Goal: Task Accomplishment & Management: Manage account settings

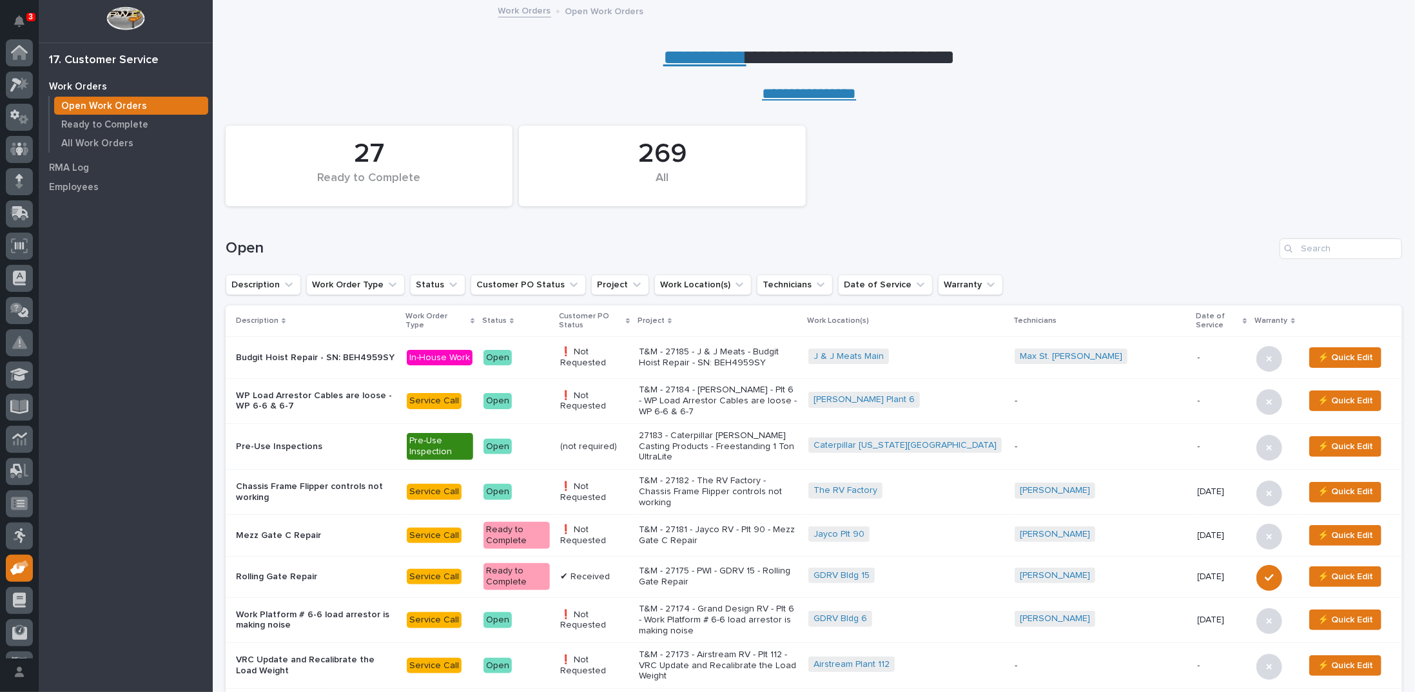
scroll to position [57, 0]
click at [1338, 257] on input "Search" at bounding box center [1341, 248] width 122 height 21
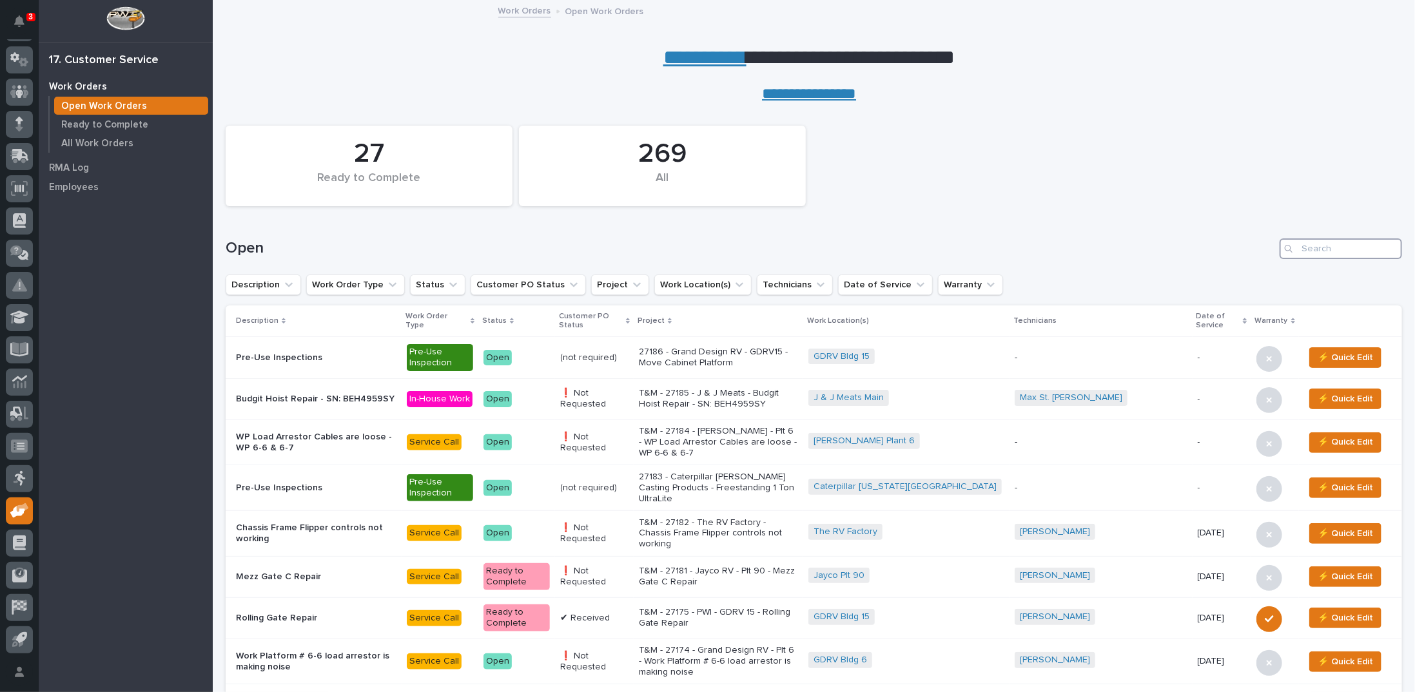
click at [1330, 248] on input "Search" at bounding box center [1341, 248] width 122 height 21
type input "27162"
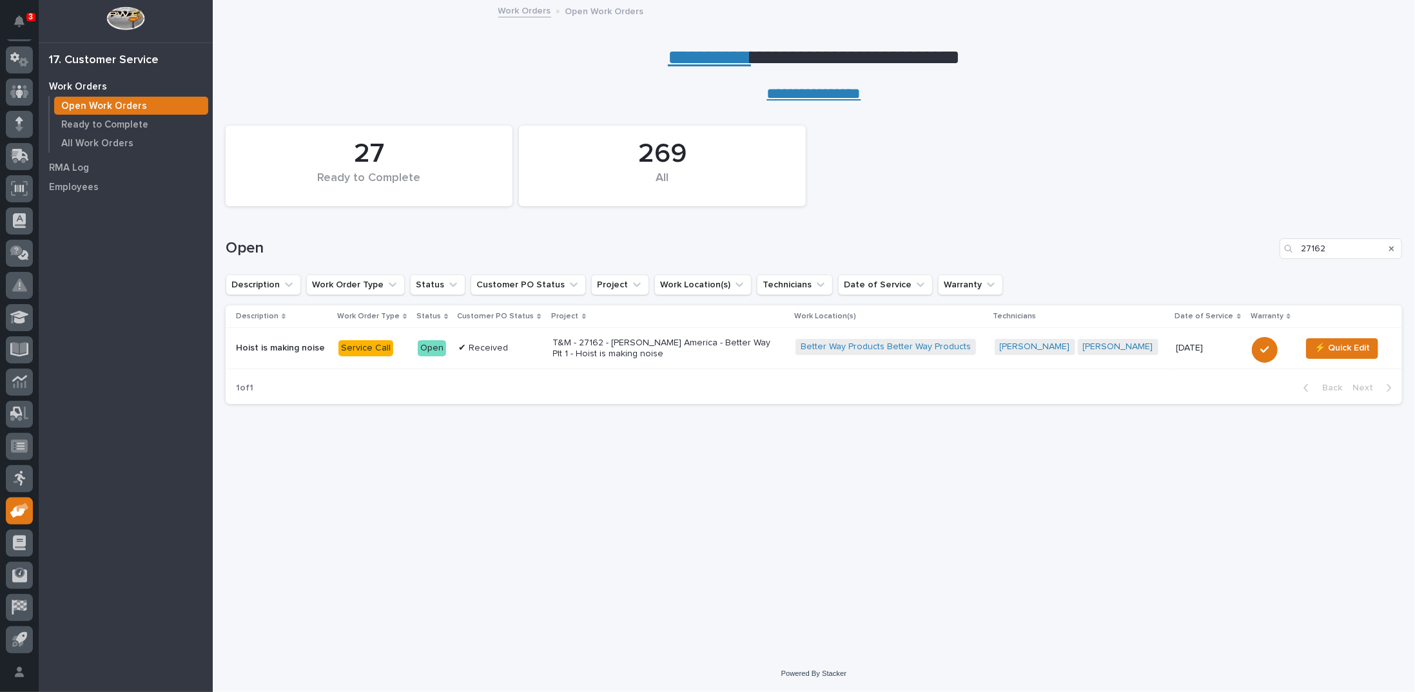
click at [587, 352] on p "T&M - 27162 - [PERSON_NAME] America - Better Way Plt 1 - Hoist is making noise" at bounding box center [666, 349] width 226 height 22
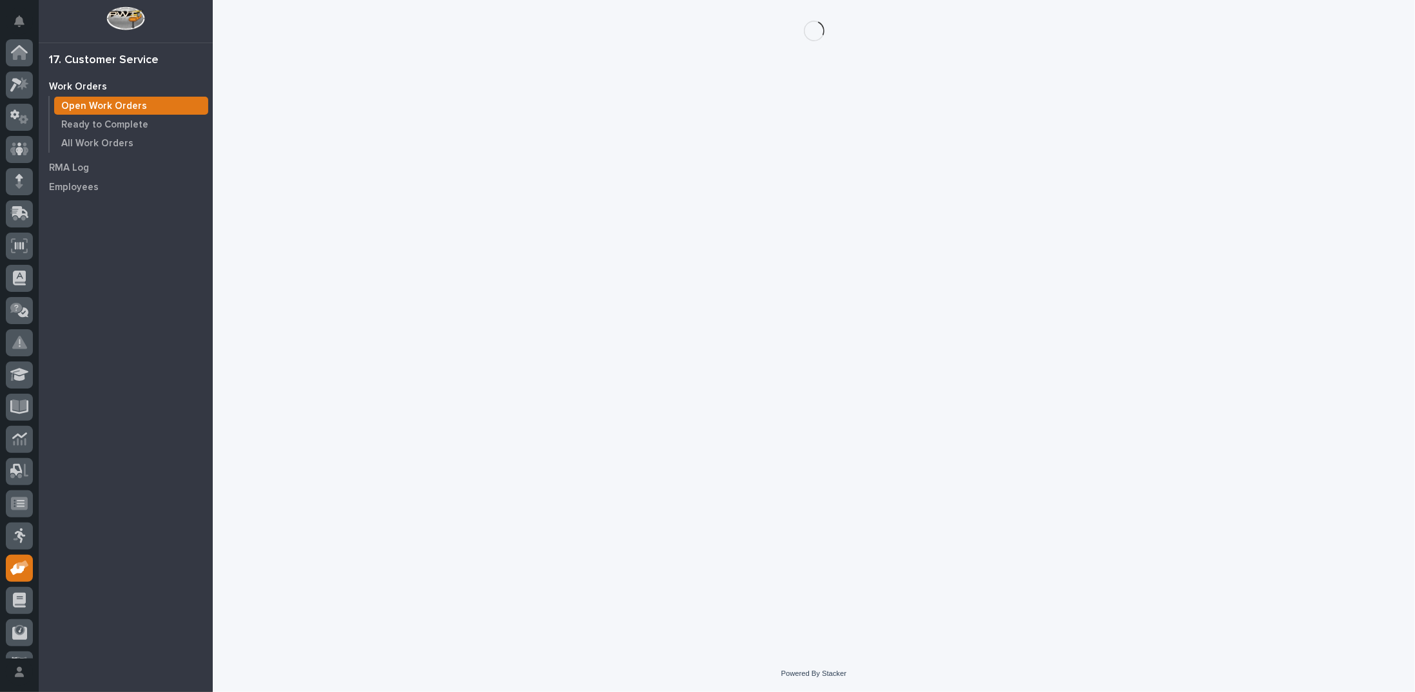
scroll to position [57, 0]
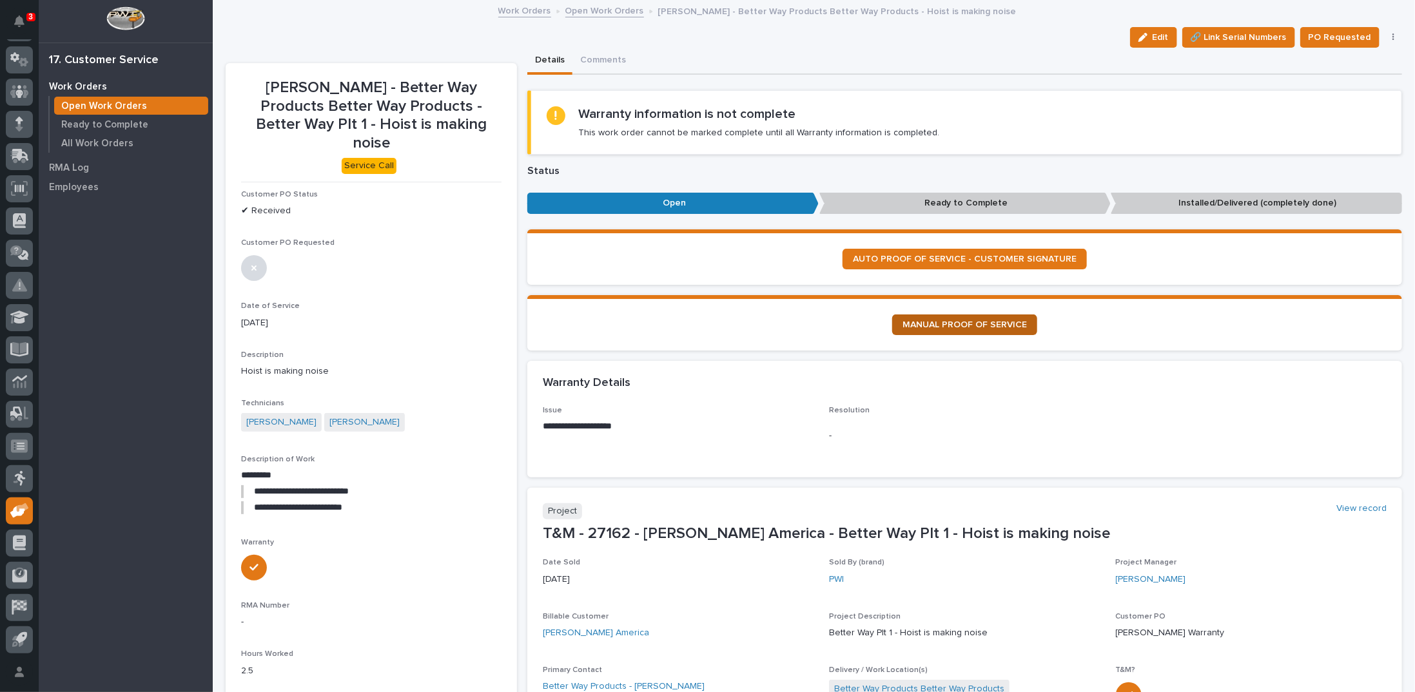
click at [942, 321] on span "MANUAL PROOF OF SERVICE" at bounding box center [964, 324] width 124 height 9
drag, startPoint x: 253, startPoint y: 472, endPoint x: 384, endPoint y: 487, distance: 131.6
click at [384, 487] on div "**********" at bounding box center [371, 493] width 260 height 48
copy div "**********"
click at [1149, 34] on div "button" at bounding box center [1145, 37] width 14 height 9
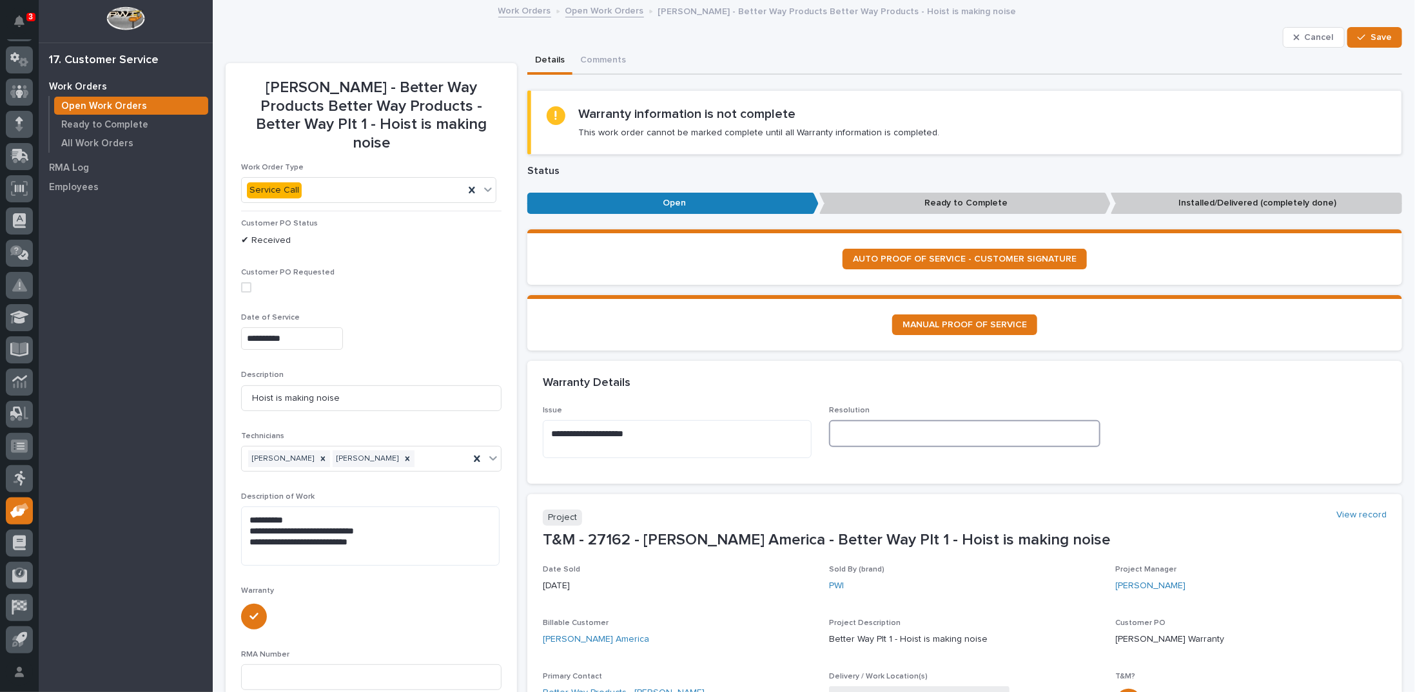
click at [853, 433] on textarea at bounding box center [964, 433] width 271 height 27
paste textarea "**********"
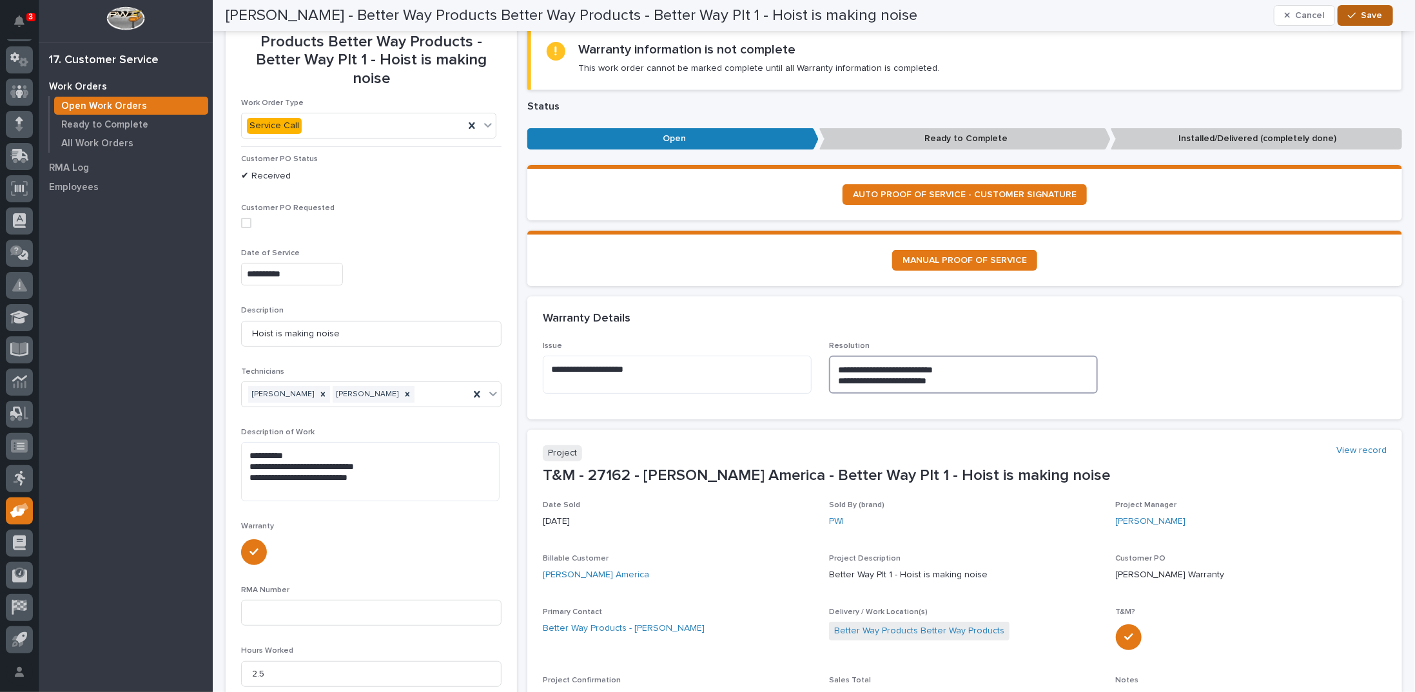
type textarea "**********"
click at [1376, 10] on span "Save" at bounding box center [1371, 16] width 21 height 12
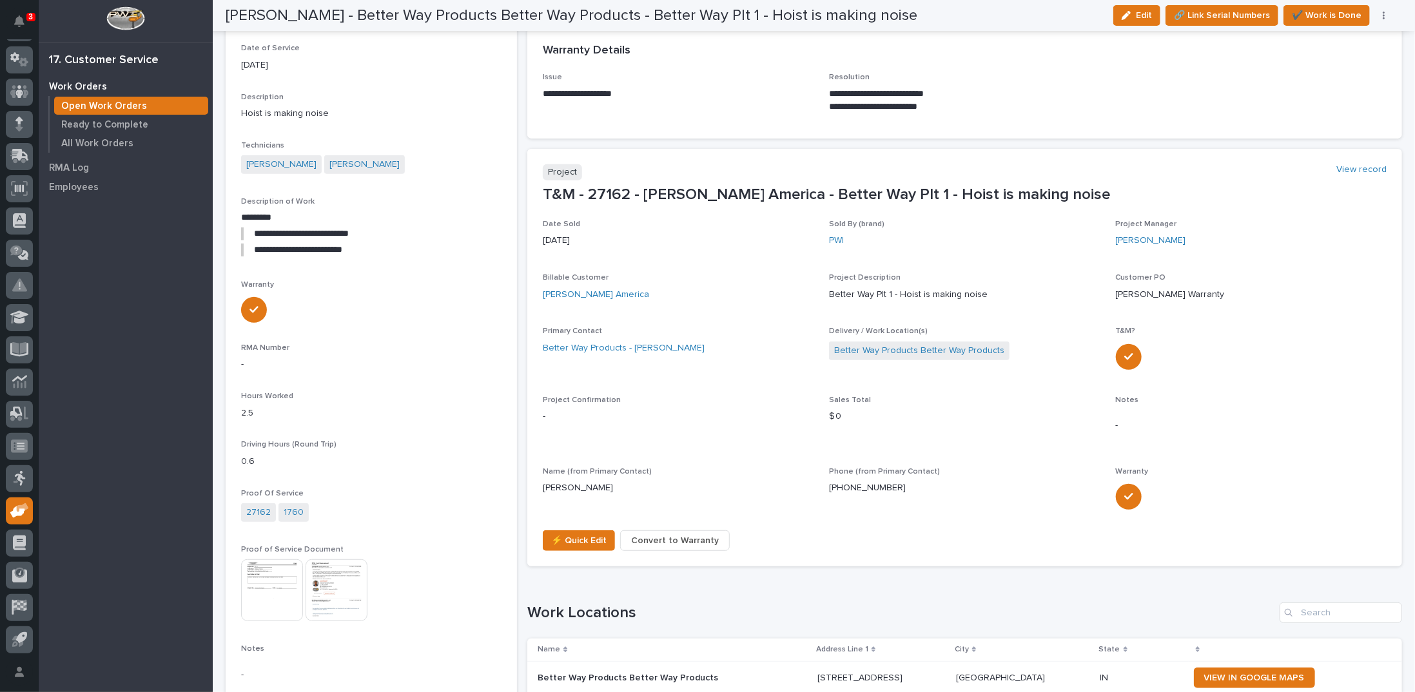
scroll to position [343, 0]
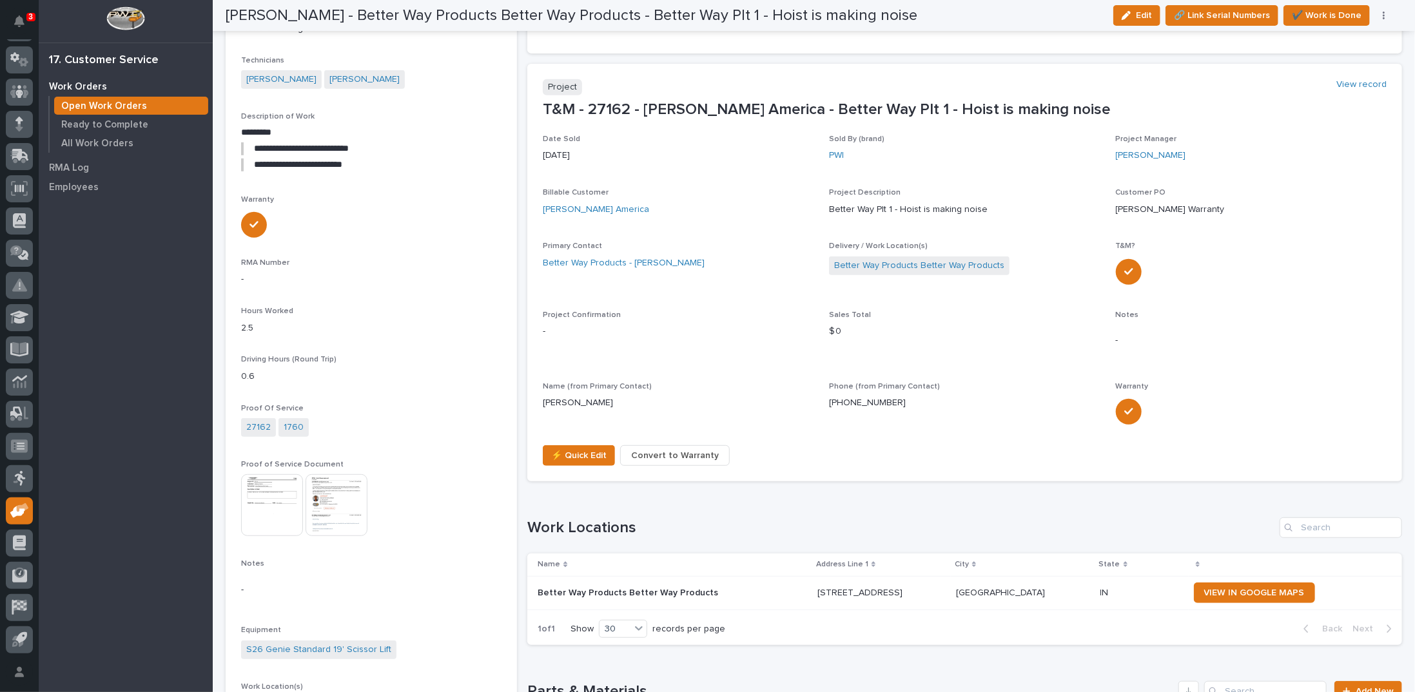
click at [269, 485] on img at bounding box center [272, 505] width 62 height 62
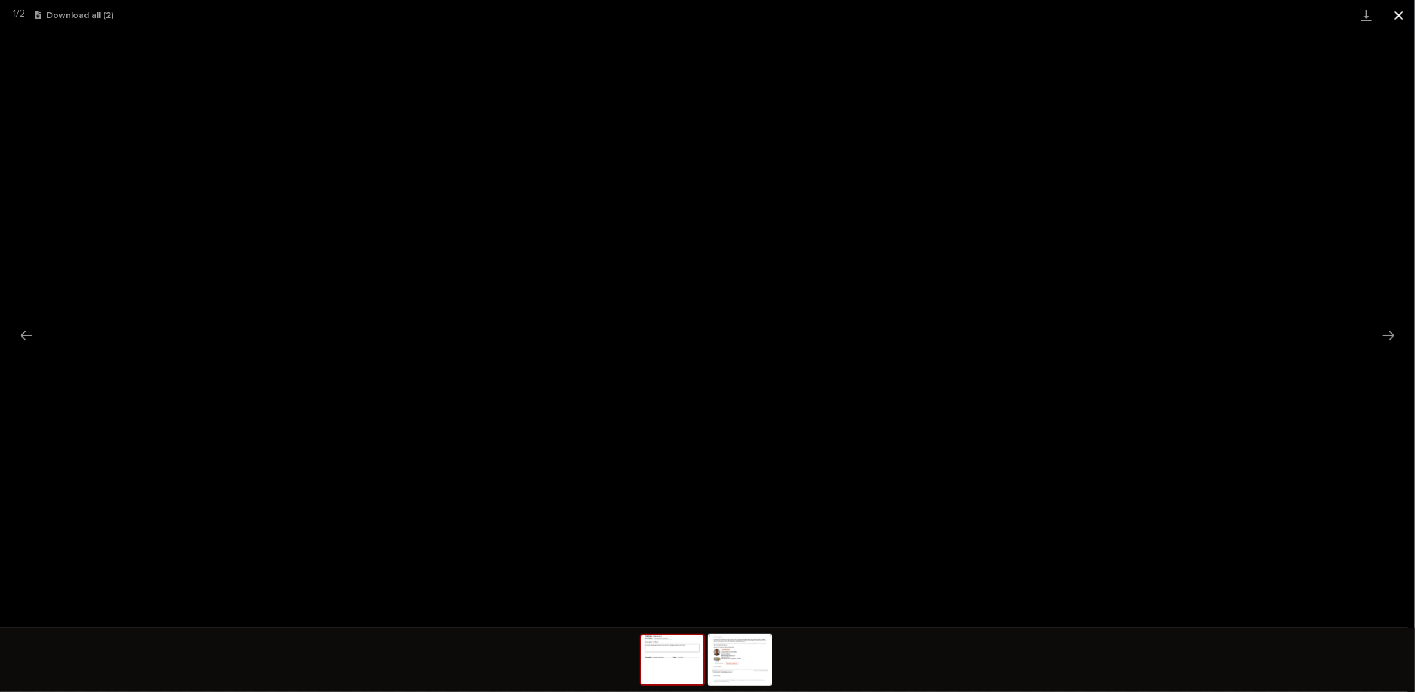
click at [1401, 14] on button "Close gallery" at bounding box center [1399, 15] width 32 height 30
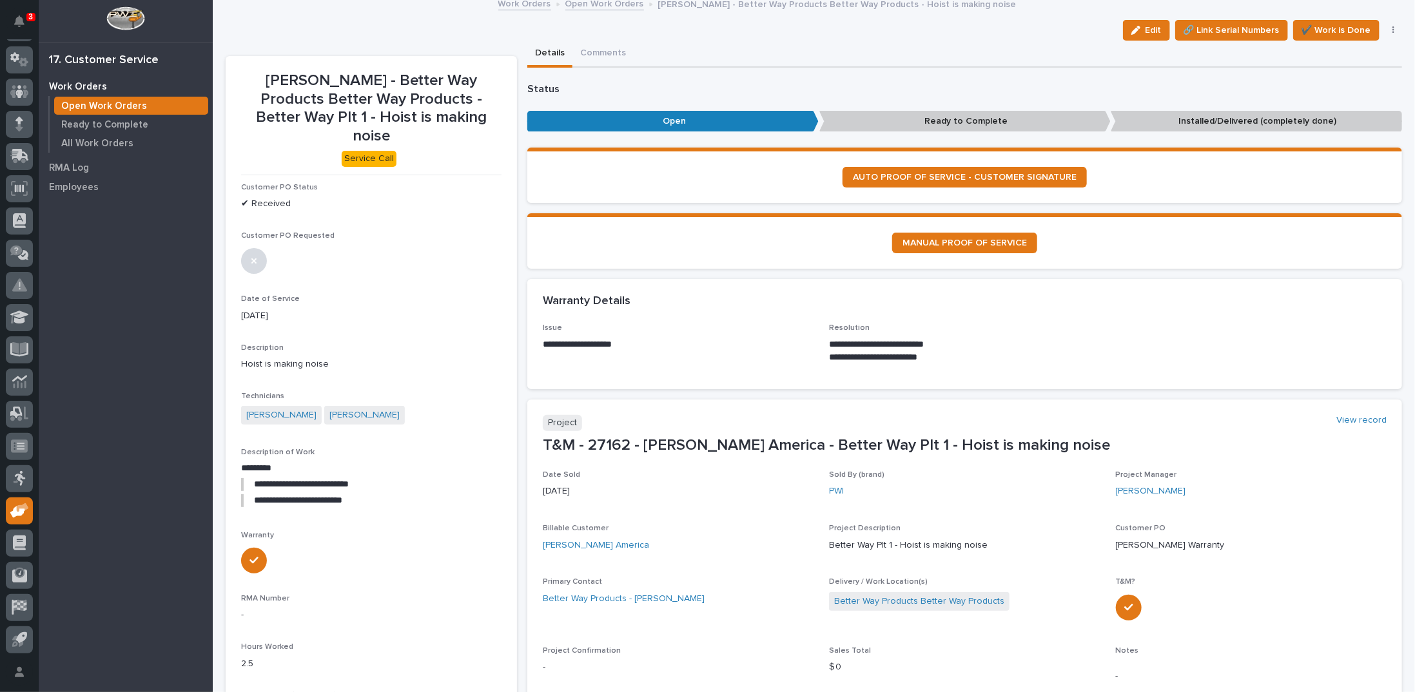
scroll to position [0, 0]
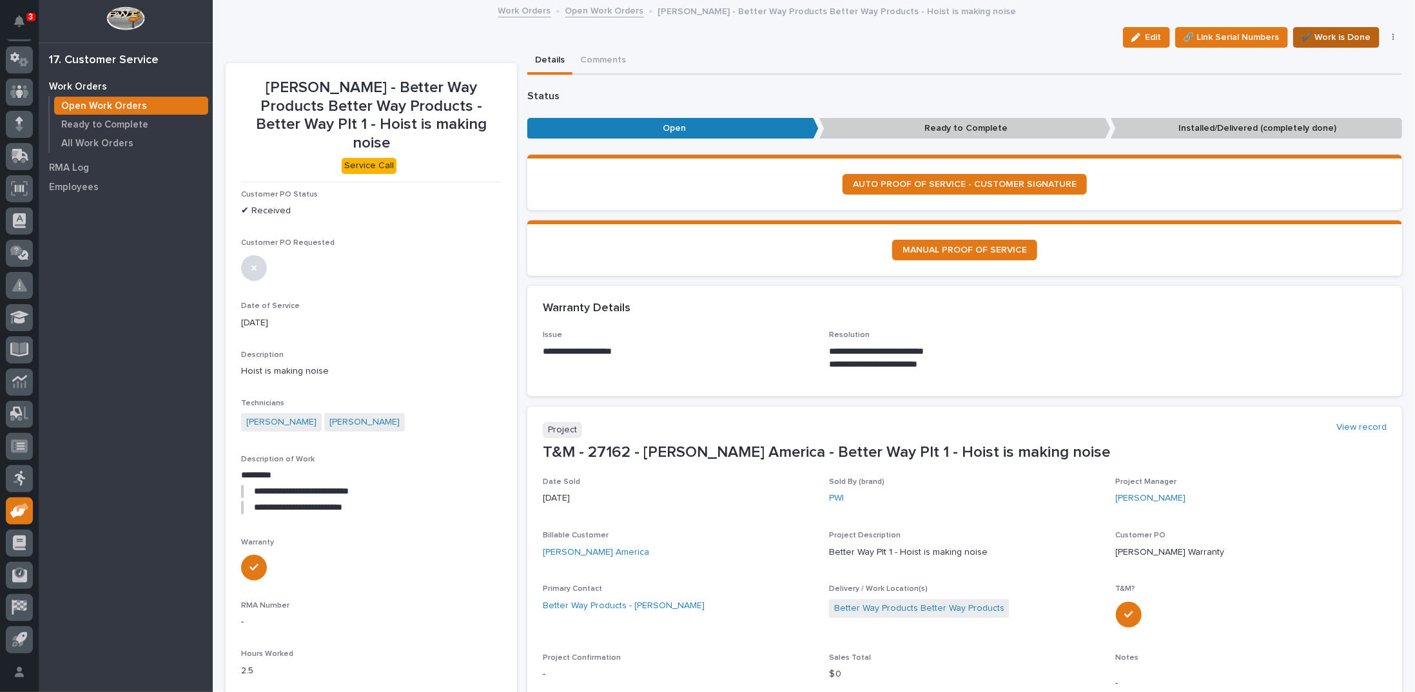
click at [1335, 34] on span "✔️ Work is Done" at bounding box center [1336, 37] width 70 height 15
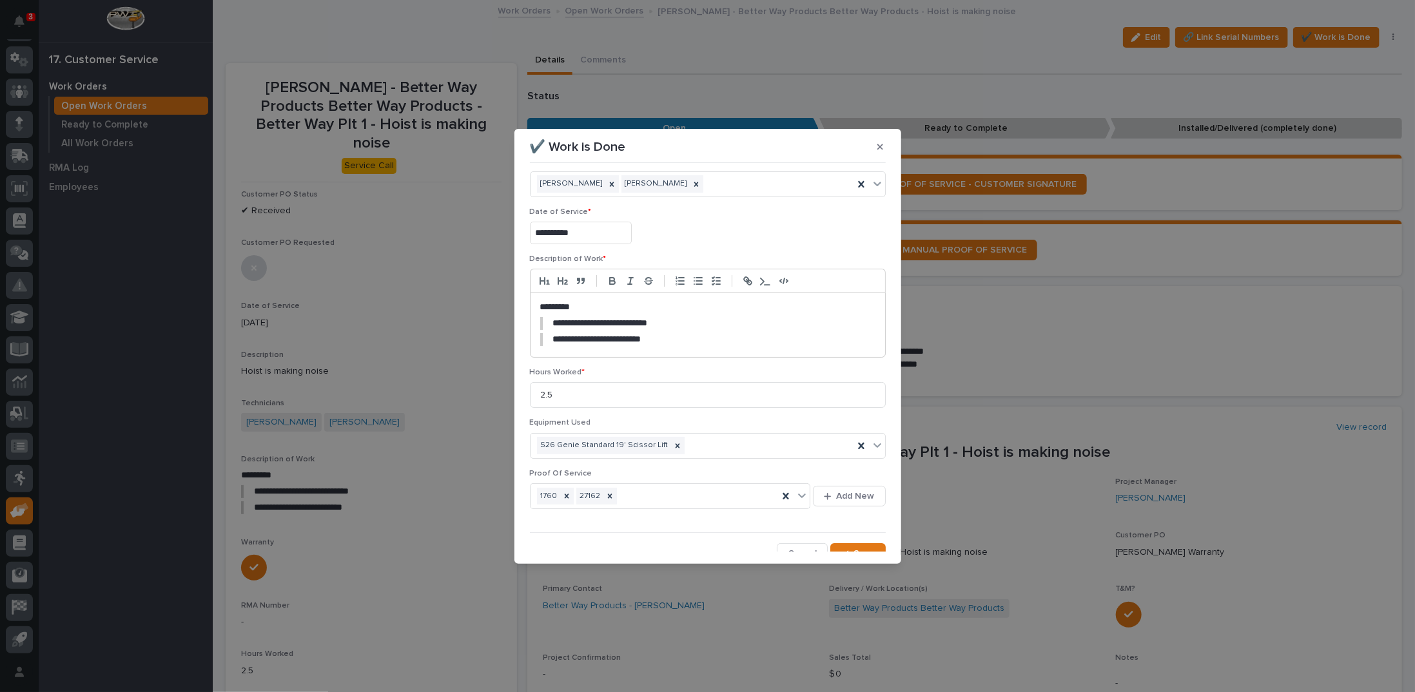
scroll to position [31, 0]
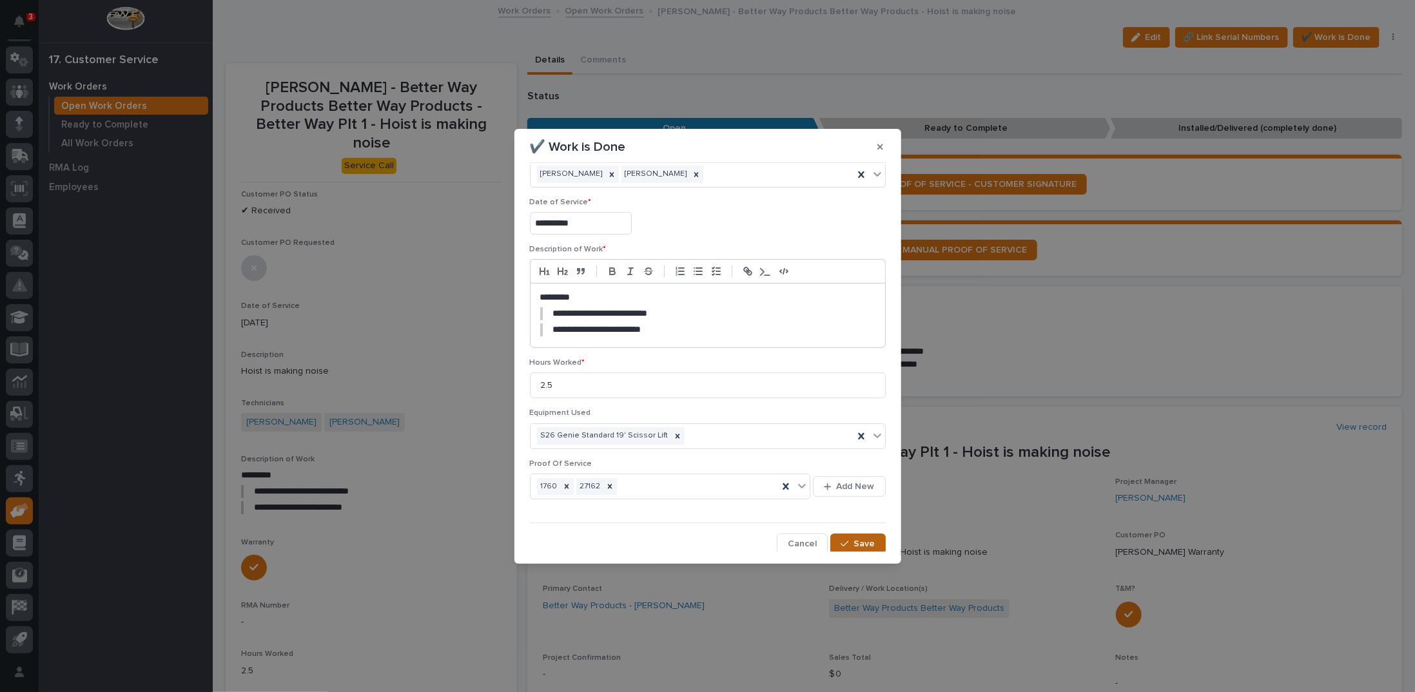
click at [854, 538] on span "Save" at bounding box center [864, 544] width 21 height 12
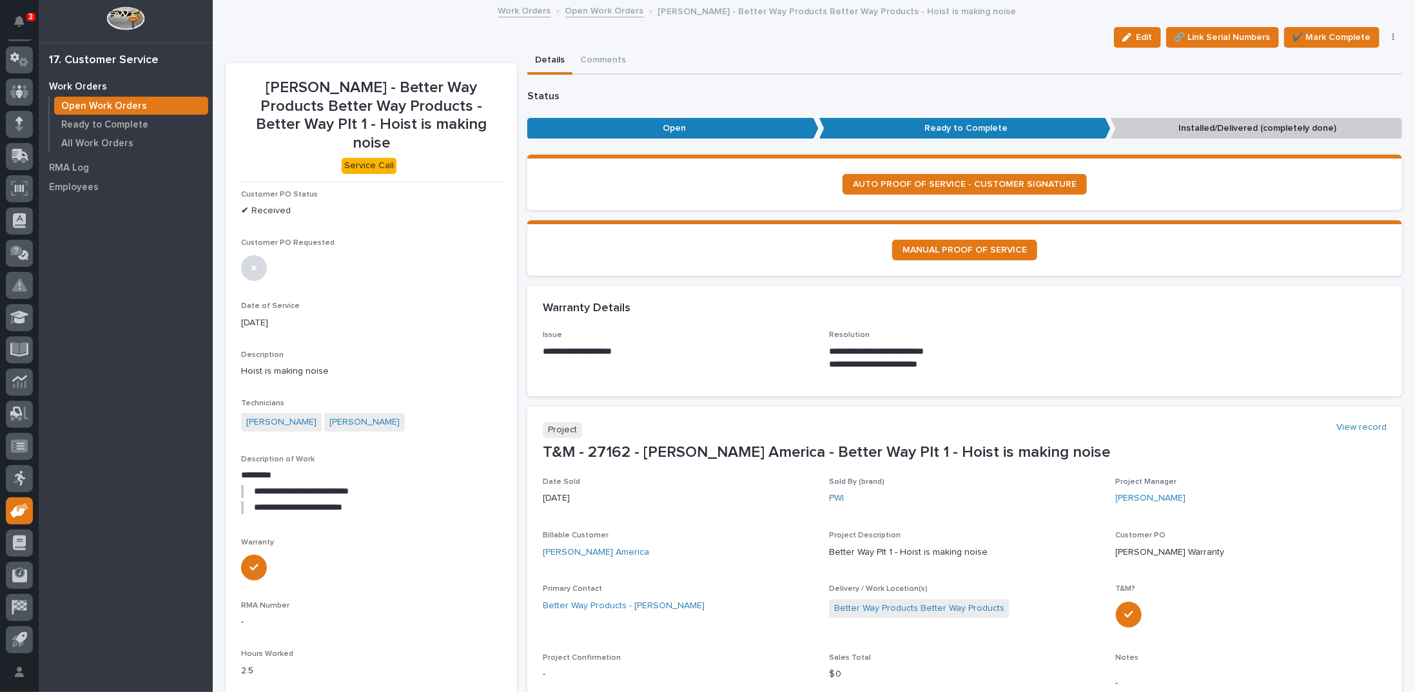
click at [604, 14] on link "Open Work Orders" at bounding box center [604, 10] width 79 height 15
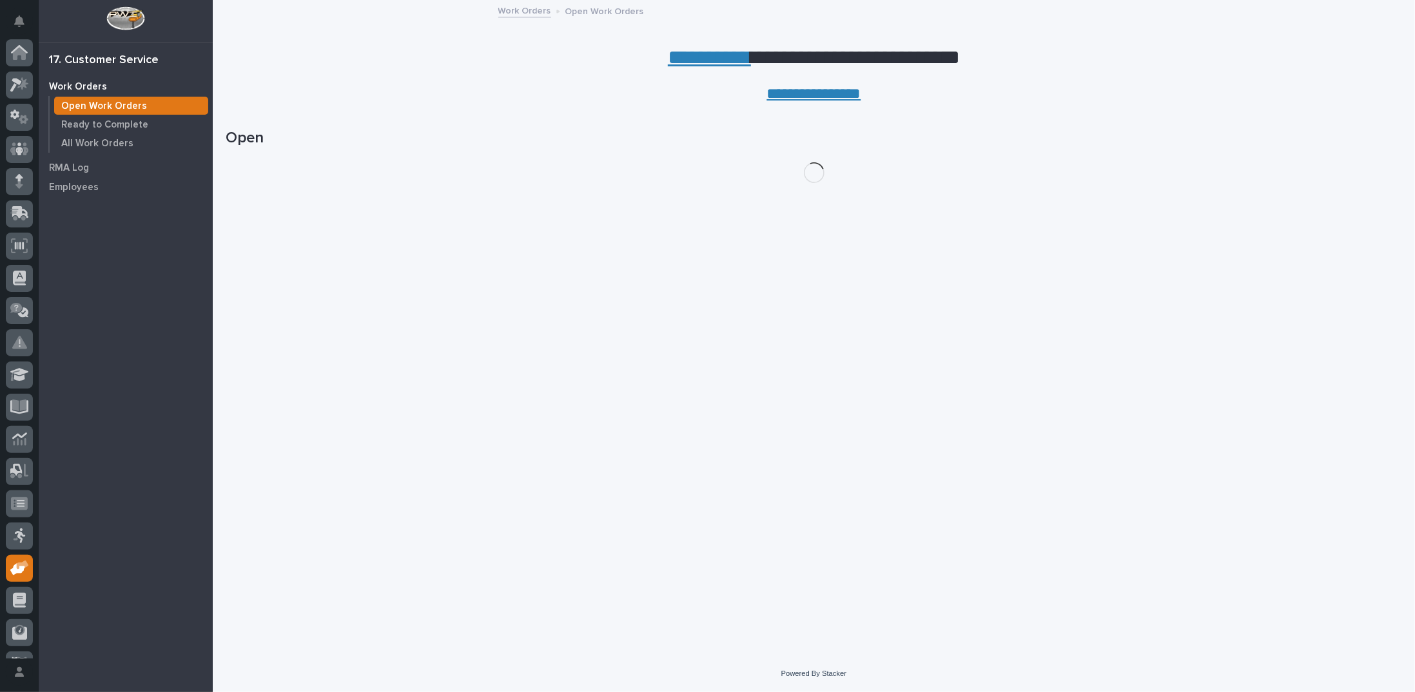
scroll to position [57, 0]
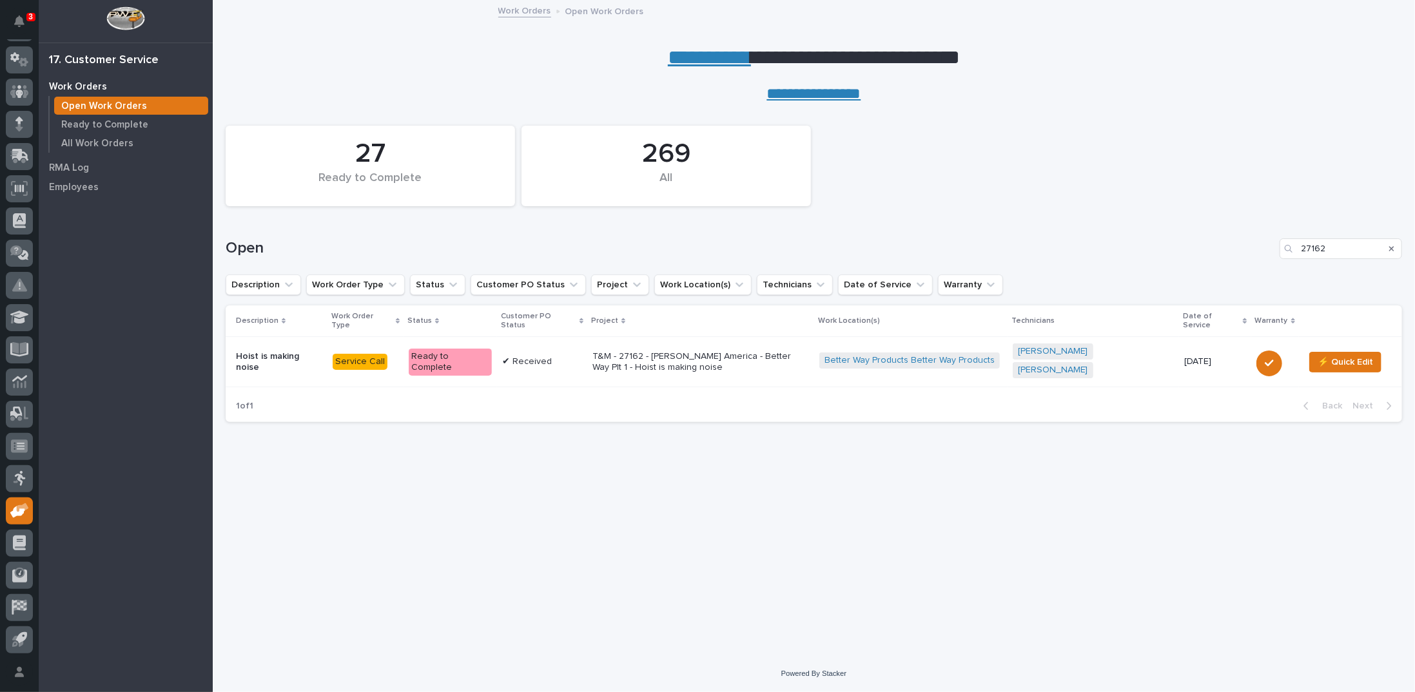
click at [1392, 247] on icon "Search" at bounding box center [1391, 248] width 5 height 5
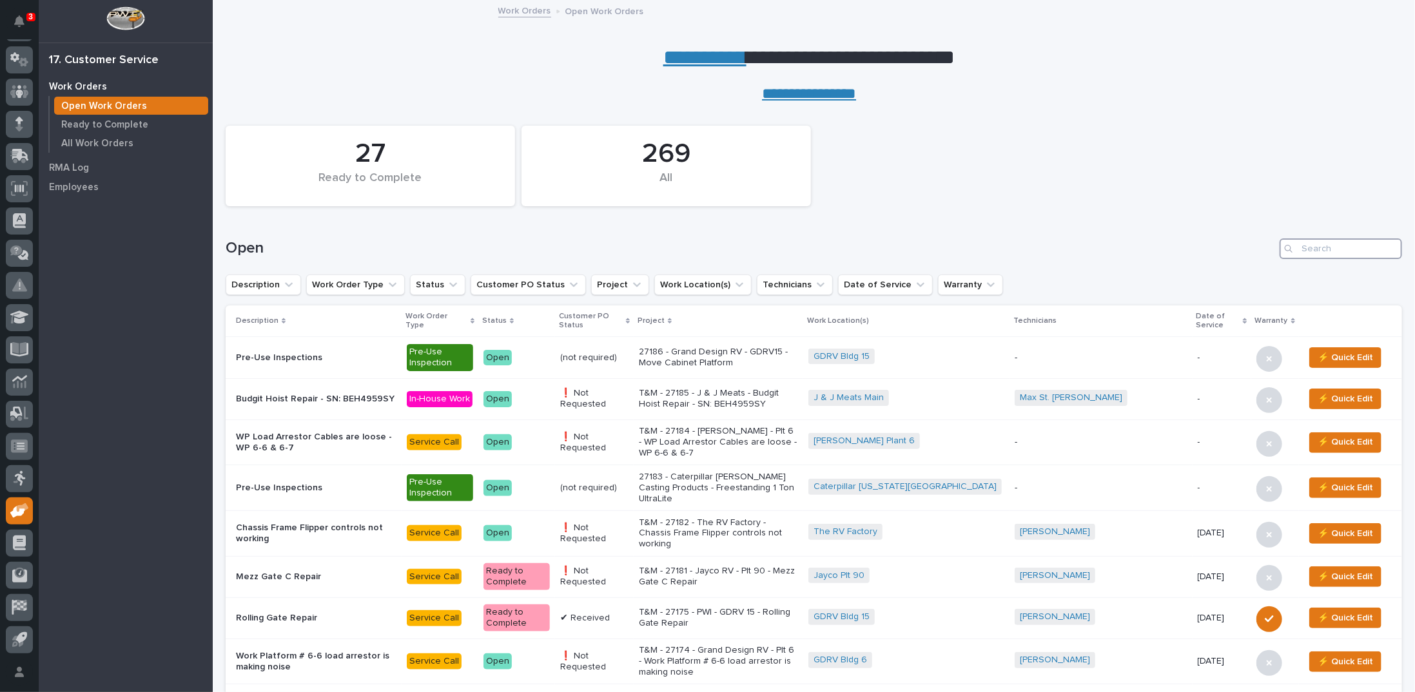
click at [1310, 249] on input "Search" at bounding box center [1341, 248] width 122 height 21
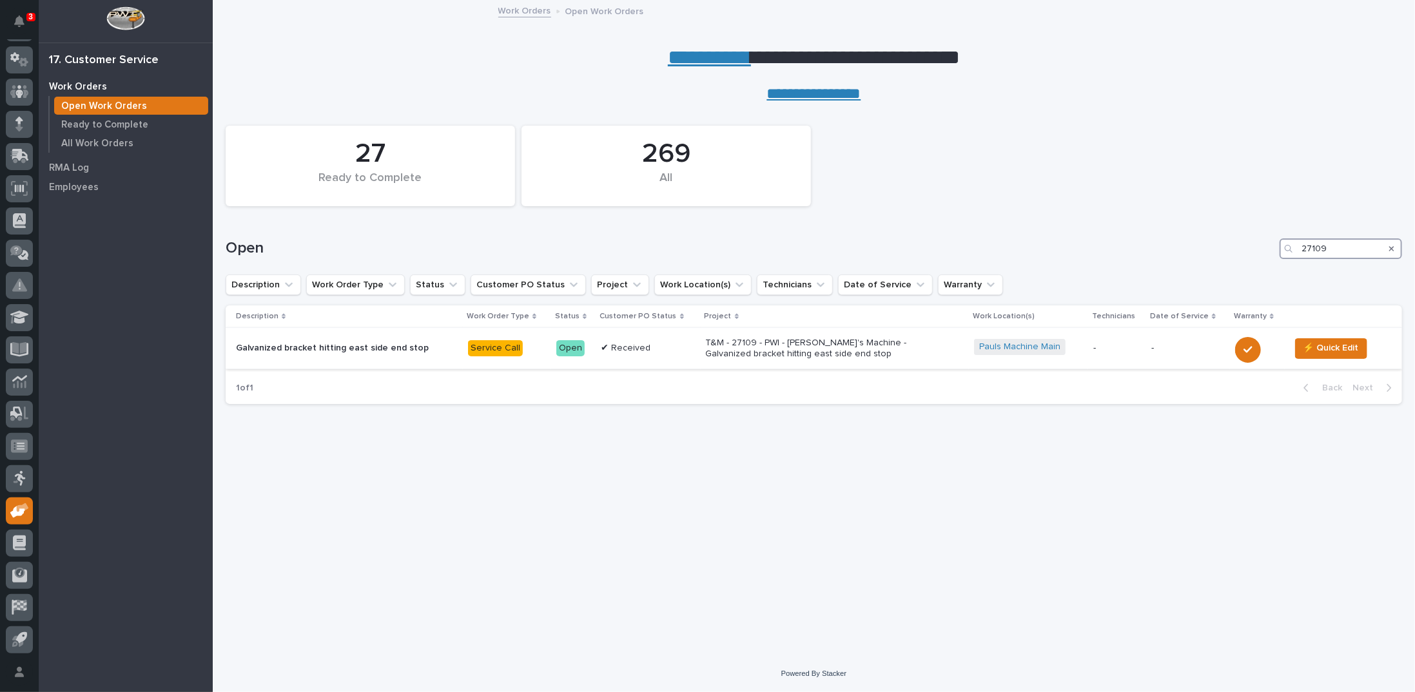
type input "27109"
click at [730, 348] on p "T&M - 27109 - PWI - Paul's Machine - Galvanized bracket hitting east side end s…" at bounding box center [819, 349] width 226 height 22
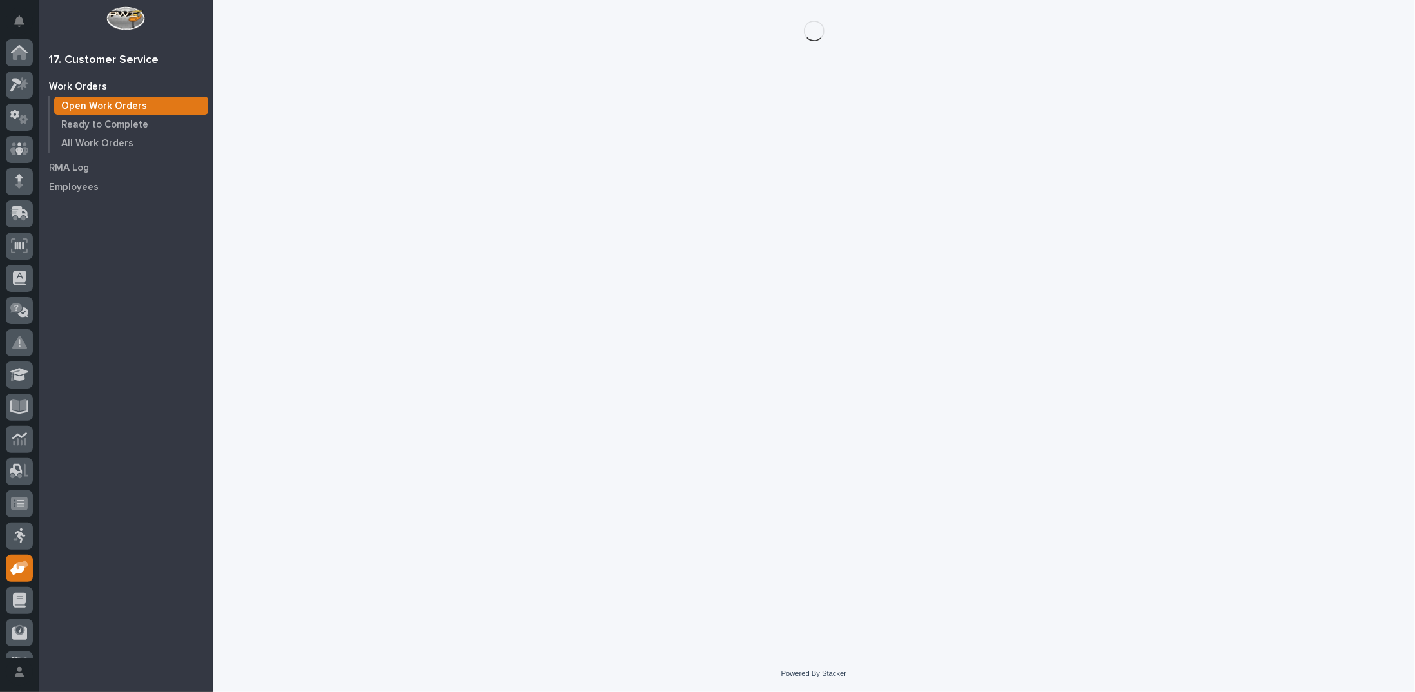
scroll to position [57, 0]
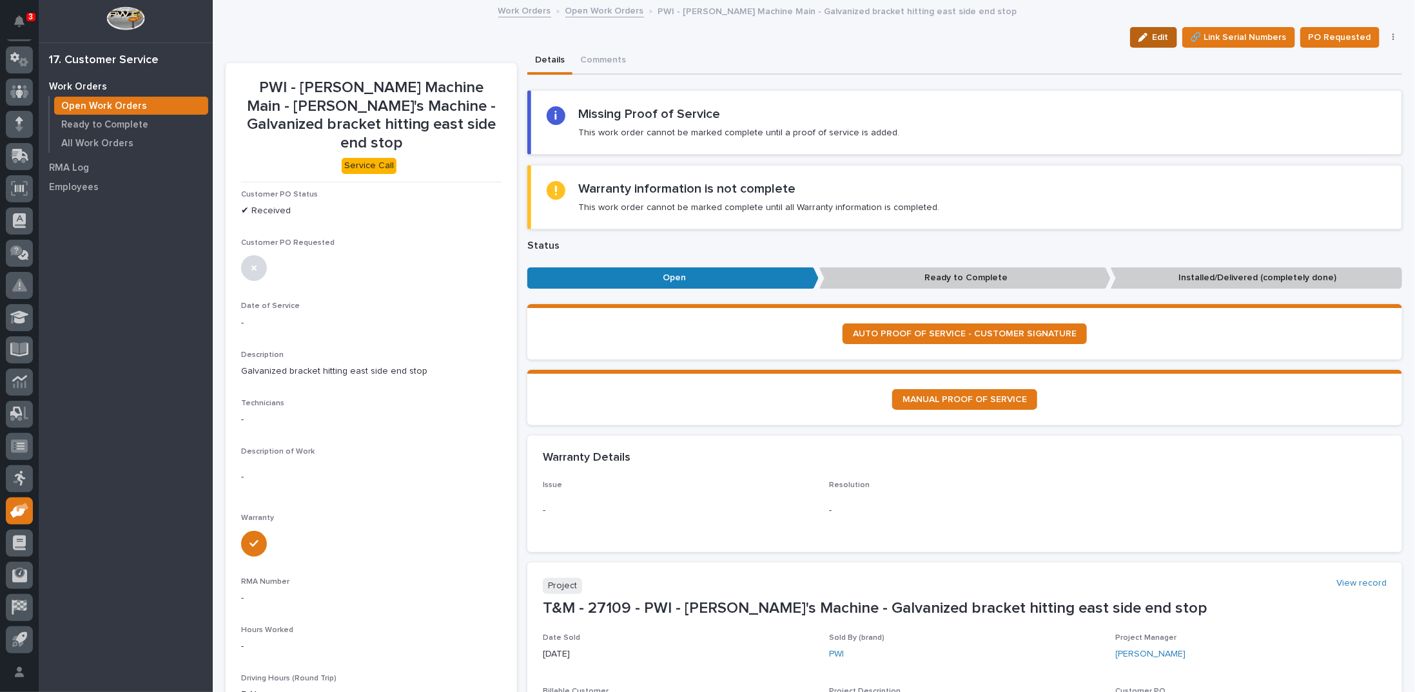
click at [1156, 40] on span "Edit" at bounding box center [1161, 38] width 16 height 12
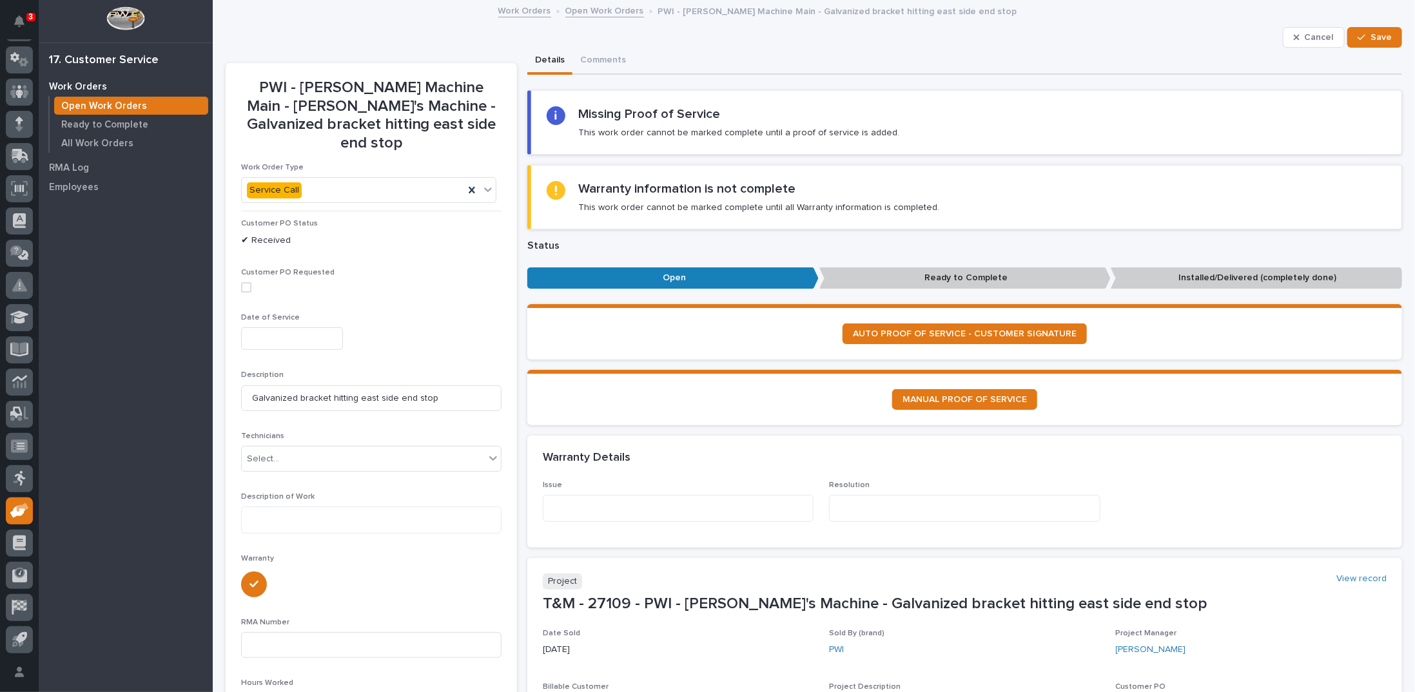
click at [300, 327] on input "text" at bounding box center [292, 338] width 102 height 23
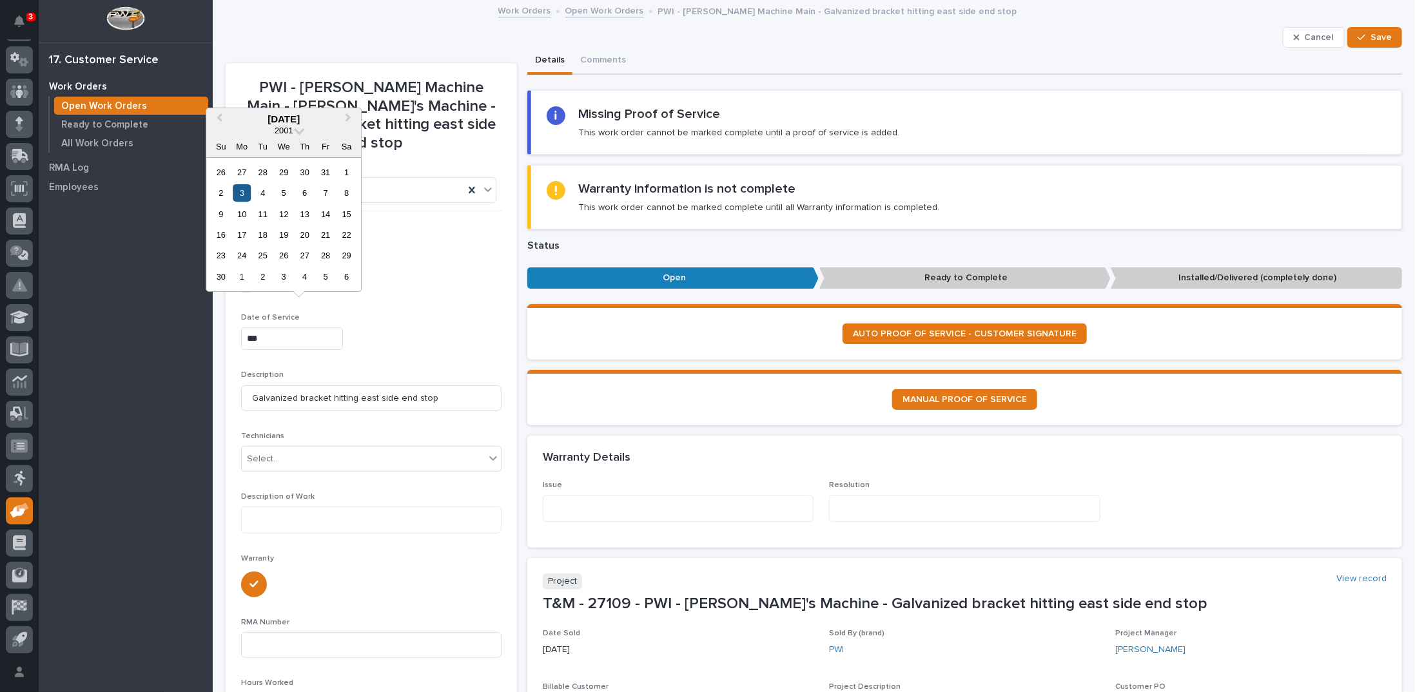
click at [243, 193] on div "3" at bounding box center [241, 192] width 17 height 17
type input "**********"
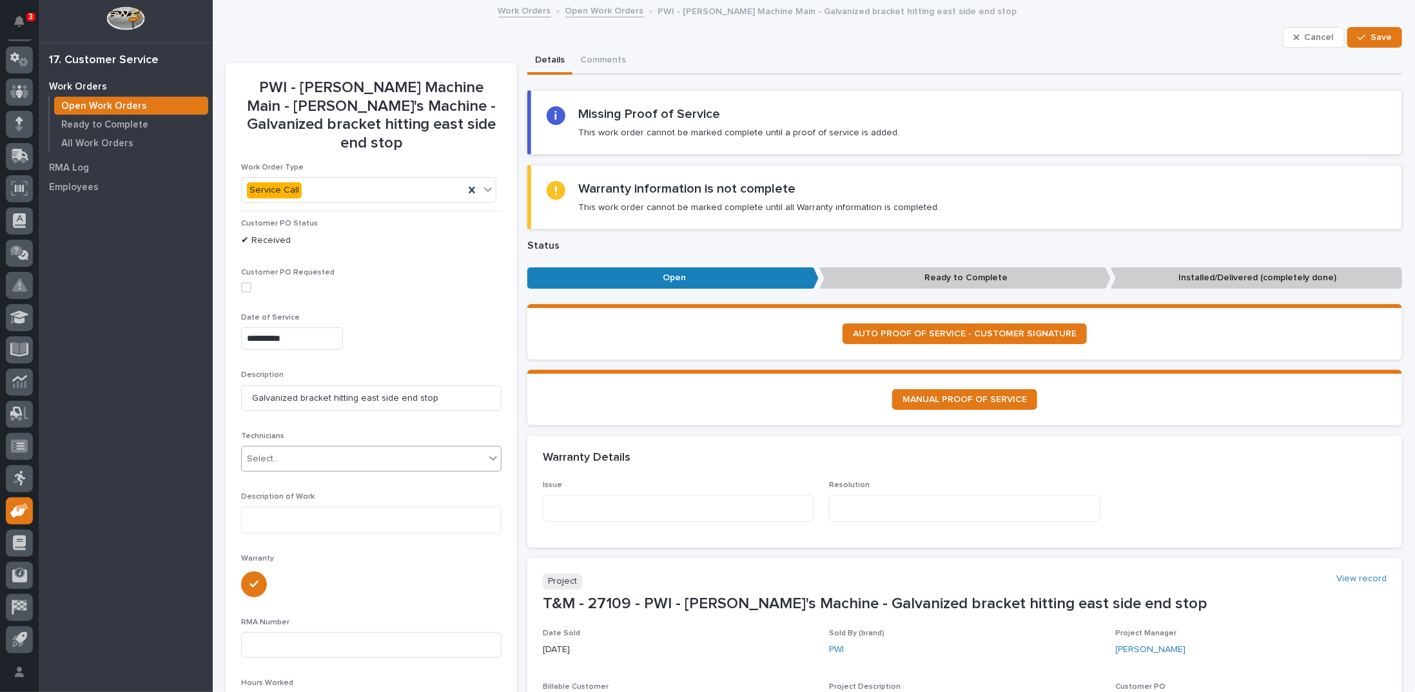
click at [271, 453] on div "Select..." at bounding box center [263, 460] width 32 height 14
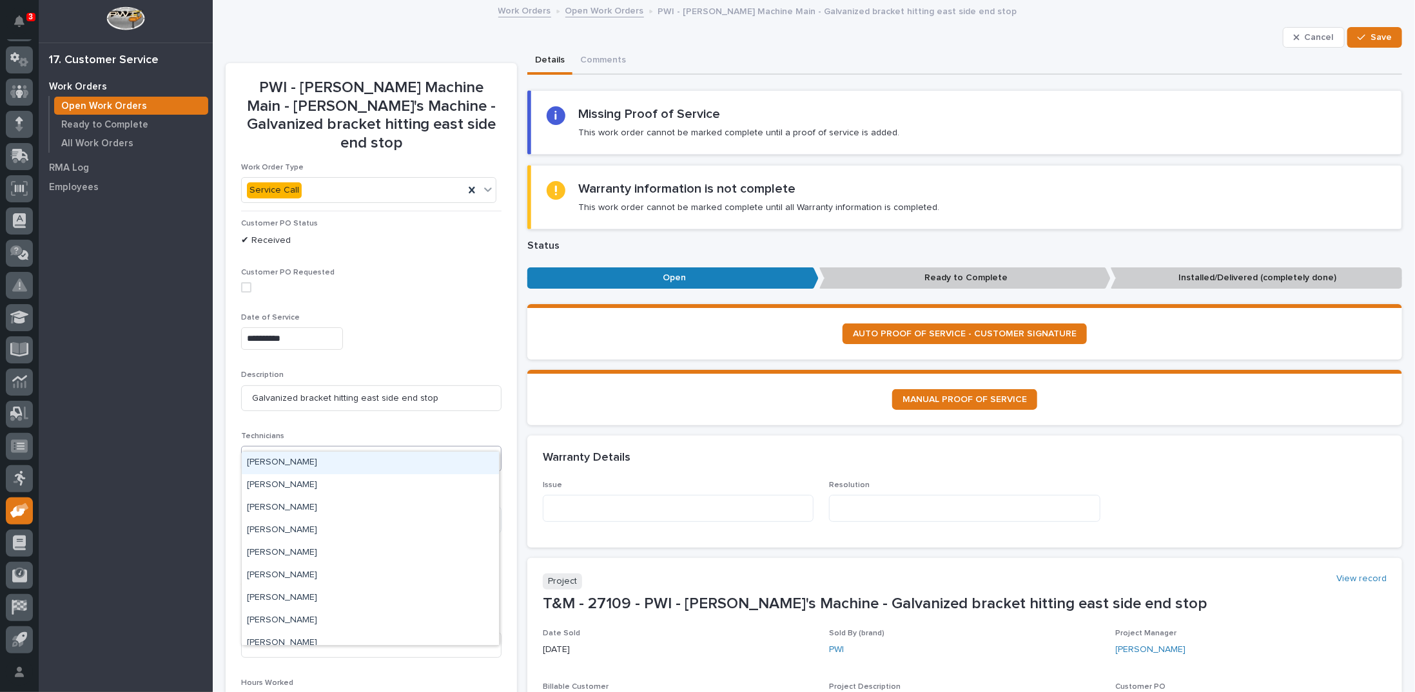
type input "*"
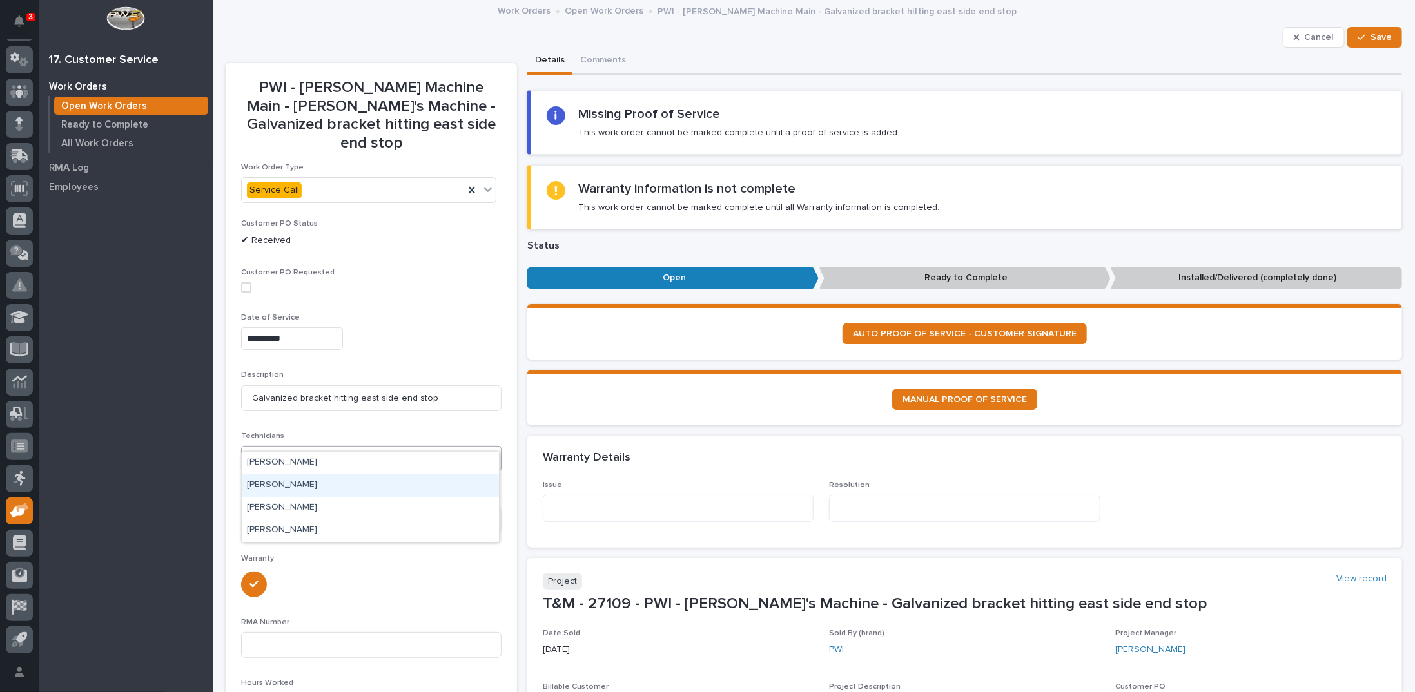
click at [289, 485] on div "Brandon McCord" at bounding box center [370, 485] width 257 height 23
click at [276, 507] on textarea at bounding box center [371, 520] width 260 height 27
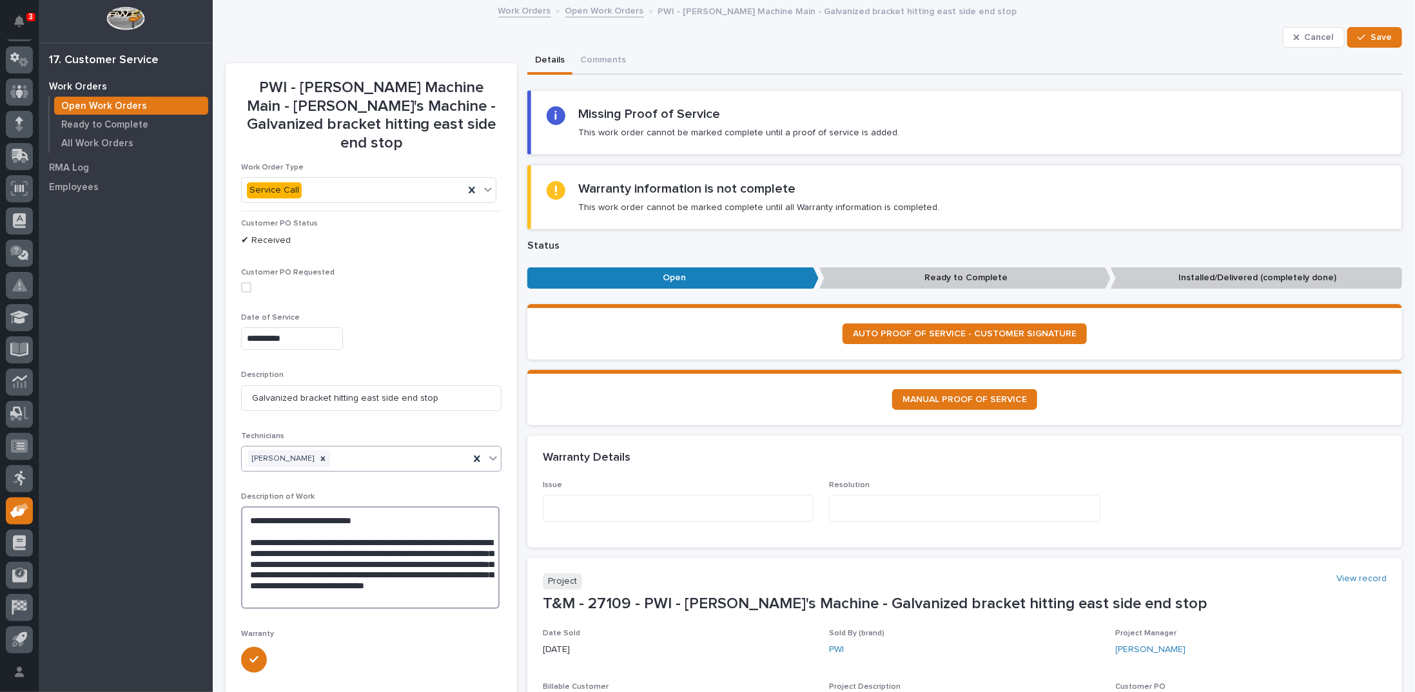
click at [315, 575] on textarea "**********" at bounding box center [370, 558] width 258 height 102
click at [422, 573] on textarea "**********" at bounding box center [370, 558] width 258 height 102
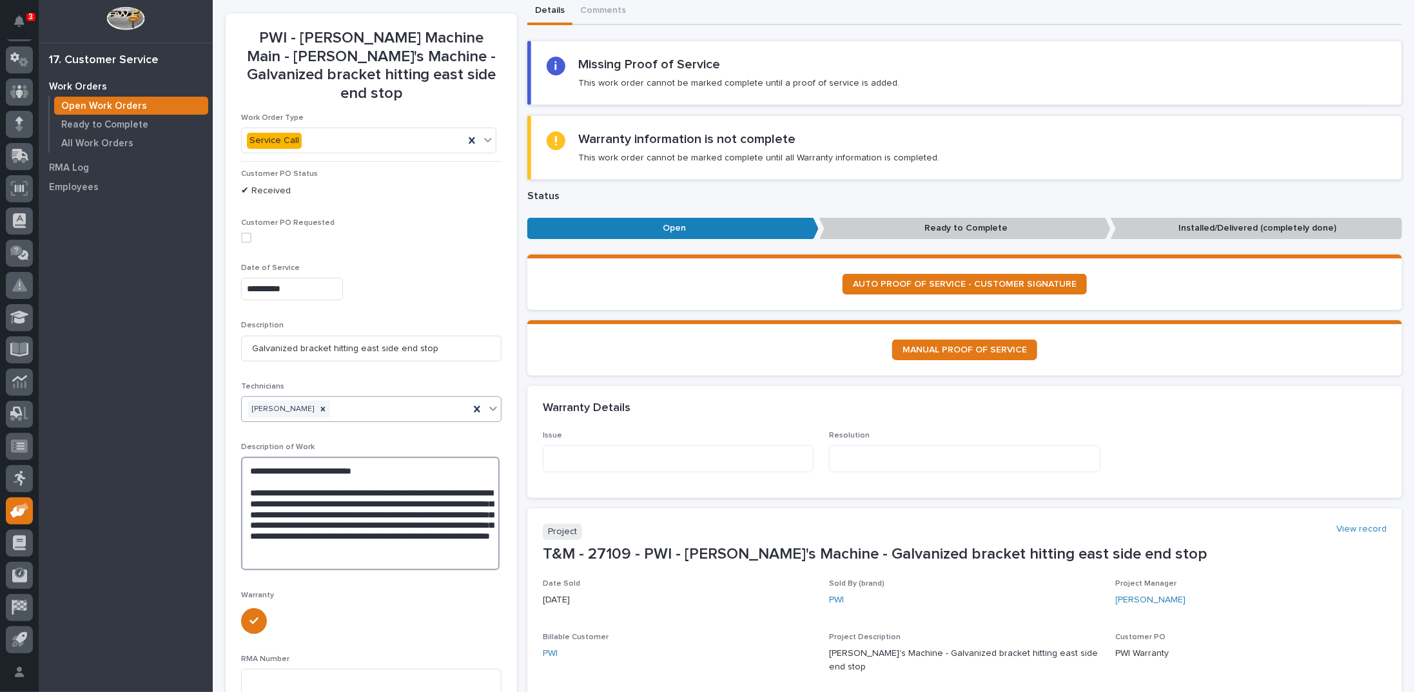
scroll to position [129, 0]
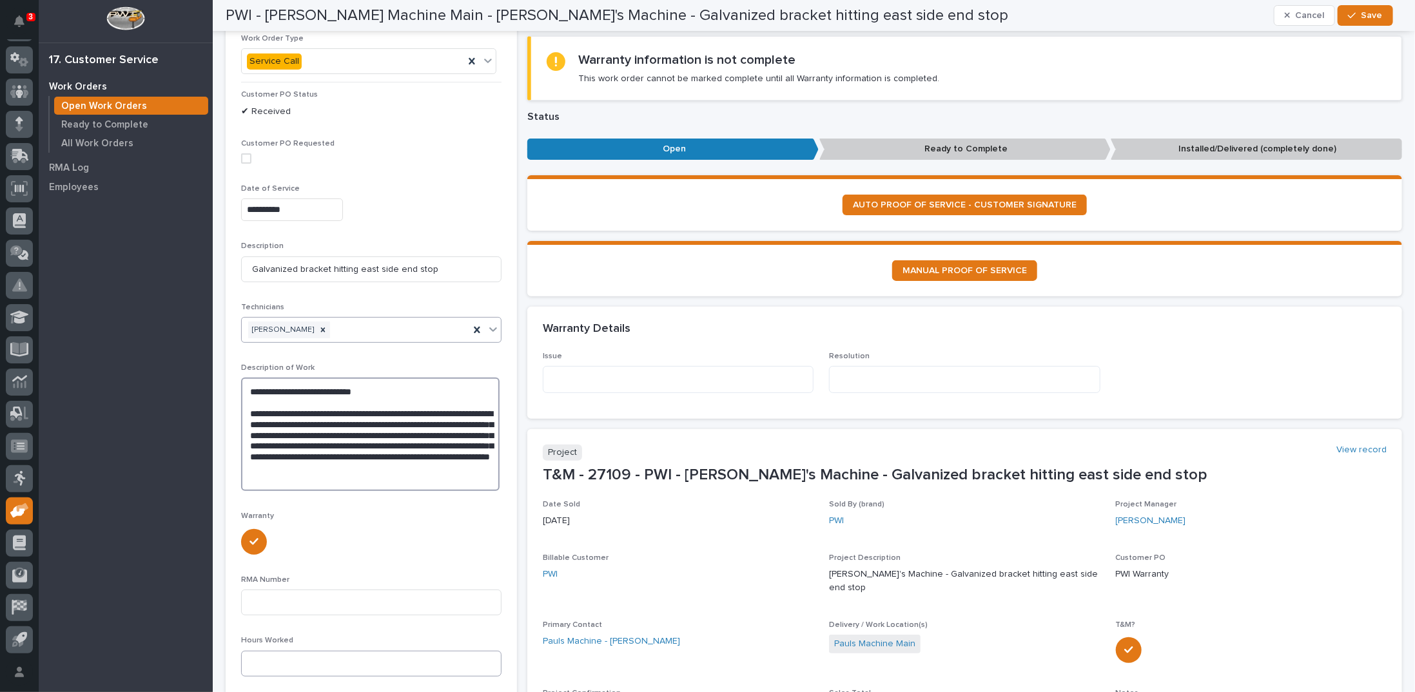
type textarea "**********"
click at [284, 651] on input at bounding box center [371, 664] width 260 height 26
type input "44"
click at [365, 451] on textarea "**********" at bounding box center [370, 434] width 258 height 113
click at [359, 460] on textarea "**********" at bounding box center [370, 434] width 258 height 113
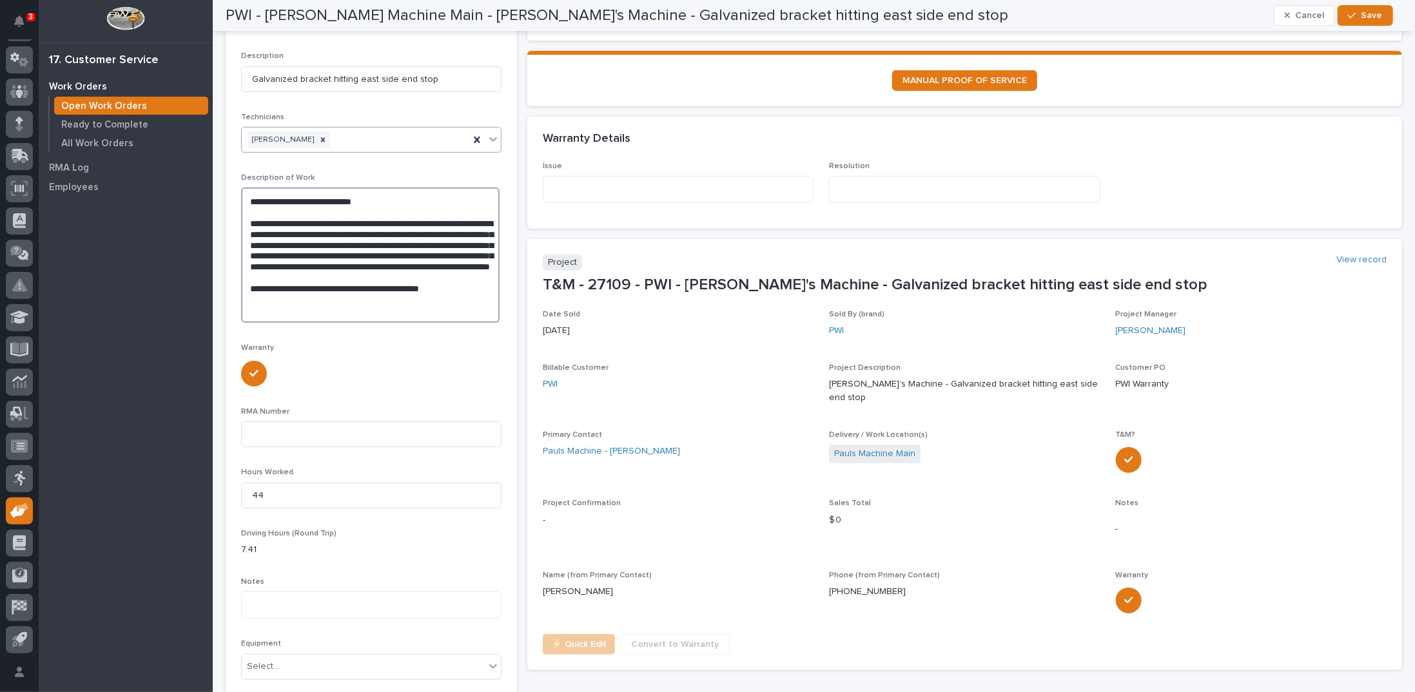
scroll to position [322, 0]
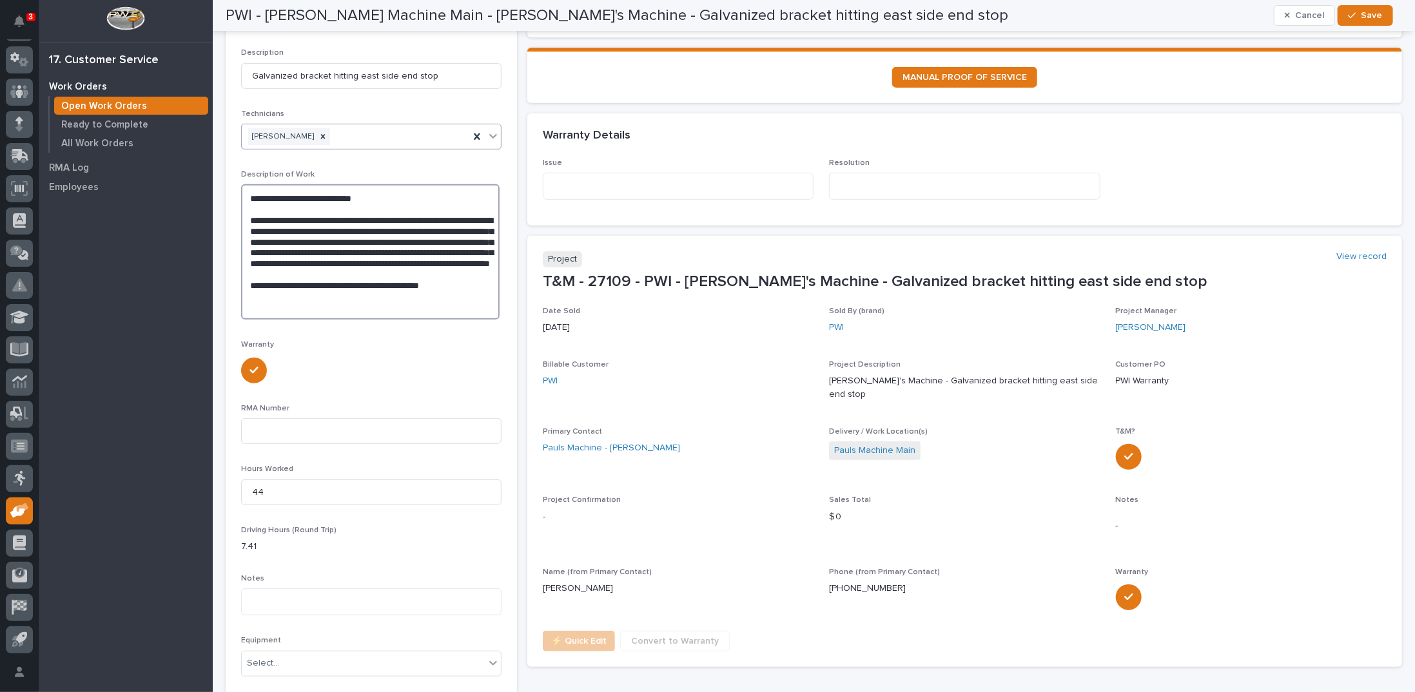
type textarea "**********"
click at [1358, 12] on div "button" at bounding box center [1354, 15] width 13 height 9
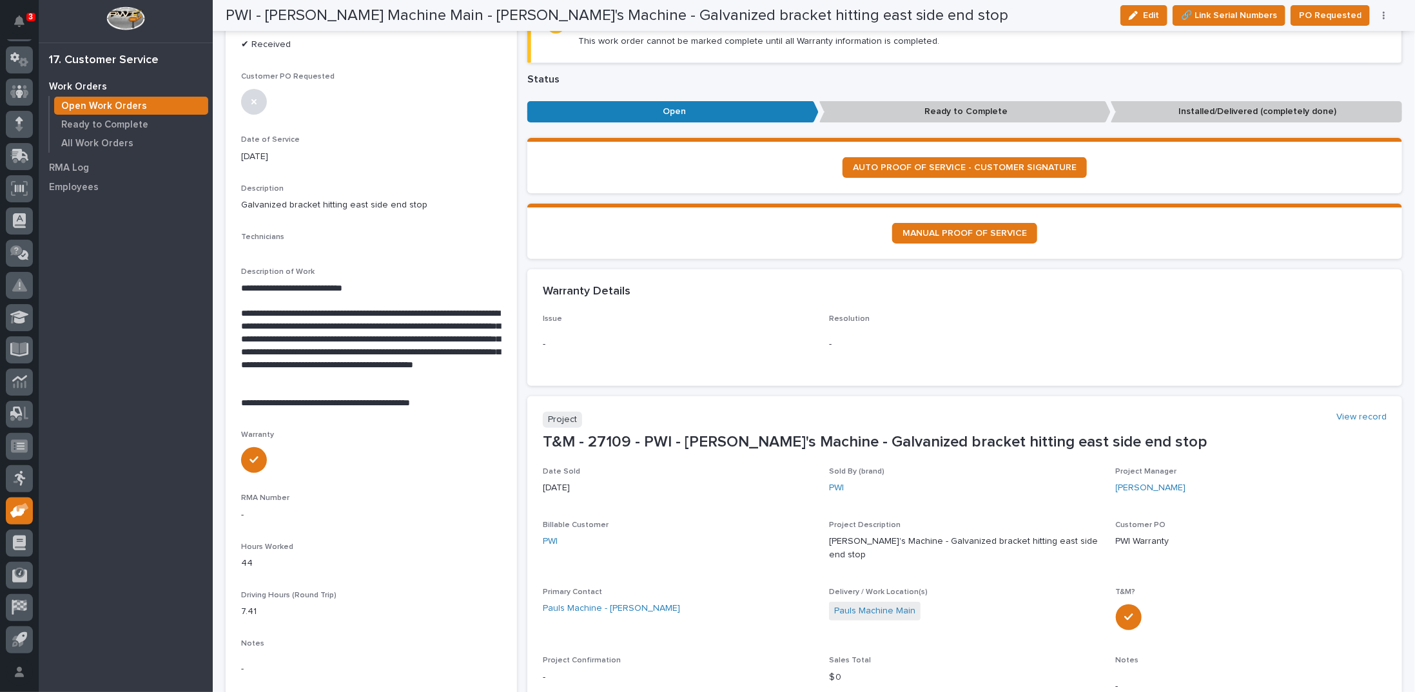
scroll to position [131, 0]
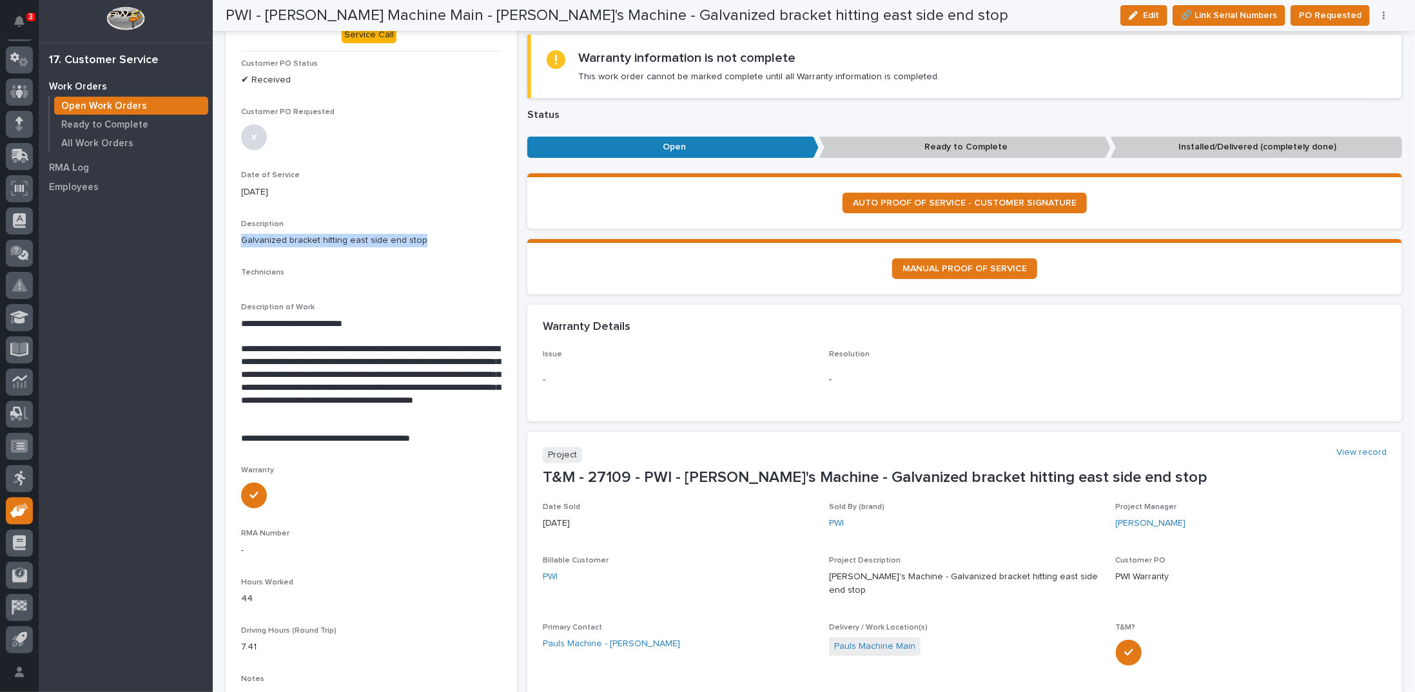
drag, startPoint x: 241, startPoint y: 218, endPoint x: 455, endPoint y: 220, distance: 214.0
click at [455, 234] on p "Galvanized bracket hitting east side end stop" at bounding box center [371, 241] width 260 height 14
copy p "Galvanized bracket hitting east side end stop"
click at [574, 367] on div "-" at bounding box center [678, 380] width 271 height 32
click at [570, 376] on p "-" at bounding box center [678, 380] width 271 height 14
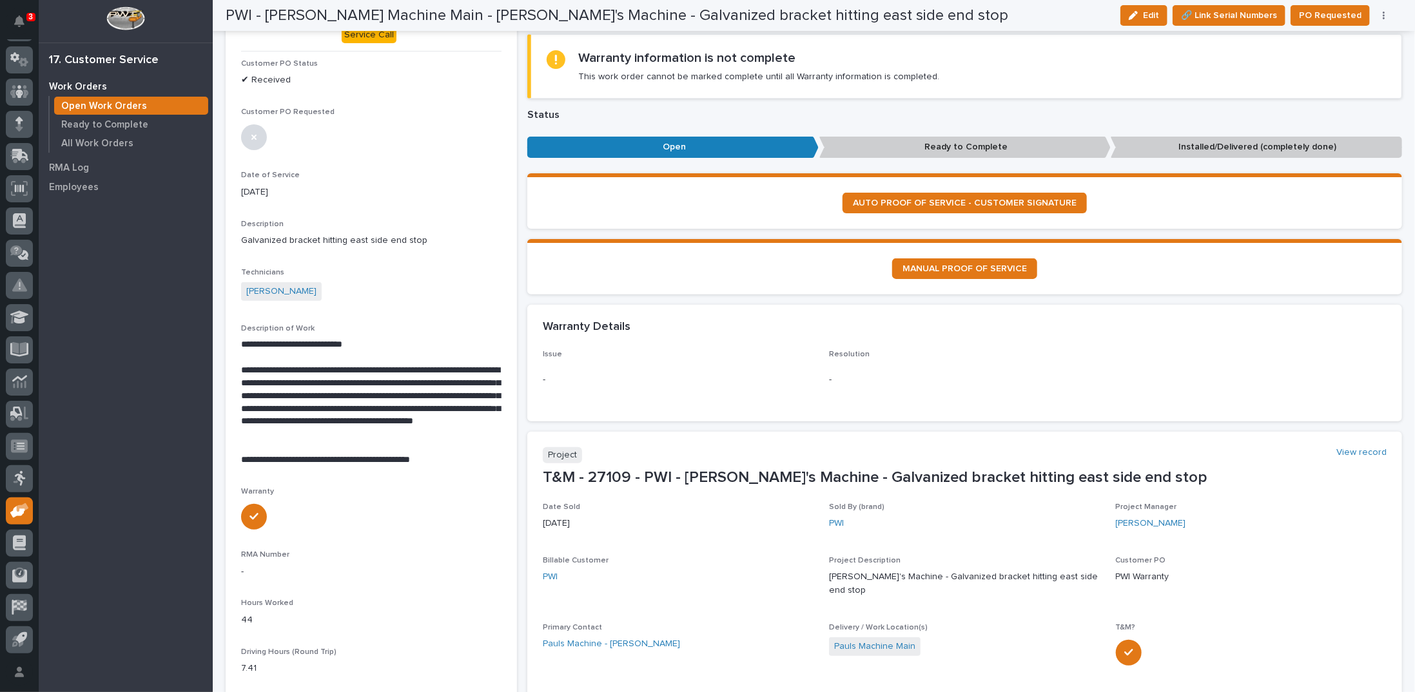
drag, startPoint x: 1132, startPoint y: 15, endPoint x: 835, endPoint y: 268, distance: 389.6
click at [1133, 15] on button "Edit" at bounding box center [1143, 15] width 47 height 21
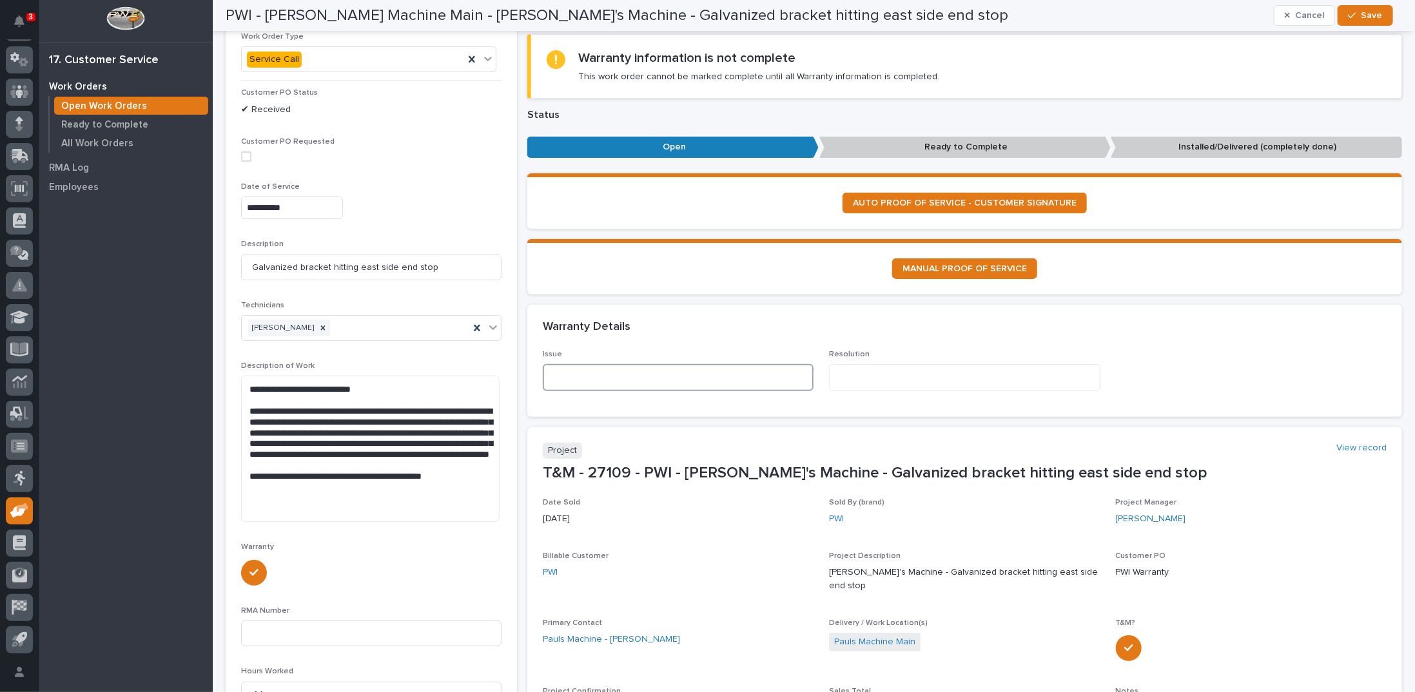
click at [596, 370] on textarea at bounding box center [678, 377] width 271 height 27
paste textarea "**********"
type textarea "**********"
drag, startPoint x: 248, startPoint y: 388, endPoint x: 449, endPoint y: 461, distance: 213.9
click at [449, 461] on textarea "**********" at bounding box center [370, 449] width 258 height 146
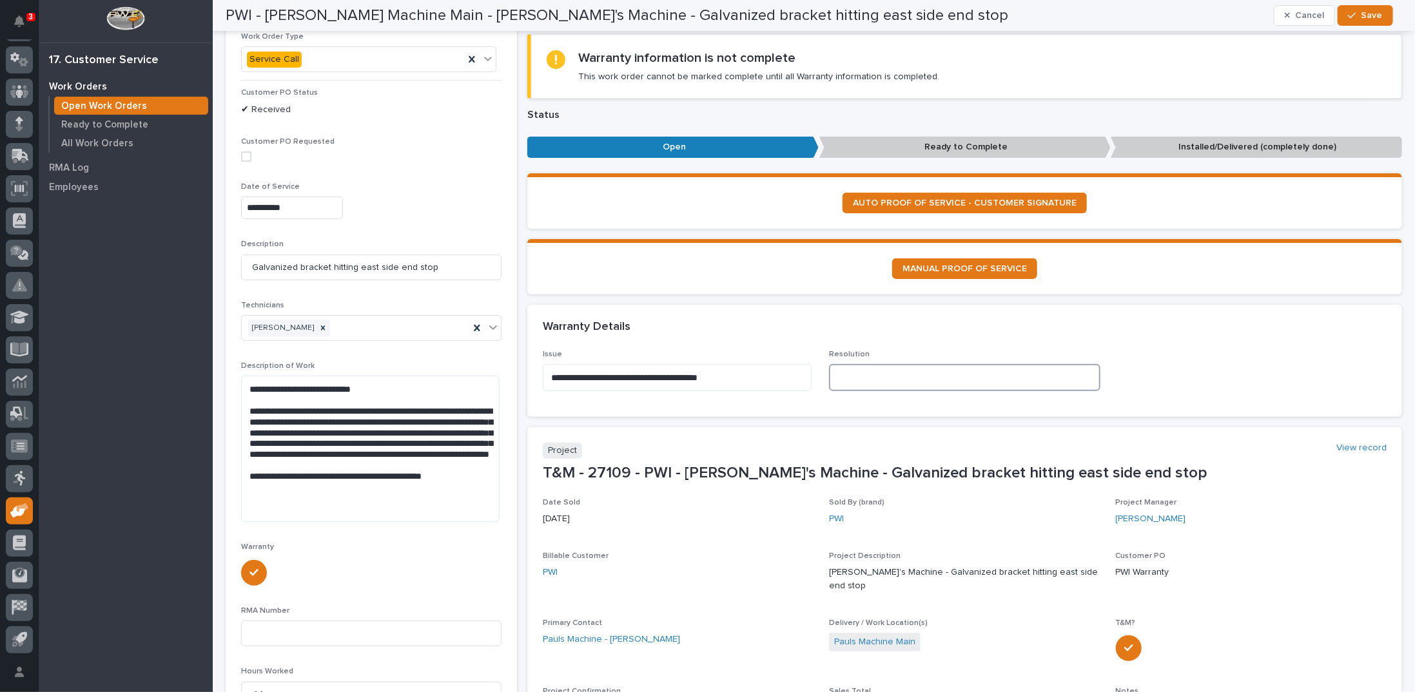
click at [892, 374] on textarea at bounding box center [964, 377] width 271 height 27
paste textarea "**********"
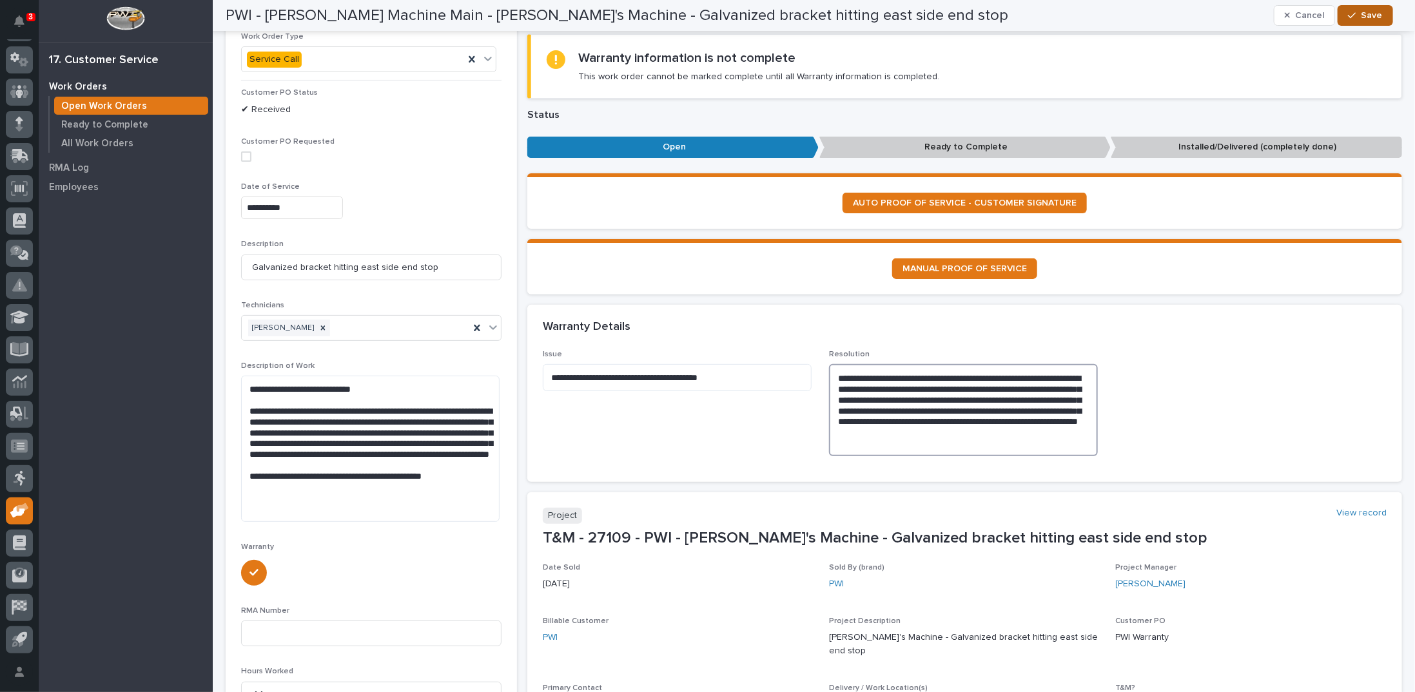
type textarea "**********"
click at [1355, 16] on icon "button" at bounding box center [1352, 15] width 8 height 9
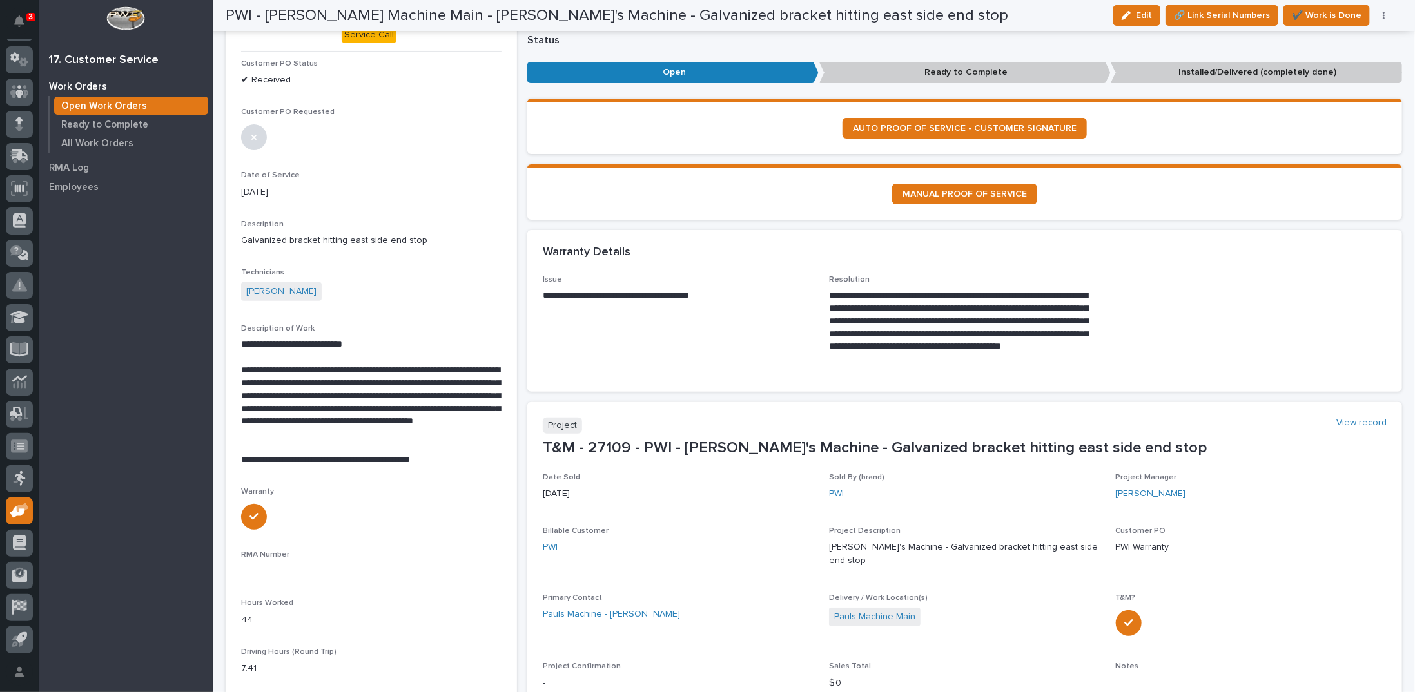
scroll to position [324, 0]
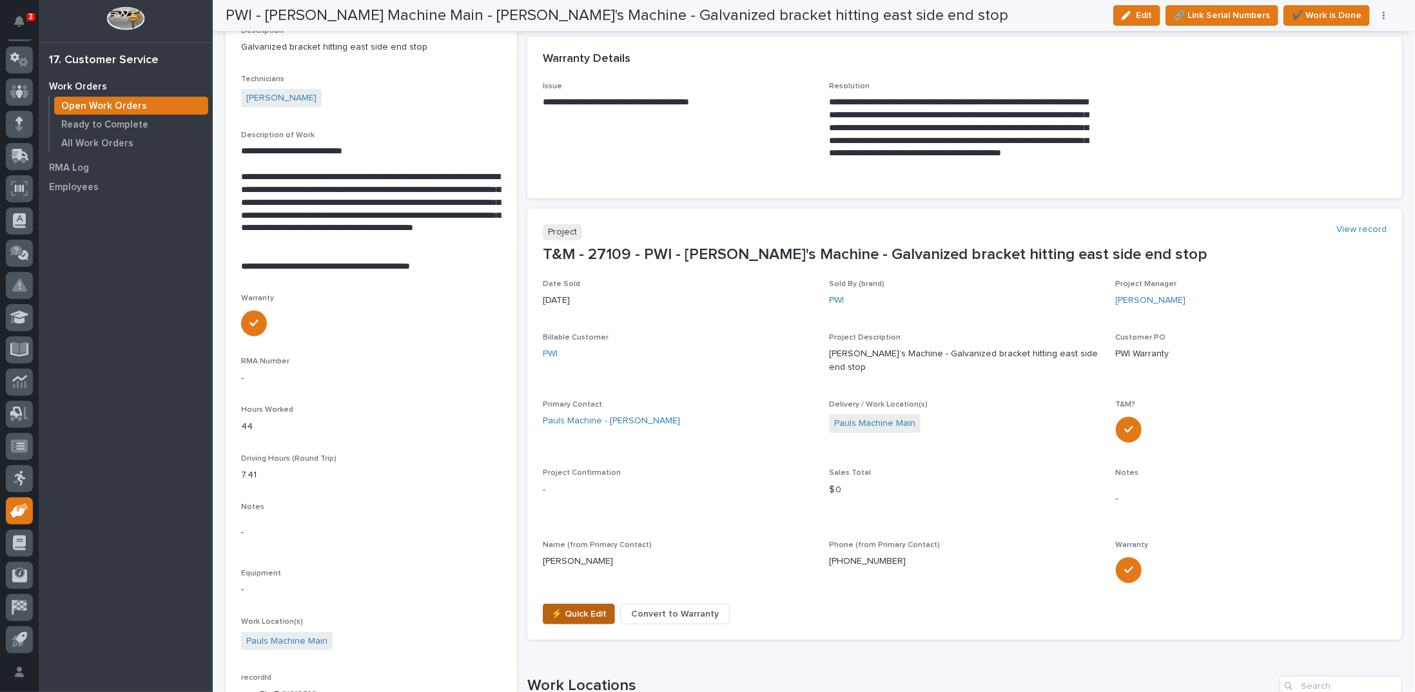
click at [575, 607] on span "⚡ Quick Edit" at bounding box center [578, 614] width 55 height 15
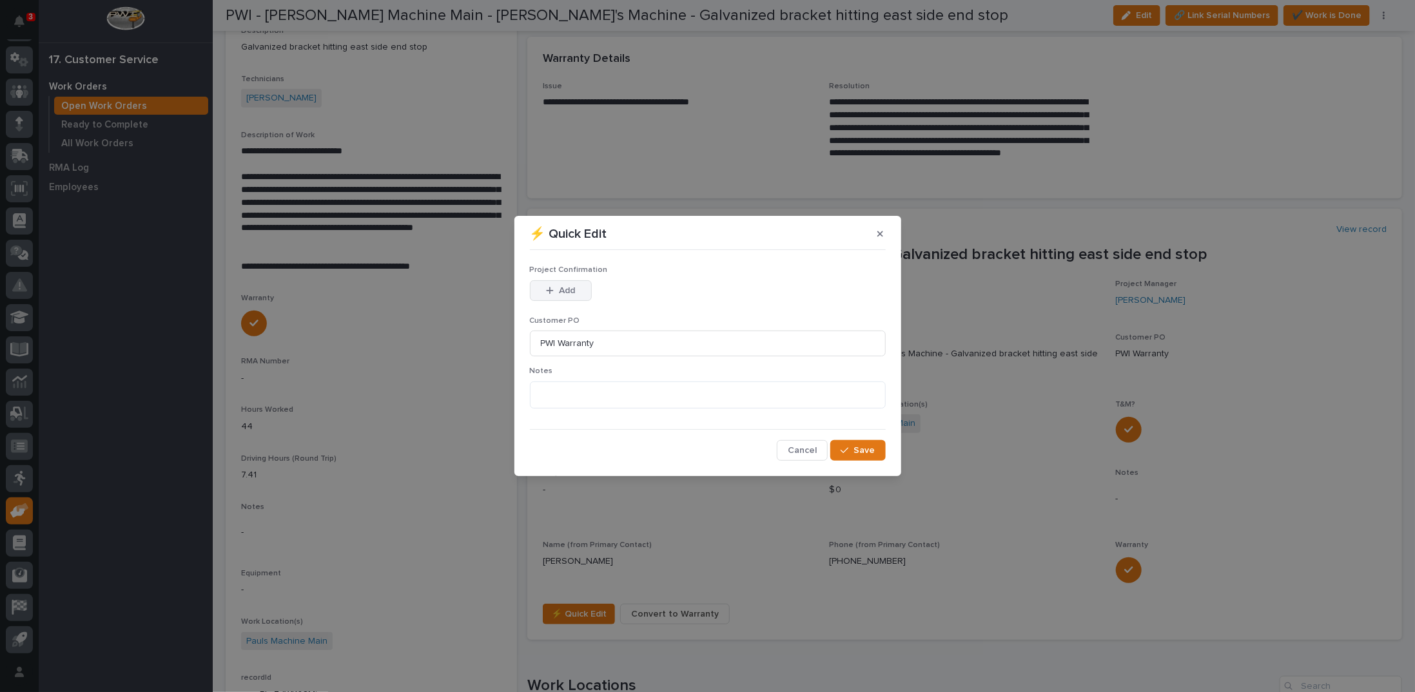
click at [552, 294] on icon "button" at bounding box center [550, 290] width 8 height 9
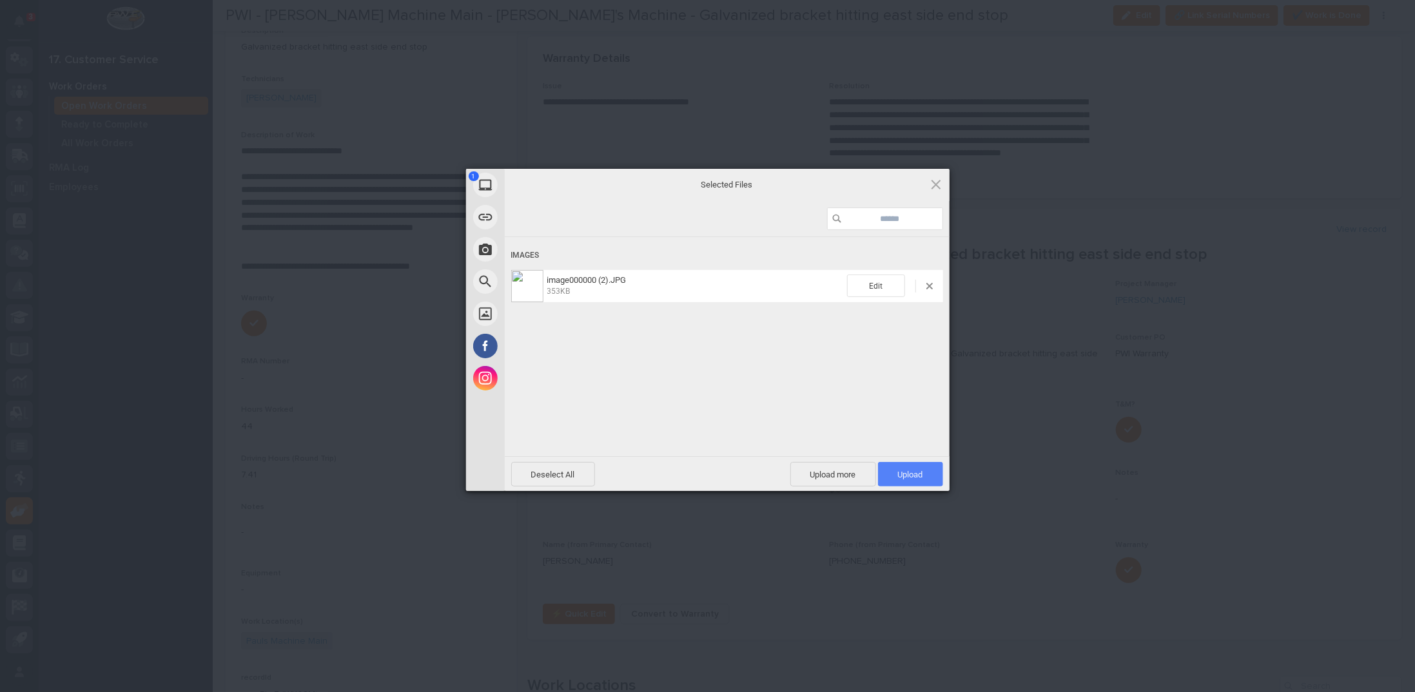
click at [895, 472] on span "Upload 1" at bounding box center [910, 474] width 65 height 24
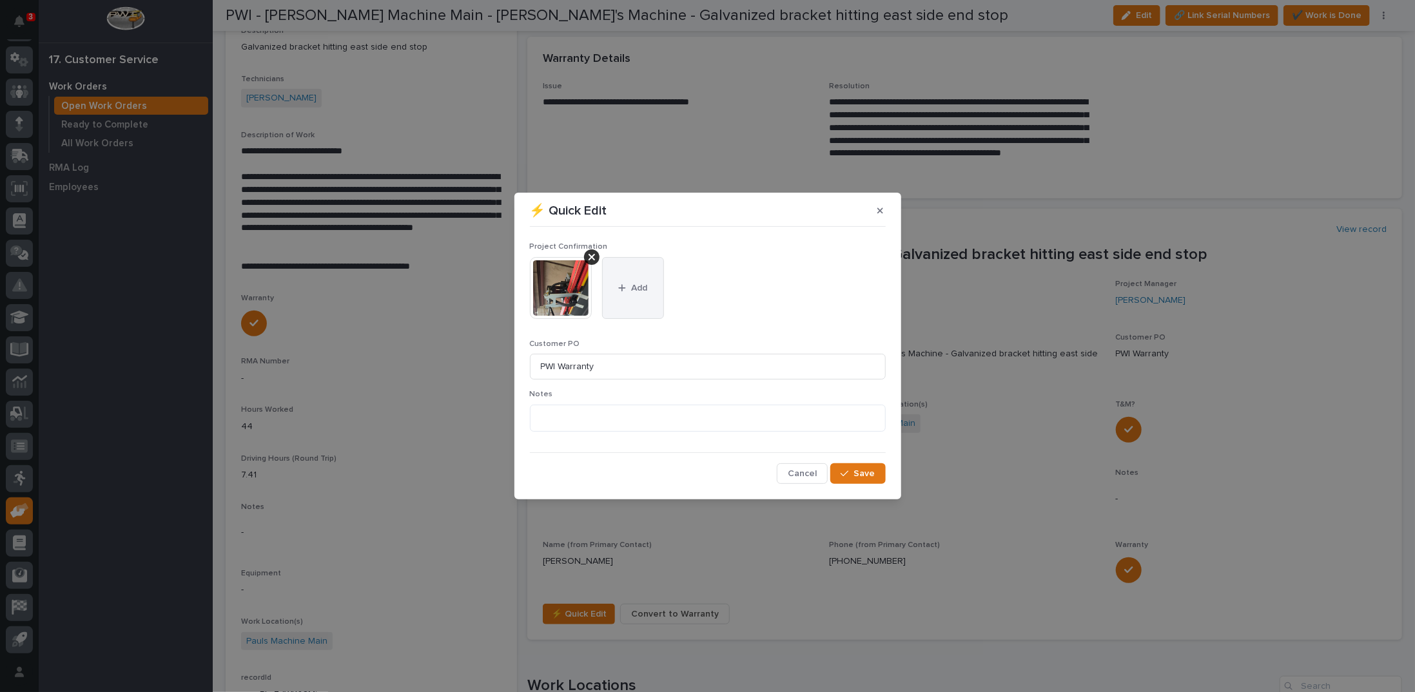
click at [637, 286] on span "Add" at bounding box center [639, 288] width 16 height 12
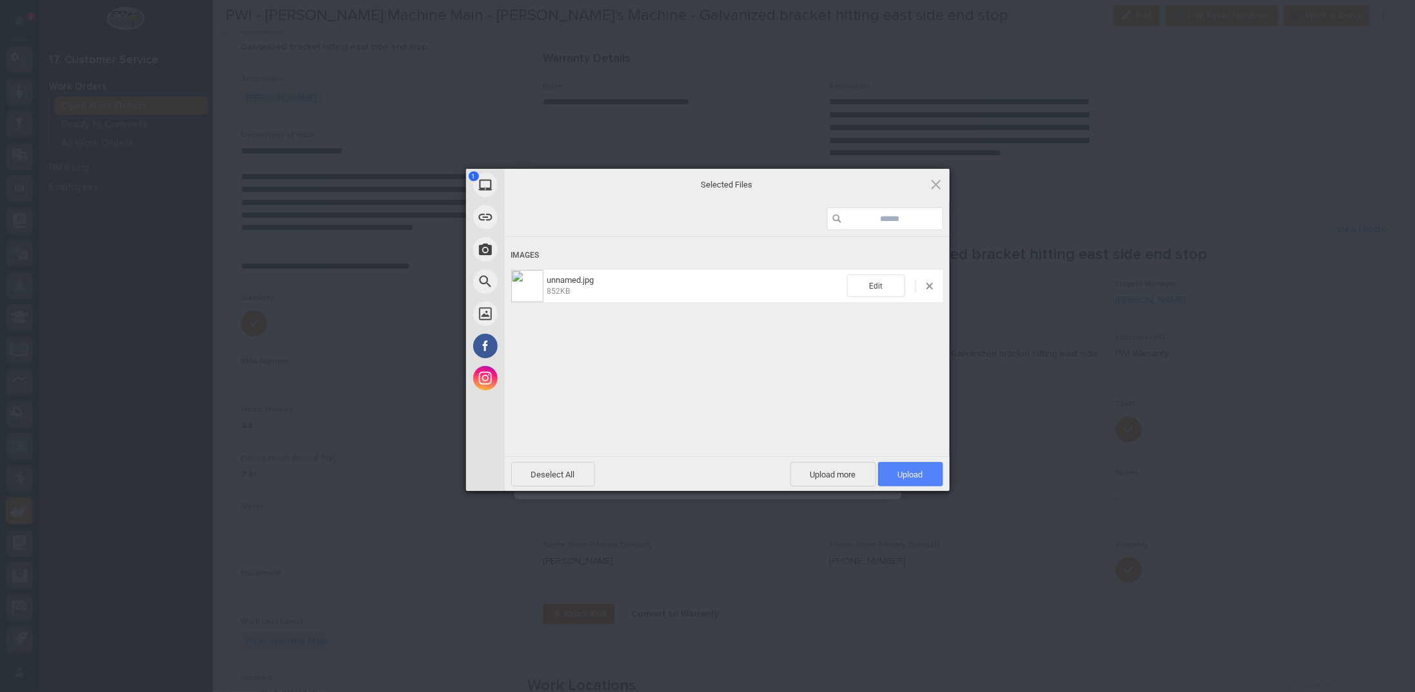
click at [919, 472] on span "Upload 1" at bounding box center [910, 475] width 25 height 10
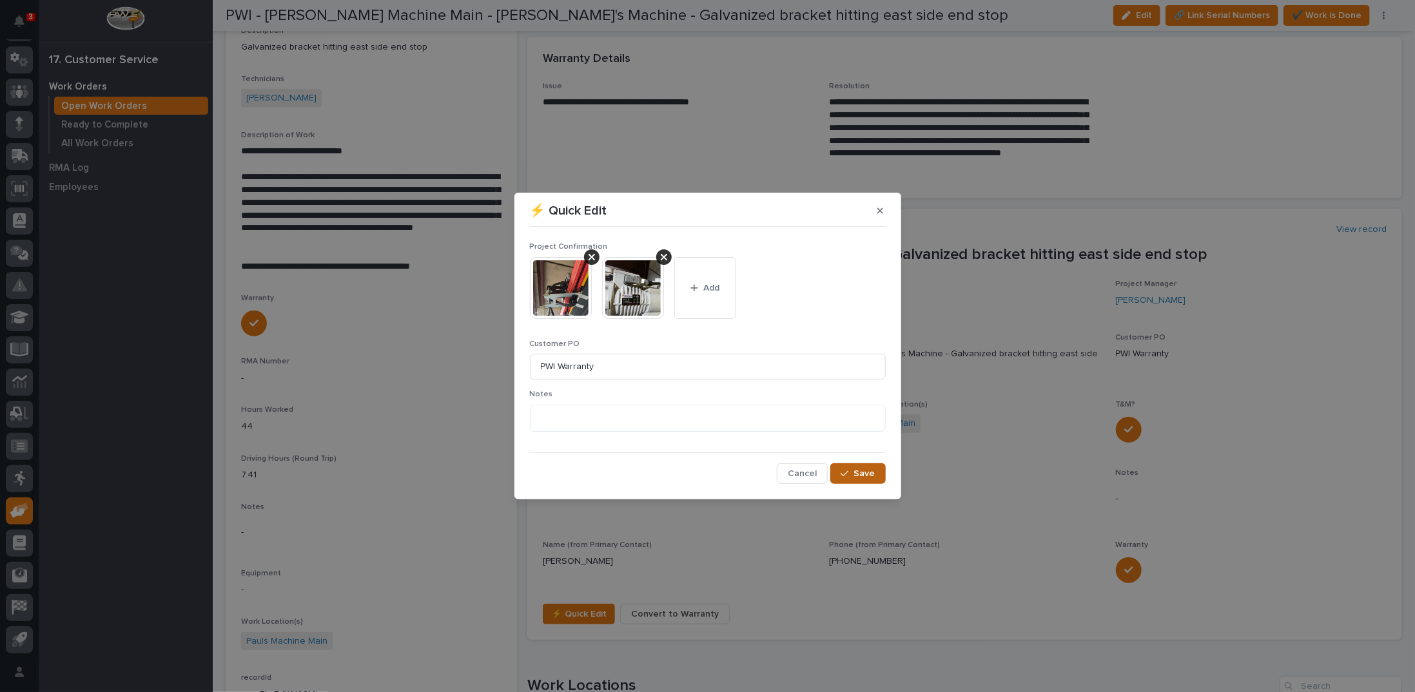
click at [859, 476] on span "Save" at bounding box center [864, 474] width 21 height 12
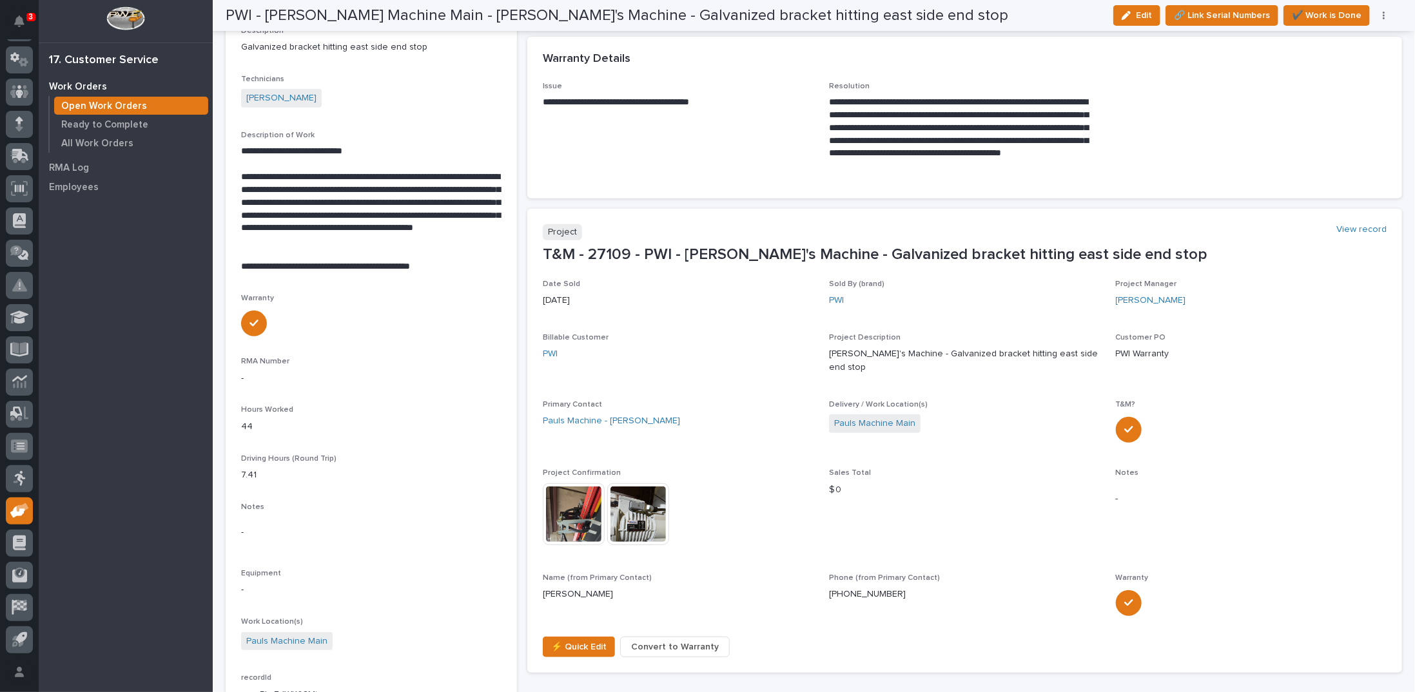
scroll to position [340, 0]
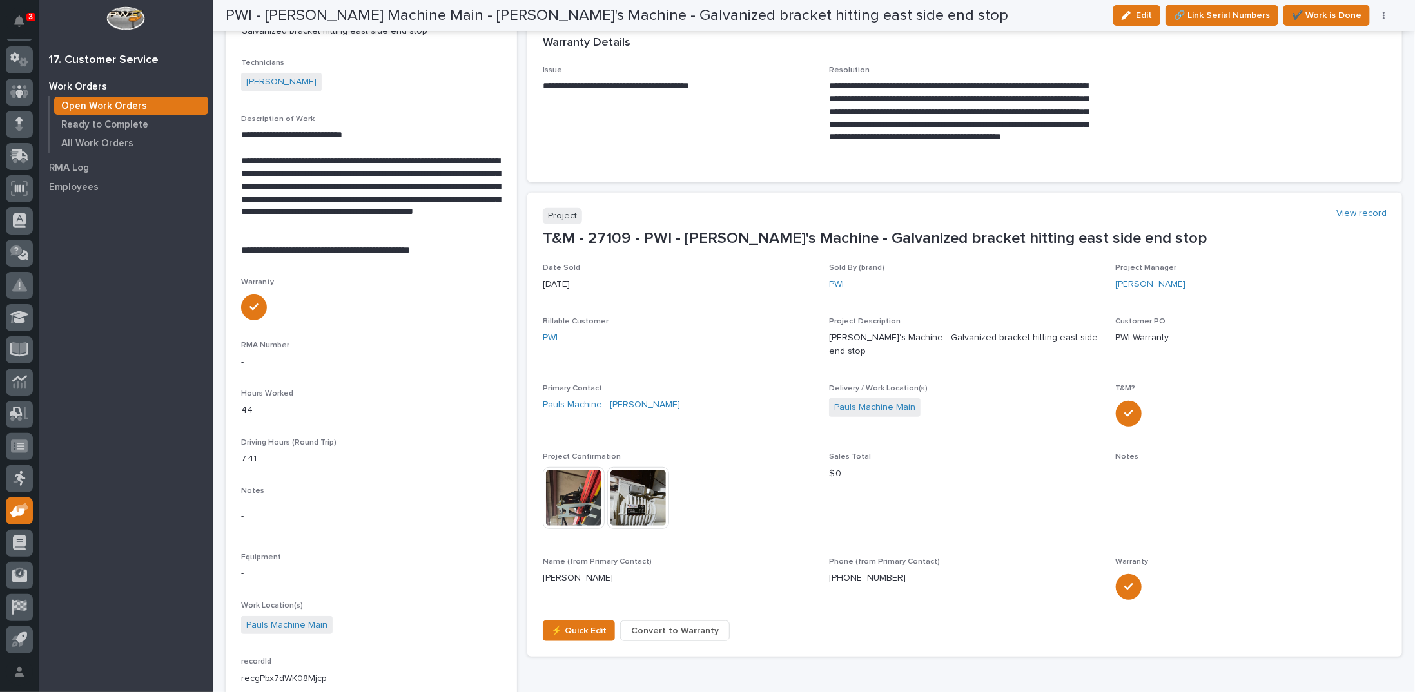
click at [1136, 17] on div "button" at bounding box center [1129, 15] width 14 height 9
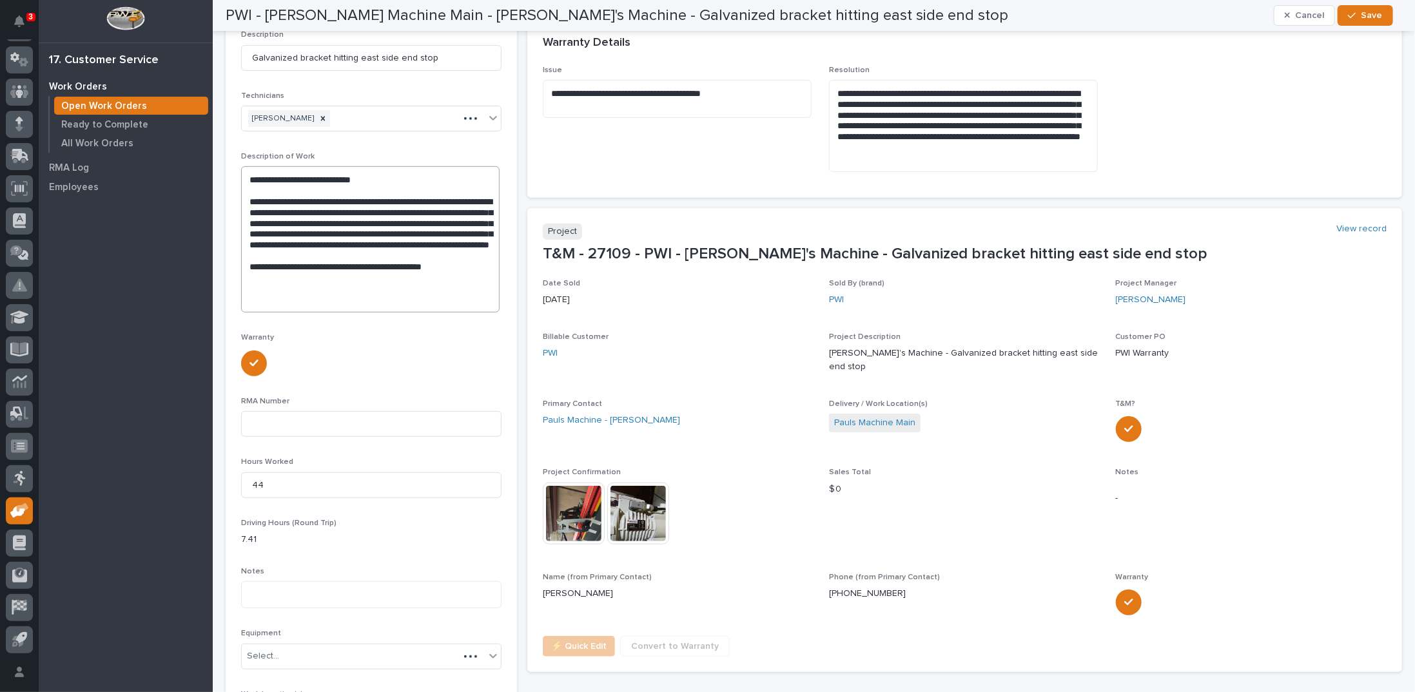
scroll to position [316, 0]
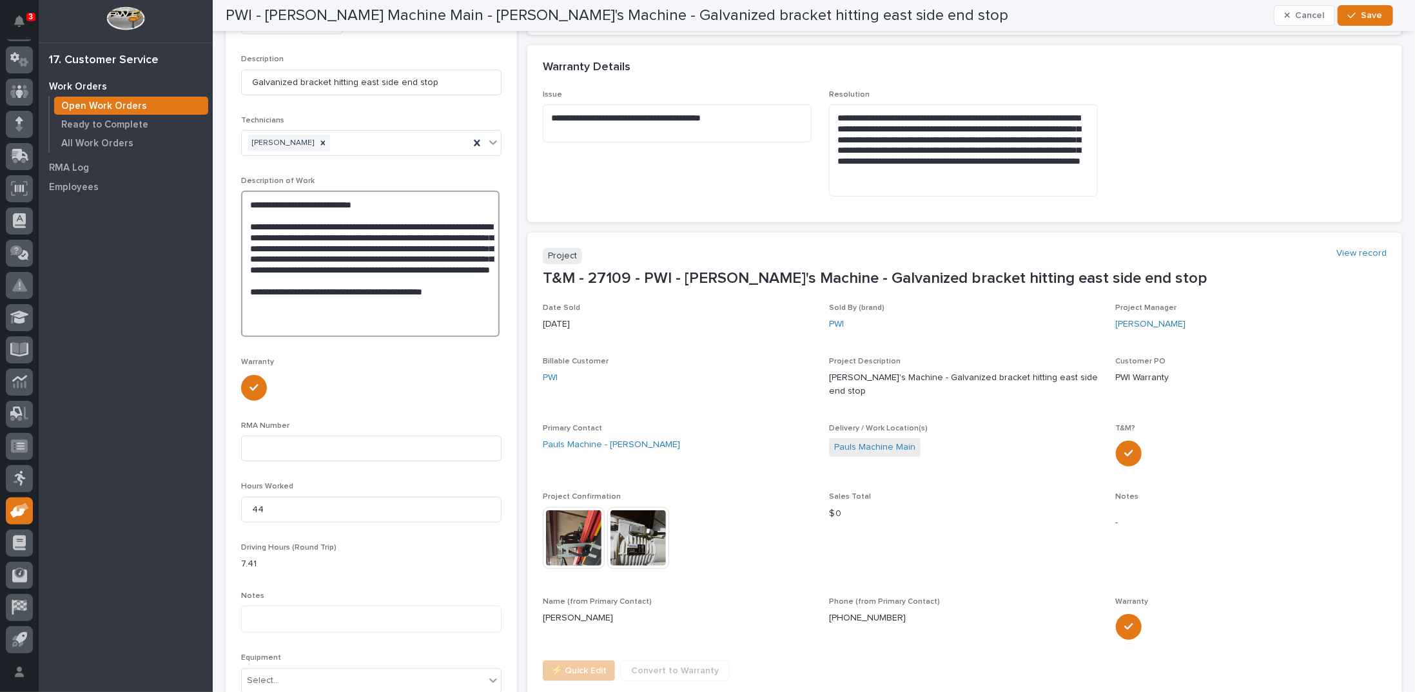
click at [359, 270] on textarea "**********" at bounding box center [370, 264] width 258 height 146
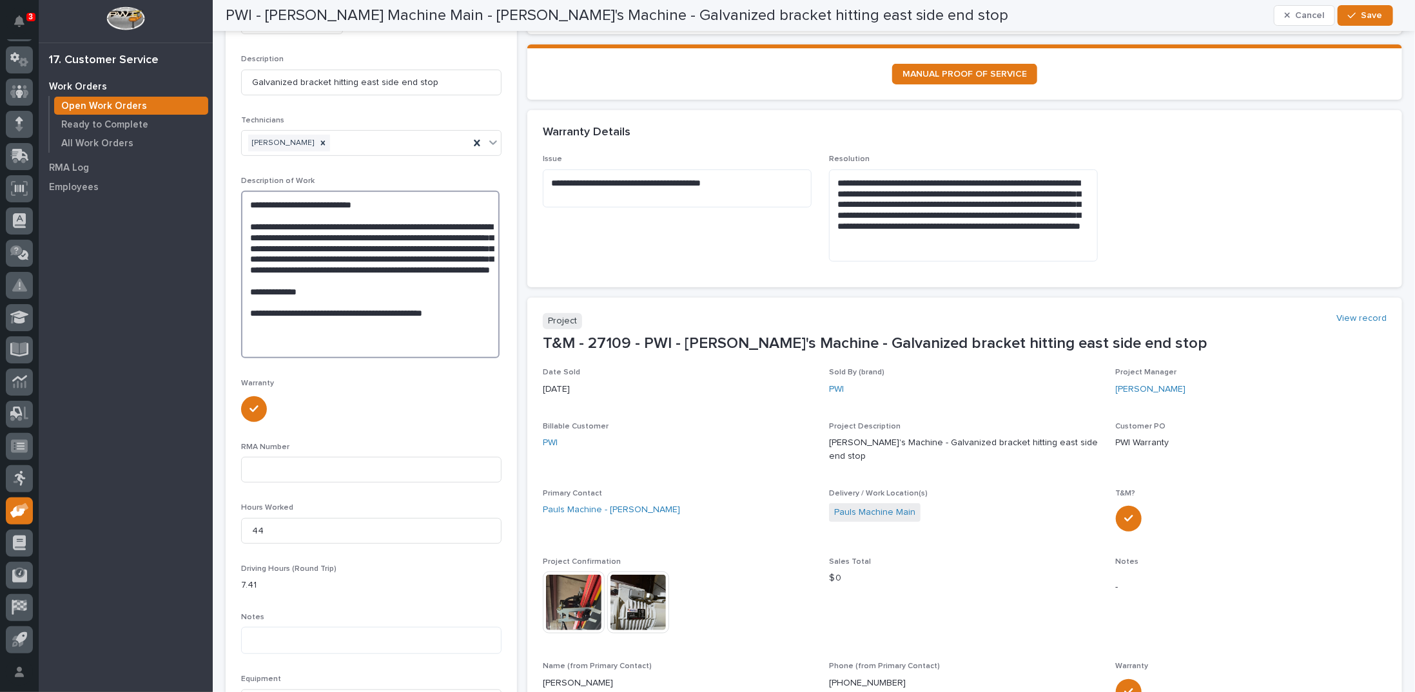
scroll to position [349, 0]
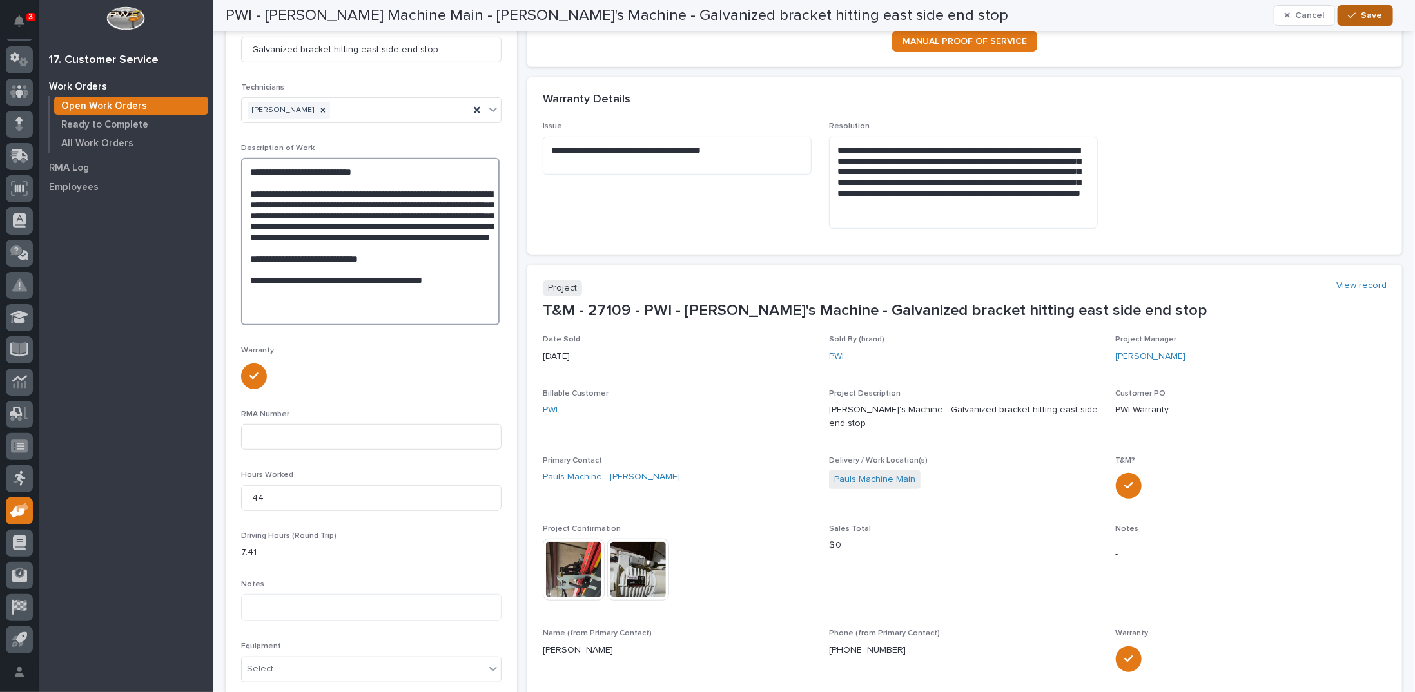
type textarea "**********"
click at [1355, 13] on icon "button" at bounding box center [1352, 15] width 8 height 9
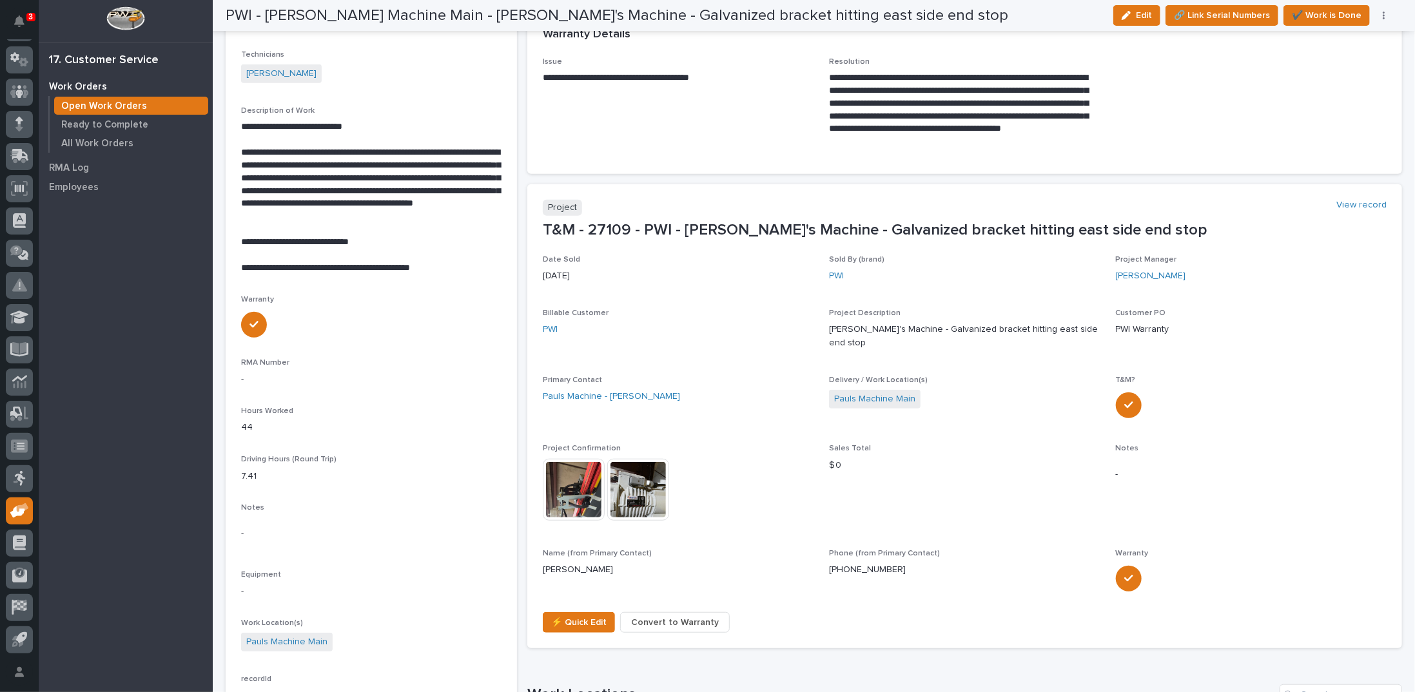
scroll to position [308, 0]
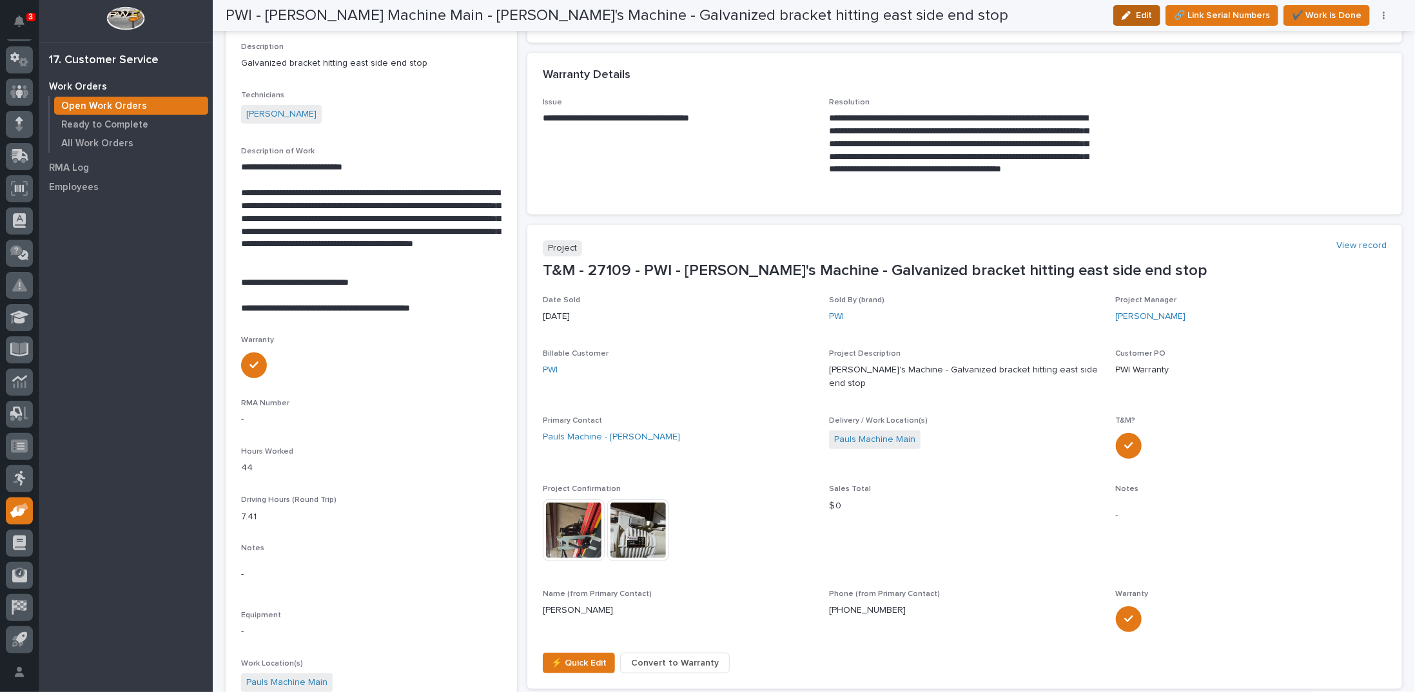
click at [1131, 11] on icon "button" at bounding box center [1126, 15] width 9 height 9
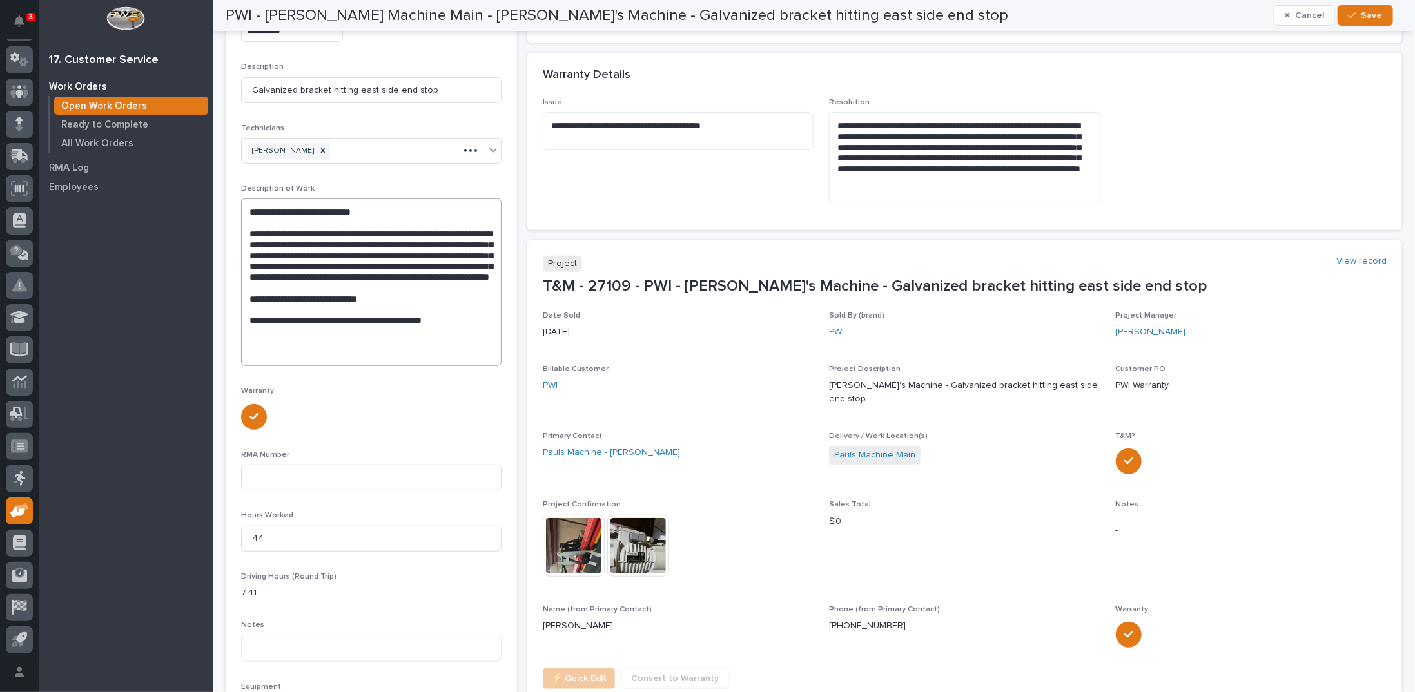
scroll to position [284, 0]
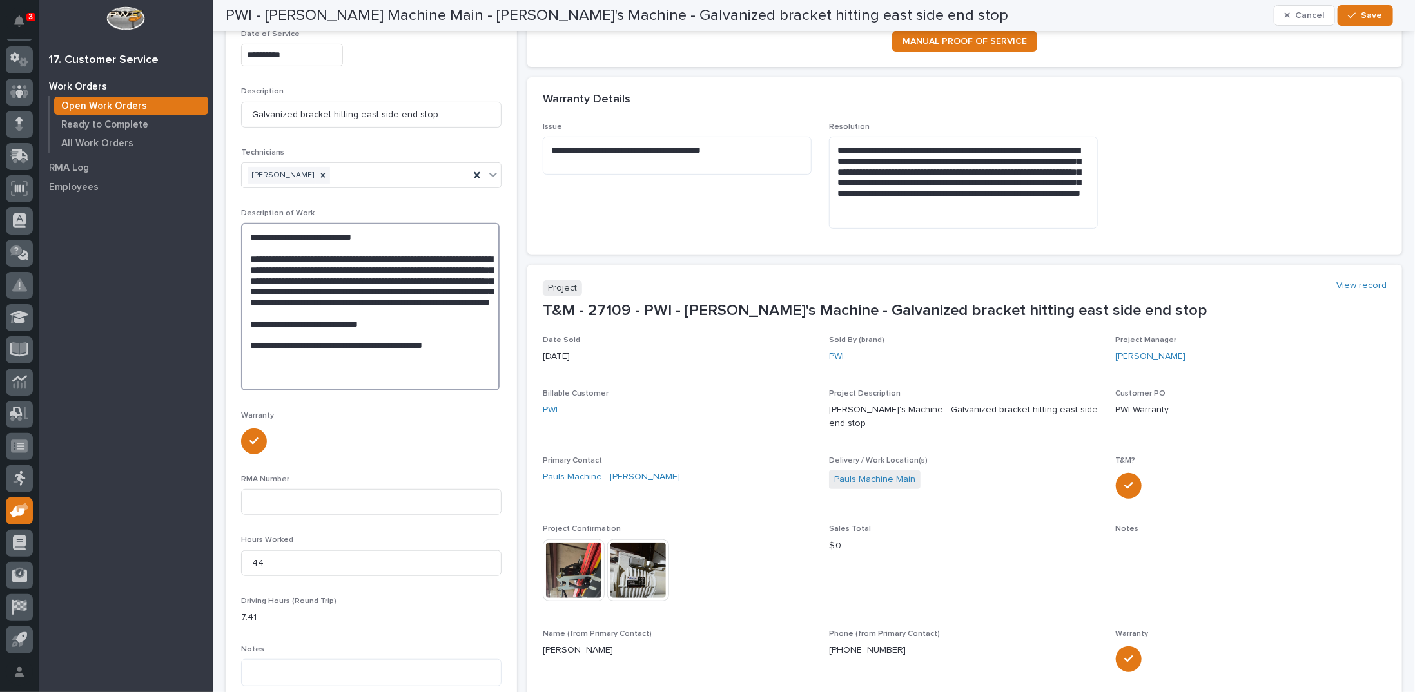
click at [417, 322] on textarea "**********" at bounding box center [370, 307] width 258 height 168
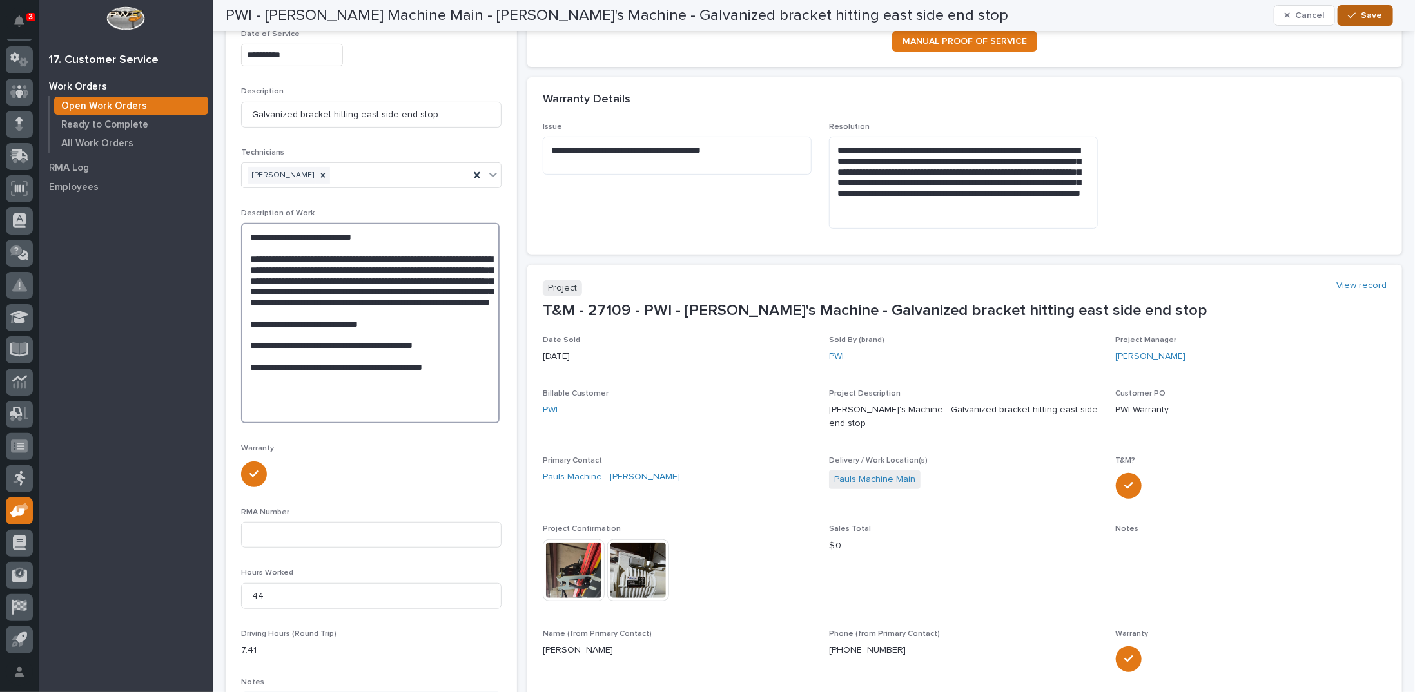
type textarea "**********"
click at [1361, 17] on div "button" at bounding box center [1354, 15] width 13 height 9
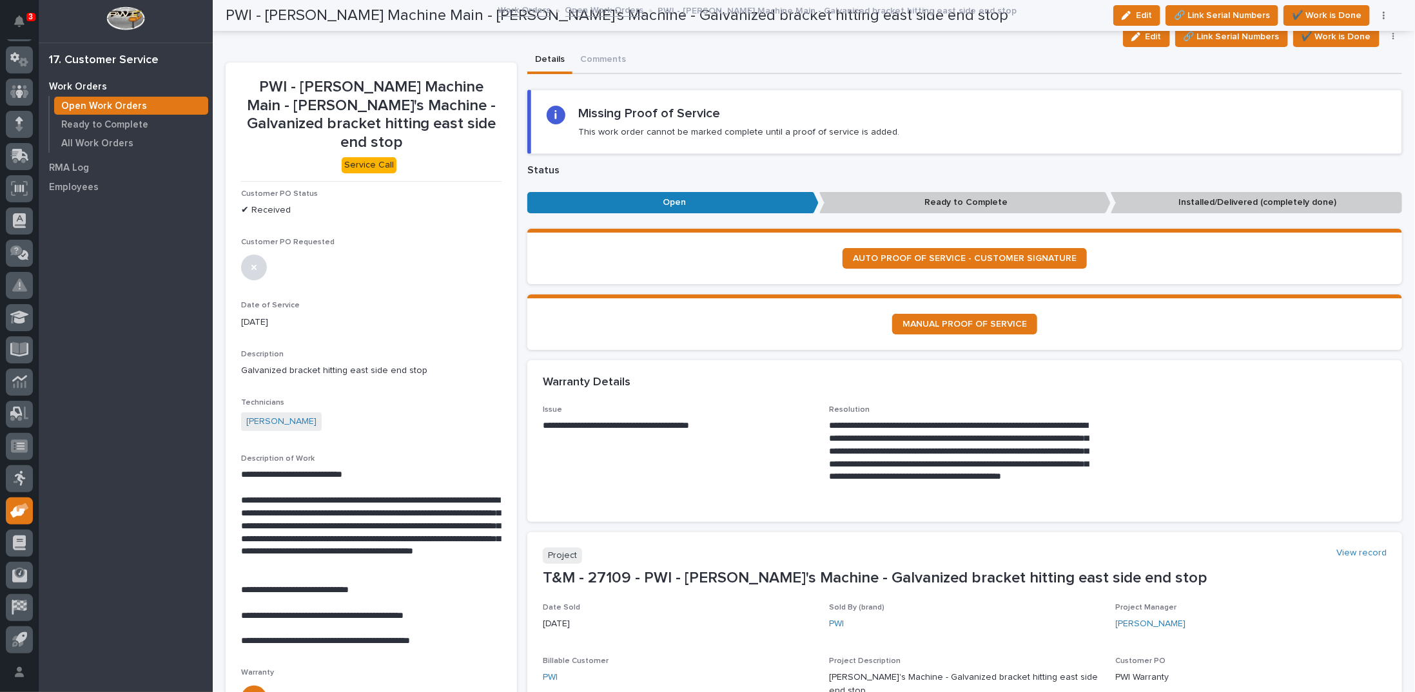
scroll to position [0, 0]
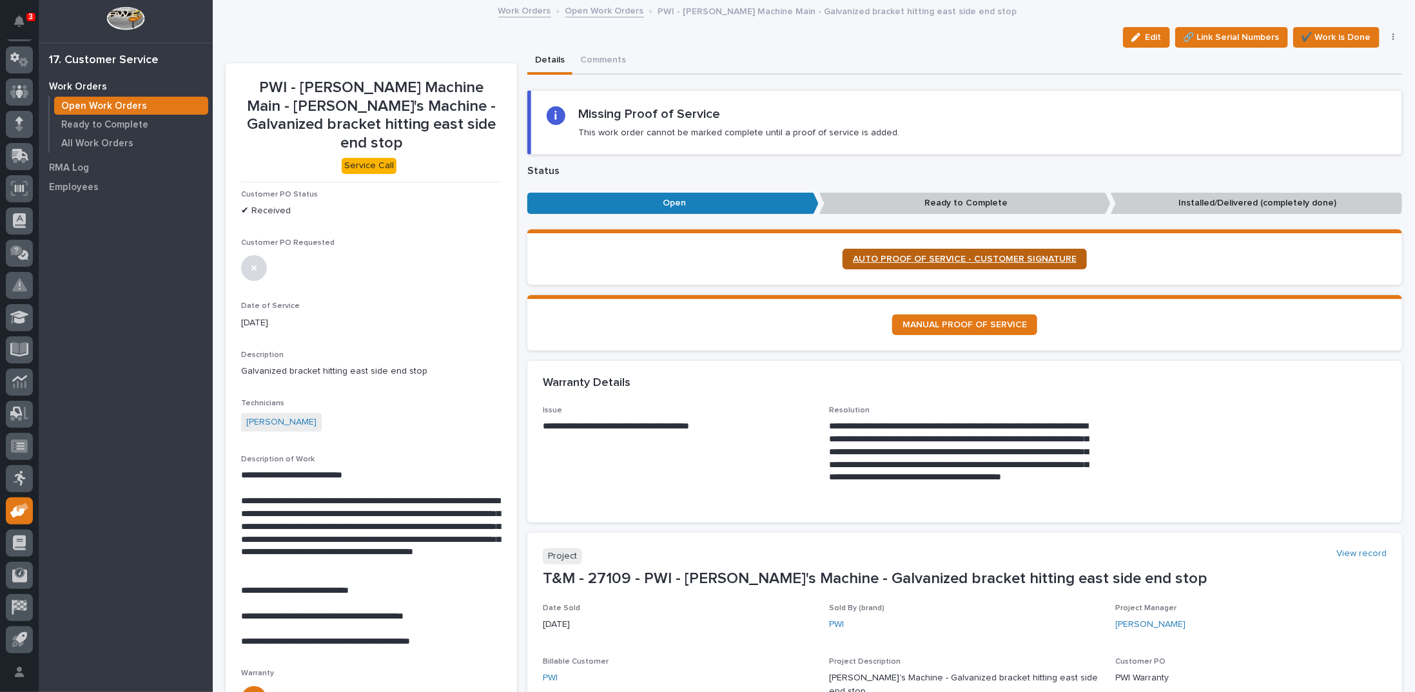
click at [973, 258] on span "AUTO PROOF OF SERVICE - CUSTOMER SIGNATURE" at bounding box center [965, 259] width 224 height 9
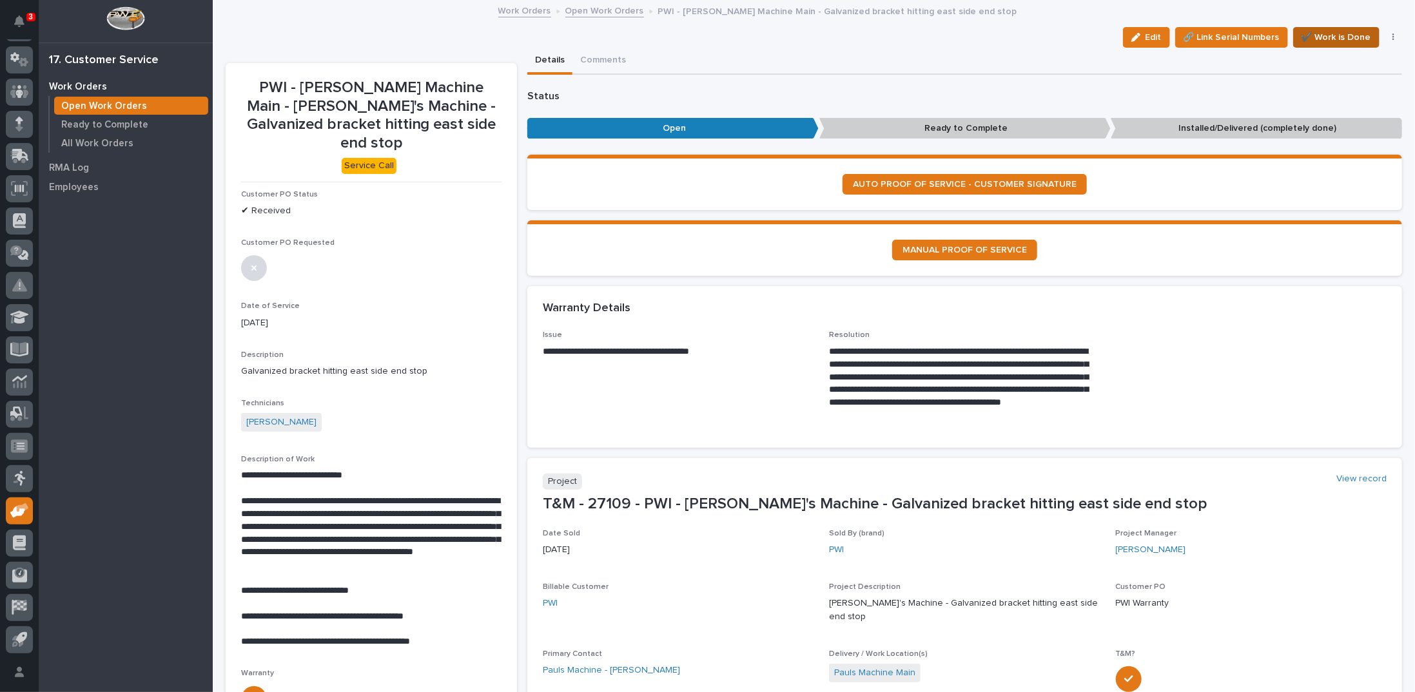
click at [1332, 38] on span "✔️ Work is Done" at bounding box center [1336, 37] width 70 height 15
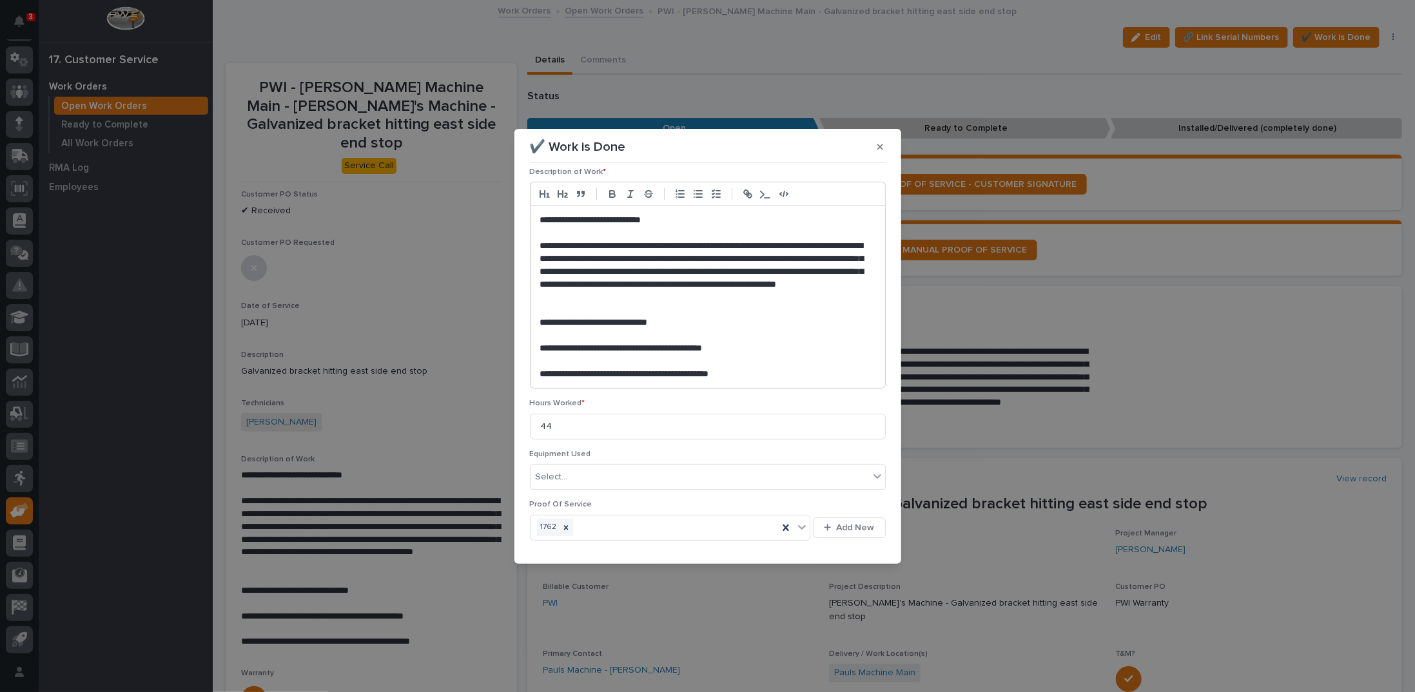
scroll to position [150, 0]
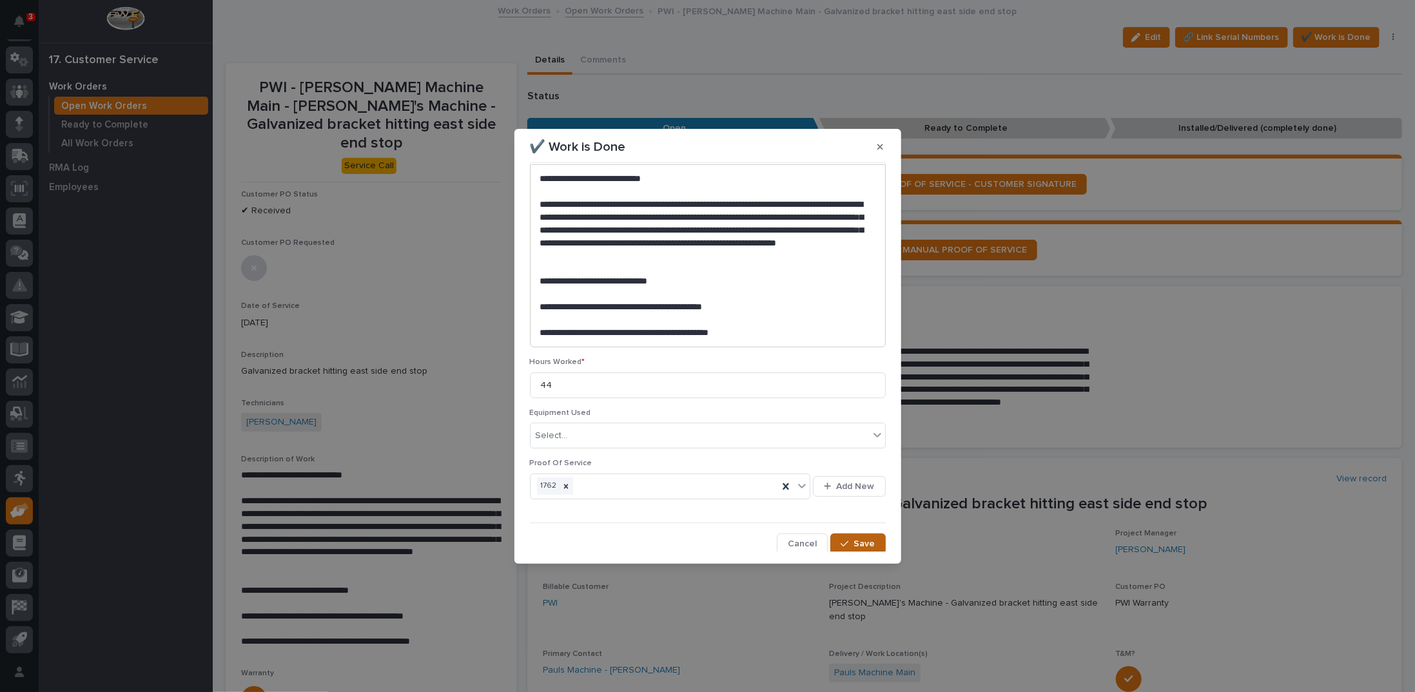
click at [854, 546] on span "Save" at bounding box center [864, 544] width 21 height 12
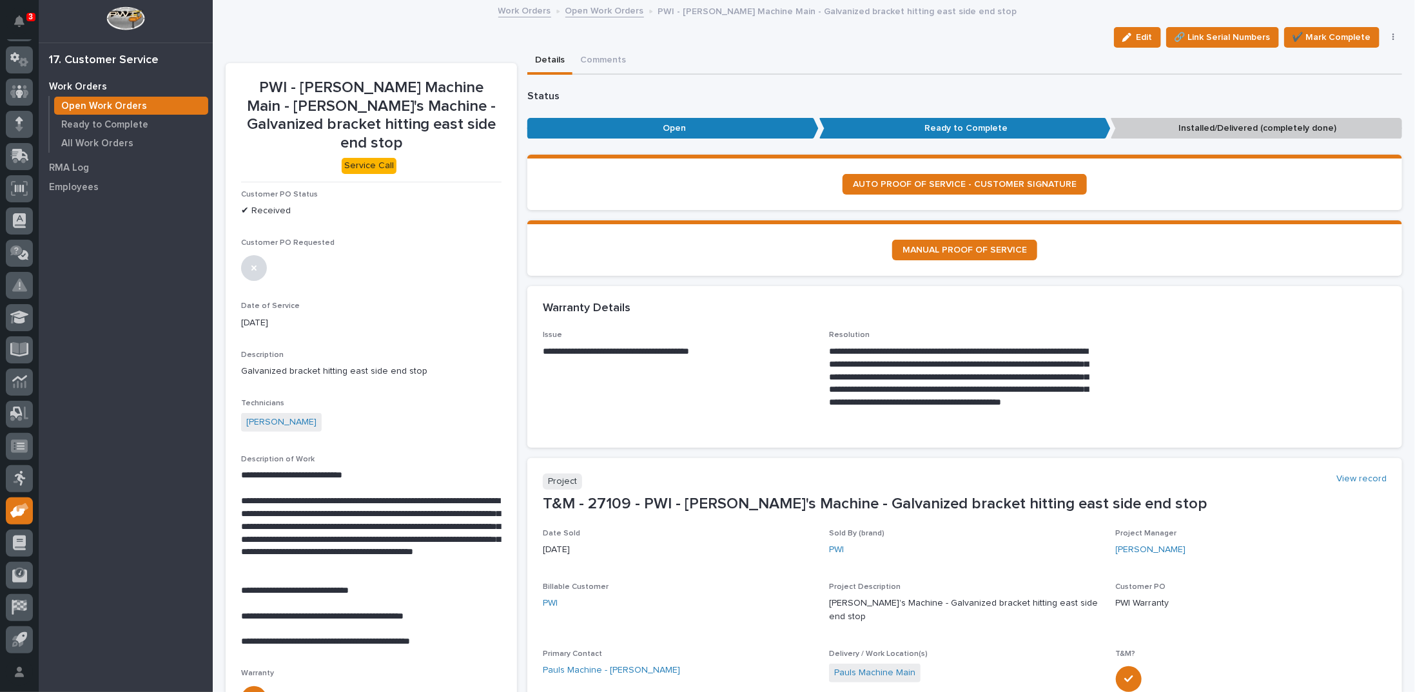
click at [1385, 37] on button "button" at bounding box center [1394, 37] width 18 height 9
click at [1334, 121] on span "Regenerate PDF" at bounding box center [1352, 124] width 69 height 15
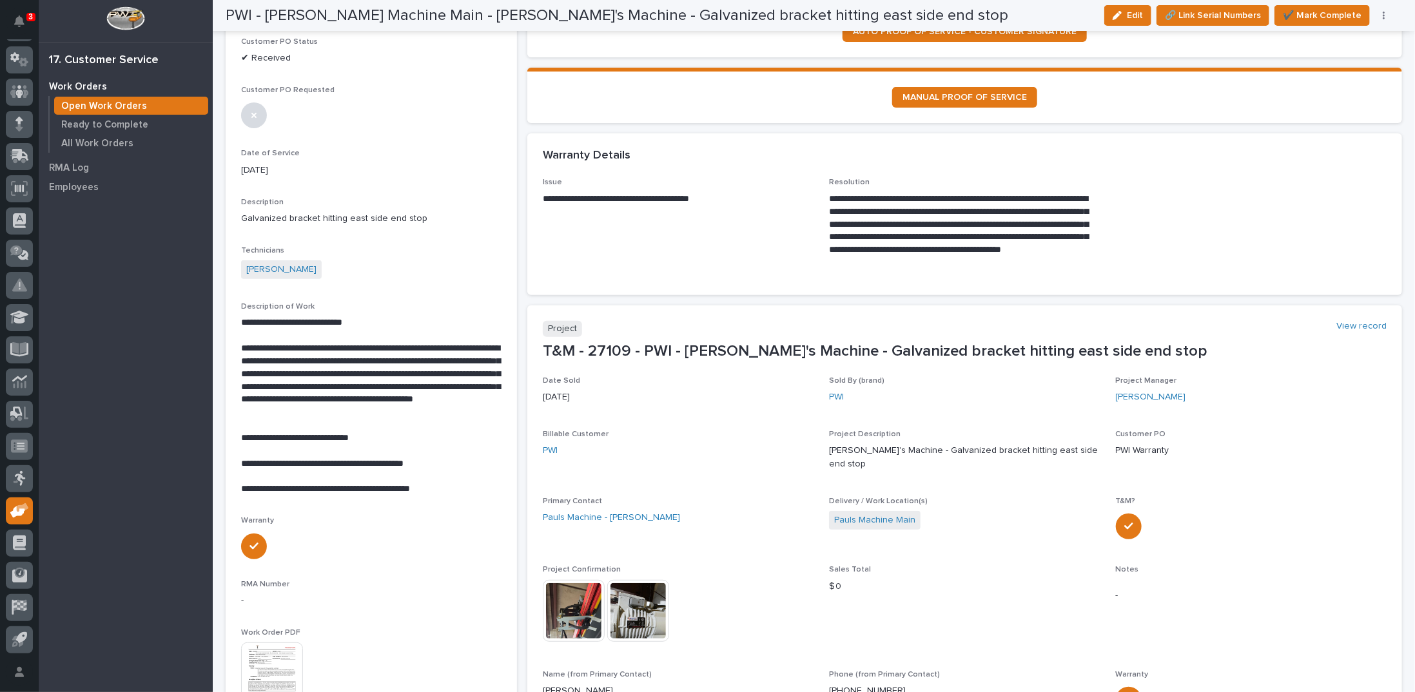
scroll to position [129, 0]
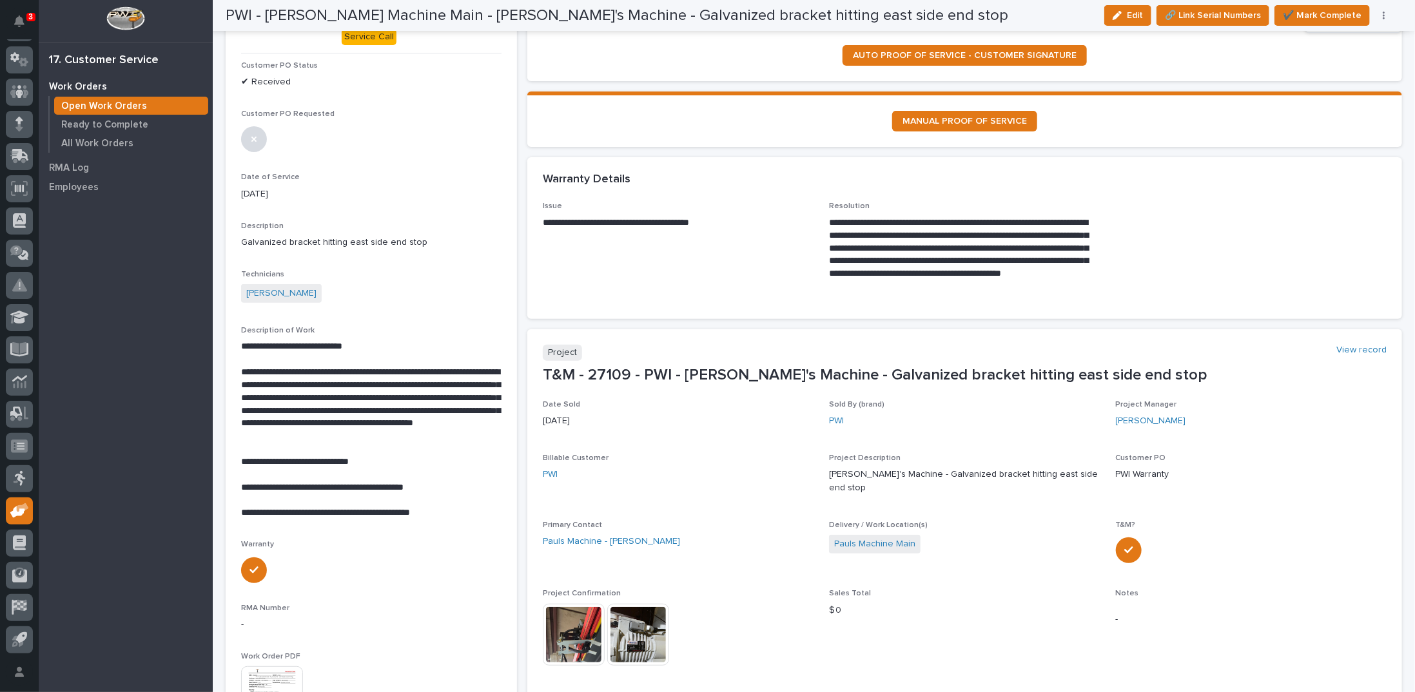
click at [259, 670] on img at bounding box center [272, 698] width 62 height 62
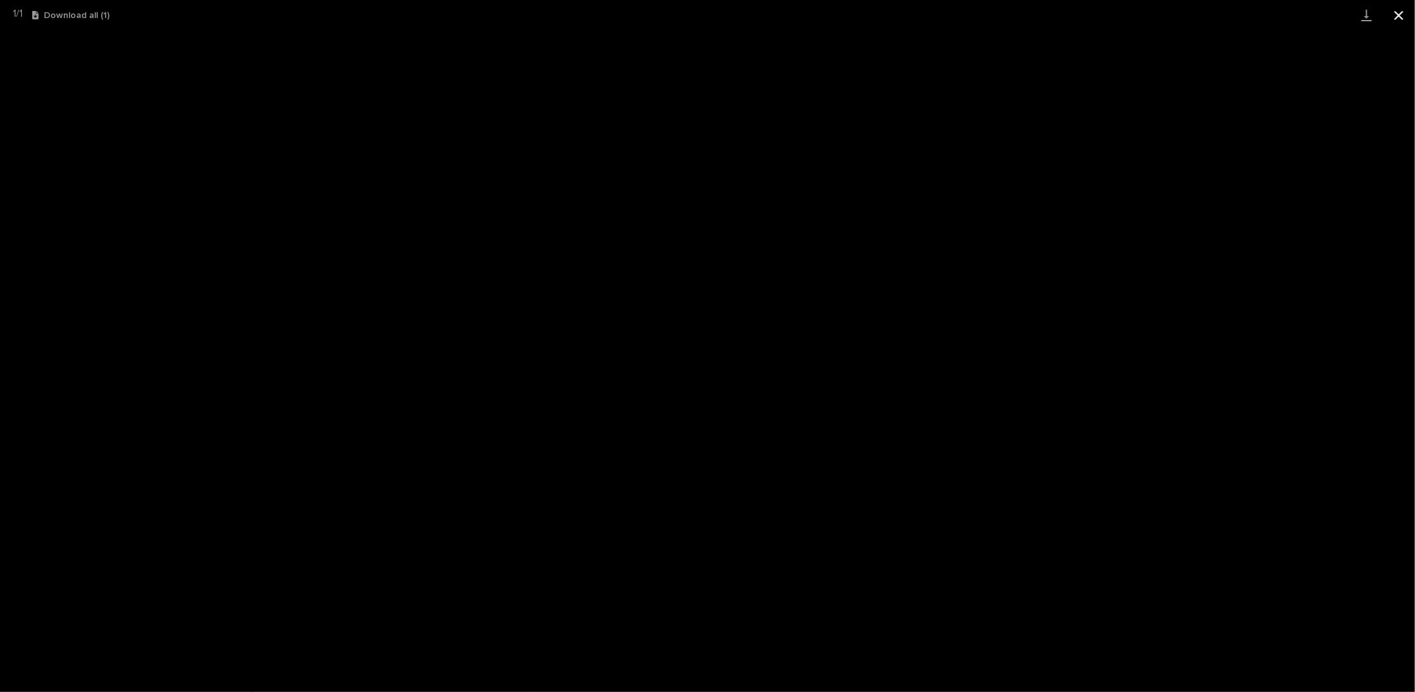
click at [1399, 16] on button "Close gallery" at bounding box center [1399, 15] width 32 height 30
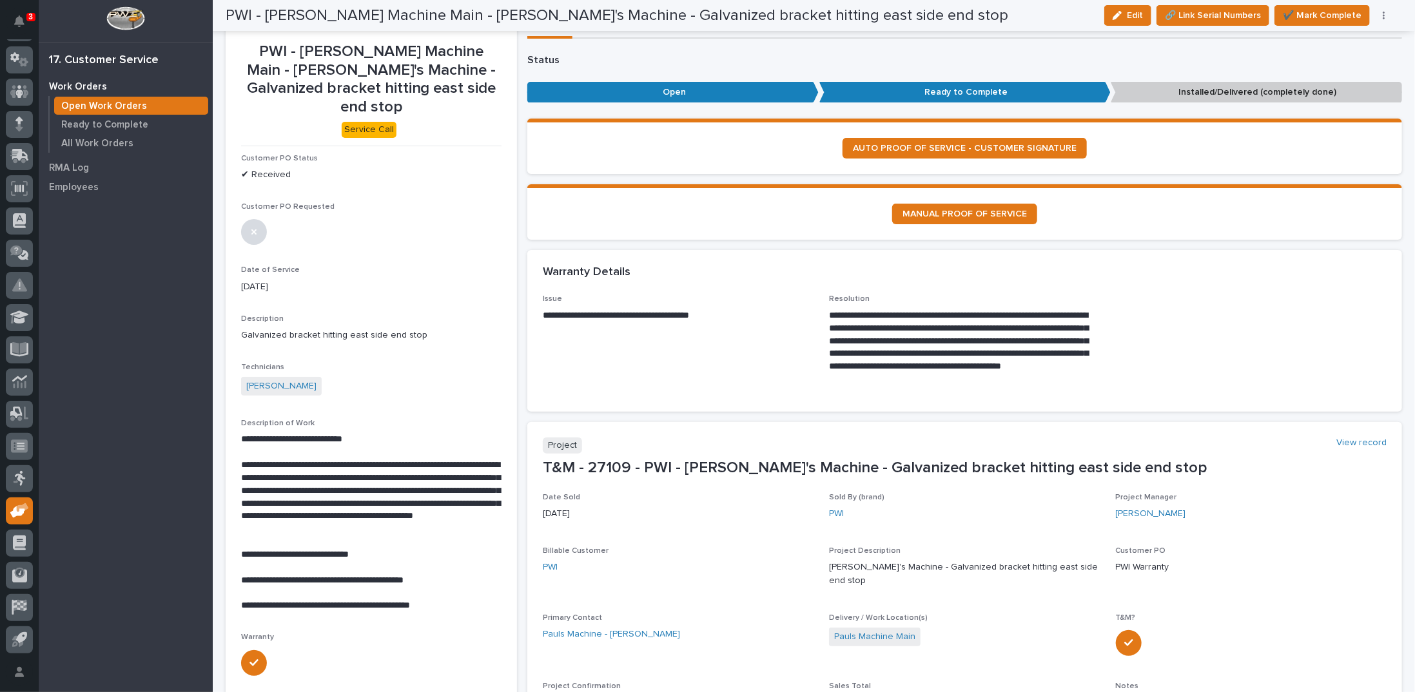
scroll to position [0, 0]
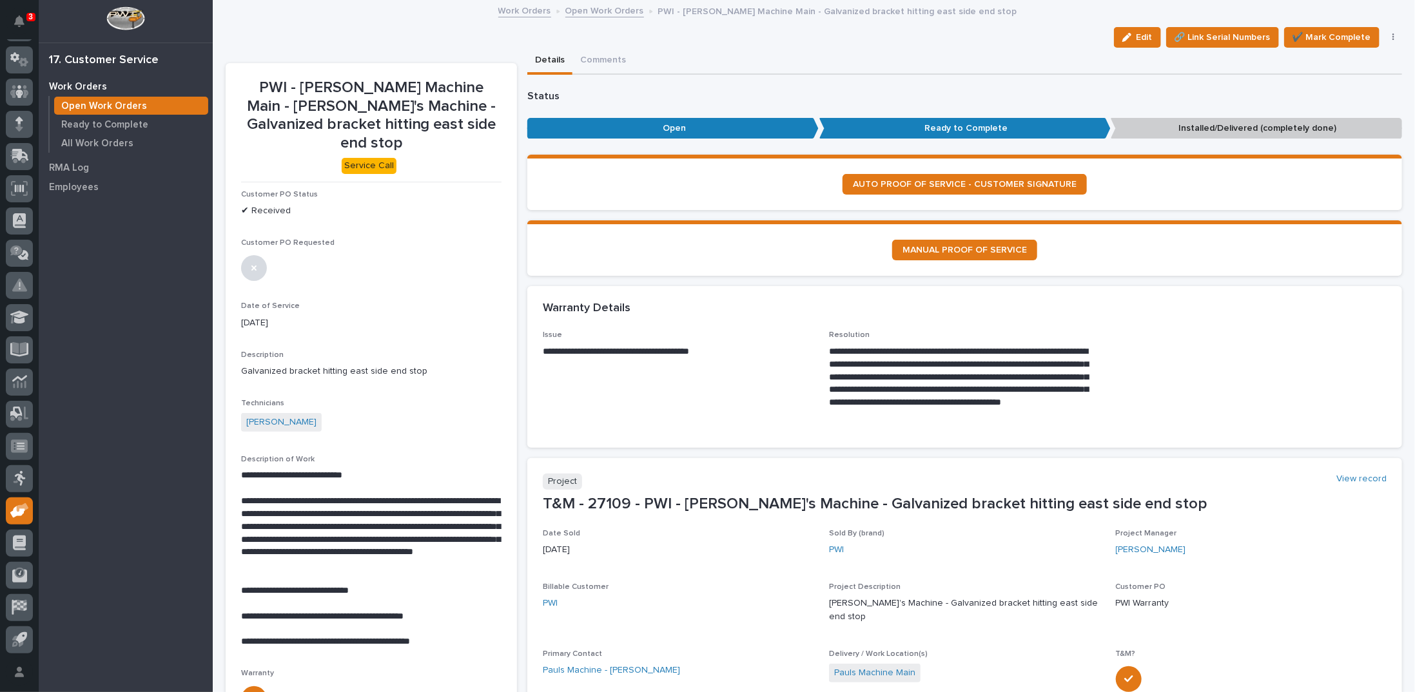
click at [599, 8] on link "Open Work Orders" at bounding box center [604, 10] width 79 height 15
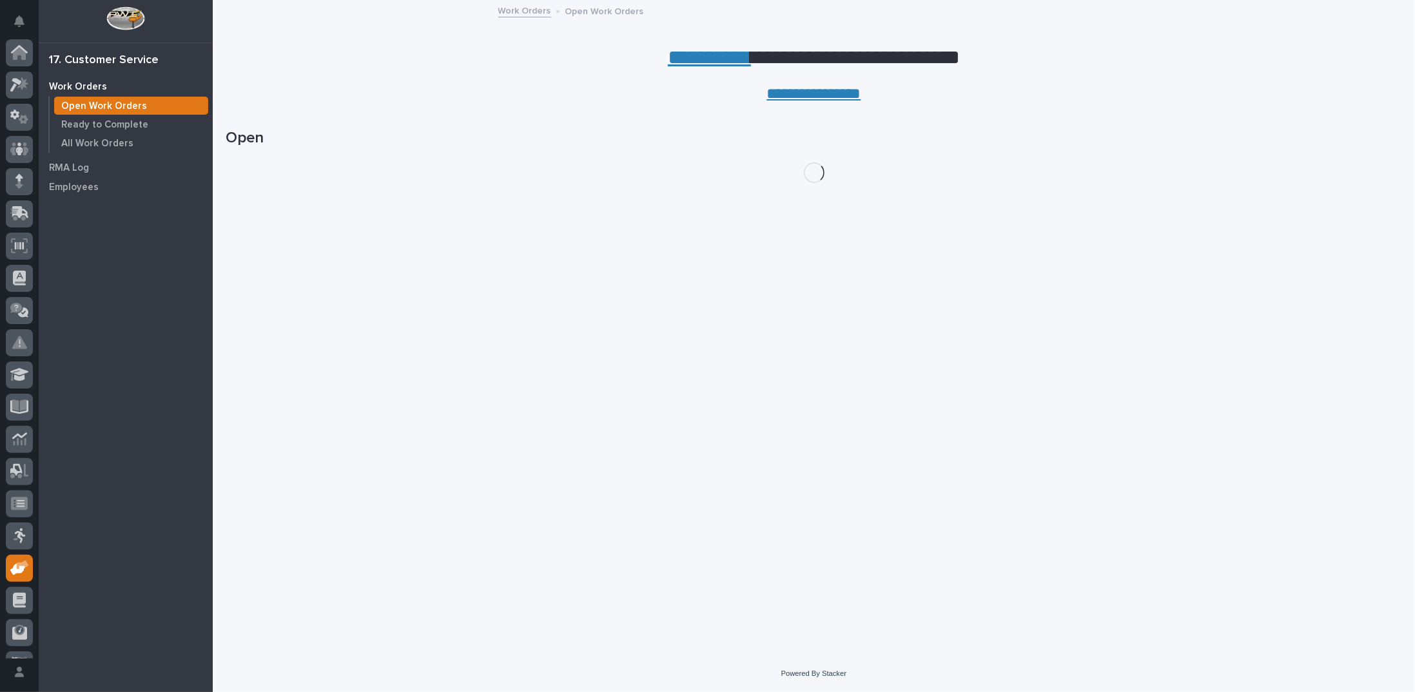
scroll to position [57, 0]
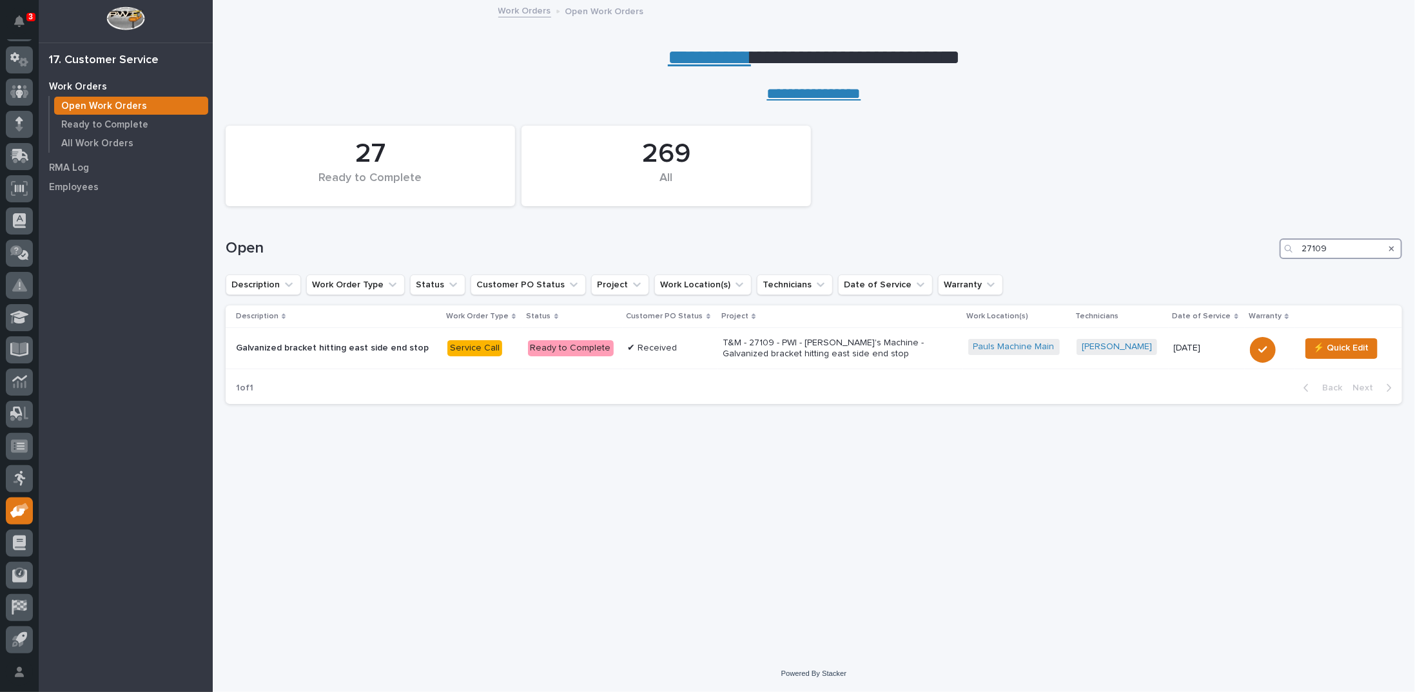
drag, startPoint x: 1336, startPoint y: 253, endPoint x: 1133, endPoint y: 233, distance: 204.7
click at [1145, 236] on div "Open 27109" at bounding box center [814, 244] width 1176 height 62
type input "27173"
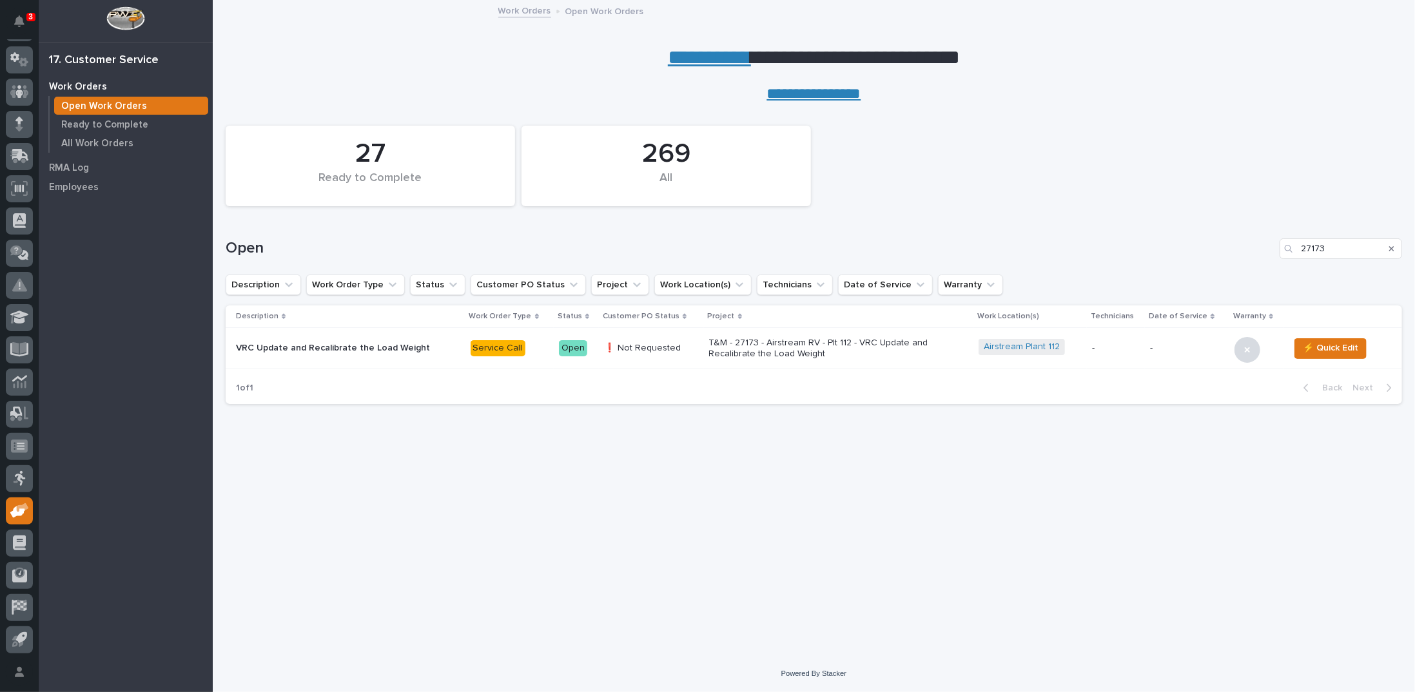
click at [865, 343] on p "T&M - 27173 - Airstream RV - Plt 112 - VRC Update and Recalibrate the Load Weig…" at bounding box center [822, 349] width 226 height 22
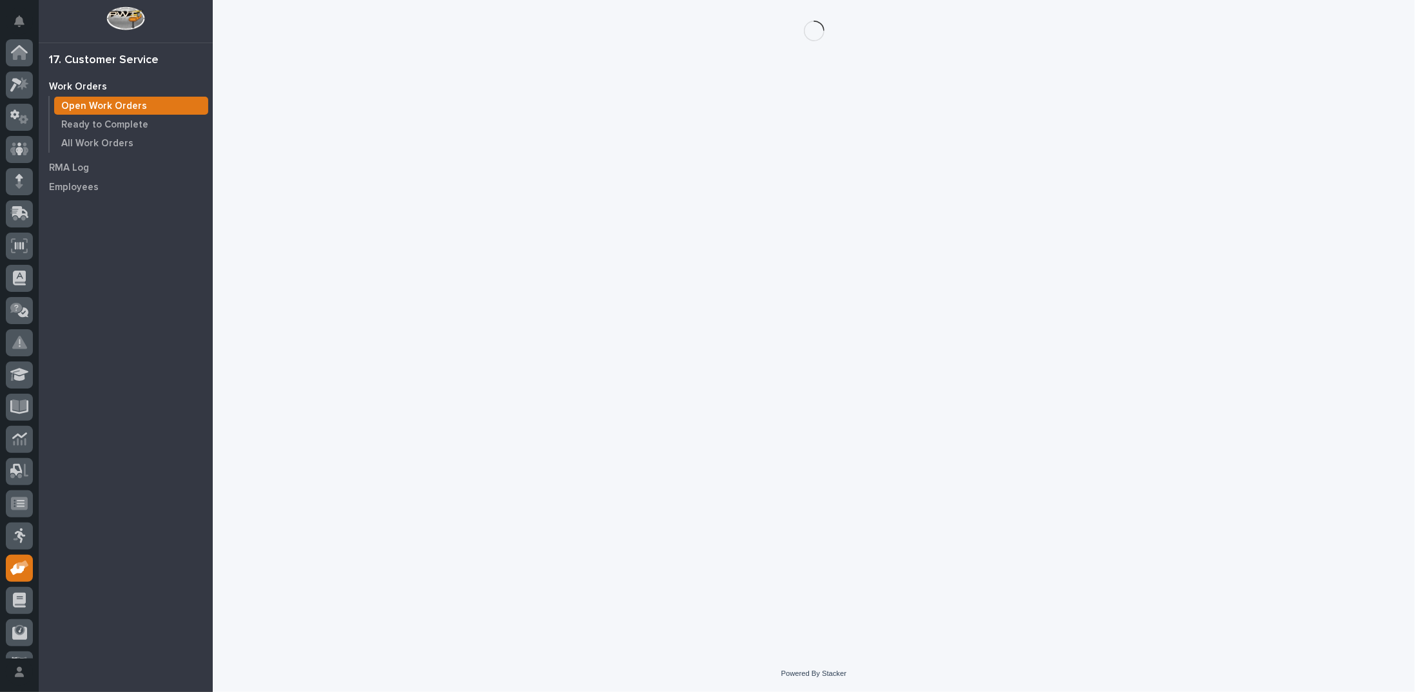
scroll to position [57, 0]
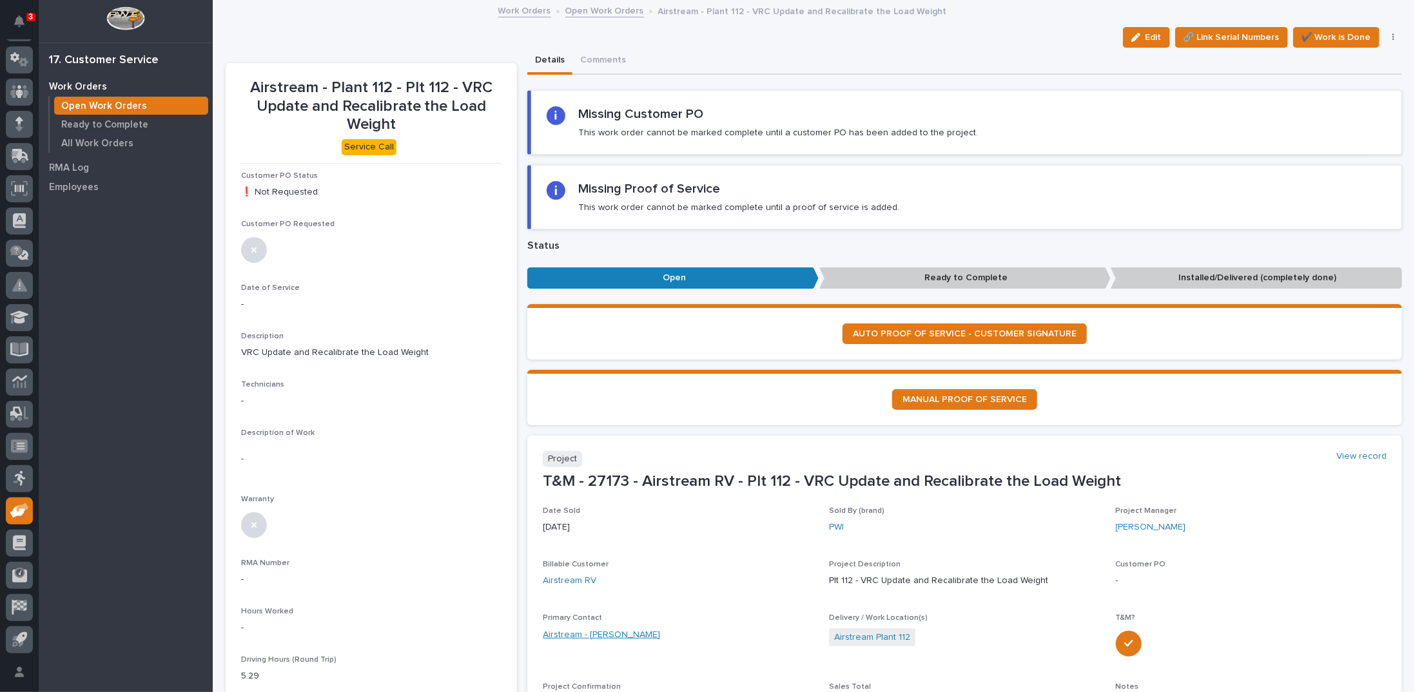
click at [605, 631] on link "Airstream - Dave Elifritz" at bounding box center [601, 635] width 117 height 14
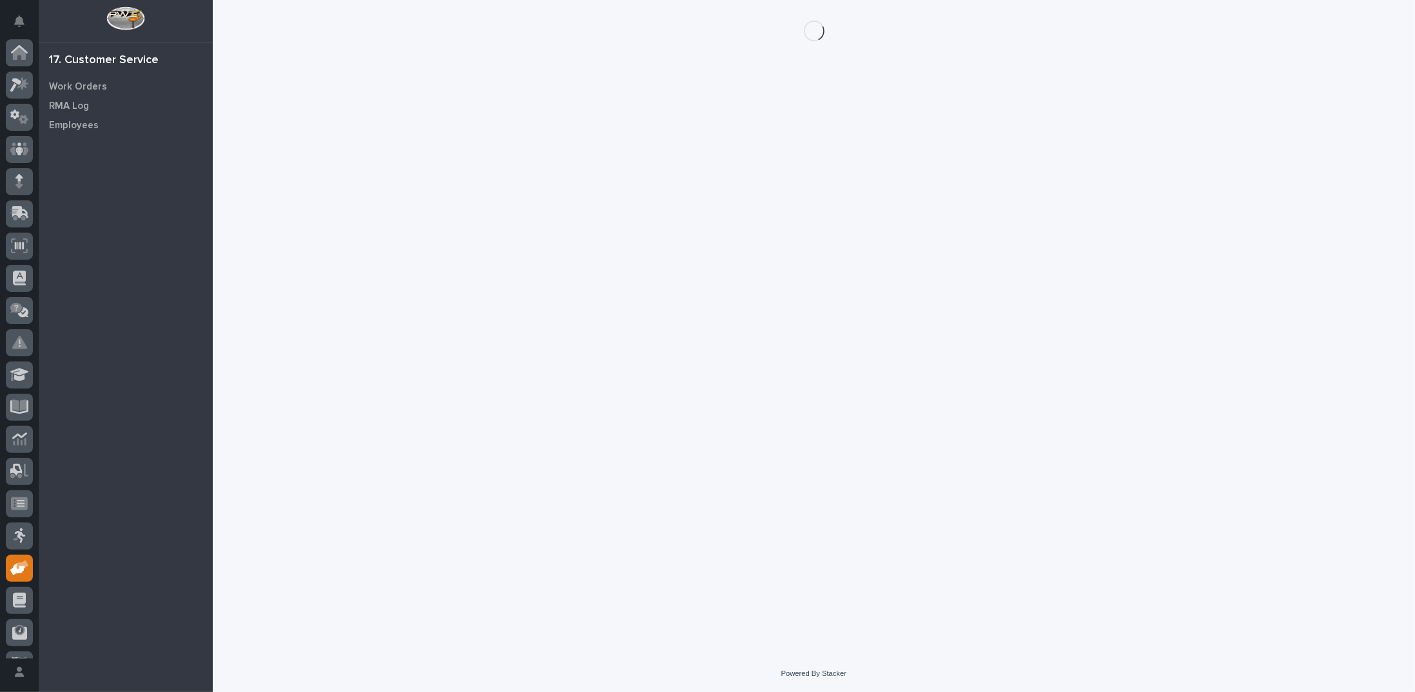
scroll to position [57, 0]
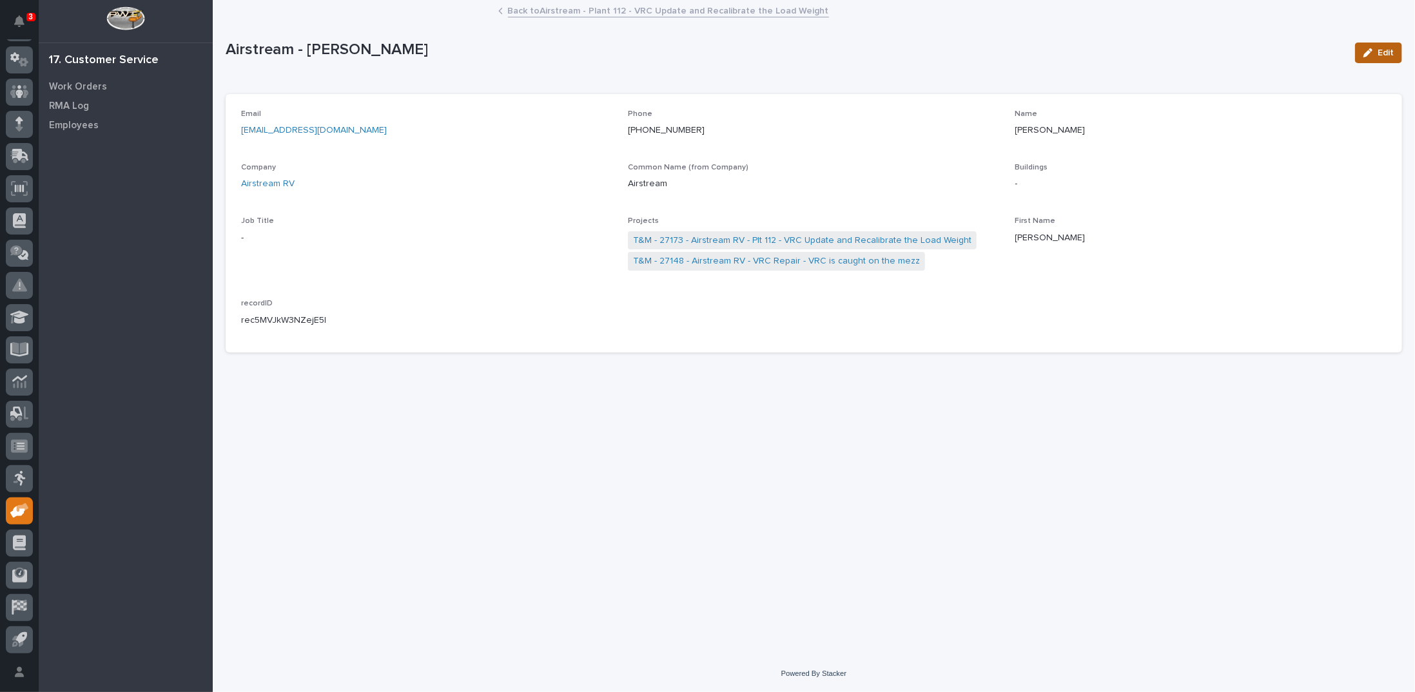
click at [1383, 44] on button "Edit" at bounding box center [1378, 53] width 47 height 21
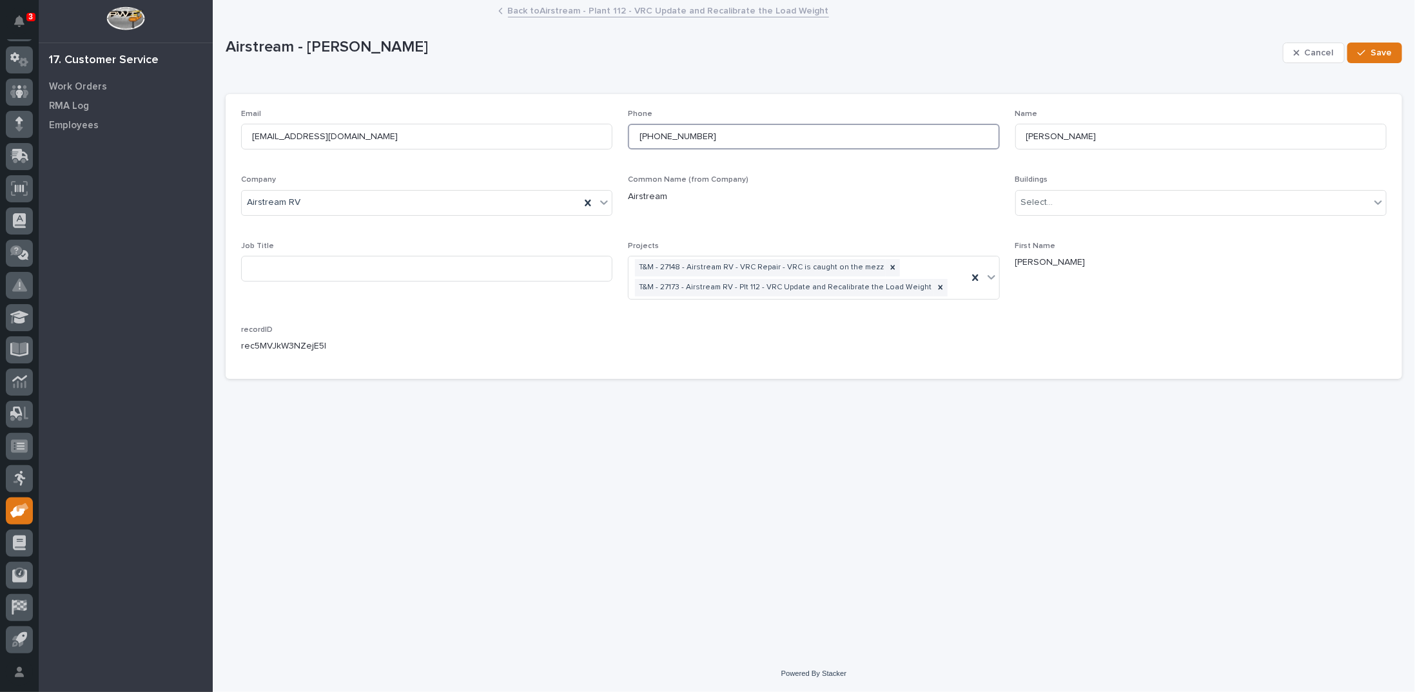
click at [645, 136] on input "+19374895275" at bounding box center [813, 137] width 371 height 26
type input "937-489-5275"
click at [1383, 54] on span "Save" at bounding box center [1380, 53] width 21 height 12
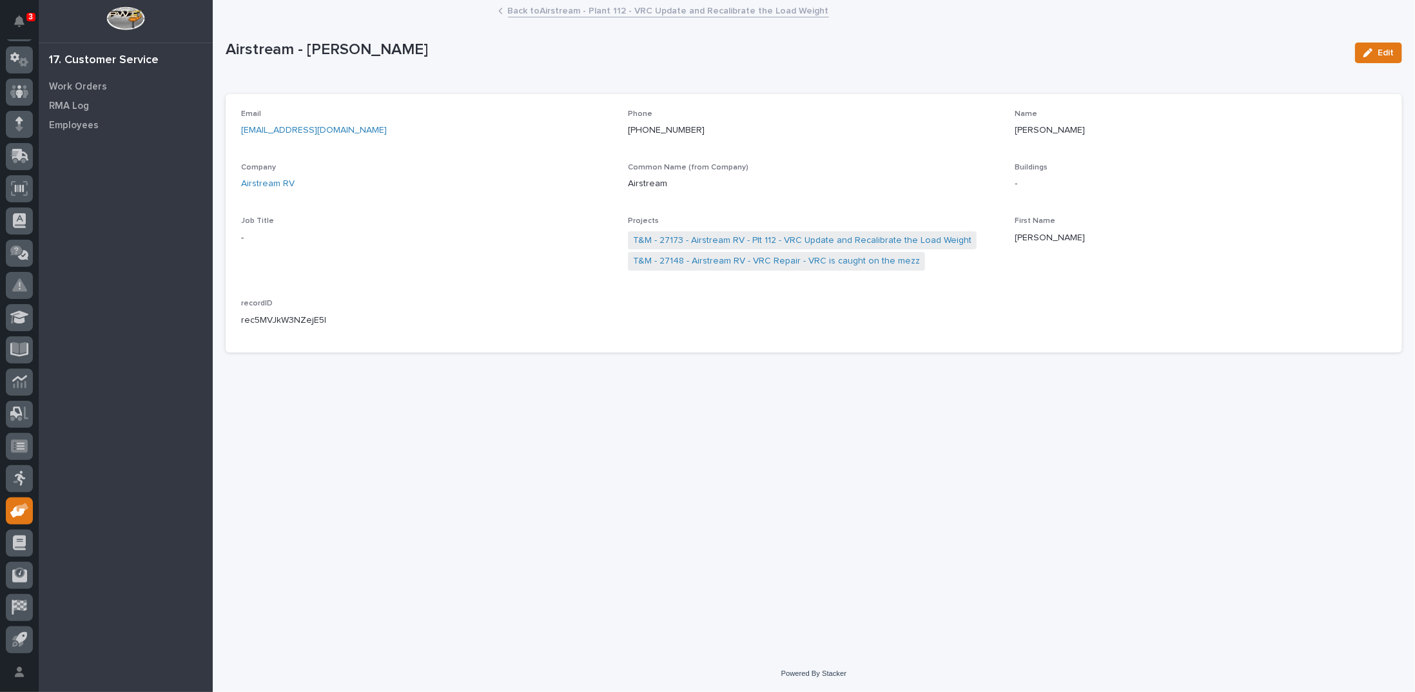
click at [643, 7] on link "Back to Airstream - Plant 112 - VRC Update and Recalibrate the Load Weight" at bounding box center [668, 10] width 321 height 15
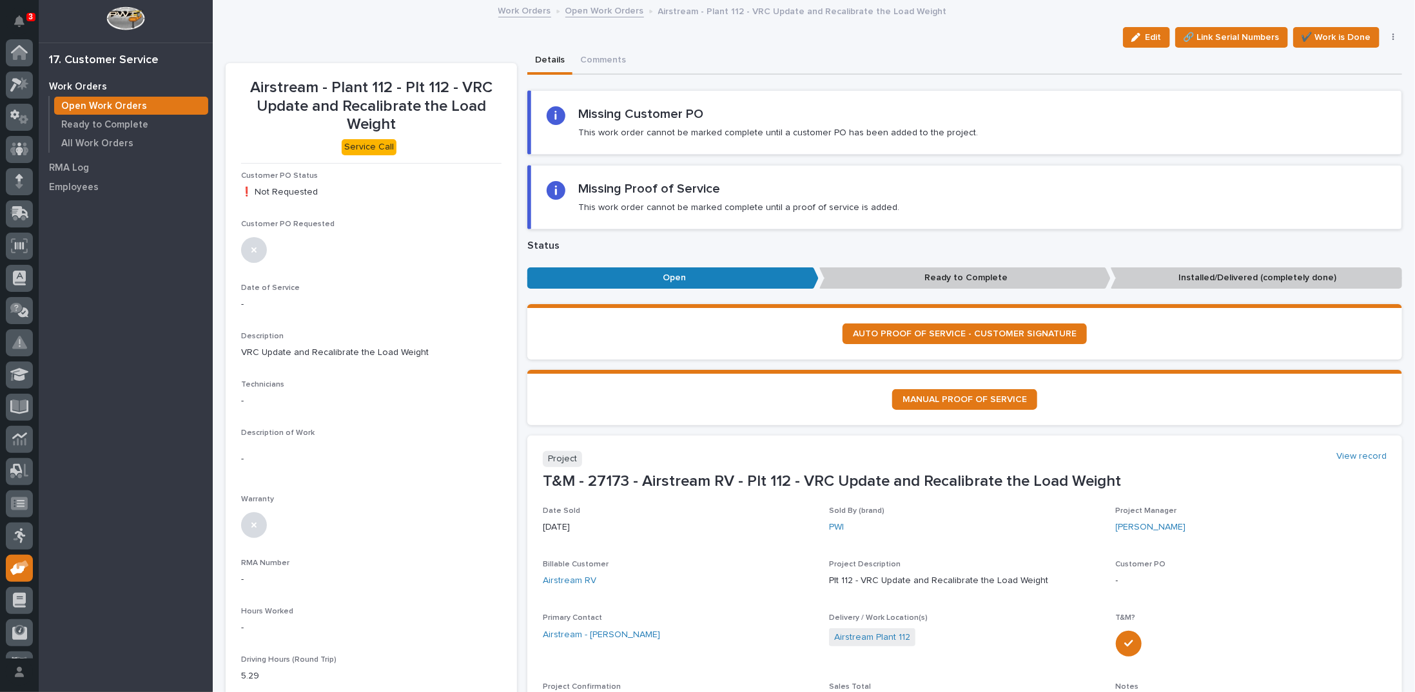
scroll to position [57, 0]
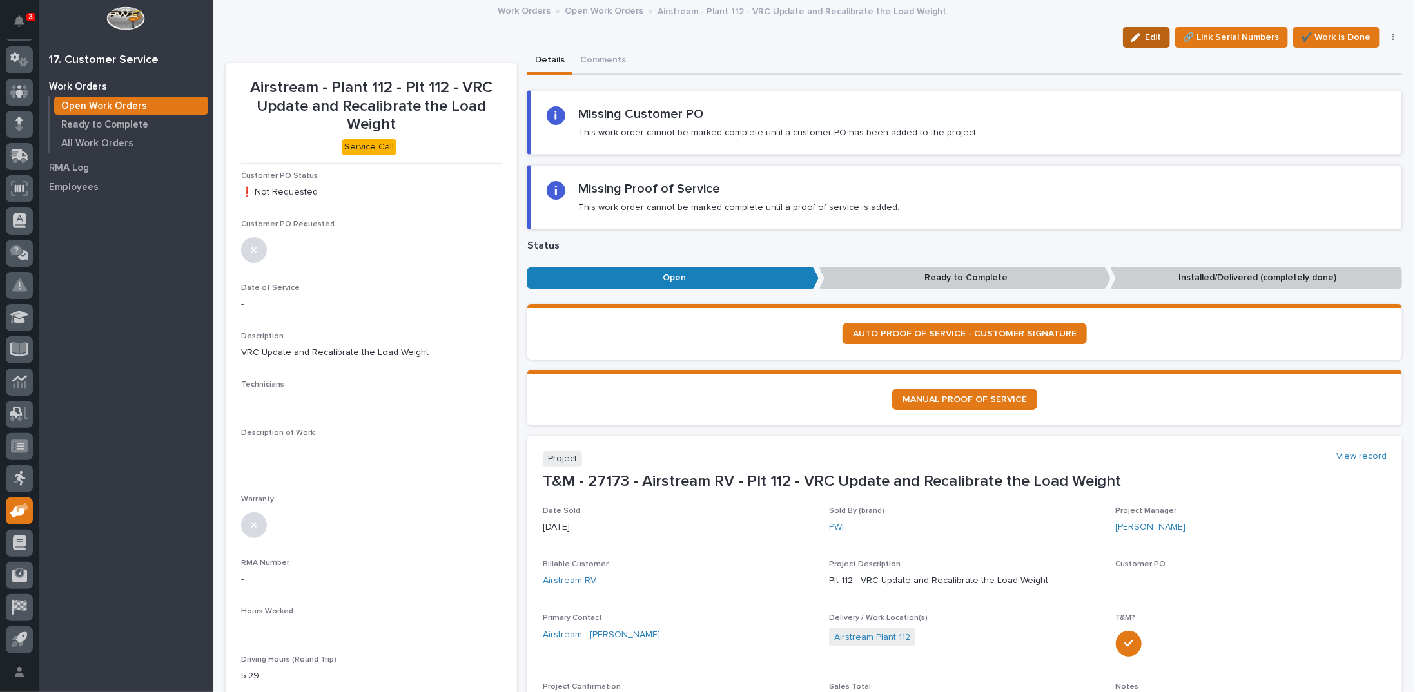
click at [1131, 37] on icon "button" at bounding box center [1135, 37] width 9 height 9
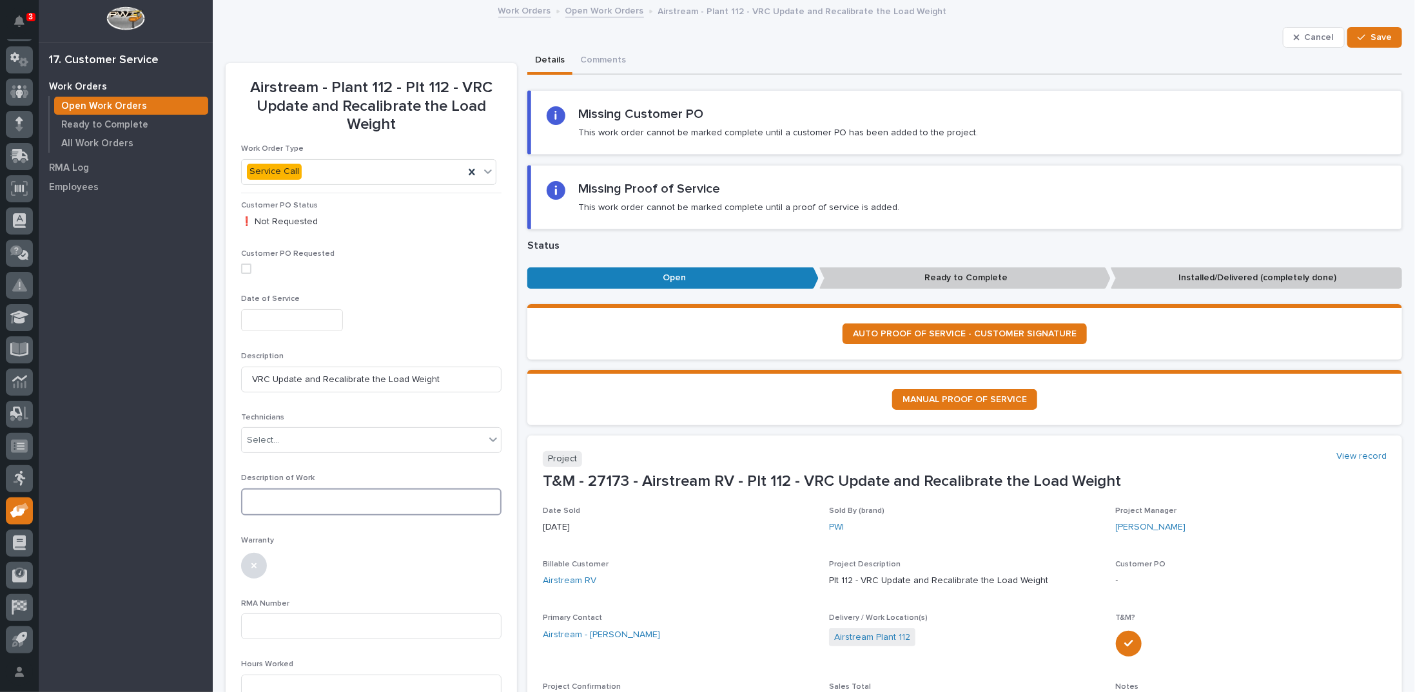
click at [284, 496] on textarea at bounding box center [371, 502] width 260 height 27
type textarea "*"
type textarea "**********"
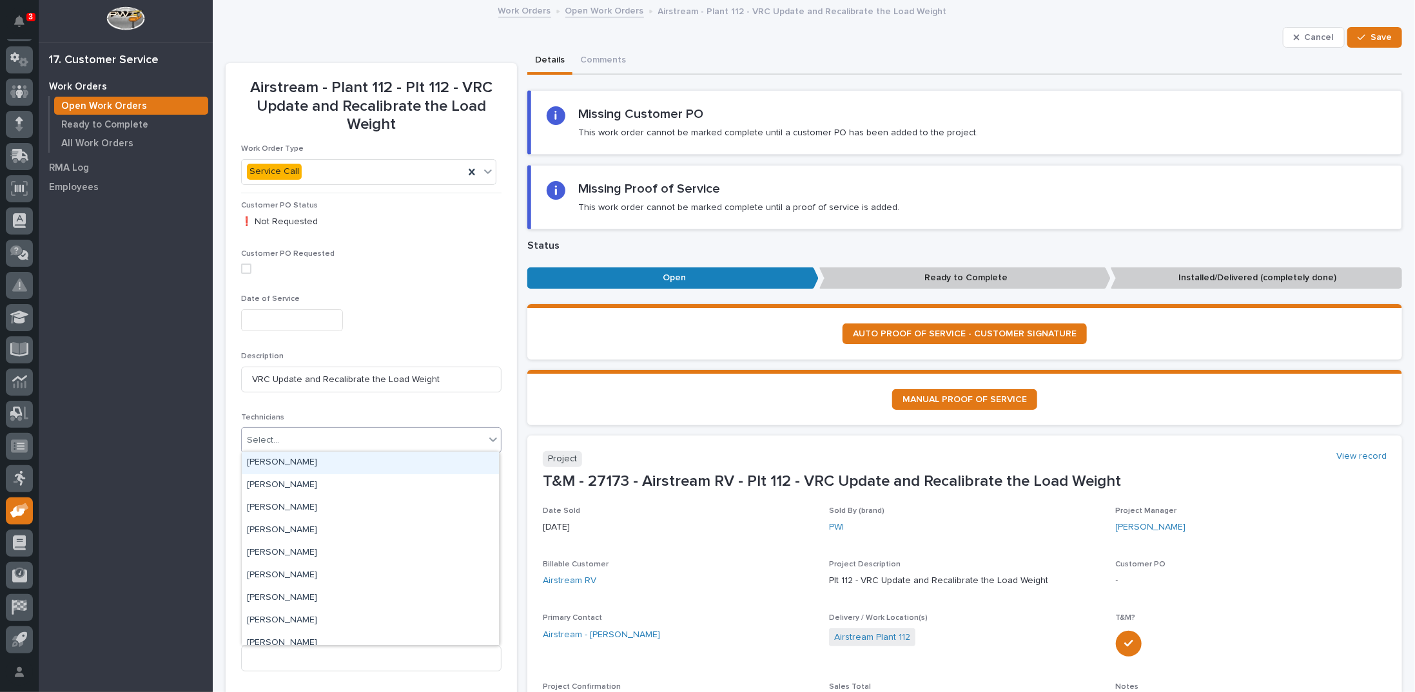
click at [281, 440] on div "Select..." at bounding box center [363, 440] width 243 height 21
click at [282, 460] on div "[PERSON_NAME]" at bounding box center [370, 463] width 257 height 23
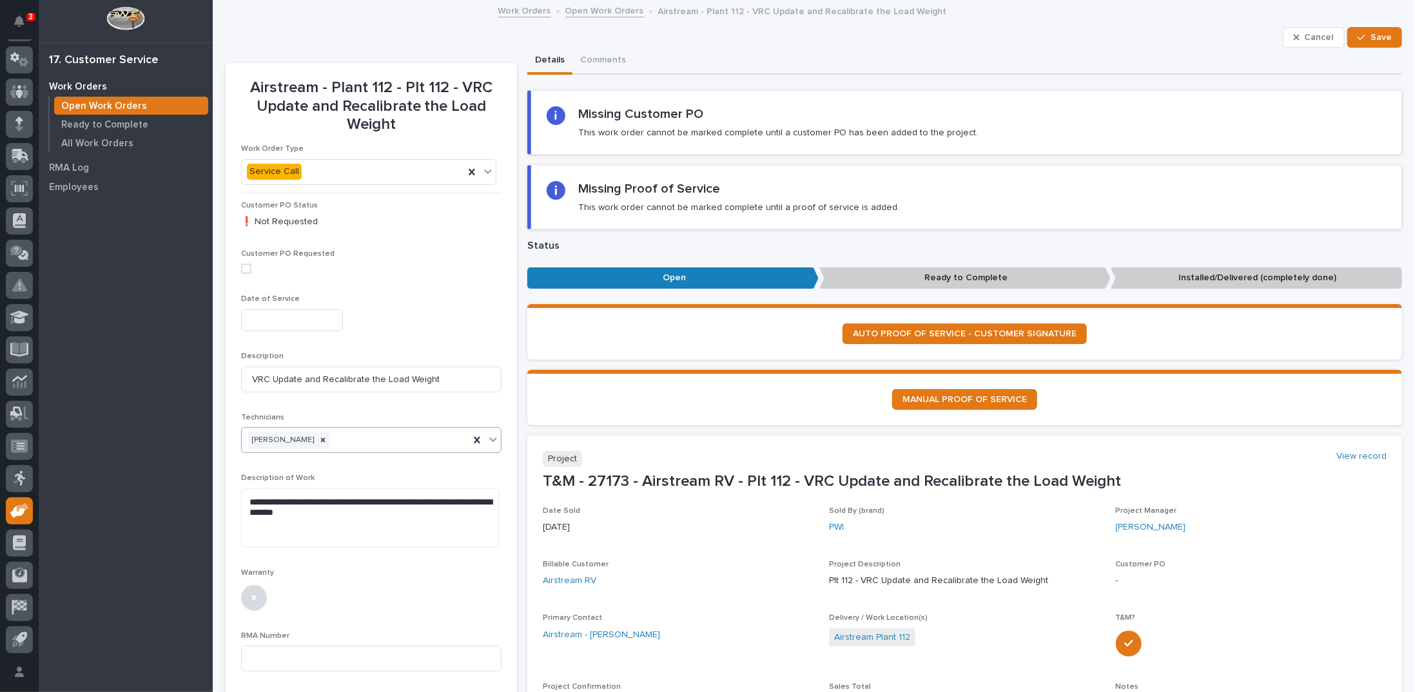
click at [496, 438] on icon at bounding box center [493, 439] width 13 height 13
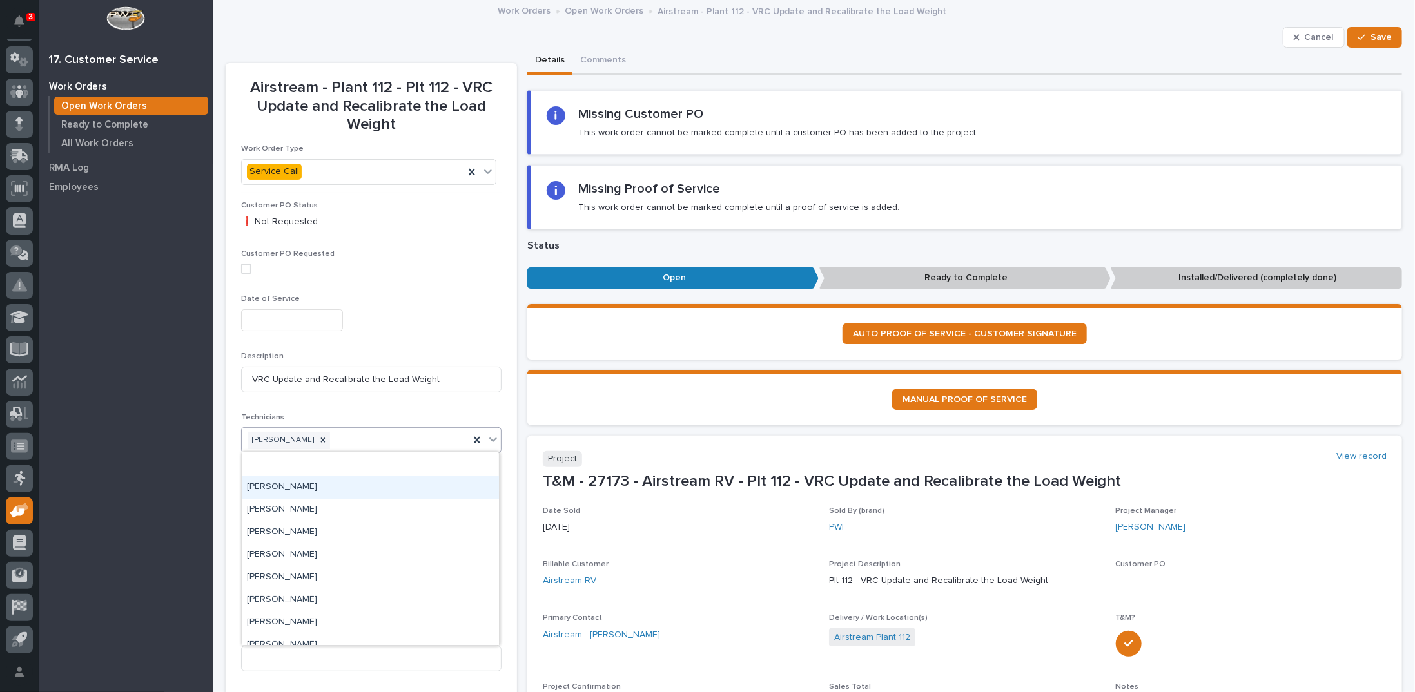
scroll to position [129, 0]
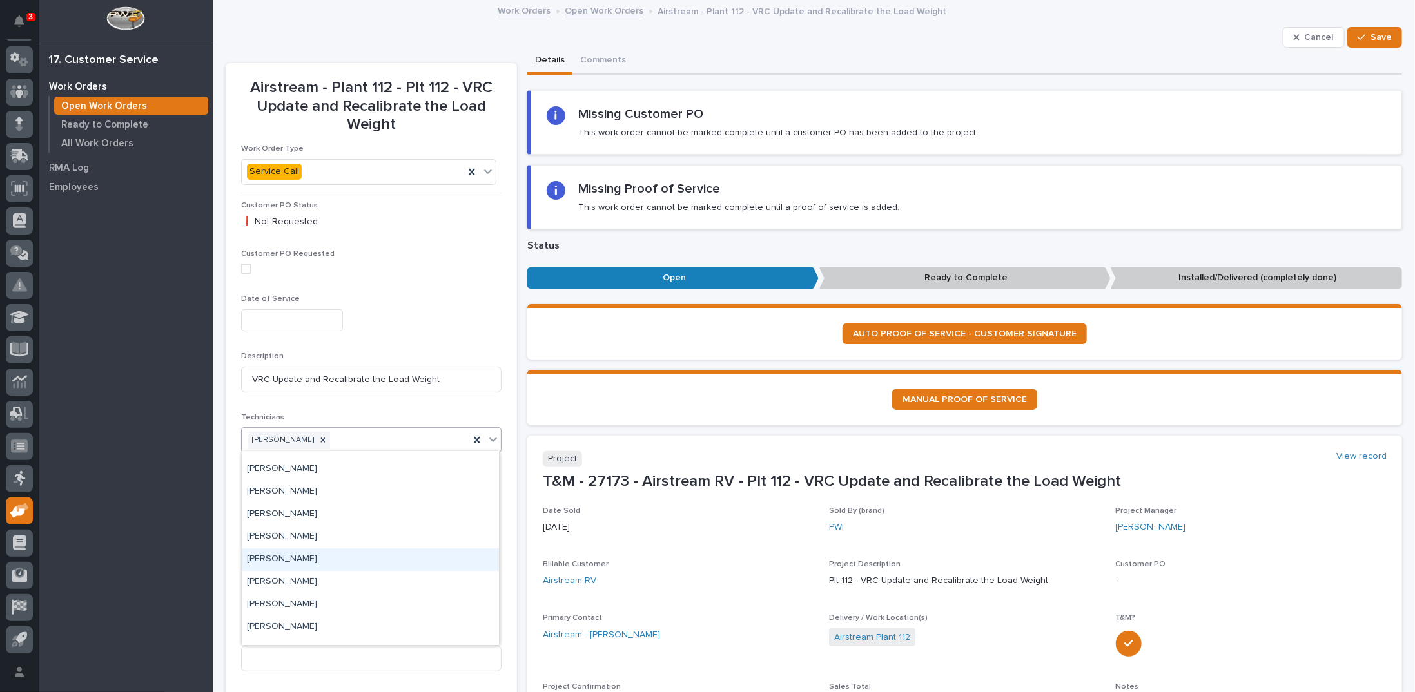
click at [269, 557] on div "[PERSON_NAME]" at bounding box center [370, 560] width 257 height 23
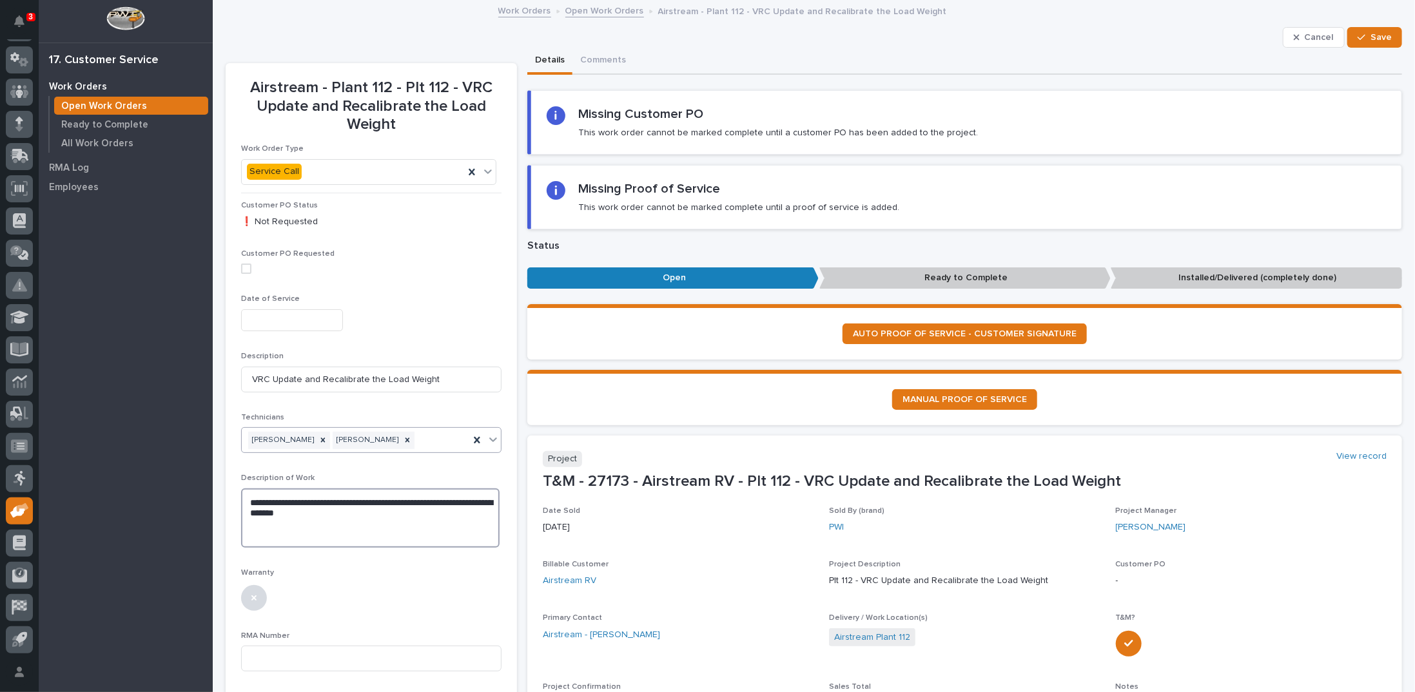
click at [349, 538] on textarea "**********" at bounding box center [370, 518] width 258 height 59
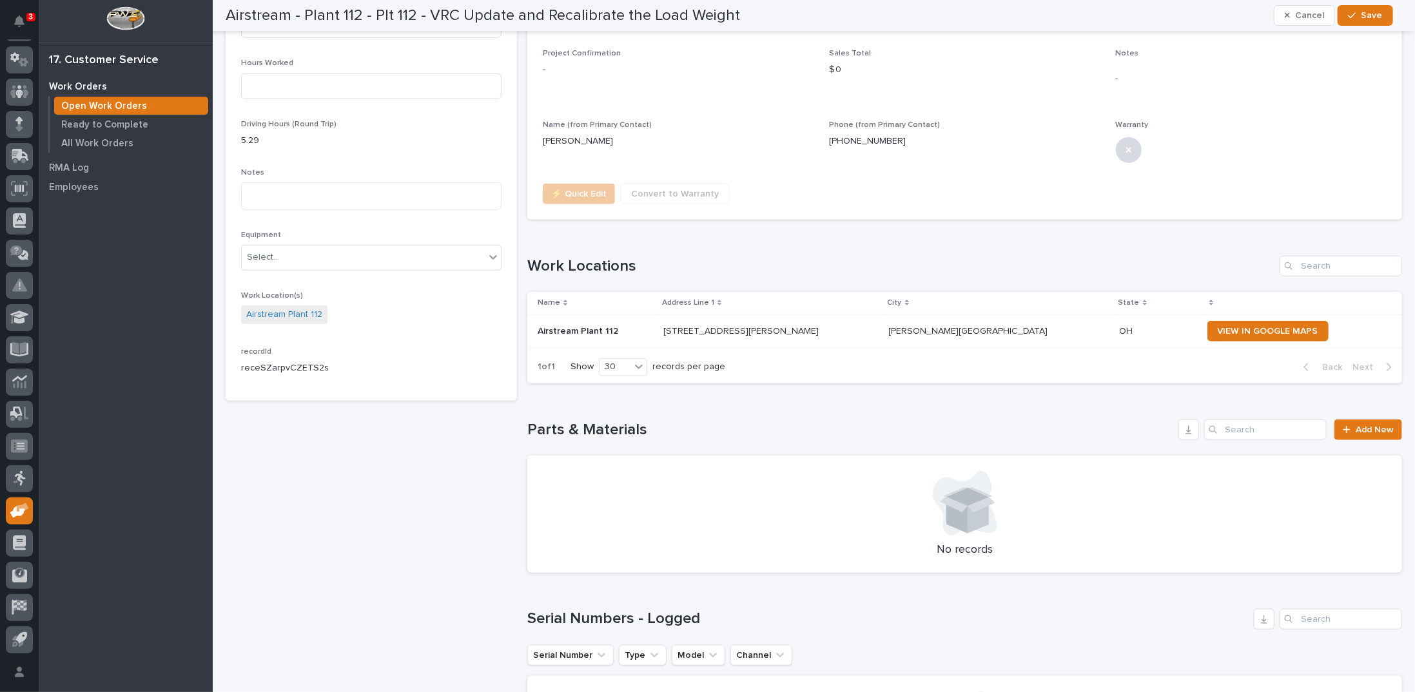
scroll to position [580, 0]
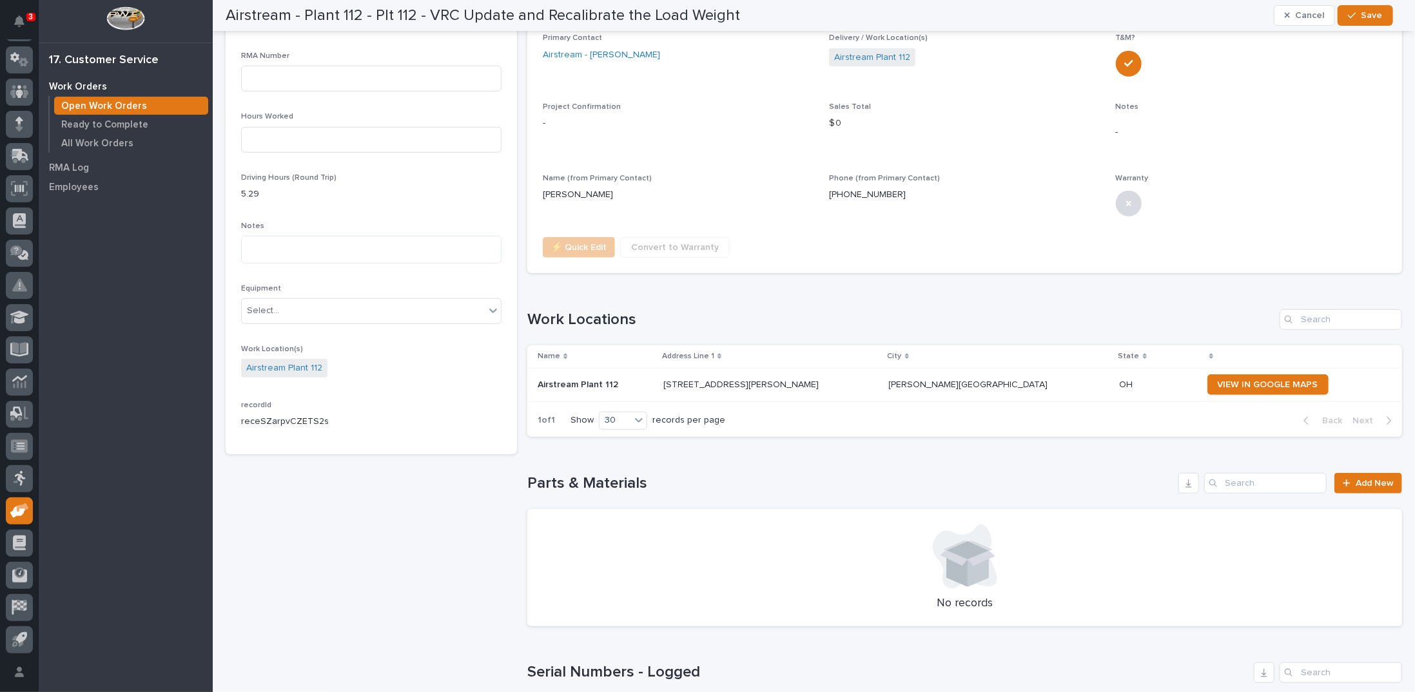
click at [1375, 10] on span "Save" at bounding box center [1371, 16] width 21 height 12
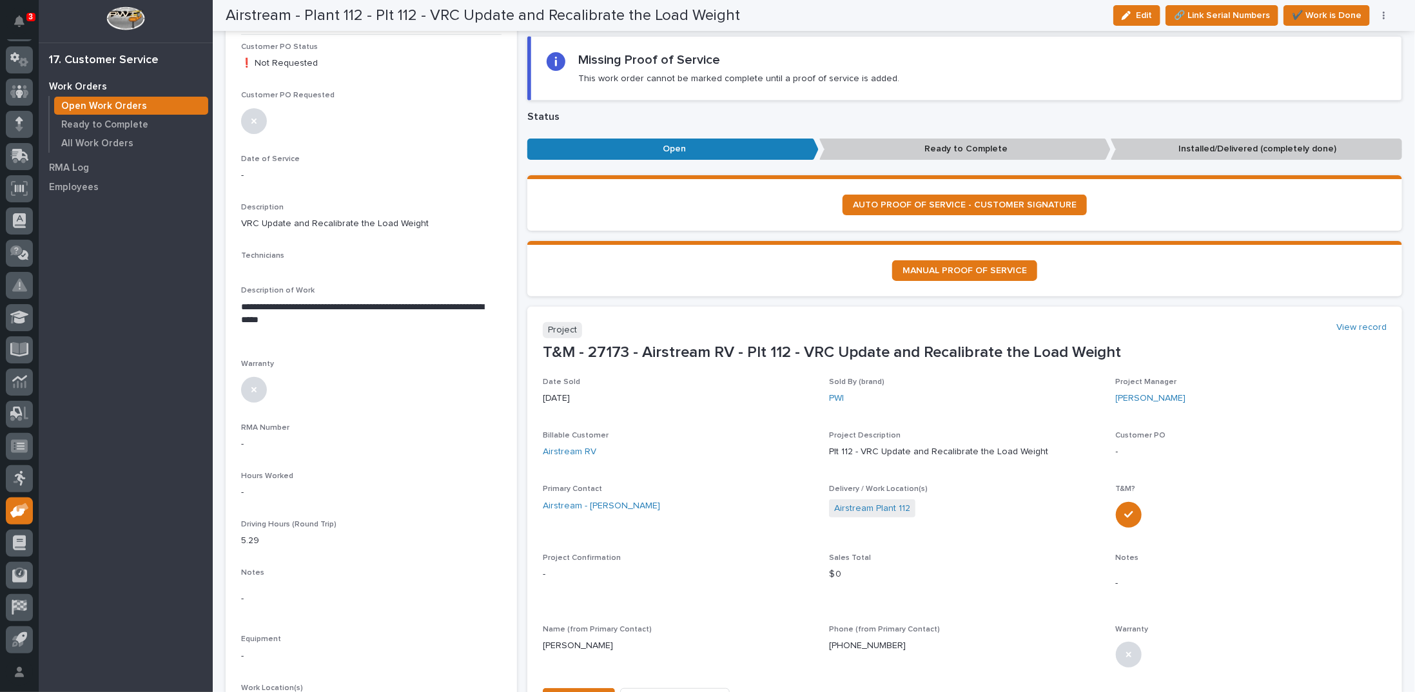
scroll to position [0, 0]
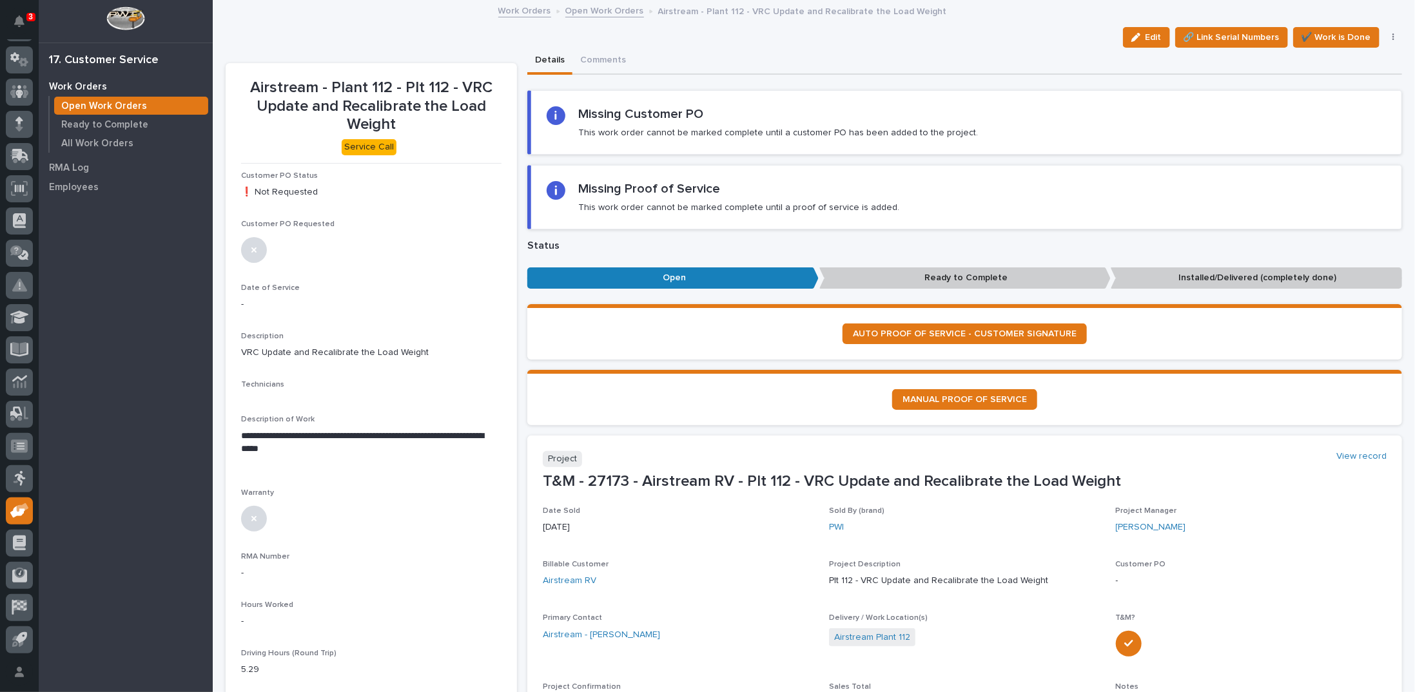
click at [602, 9] on link "Open Work Orders" at bounding box center [604, 10] width 79 height 15
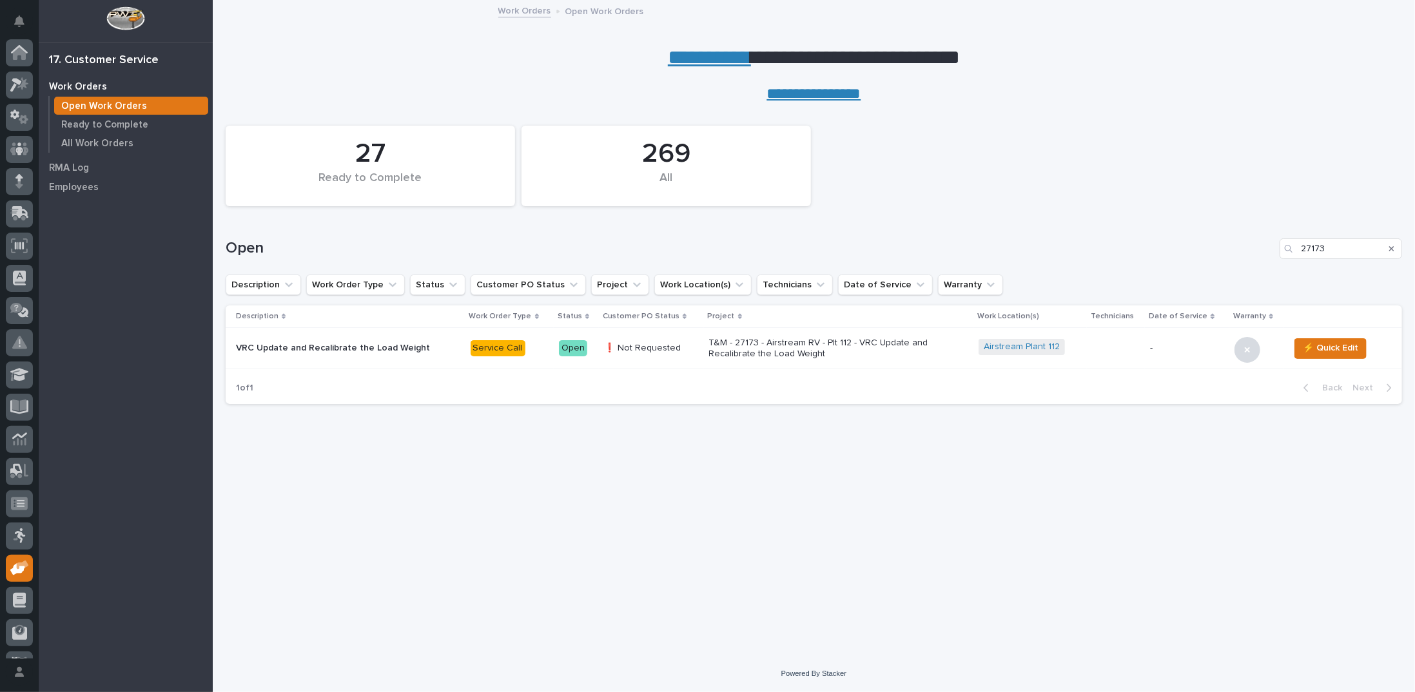
scroll to position [57, 0]
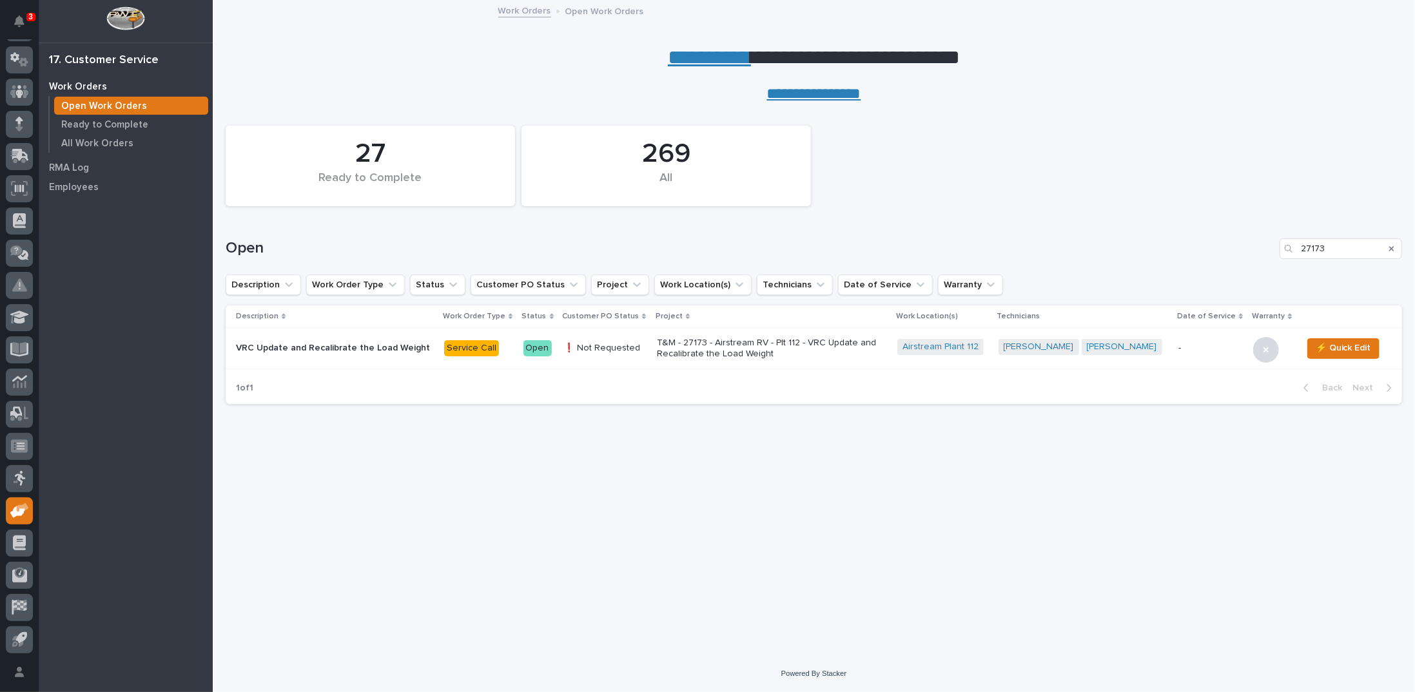
click at [708, 343] on p "T&M - 27173 - Airstream RV - Plt 112 - VRC Update and Recalibrate the Load Weig…" at bounding box center [770, 349] width 226 height 22
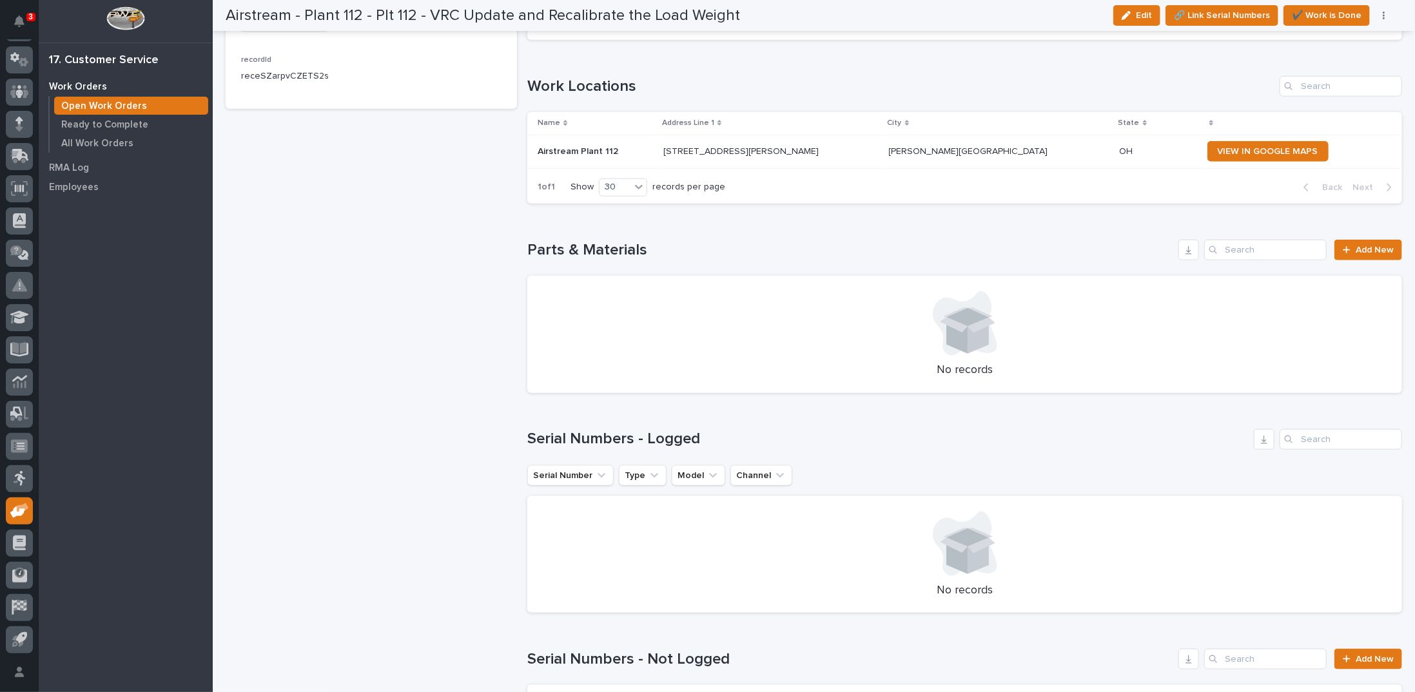
scroll to position [838, 0]
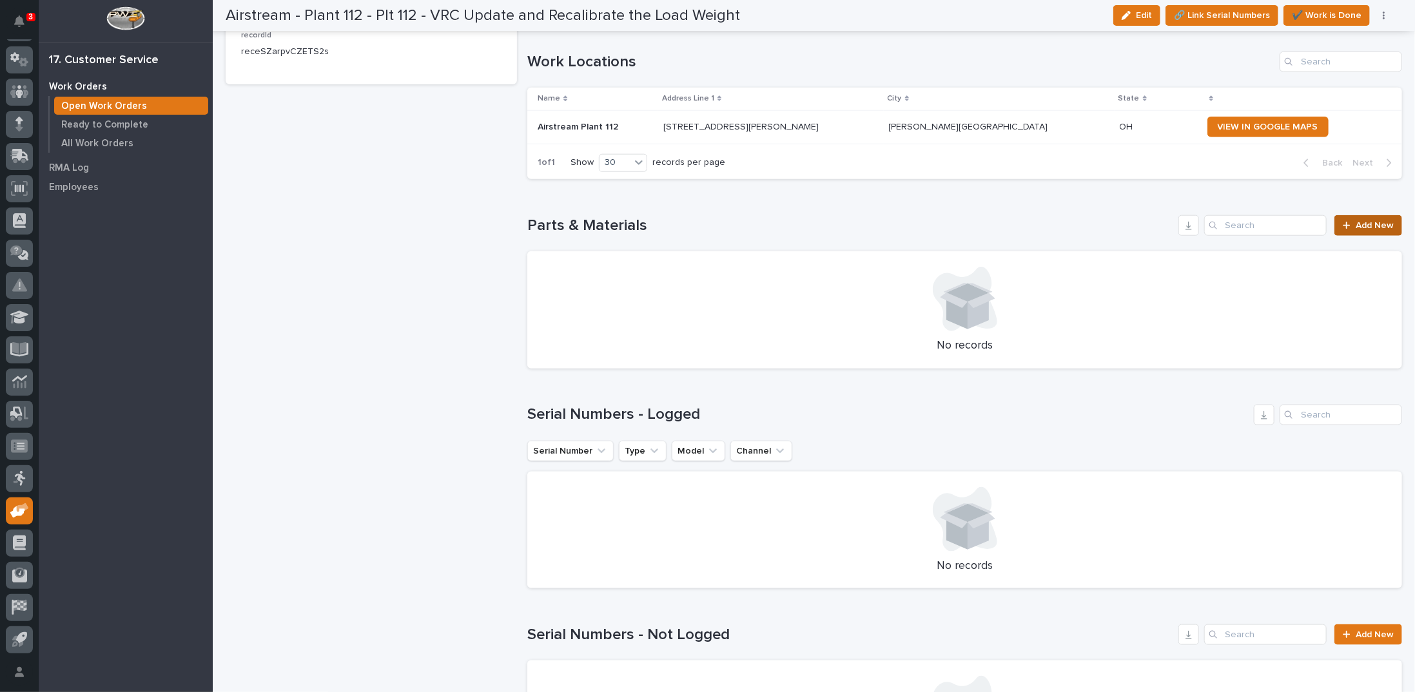
click at [1346, 222] on div at bounding box center [1349, 225] width 13 height 9
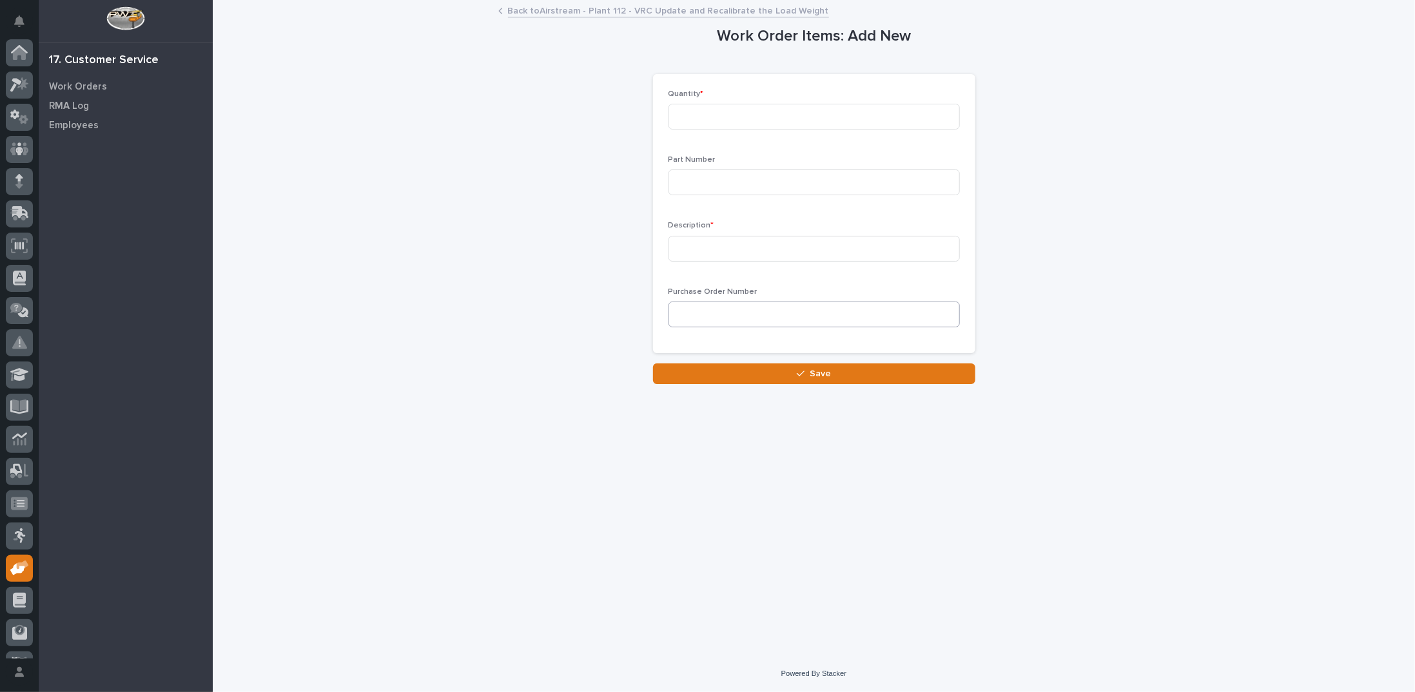
scroll to position [57, 0]
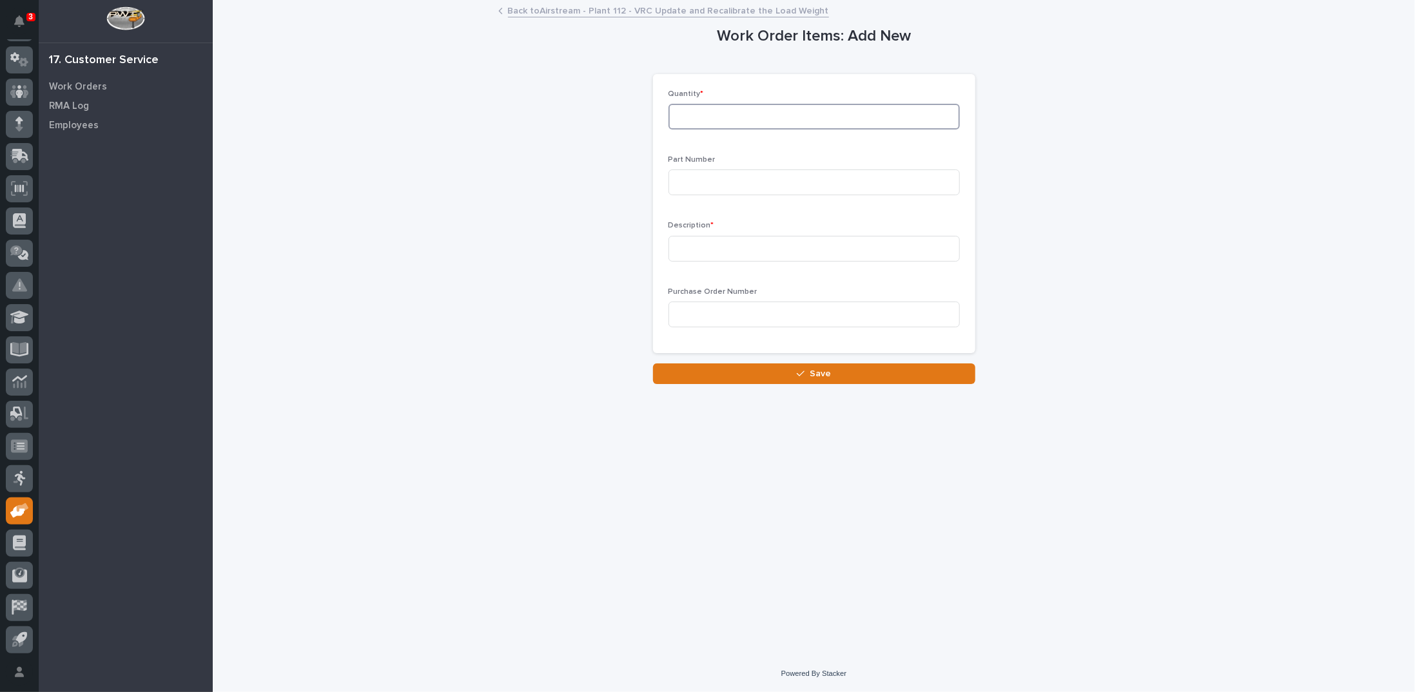
click at [705, 122] on input at bounding box center [813, 117] width 291 height 26
type input "2"
type input "ATO-LC-TC04-3T"
type input "VRC Load Cell - 3-Ton"
click at [759, 372] on button "Save" at bounding box center [814, 374] width 322 height 21
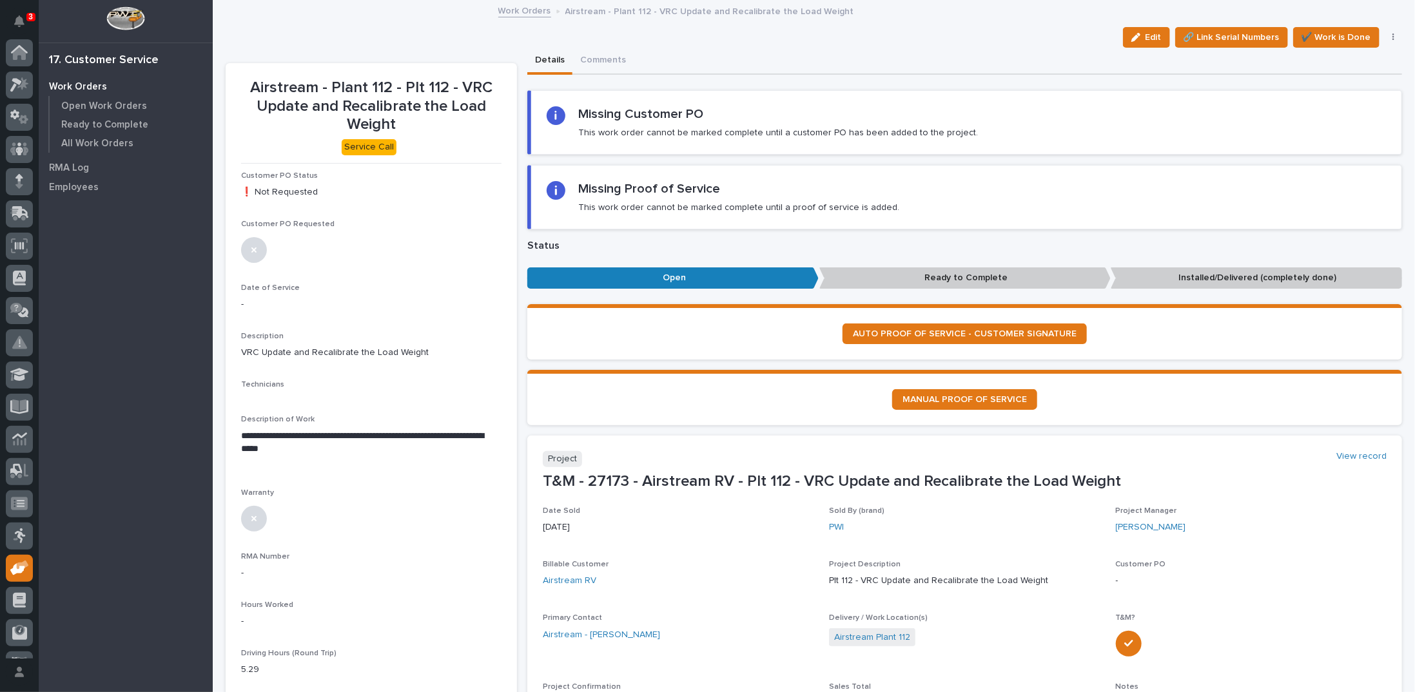
scroll to position [57, 0]
click at [524, 10] on link "Work Orders" at bounding box center [524, 10] width 53 height 15
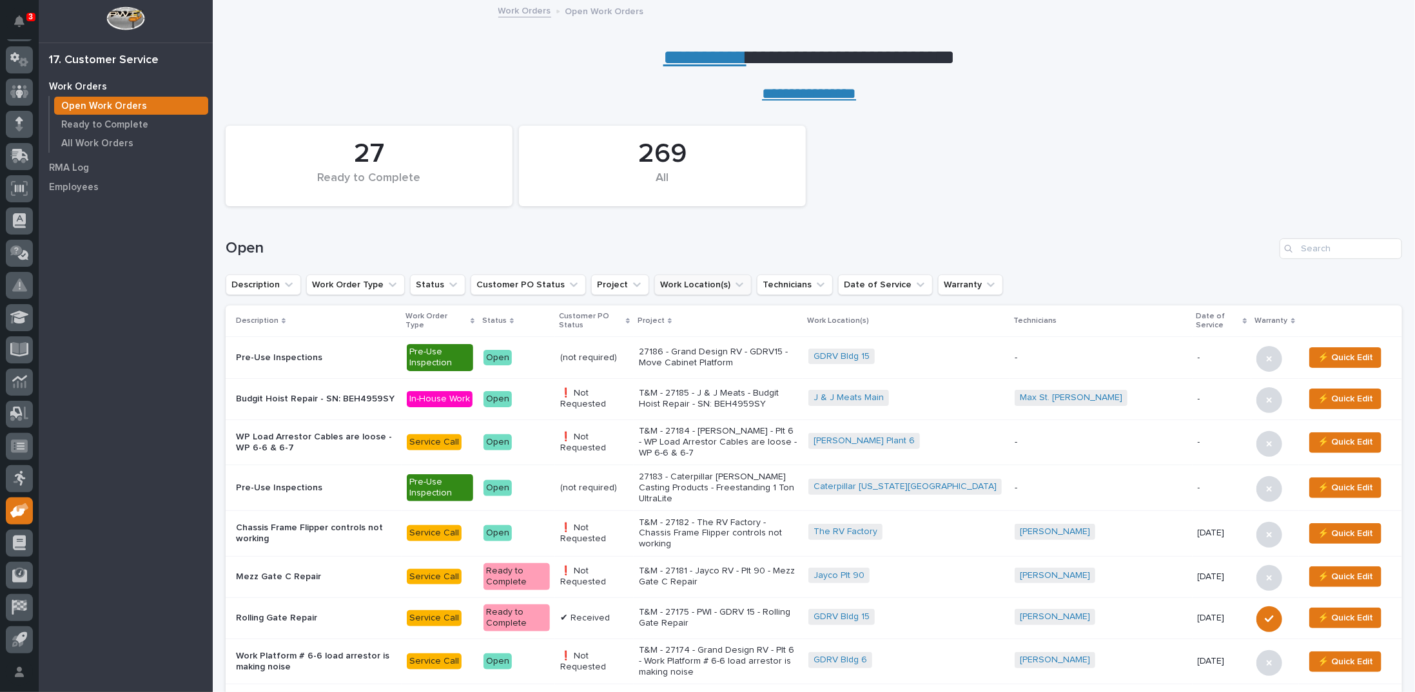
click at [733, 284] on icon "Work Location(s)" at bounding box center [739, 284] width 13 height 13
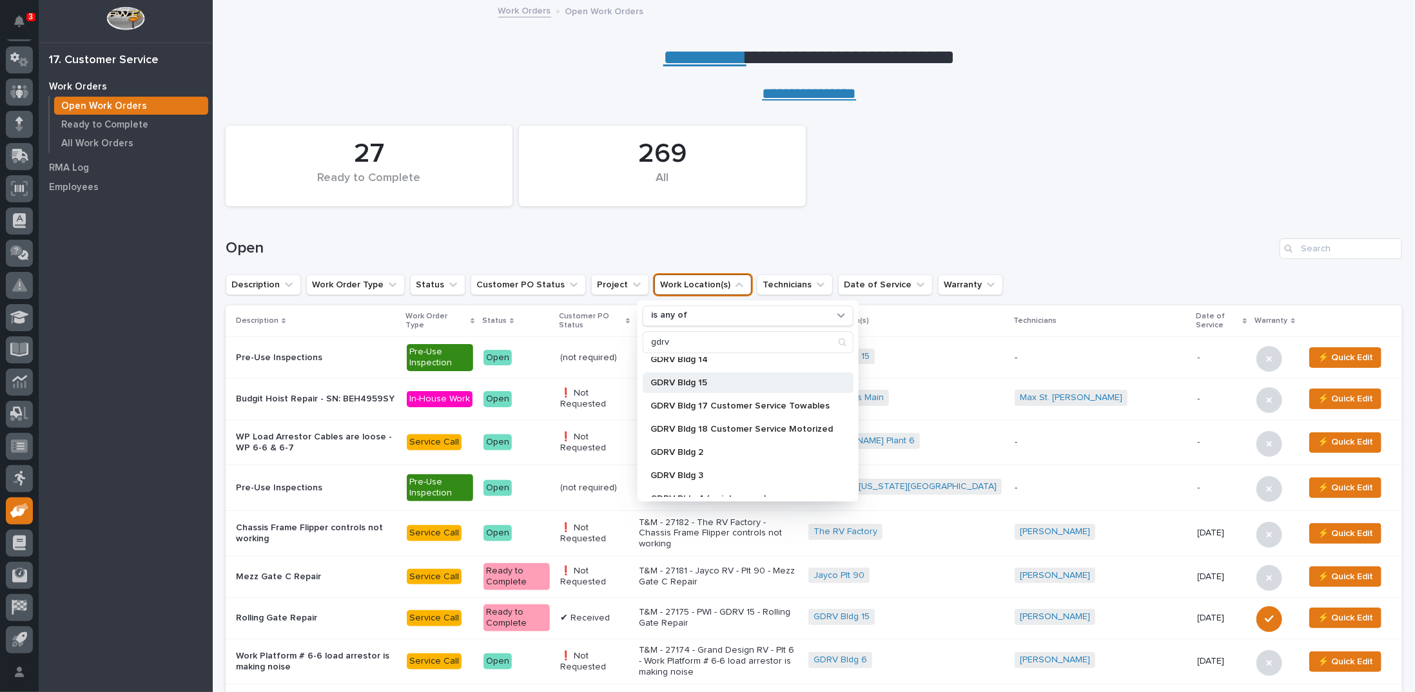
scroll to position [322, 0]
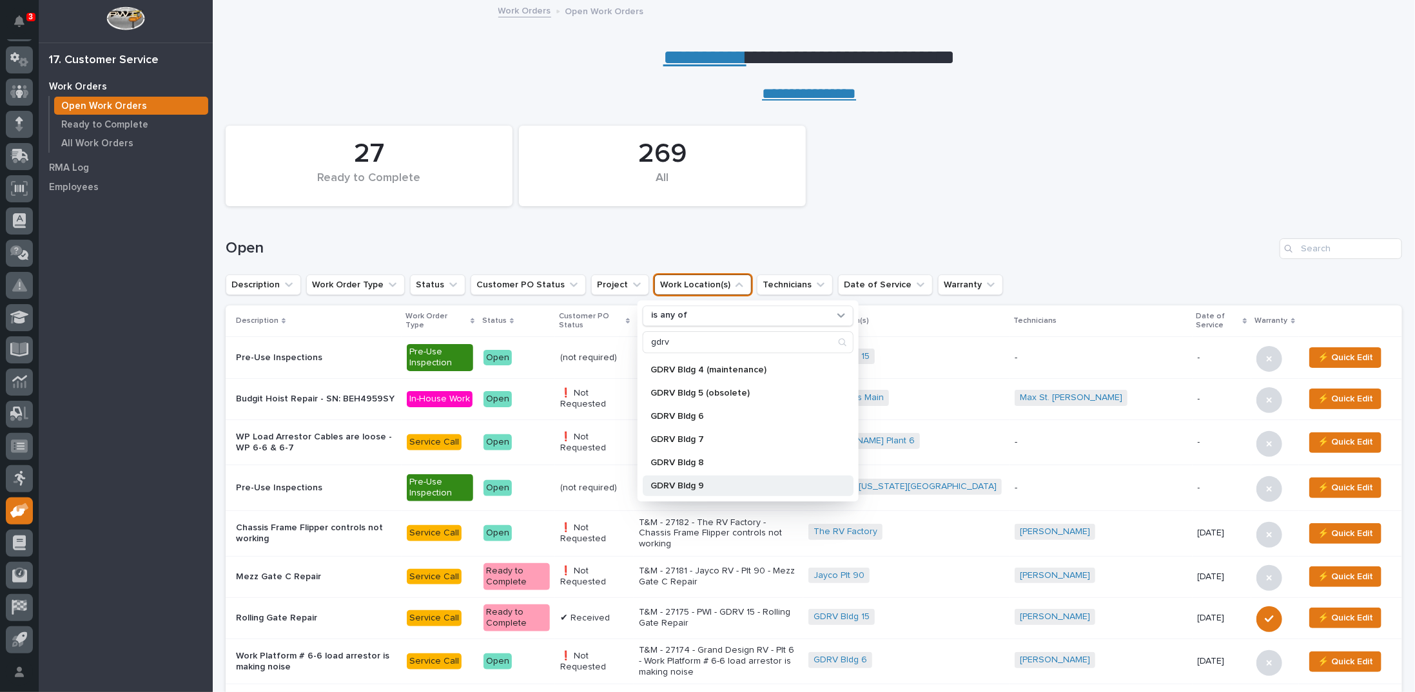
type input "gdrv"
click at [692, 480] on div "GDRV Bldg 9" at bounding box center [748, 486] width 211 height 21
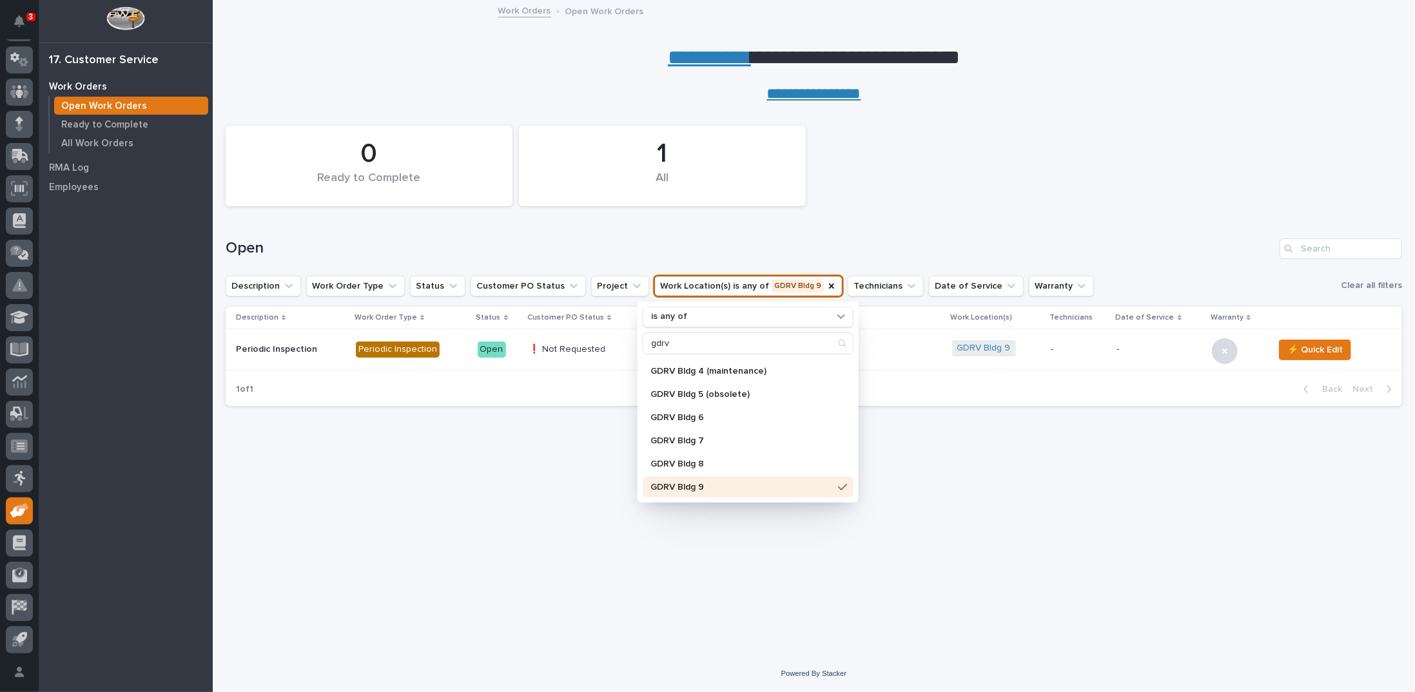
click at [899, 230] on div "Open" at bounding box center [814, 244] width 1176 height 62
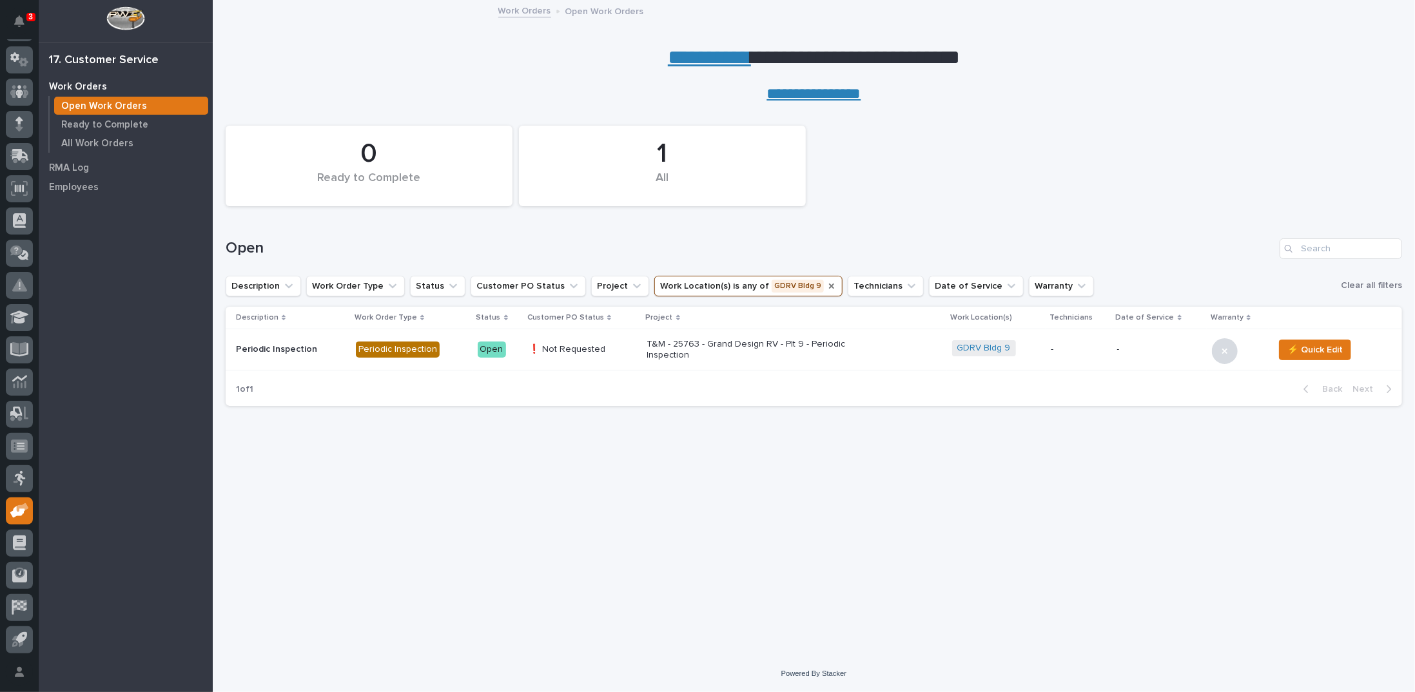
click at [826, 286] on icon "Work Location(s)" at bounding box center [831, 286] width 10 height 10
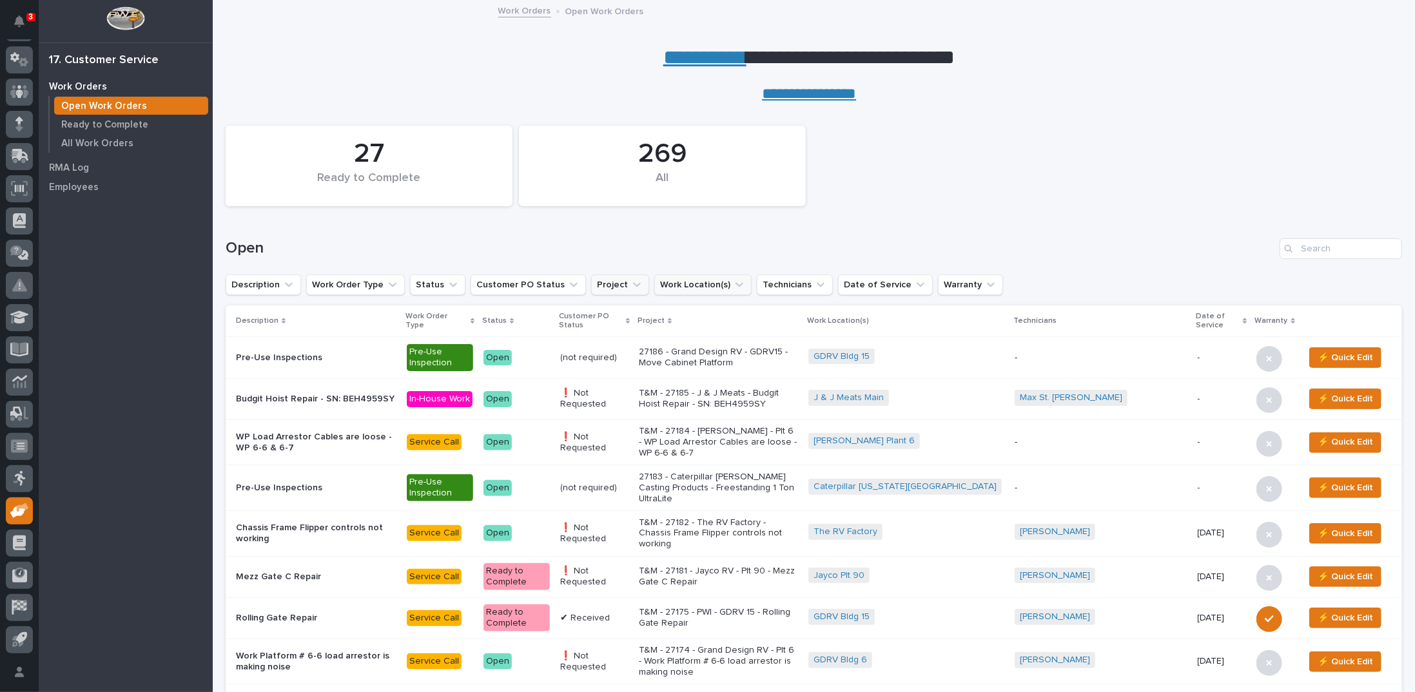
click at [633, 283] on icon "Project" at bounding box center [637, 284] width 8 height 5
click at [636, 345] on input at bounding box center [665, 342] width 164 height 21
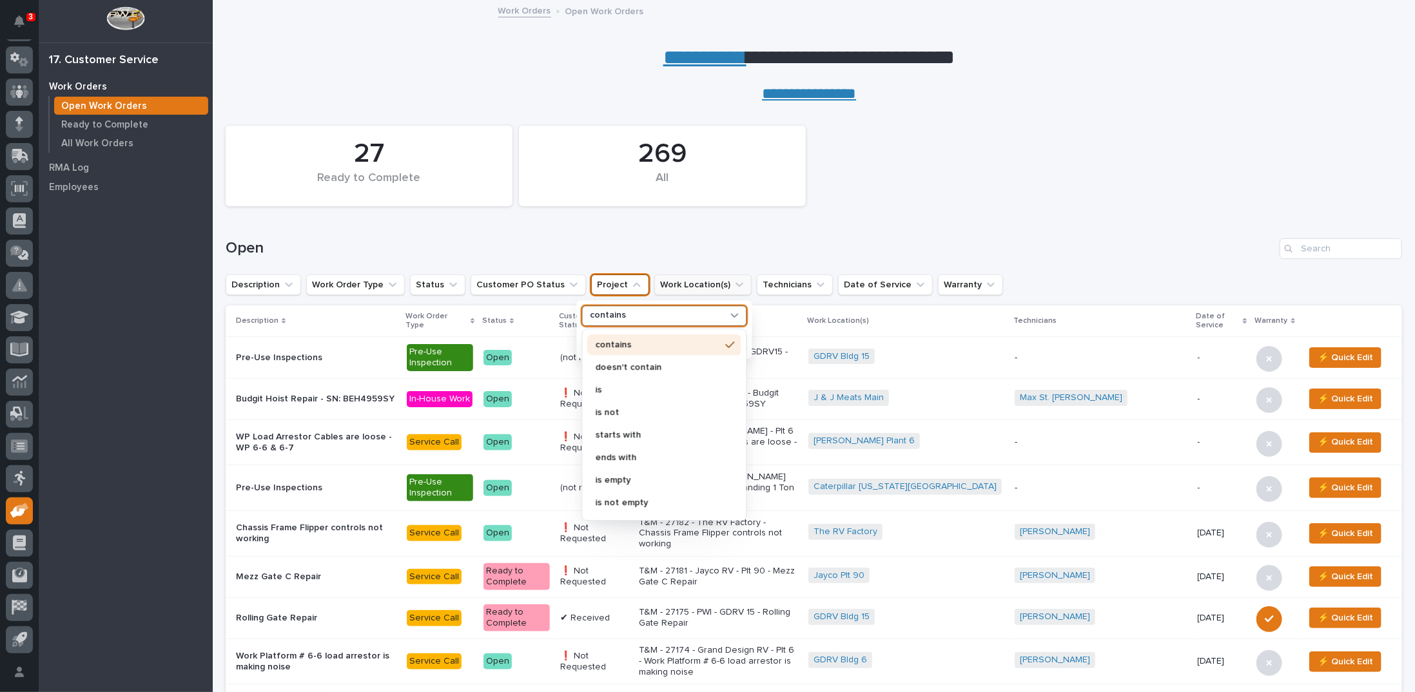
click at [739, 314] on icon at bounding box center [734, 315] width 13 height 13
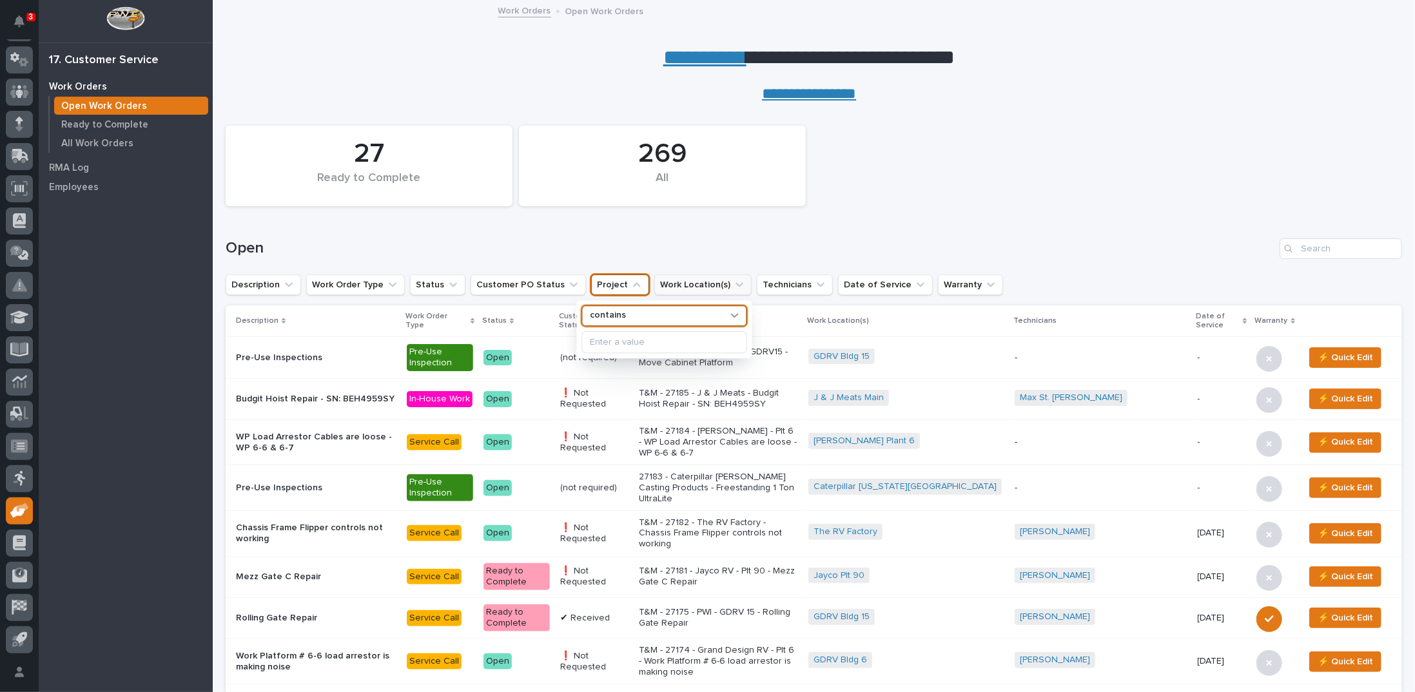
click at [844, 225] on div "Open" at bounding box center [814, 244] width 1176 height 62
click at [630, 286] on icon "Project" at bounding box center [636, 284] width 13 height 13
click at [621, 343] on input at bounding box center [665, 342] width 164 height 21
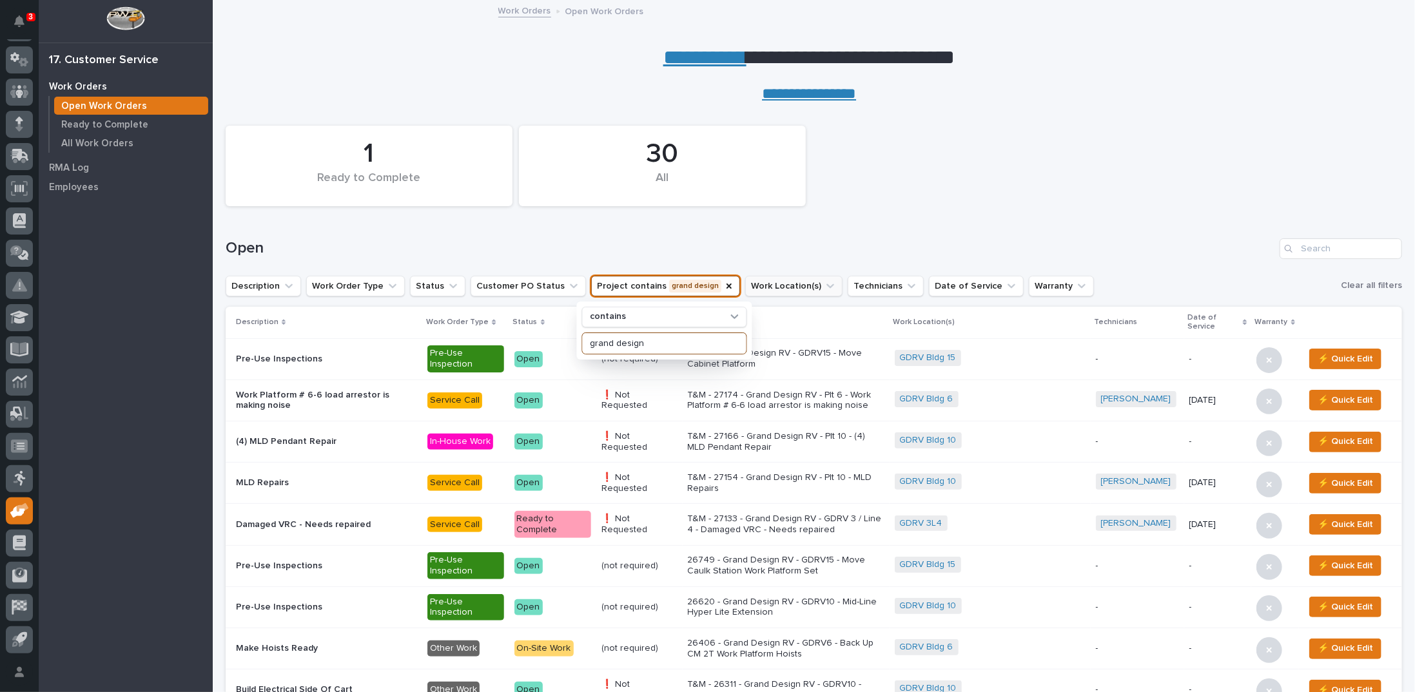
type input "grand design"
click at [923, 206] on div "1 Ready to Complete 30 All" at bounding box center [813, 165] width 1189 height 93
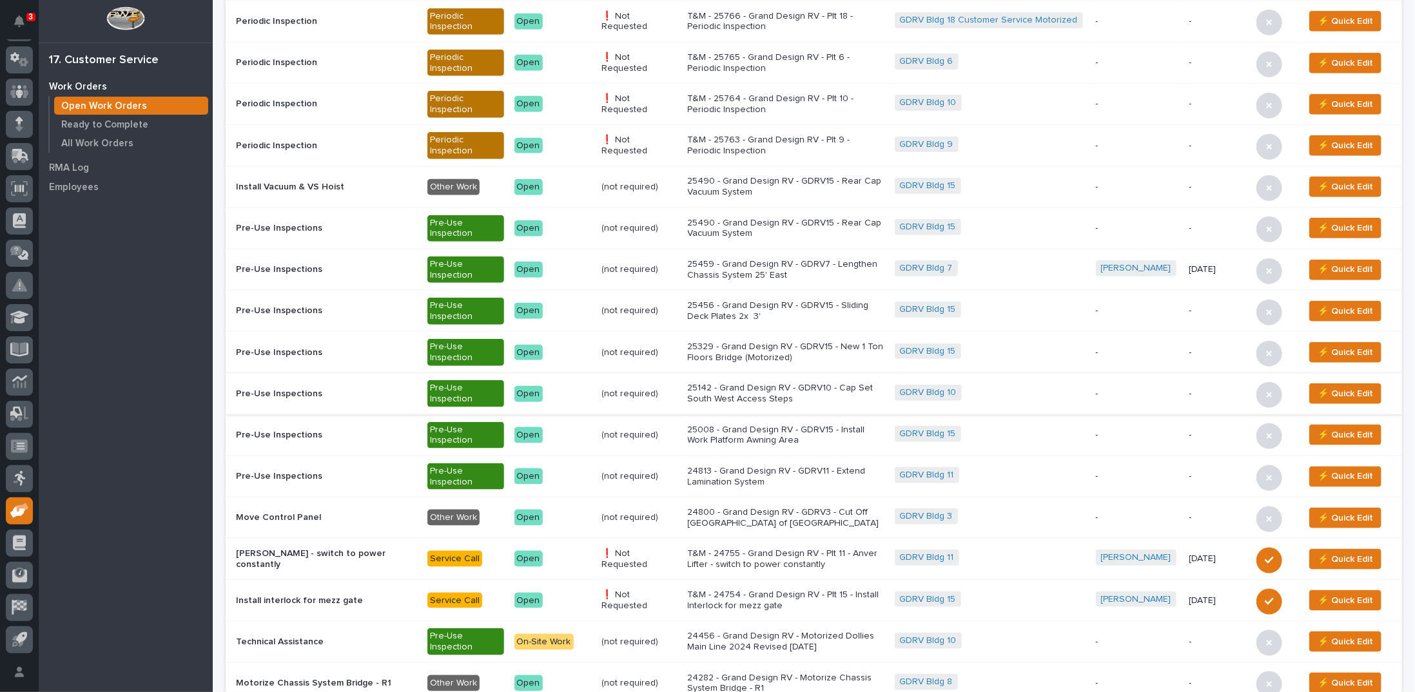
scroll to position [767, 0]
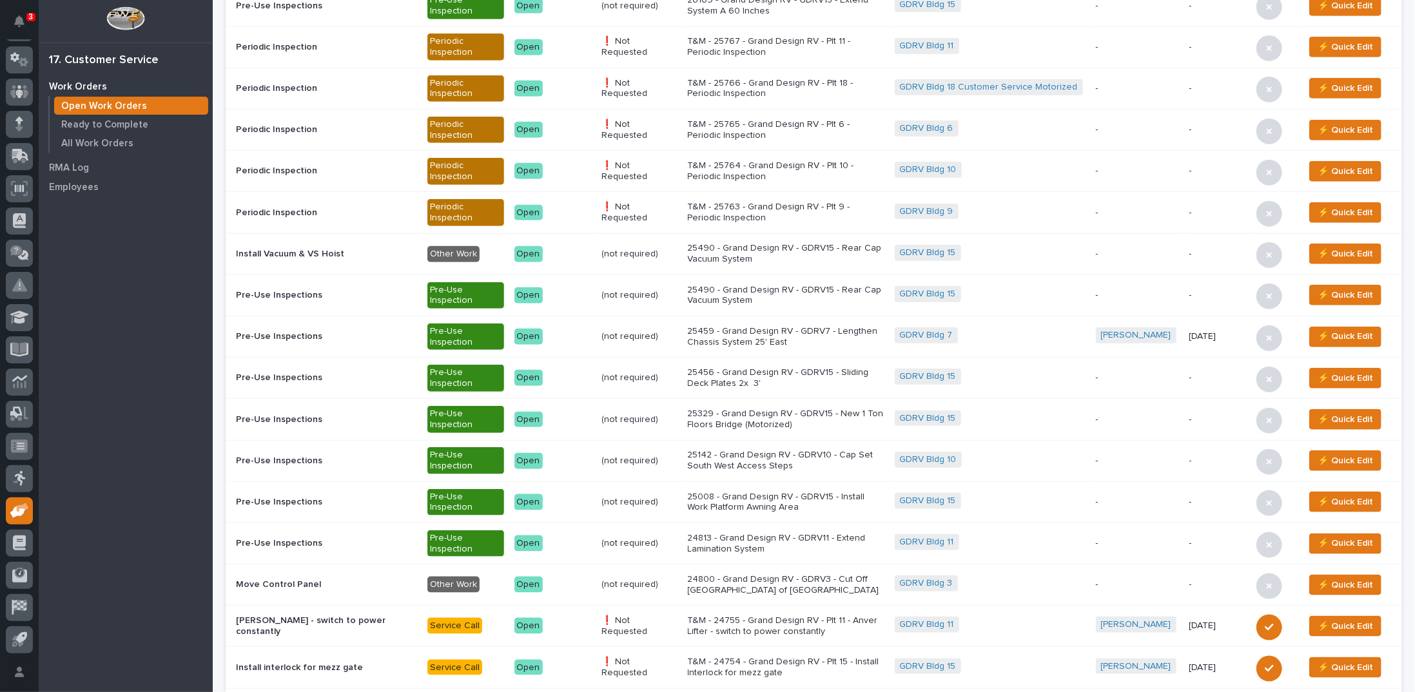
click at [730, 327] on p "25459 - Grand Design RV - GDRV7 - Lengthen Chassis System 25' East" at bounding box center [786, 337] width 197 height 22
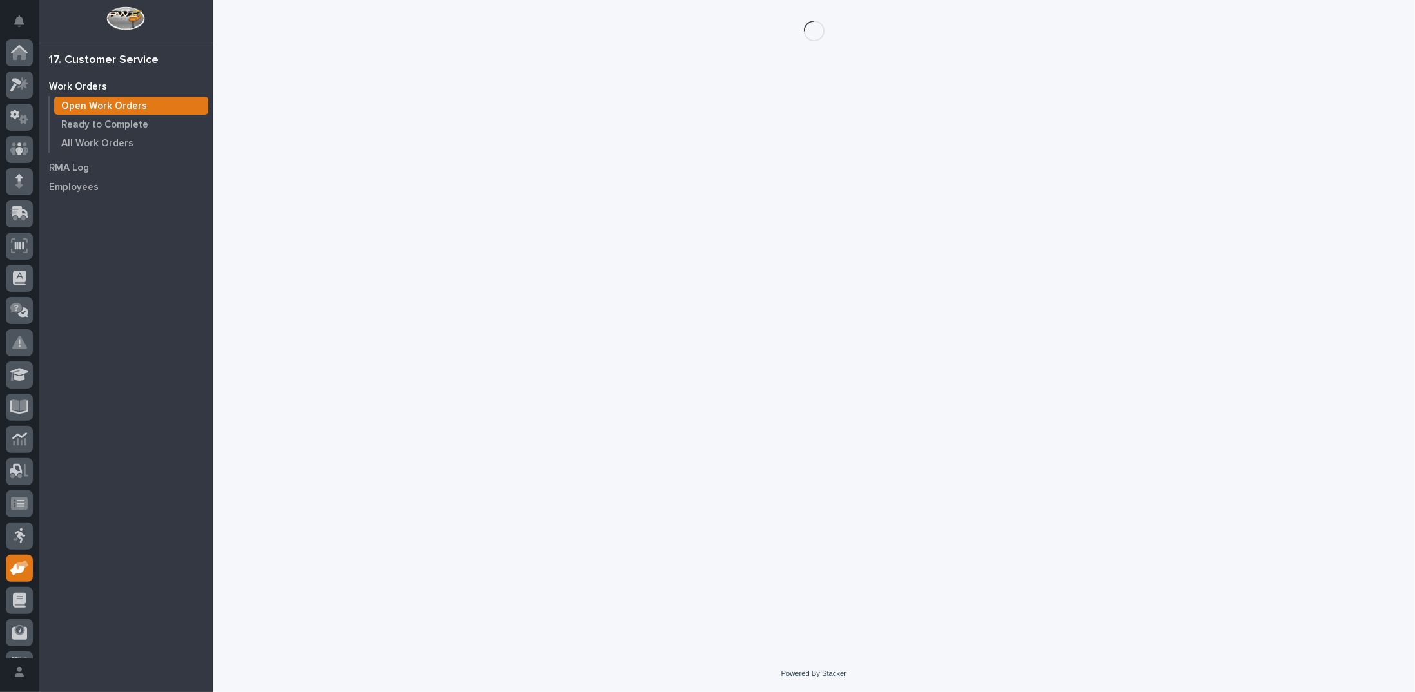
scroll to position [57, 0]
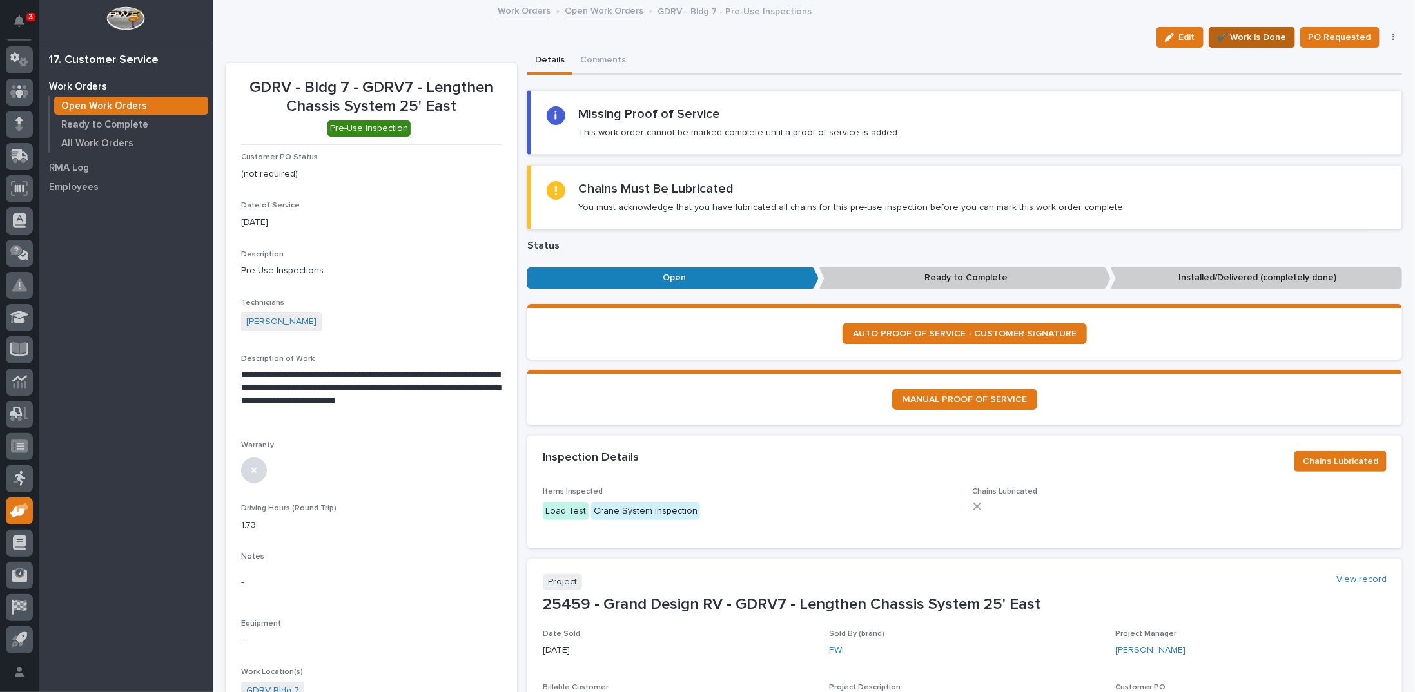
click at [1251, 40] on span "✔️ Work is Done" at bounding box center [1252, 37] width 70 height 15
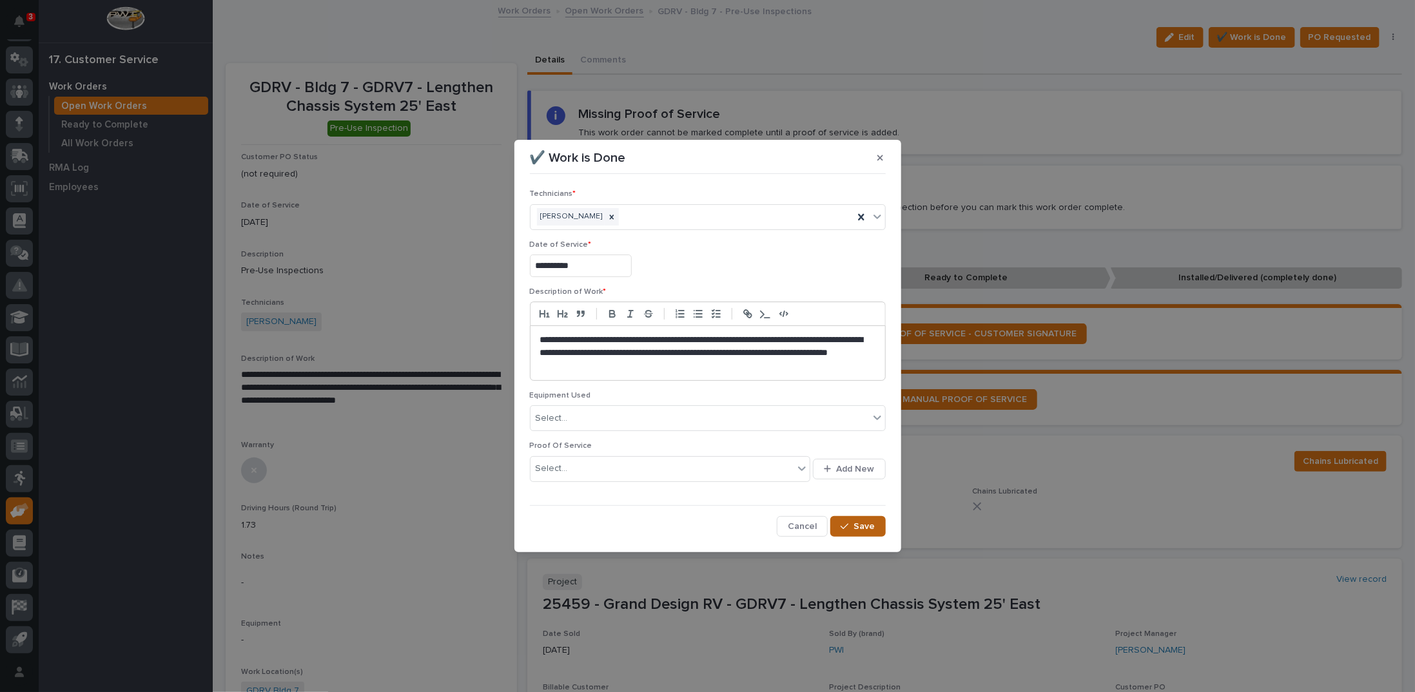
click at [848, 523] on icon "button" at bounding box center [845, 526] width 8 height 9
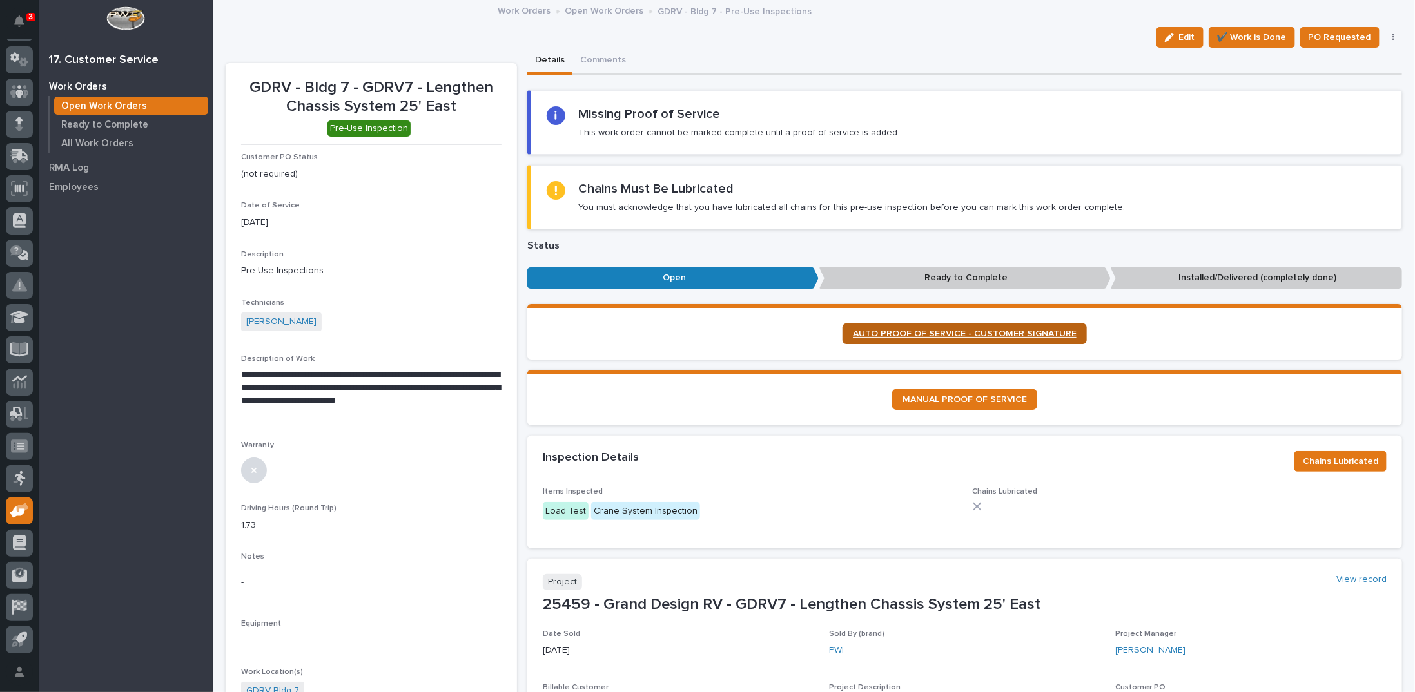
click at [881, 344] on section "AUTO PROOF OF SERVICE - CUSTOMER SIGNATURE" at bounding box center [964, 331] width 875 height 55
click at [1307, 460] on span "Chains Lubricated" at bounding box center [1340, 461] width 75 height 15
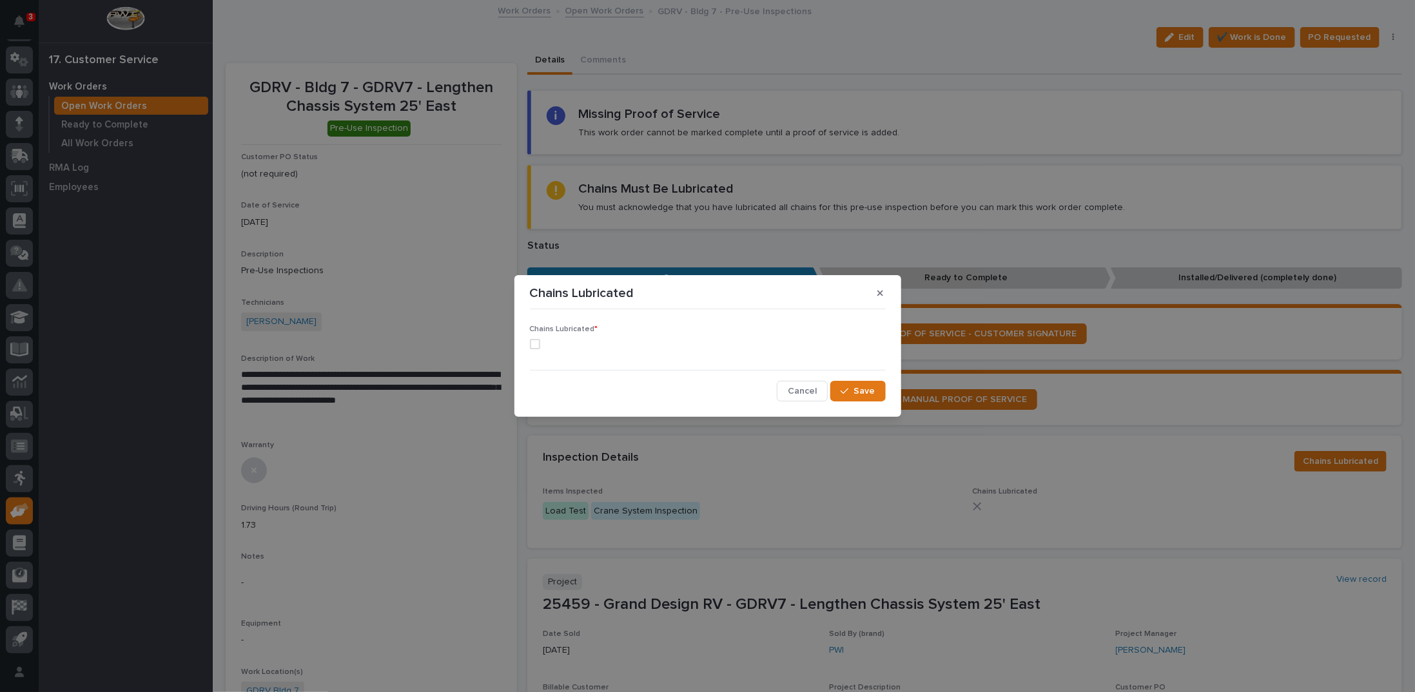
click at [534, 344] on span at bounding box center [535, 344] width 10 height 10
click at [856, 389] on span "Save" at bounding box center [864, 391] width 21 height 12
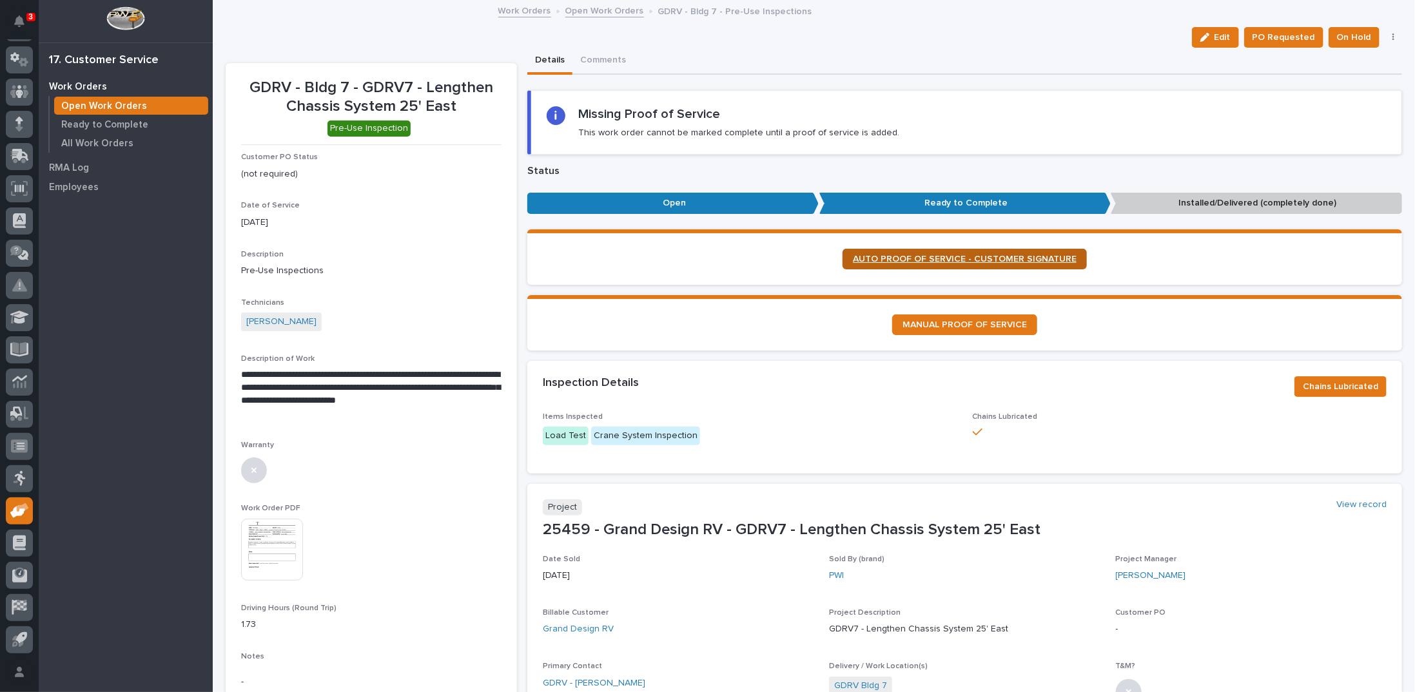
click at [911, 261] on span "AUTO PROOF OF SERVICE - CUSTOMER SIGNATURE" at bounding box center [965, 259] width 224 height 9
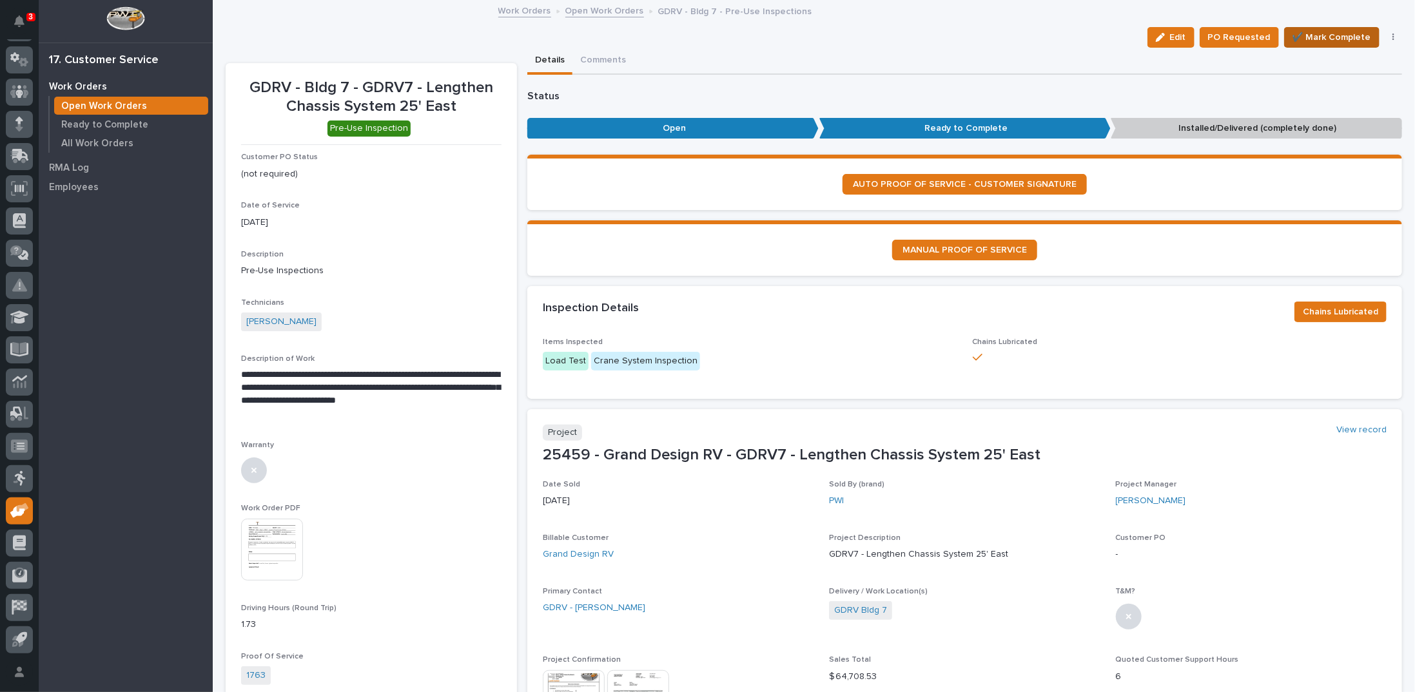
click at [1309, 32] on span "✔️ Mark Complete" at bounding box center [1331, 37] width 79 height 15
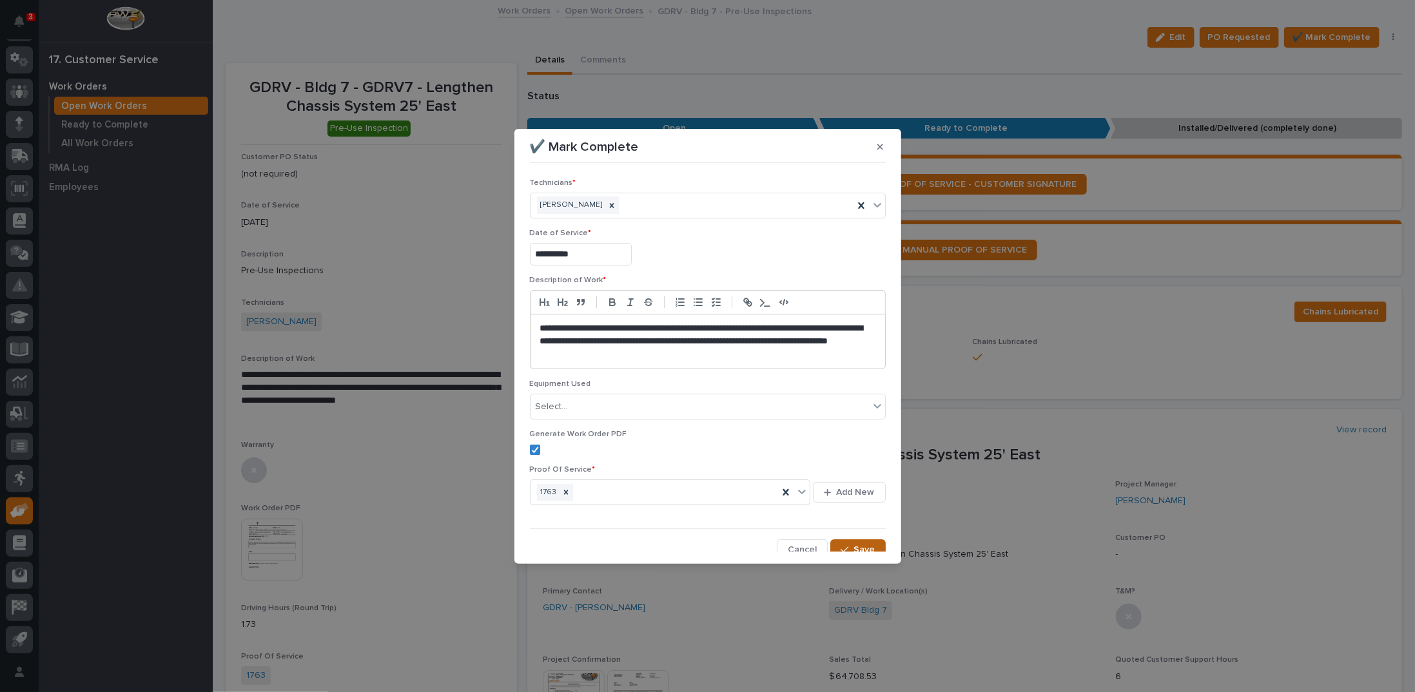
click at [841, 545] on icon "button" at bounding box center [845, 549] width 8 height 9
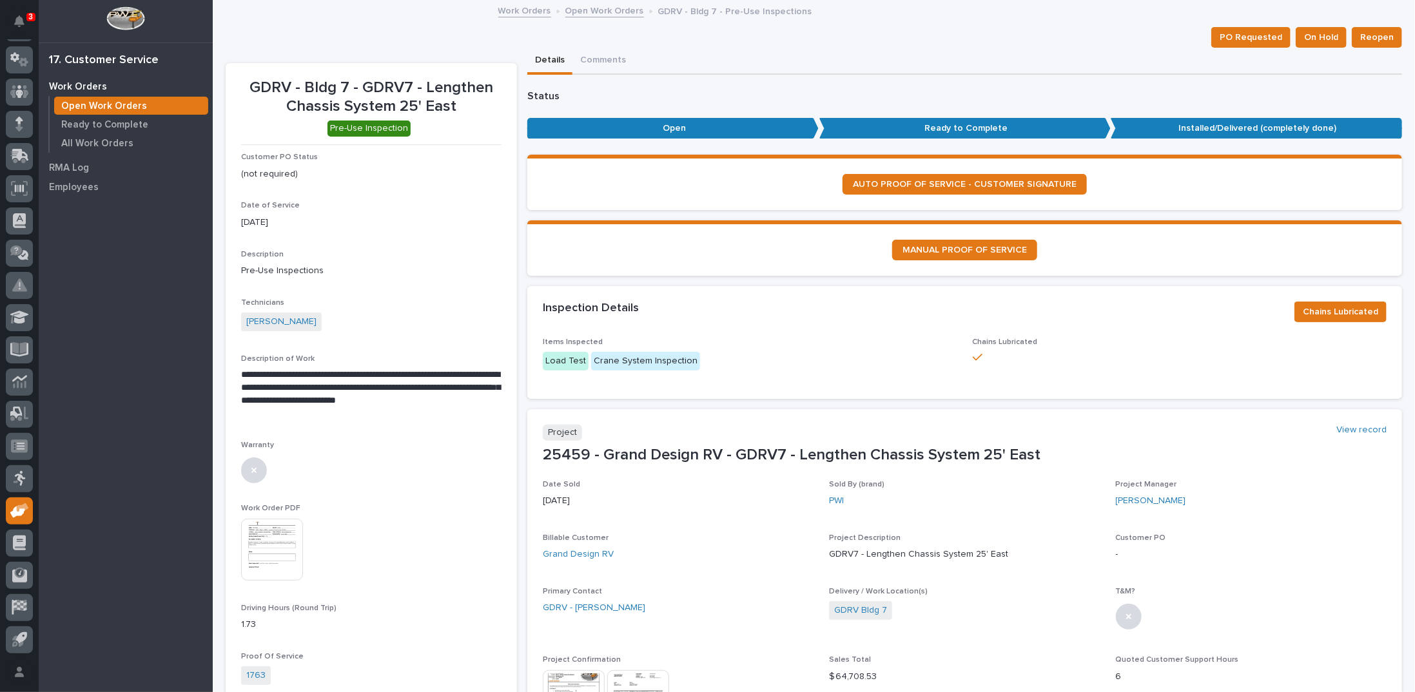
click at [594, 8] on link "Open Work Orders" at bounding box center [604, 10] width 79 height 15
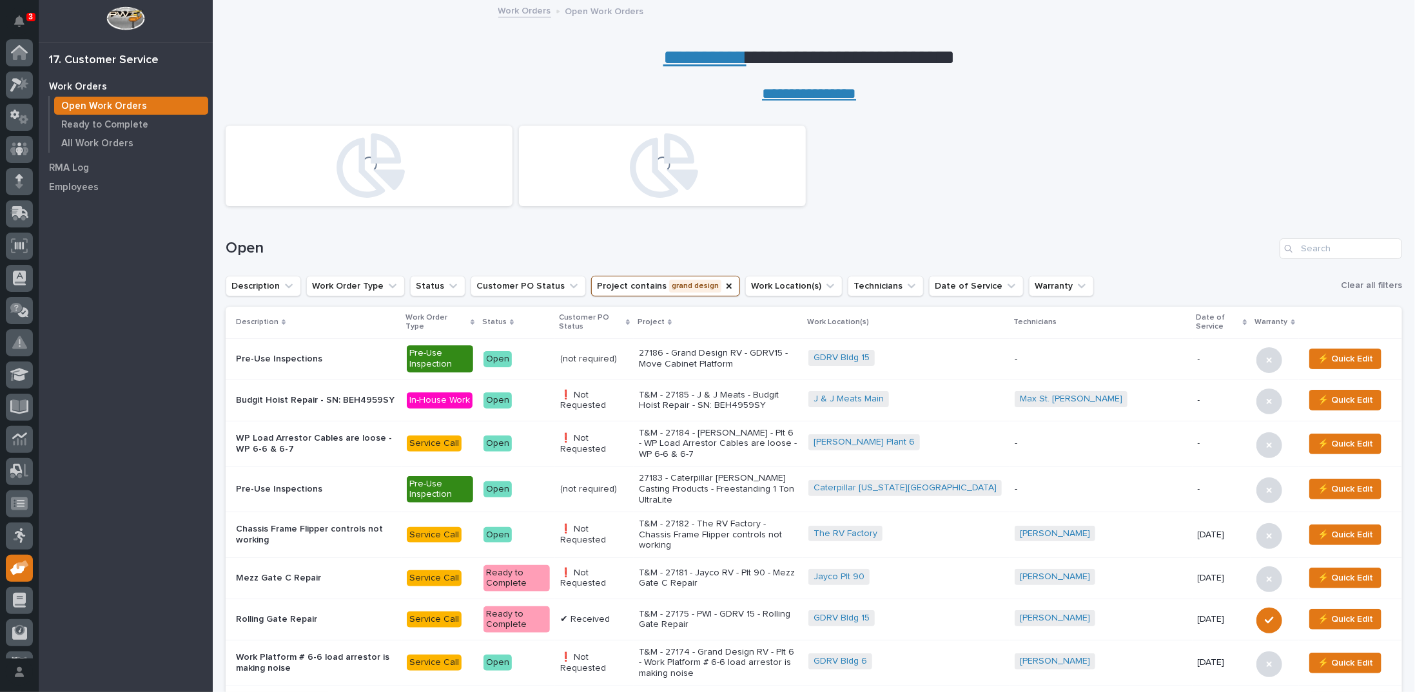
scroll to position [57, 0]
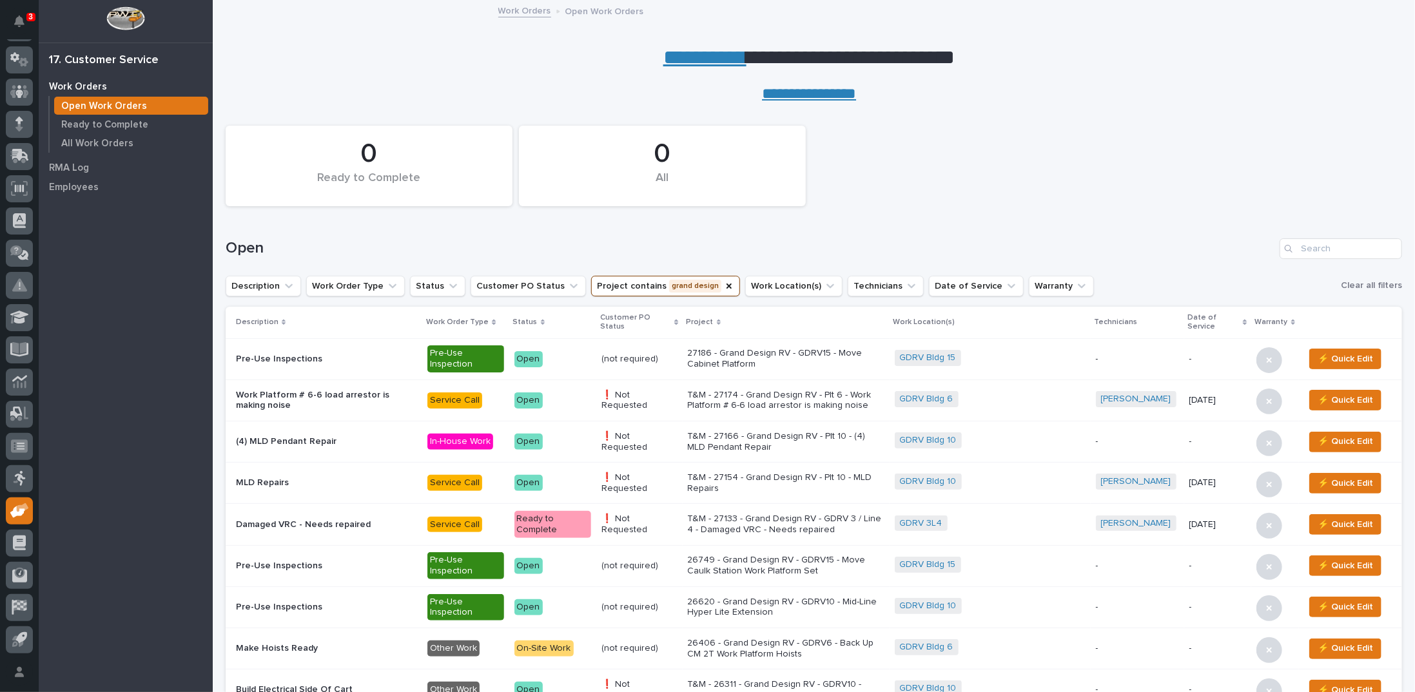
click at [805, 391] on p "T&M - 27174 - Grand Design RV - Plt 6 - Work Platform # 6-6 load arrestor is ma…" at bounding box center [786, 401] width 197 height 22
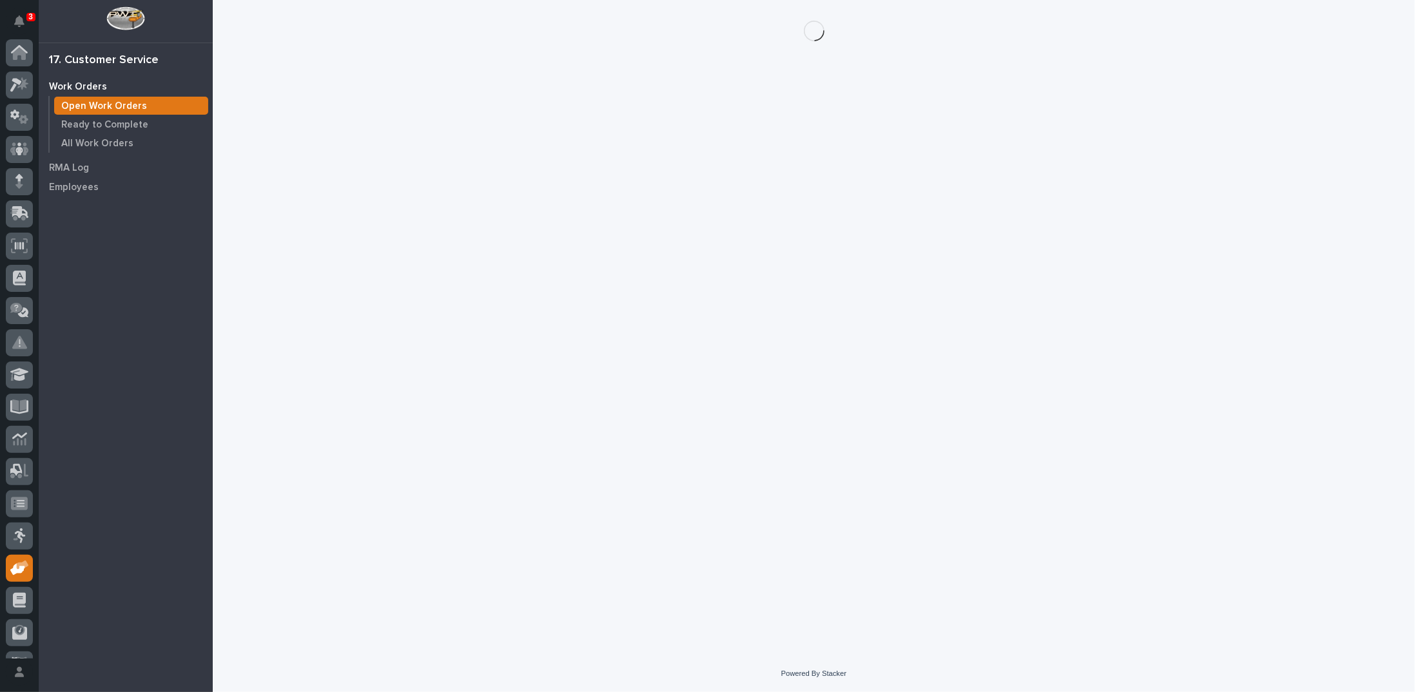
scroll to position [57, 0]
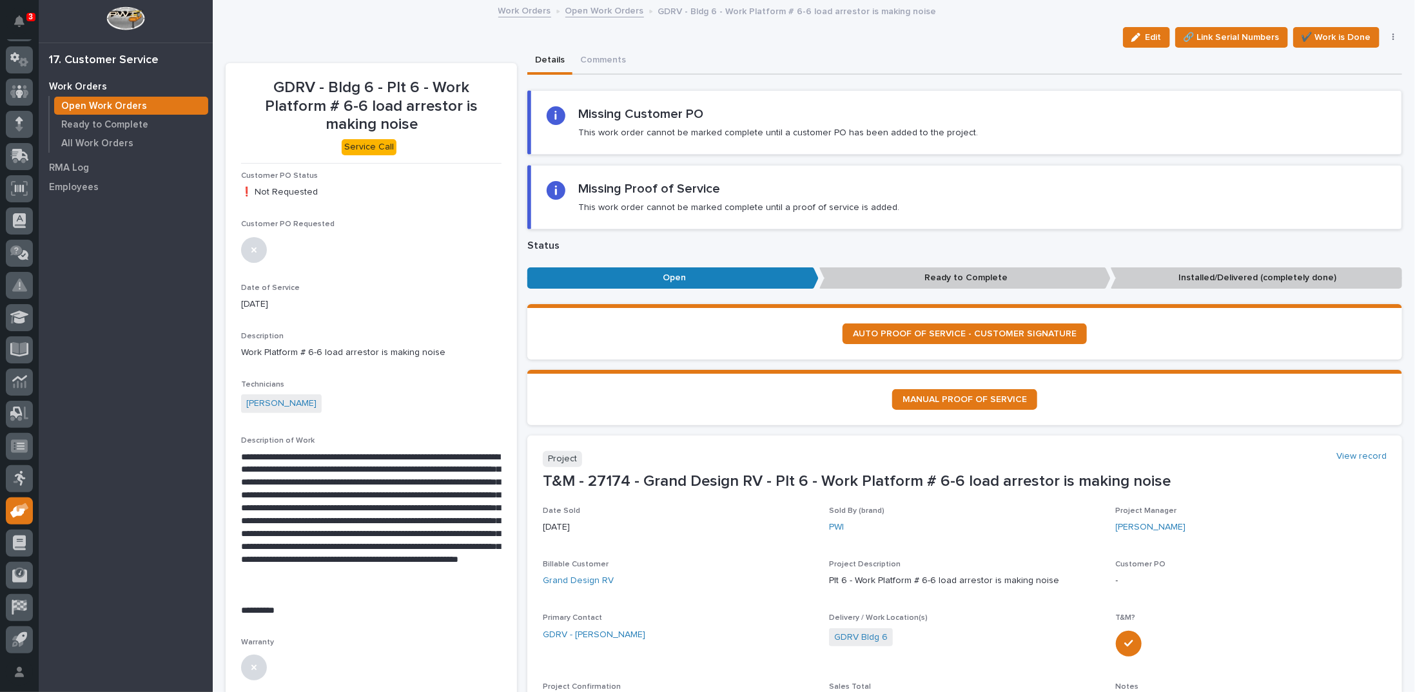
click at [585, 8] on link "Open Work Orders" at bounding box center [604, 10] width 79 height 15
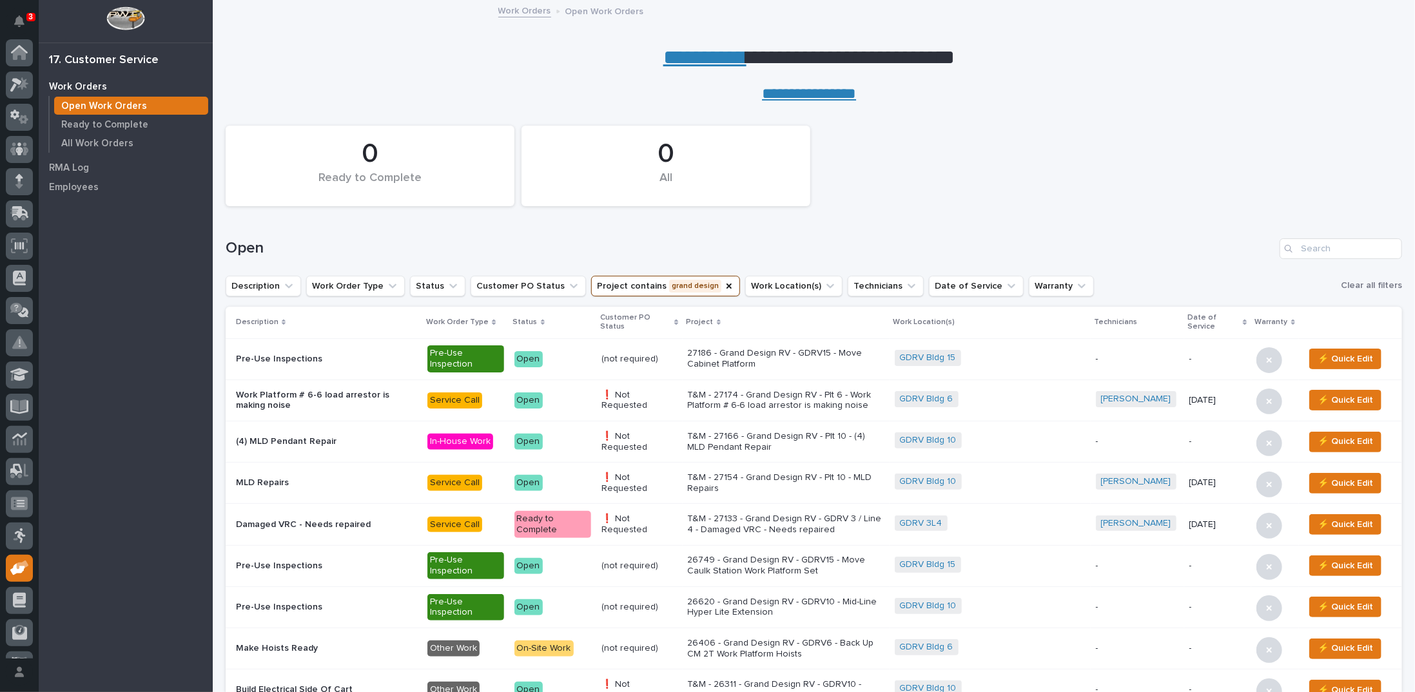
scroll to position [57, 0]
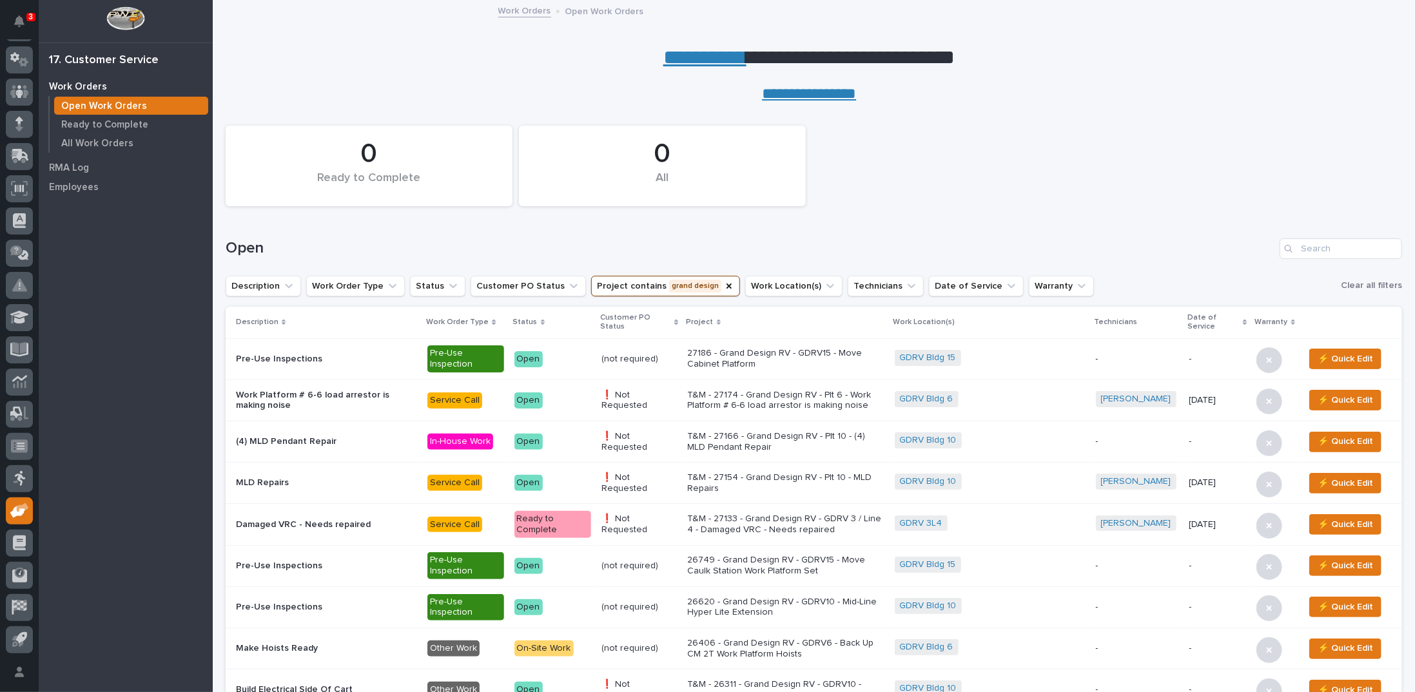
click at [788, 527] on p "T&M - 27133 - Grand Design RV - GDRV 3 / Line 4 - Damaged VRC - Needs repaired" at bounding box center [786, 525] width 197 height 22
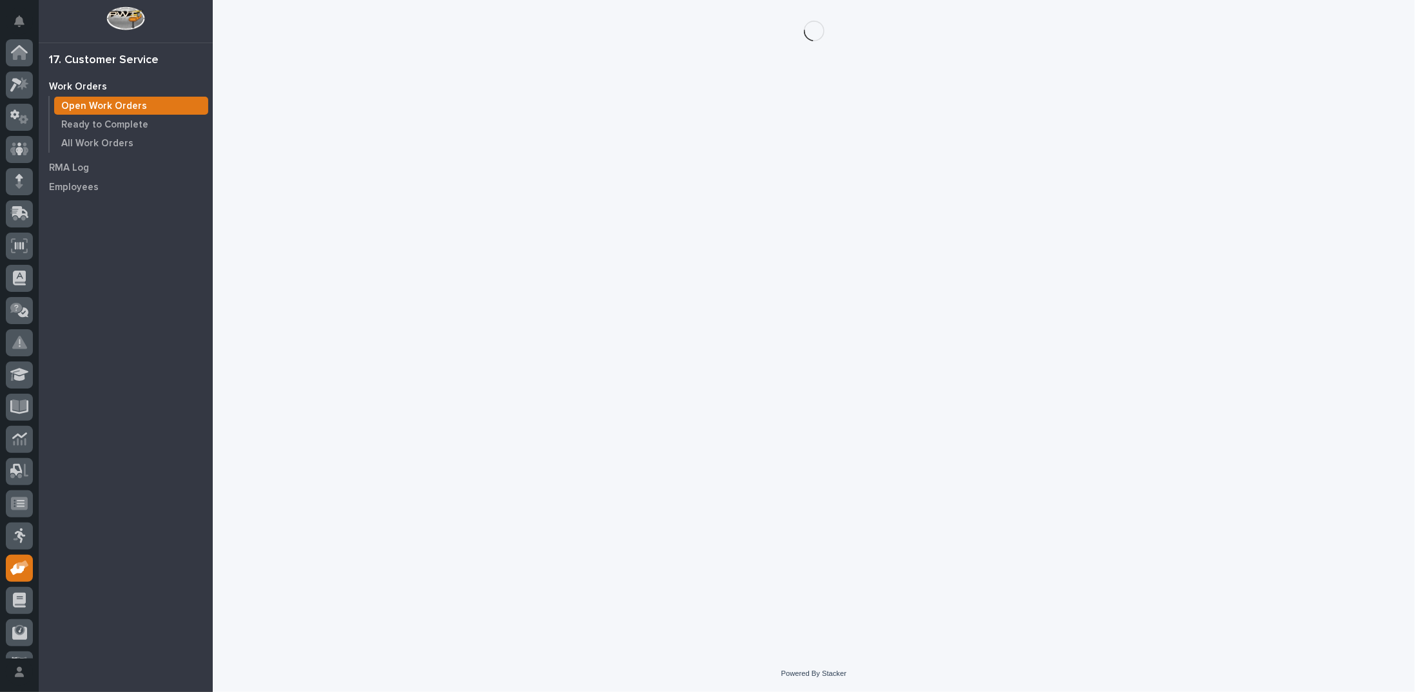
scroll to position [57, 0]
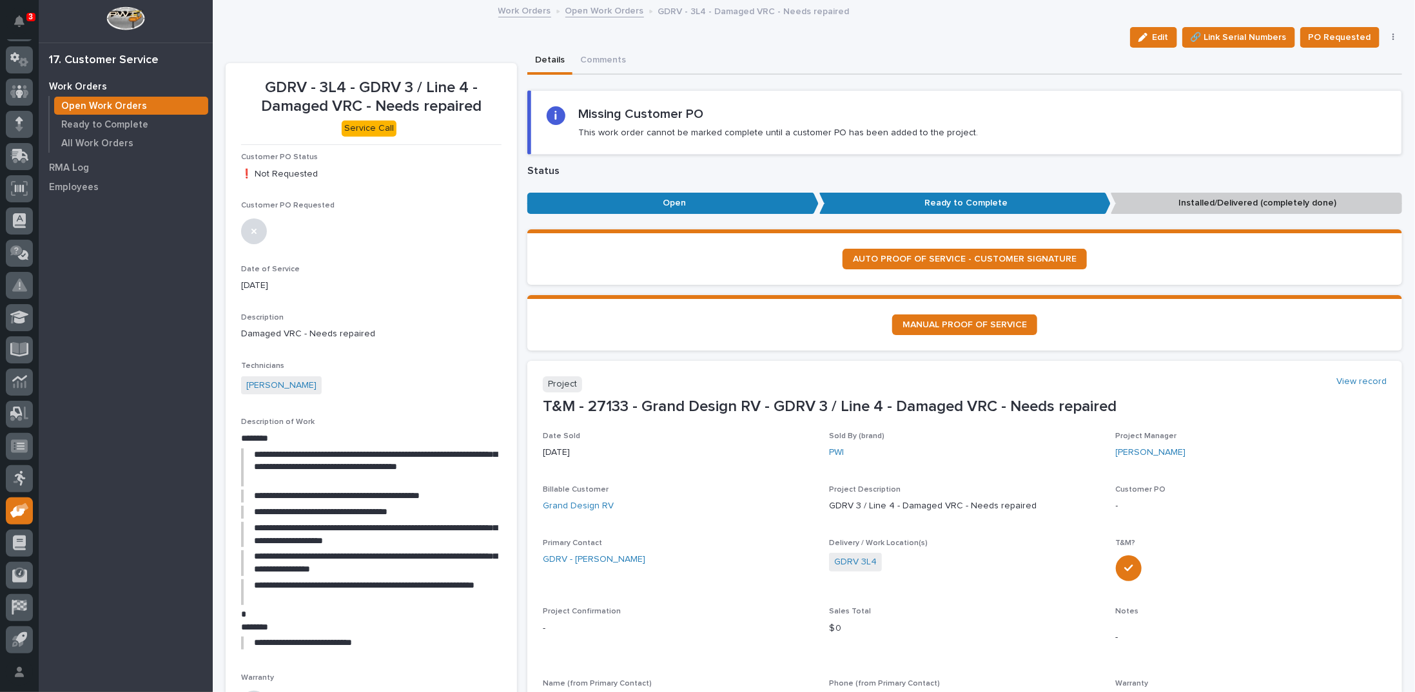
click at [605, 12] on link "Open Work Orders" at bounding box center [604, 10] width 79 height 15
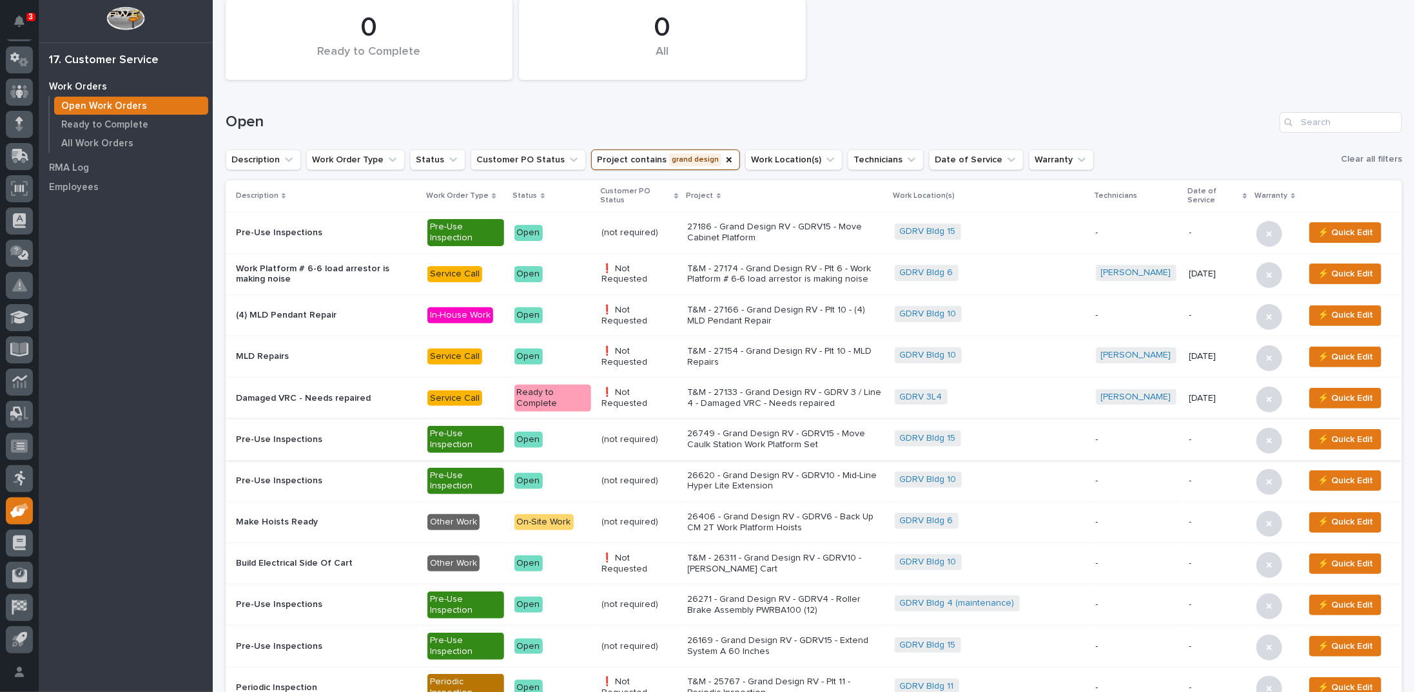
scroll to position [129, 0]
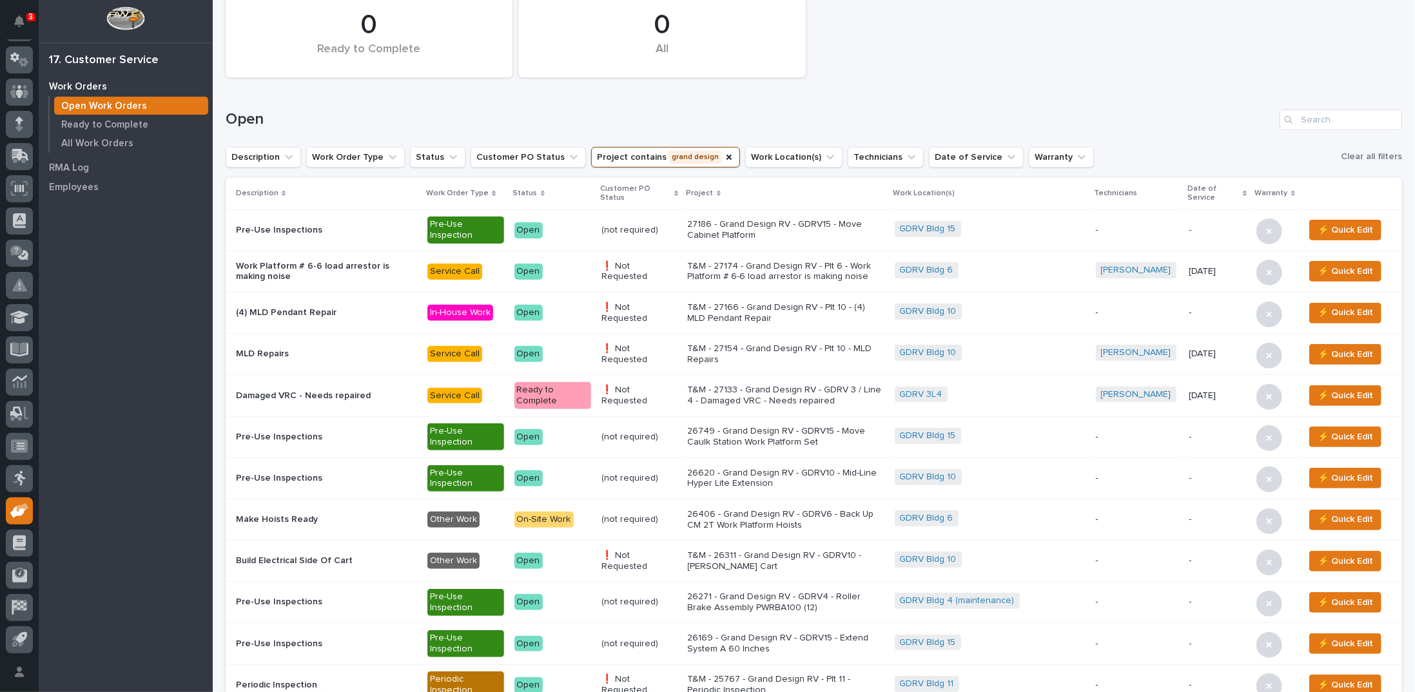
click at [780, 515] on p "26406 - Grand Design RV - GDRV6 - Back Up CM 2T Work Platform Hoists" at bounding box center [786, 520] width 197 height 22
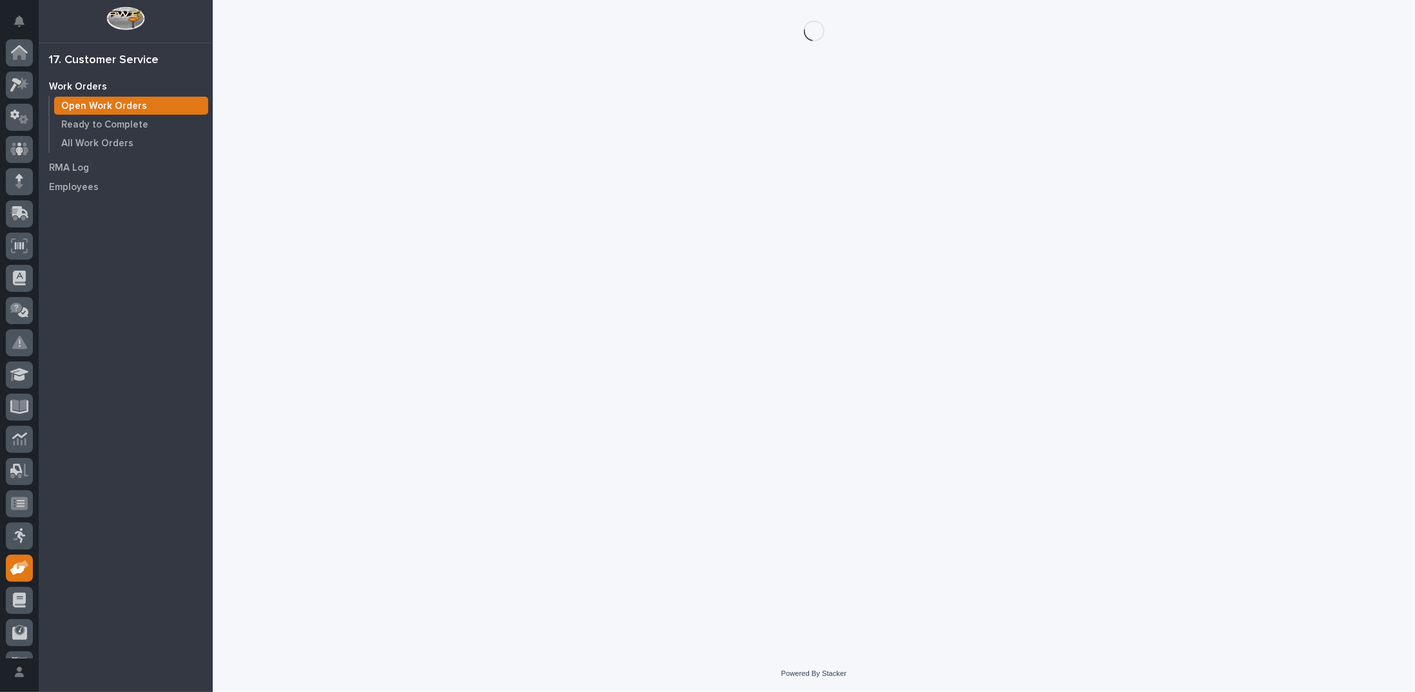
scroll to position [57, 0]
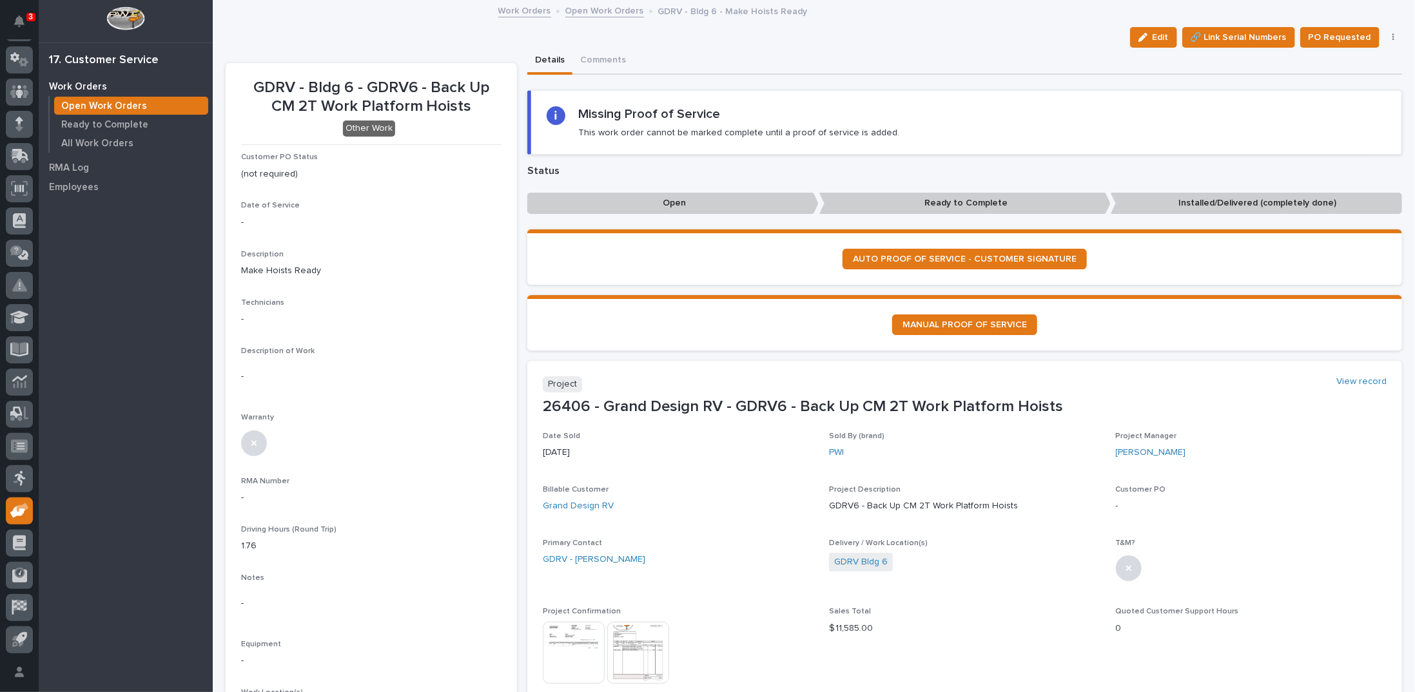
click at [604, 8] on link "Open Work Orders" at bounding box center [604, 10] width 79 height 15
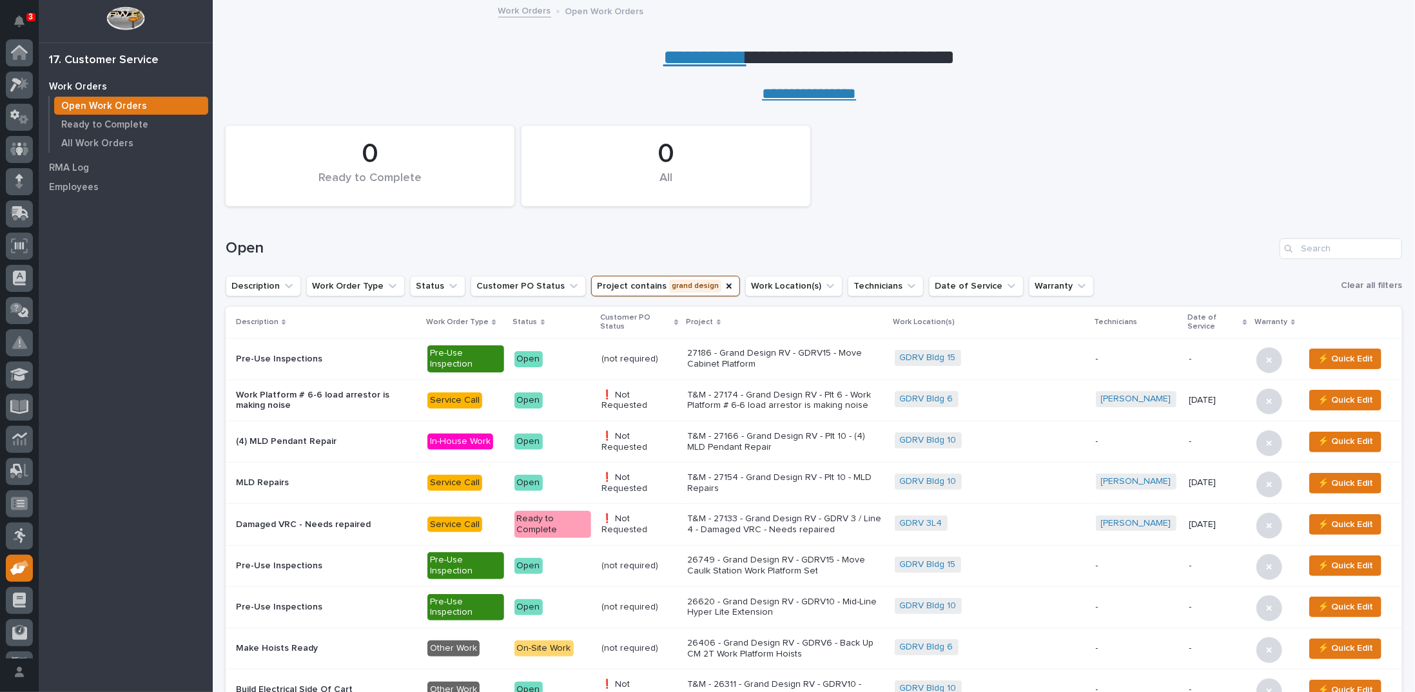
scroll to position [57, 0]
click at [726, 285] on icon "Project" at bounding box center [728, 286] width 5 height 5
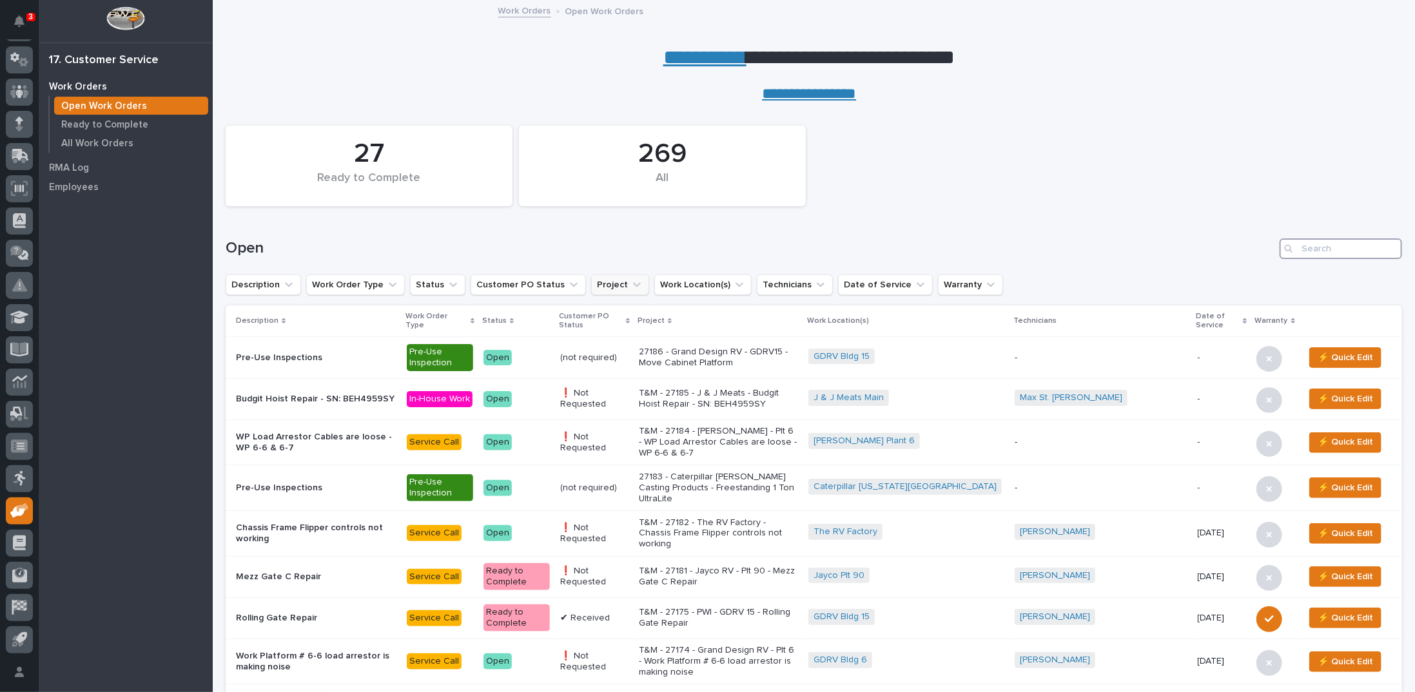
click at [1310, 248] on input "Search" at bounding box center [1341, 248] width 122 height 21
type input "27156"
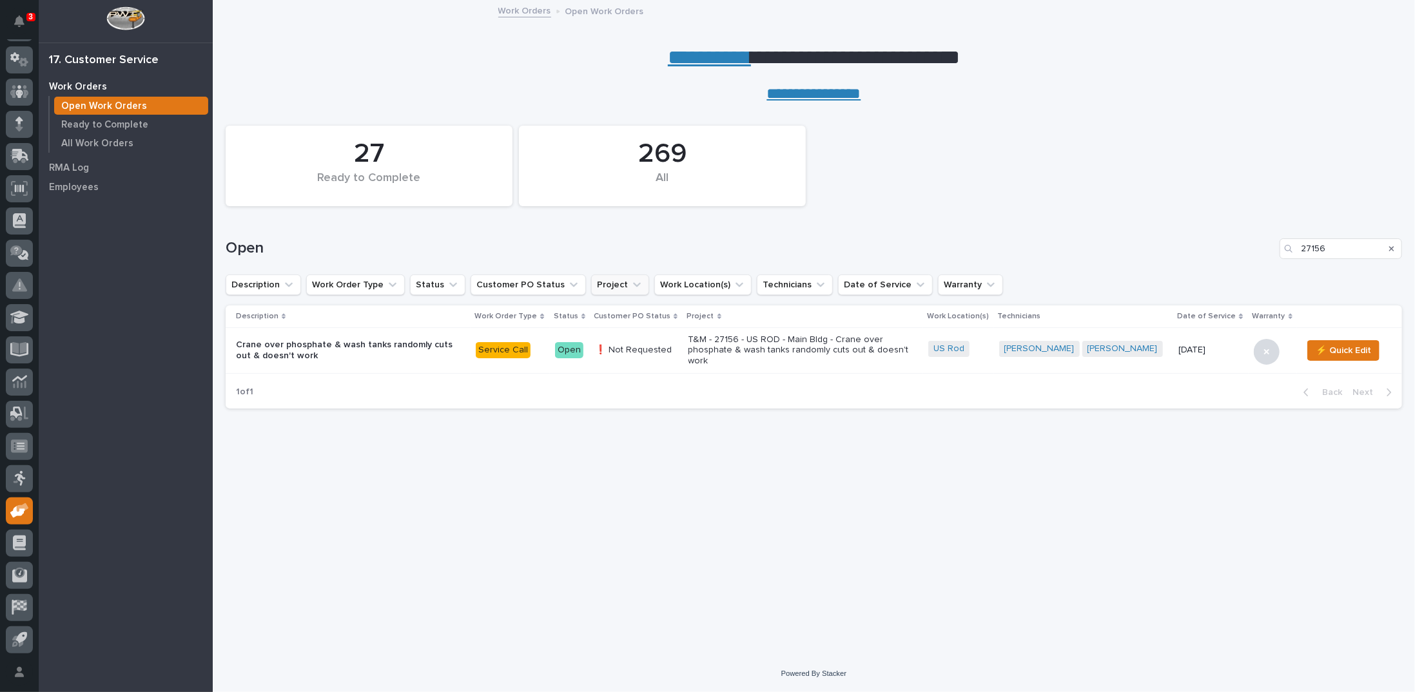
click at [722, 354] on p "T&M - 27156 - US ROD - Main Bldg - Crane over phosphate & wash tanks randomly c…" at bounding box center [801, 351] width 226 height 32
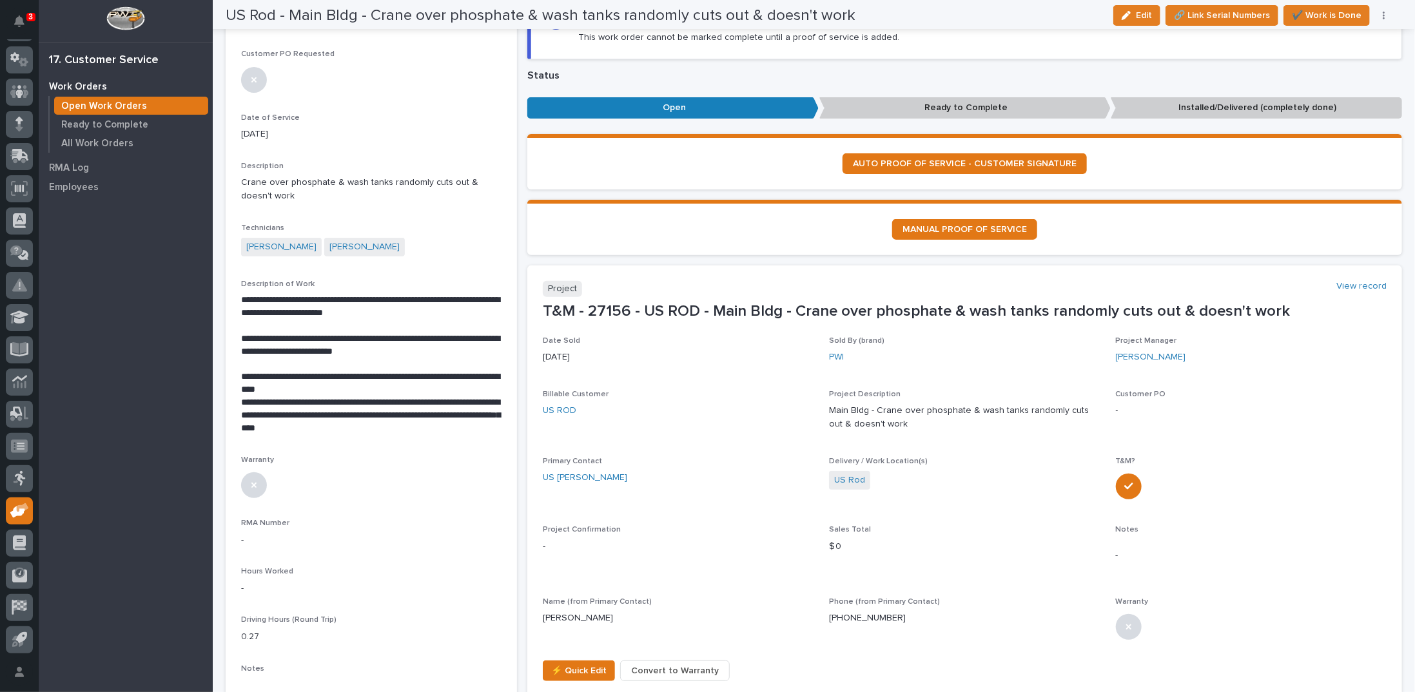
scroll to position [193, 0]
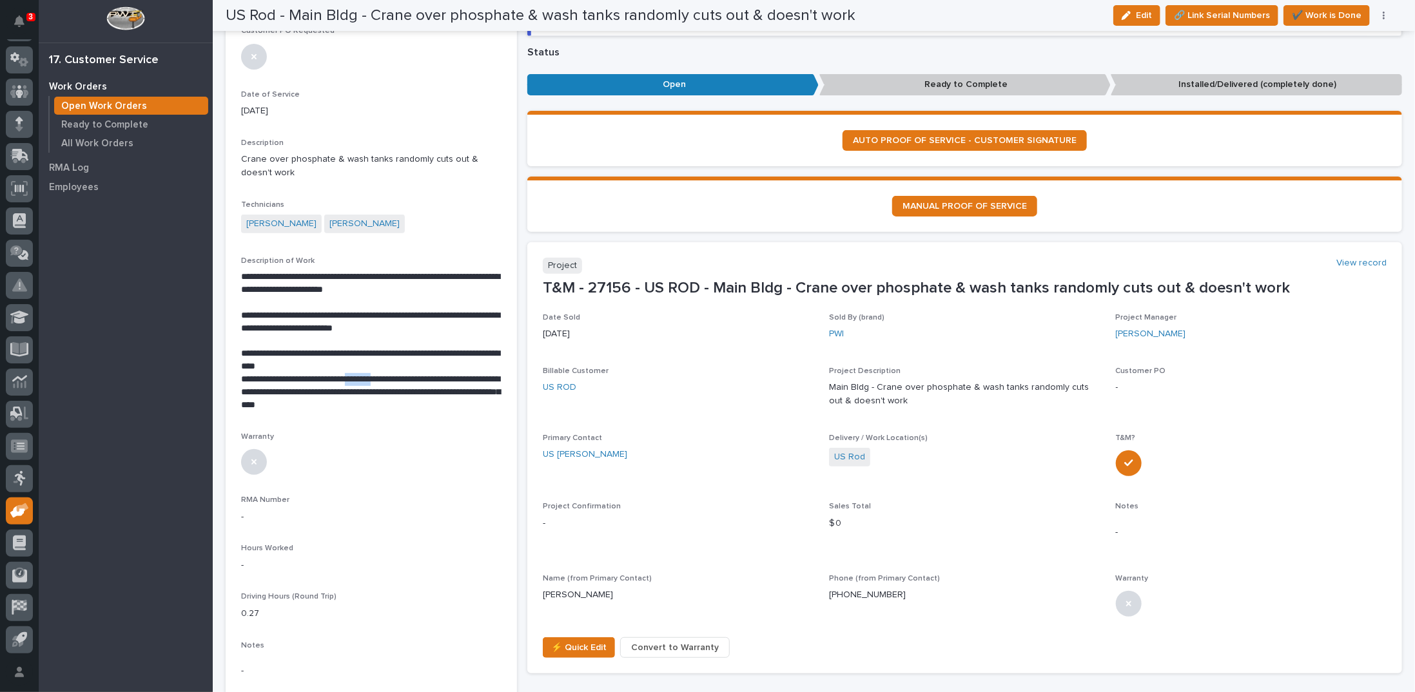
drag, startPoint x: 362, startPoint y: 378, endPoint x: 404, endPoint y: 382, distance: 41.4
click at [404, 382] on p "**********" at bounding box center [370, 392] width 258 height 39
click at [1137, 10] on button "Edit" at bounding box center [1136, 15] width 47 height 21
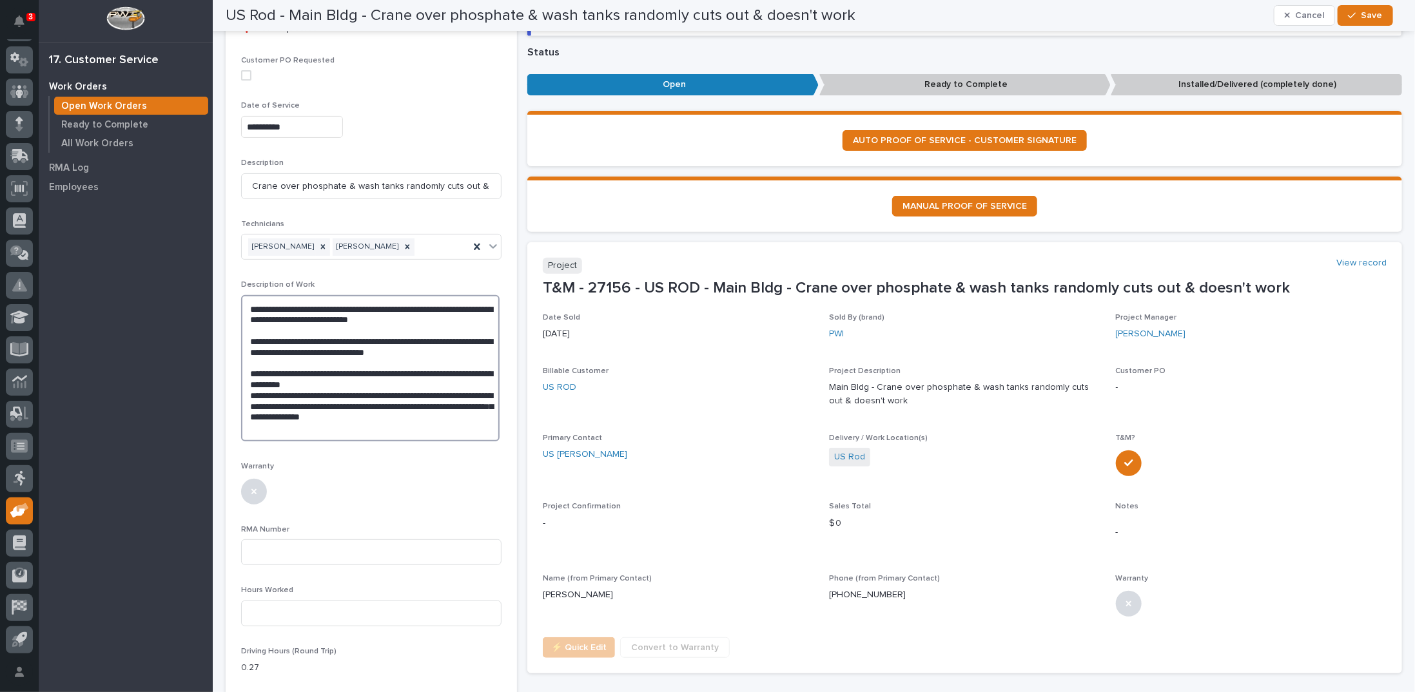
drag, startPoint x: 371, startPoint y: 389, endPoint x: 411, endPoint y: 391, distance: 40.7
click at [411, 391] on textarea "**********" at bounding box center [370, 368] width 258 height 146
click at [442, 391] on textarea "**********" at bounding box center [370, 368] width 258 height 146
click at [453, 418] on textarea "**********" at bounding box center [370, 368] width 258 height 146
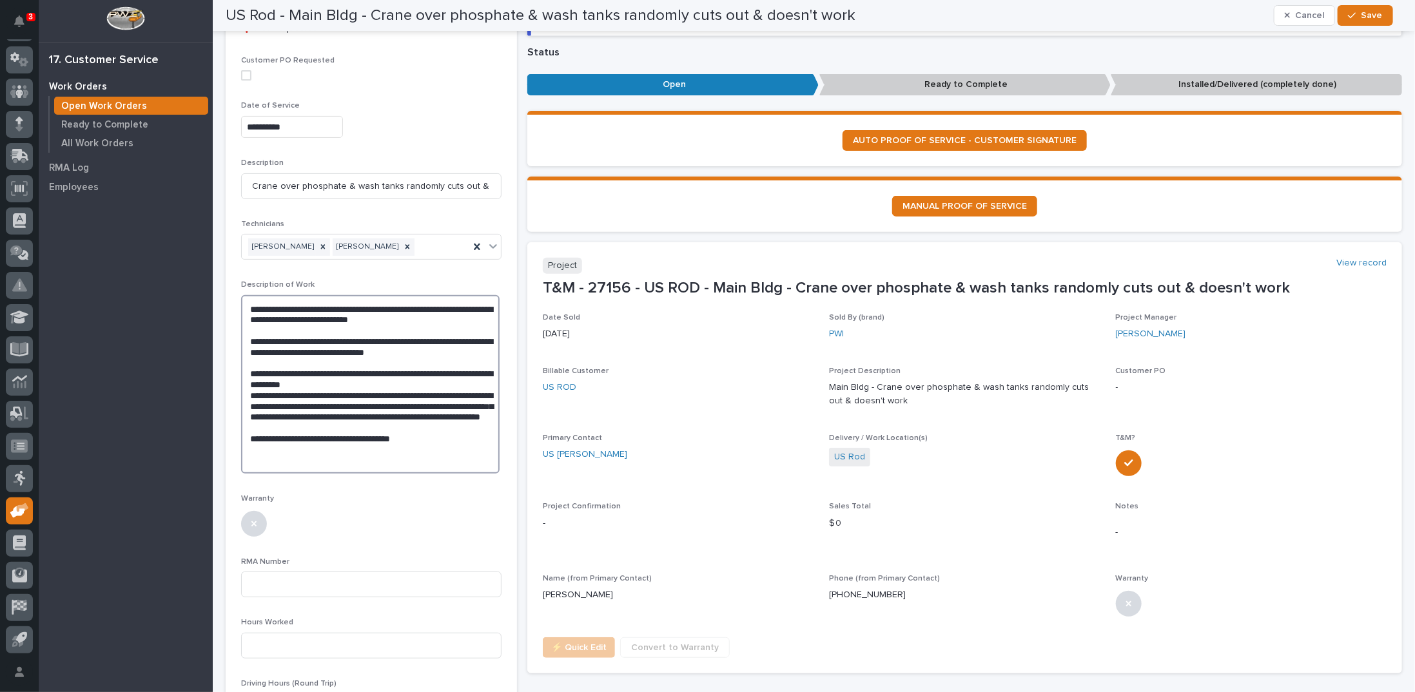
click at [287, 445] on textarea "**********" at bounding box center [370, 384] width 258 height 179
click at [441, 446] on textarea "**********" at bounding box center [370, 384] width 258 height 179
type textarea "**********"
drag, startPoint x: 1359, startPoint y: 12, endPoint x: 1307, endPoint y: 167, distance: 163.9
click at [1362, 12] on button "Save" at bounding box center [1365, 15] width 55 height 21
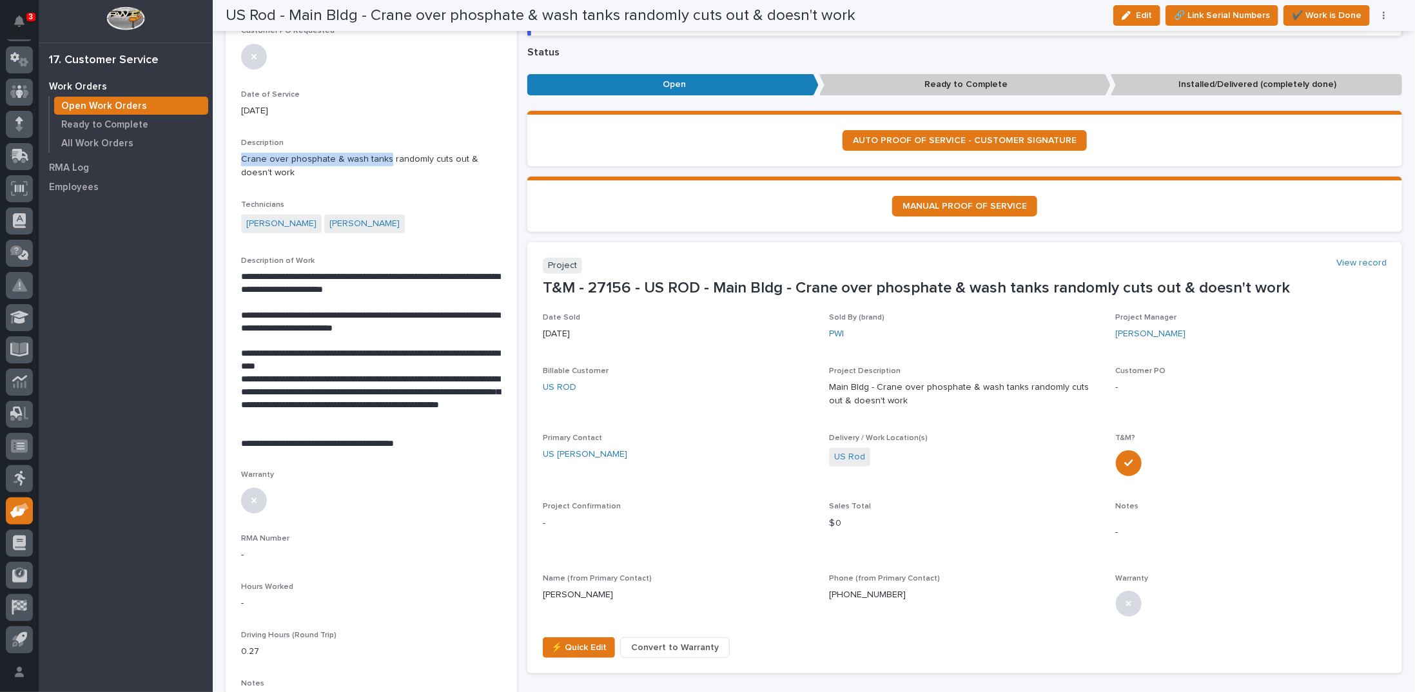
drag, startPoint x: 242, startPoint y: 156, endPoint x: 384, endPoint y: 161, distance: 142.5
click at [384, 161] on p "Crane over phosphate & wash tanks randomly cuts out & doesn't work" at bounding box center [371, 166] width 260 height 27
copy p "Crane over phosphate & wash tanks"
drag, startPoint x: 241, startPoint y: 273, endPoint x: 432, endPoint y: 280, distance: 190.9
click at [432, 280] on p "**********" at bounding box center [370, 284] width 258 height 26
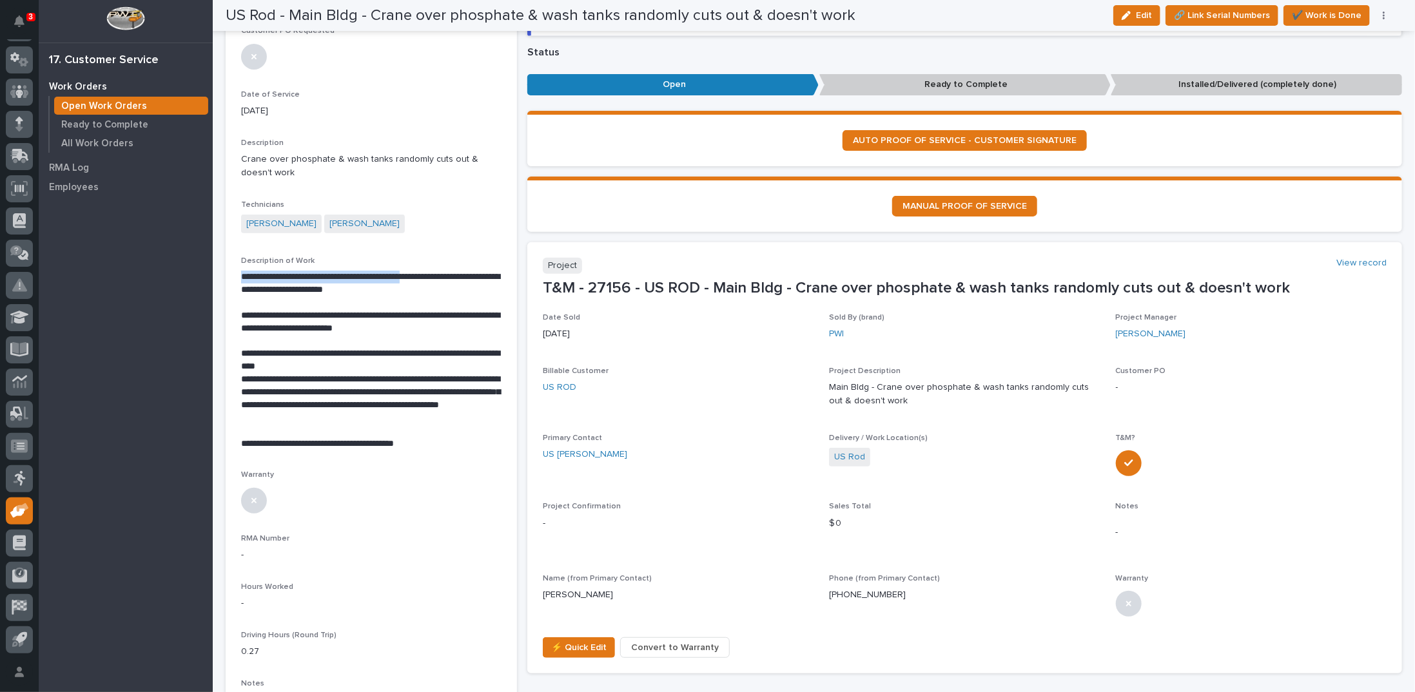
copy p "**********"
click at [240, 351] on section "**********" at bounding box center [371, 391] width 291 height 1042
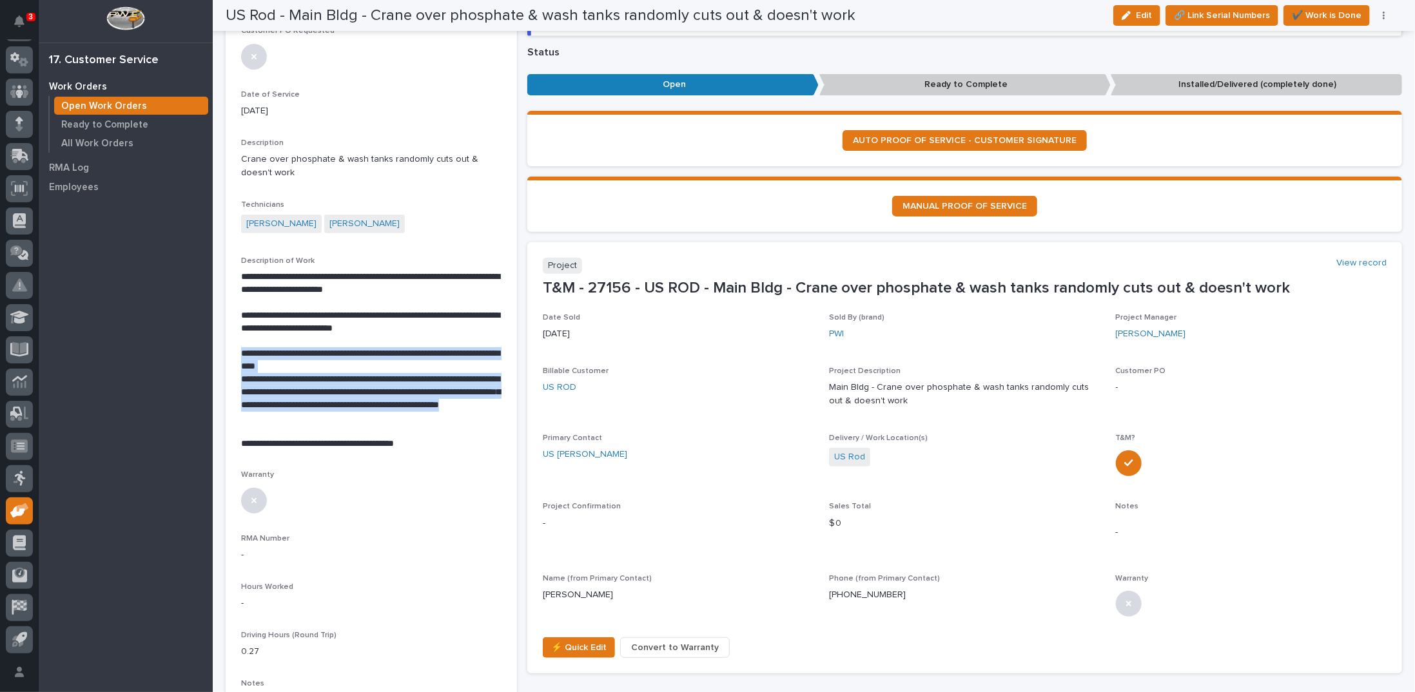
drag, startPoint x: 241, startPoint y: 351, endPoint x: 400, endPoint y: 416, distance: 171.2
click at [400, 416] on div "**********" at bounding box center [371, 360] width 260 height 179
copy div "**********"
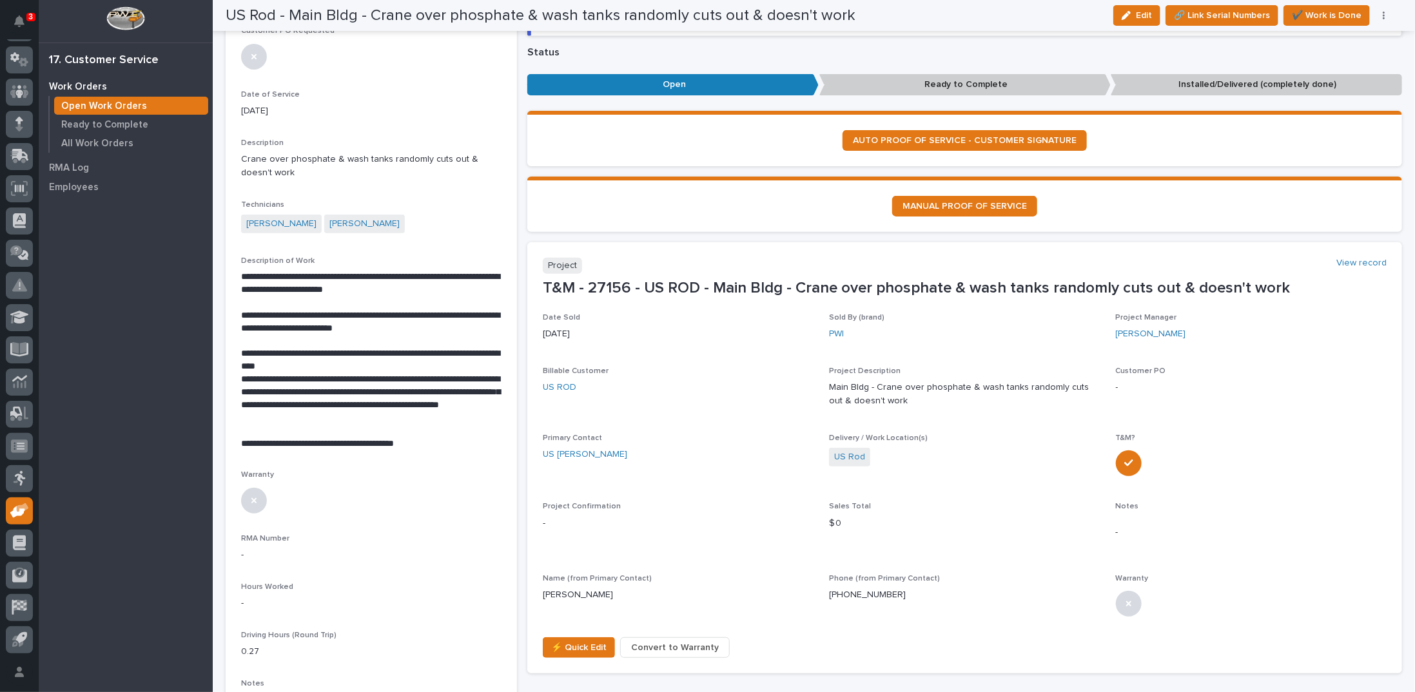
click at [387, 307] on p at bounding box center [371, 303] width 260 height 13
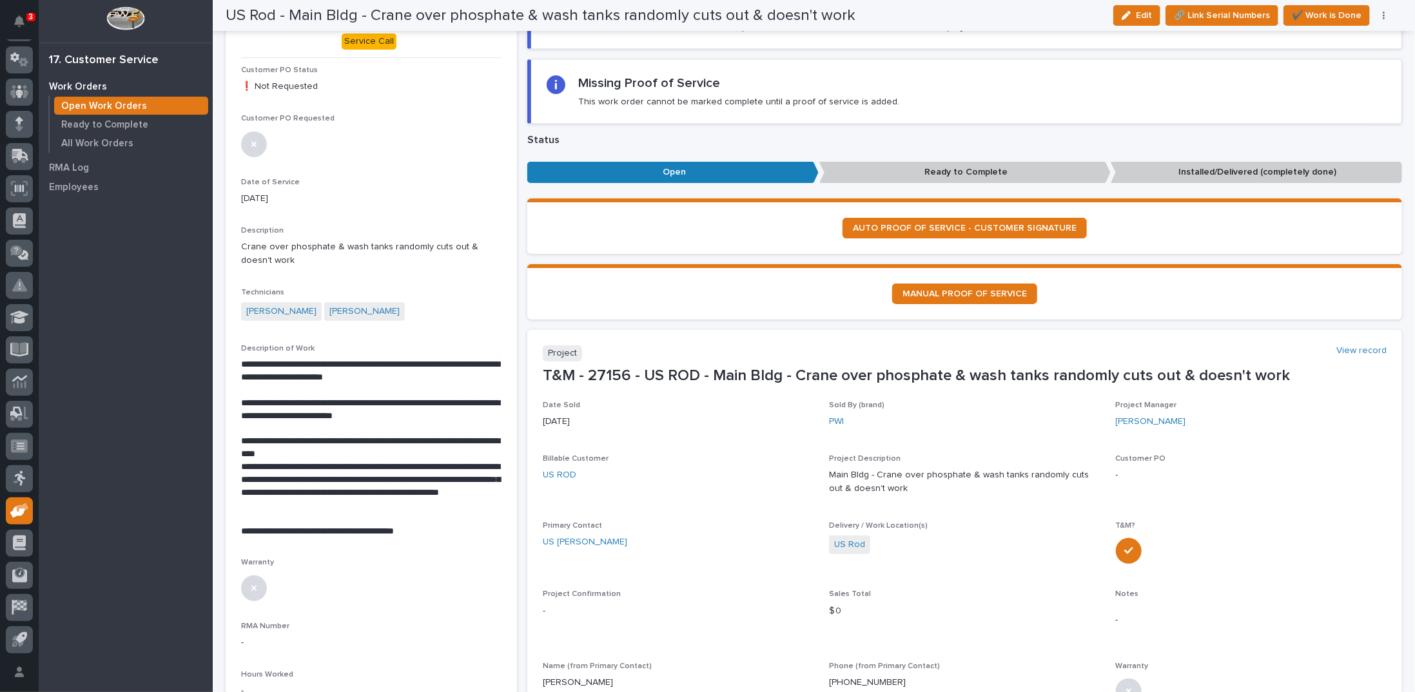
scroll to position [0, 0]
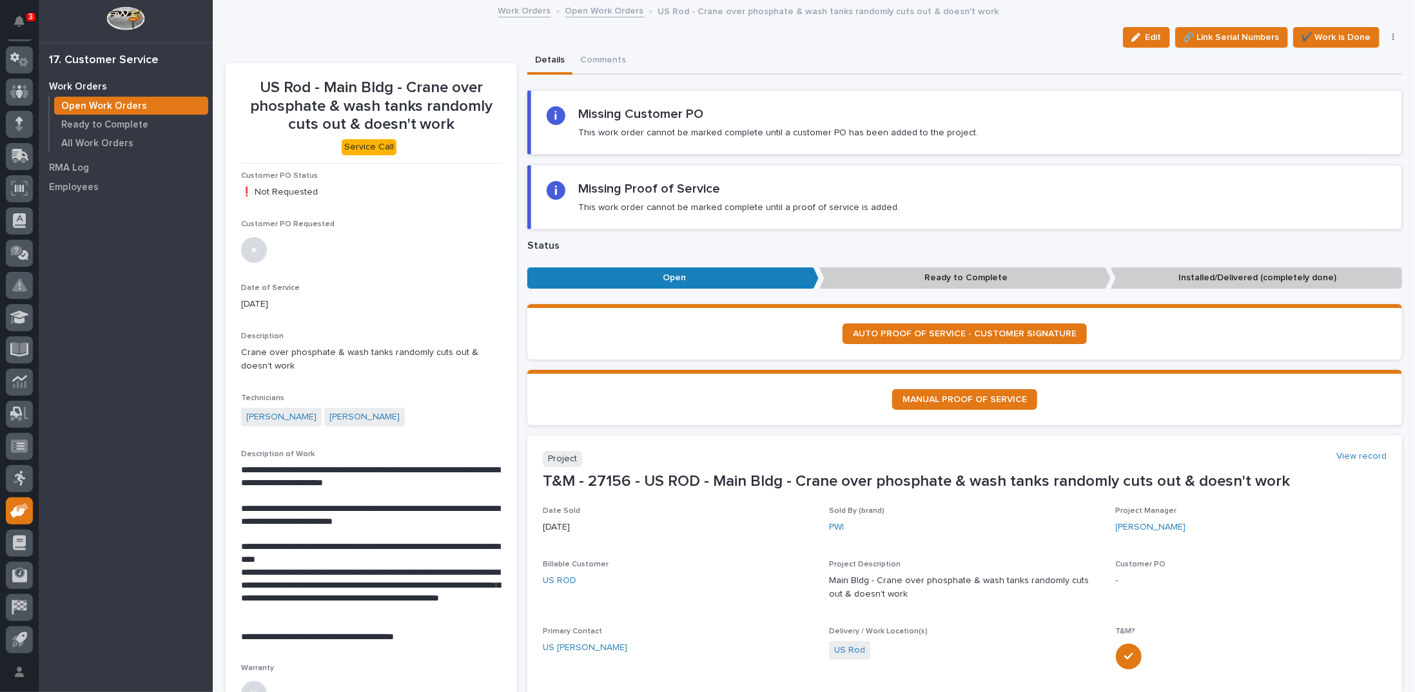
click at [580, 10] on link "Open Work Orders" at bounding box center [604, 10] width 79 height 15
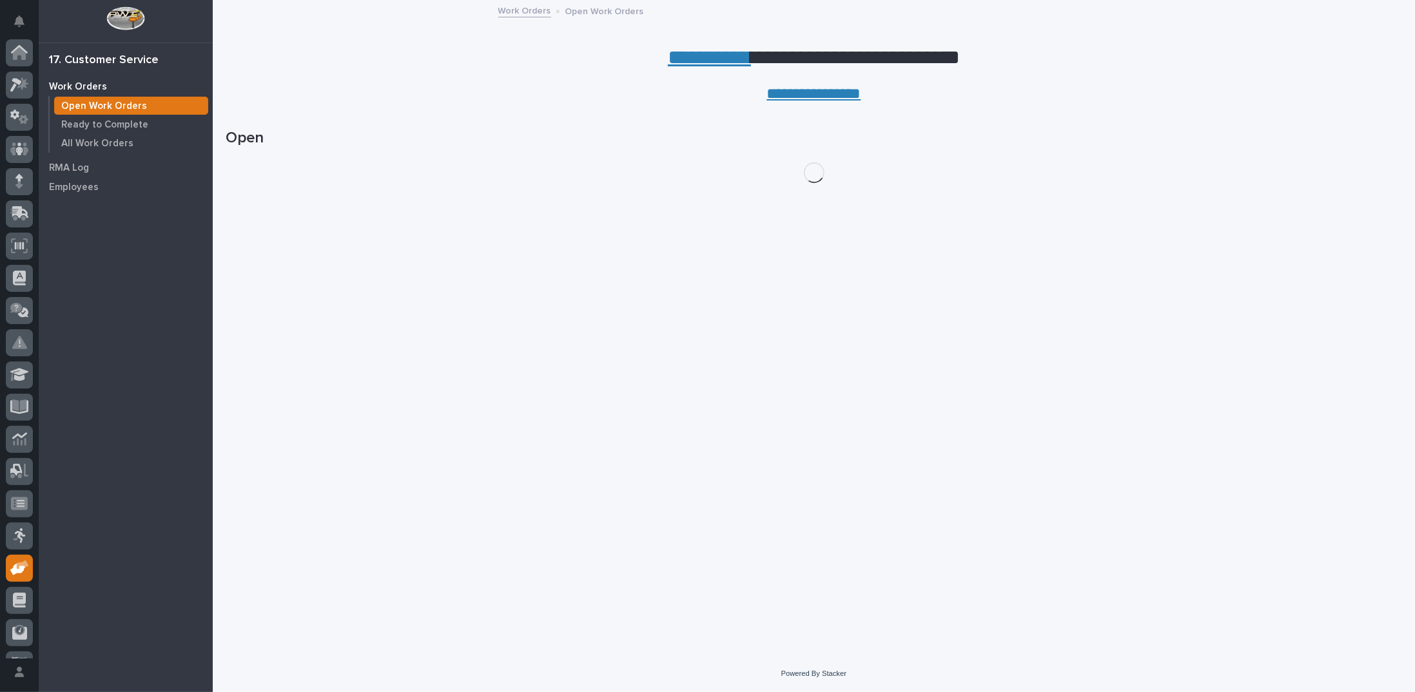
scroll to position [57, 0]
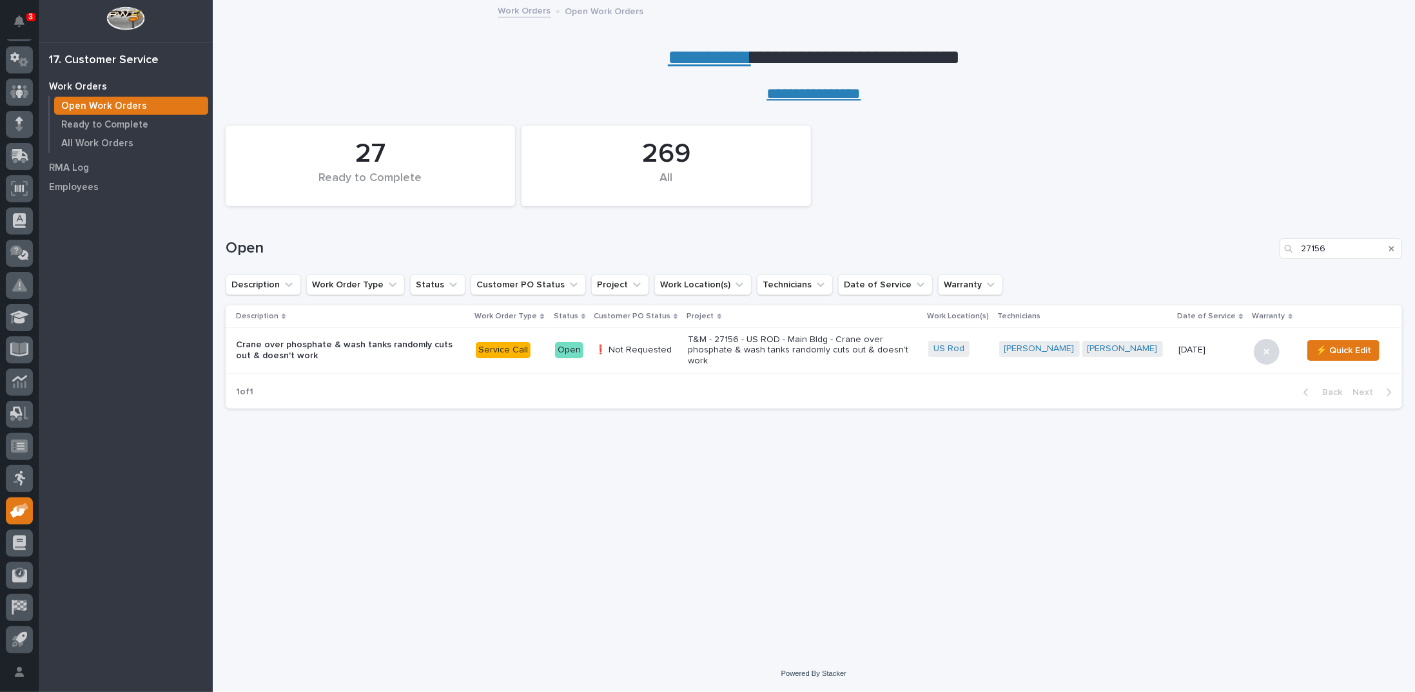
click at [816, 344] on p "T&M - 27156 - US ROD - Main Bldg - Crane over phosphate & wash tanks randomly c…" at bounding box center [801, 351] width 226 height 32
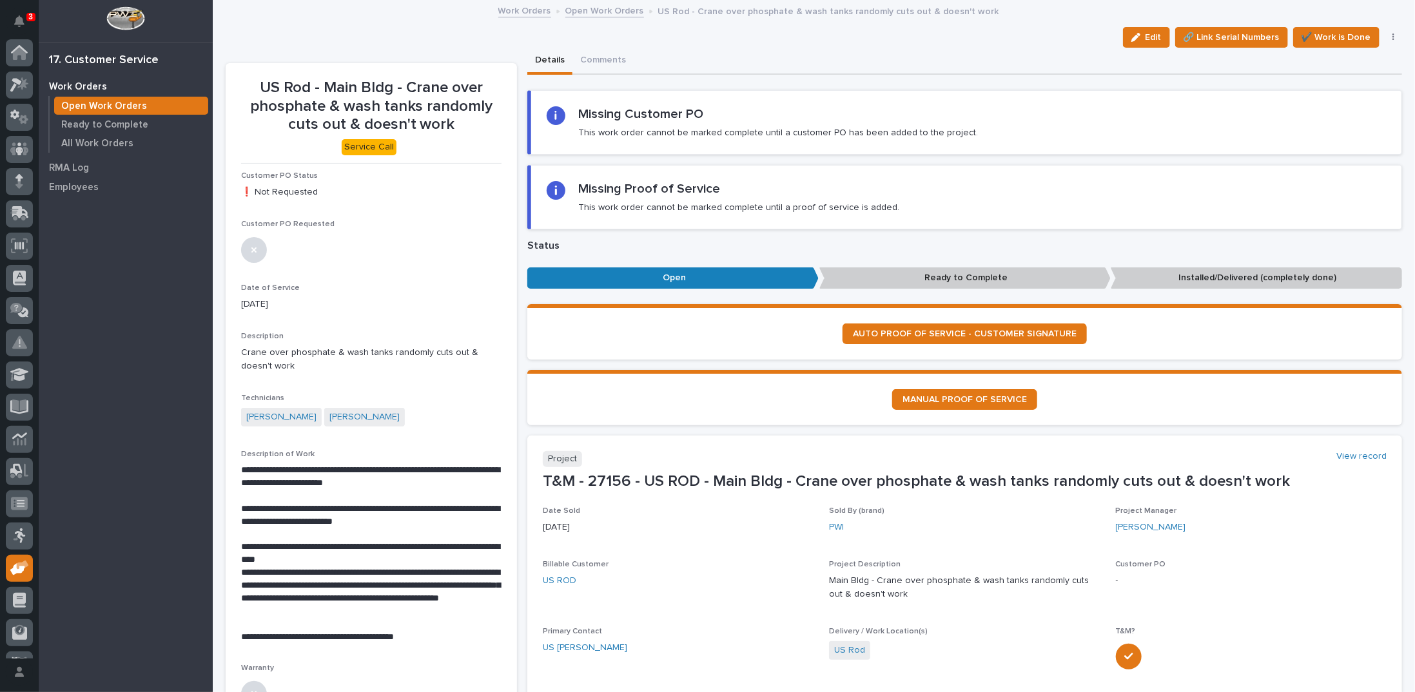
scroll to position [57, 0]
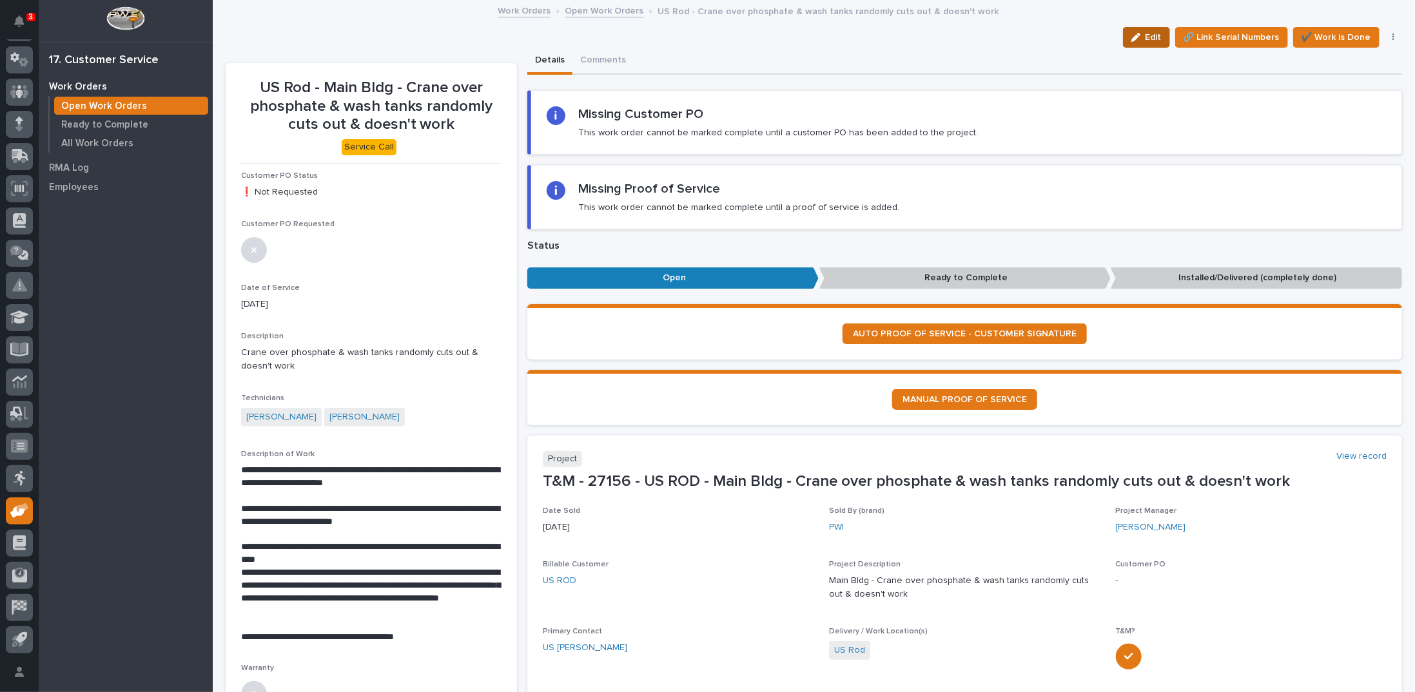
click at [1151, 38] on span "Edit" at bounding box center [1153, 38] width 16 height 12
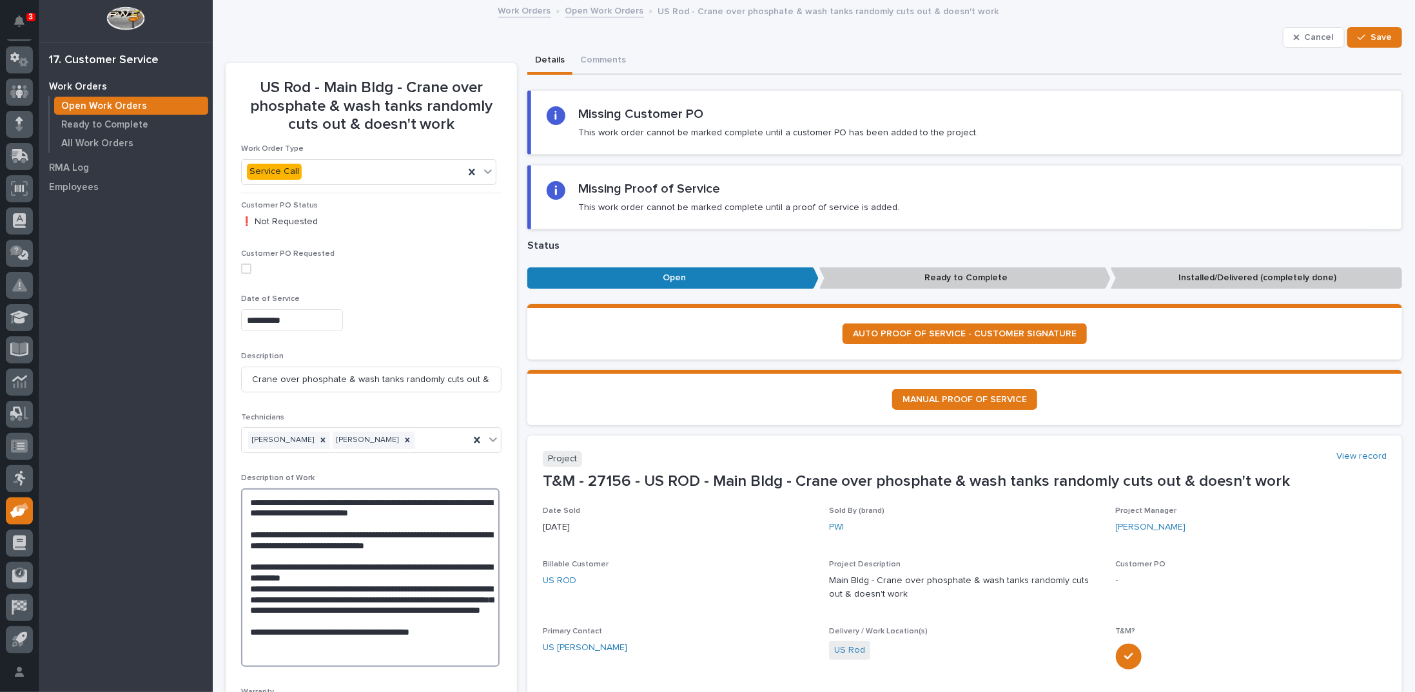
click at [361, 639] on textarea "**********" at bounding box center [370, 578] width 258 height 179
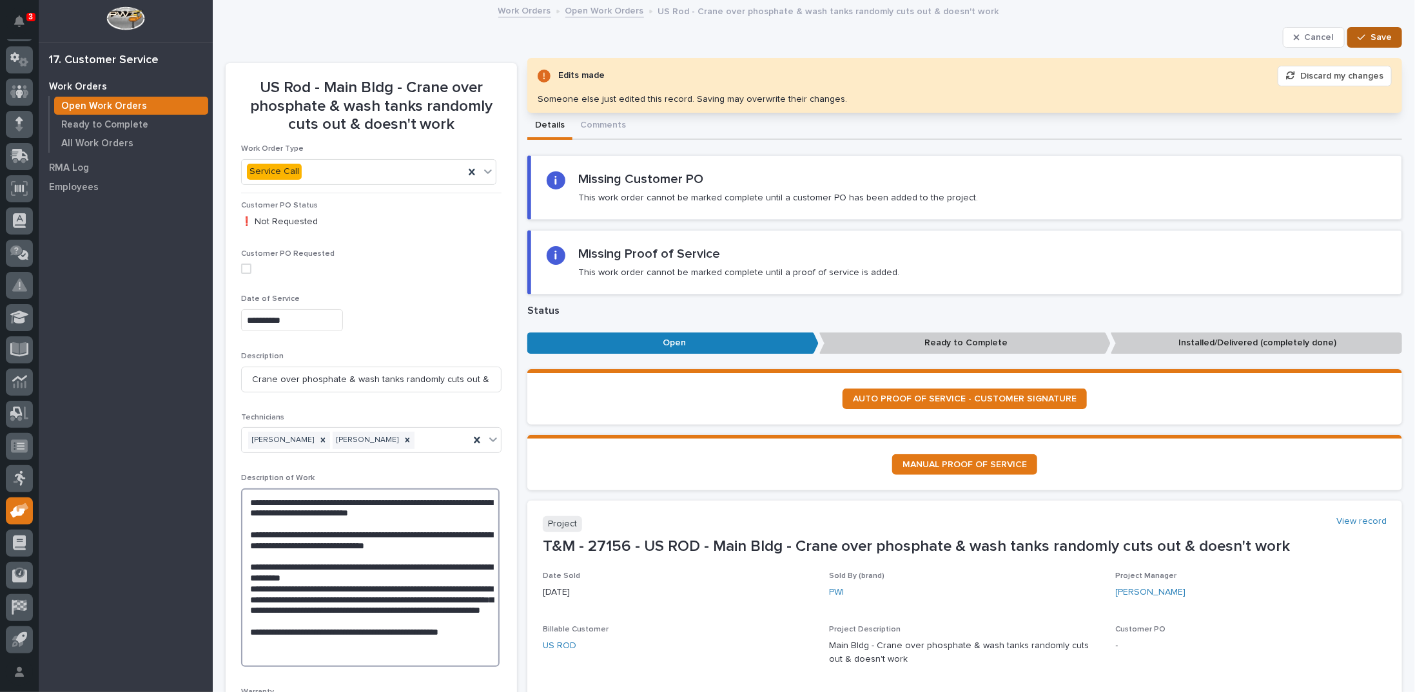
type textarea "**********"
click at [1358, 36] on div "button" at bounding box center [1364, 37] width 13 height 9
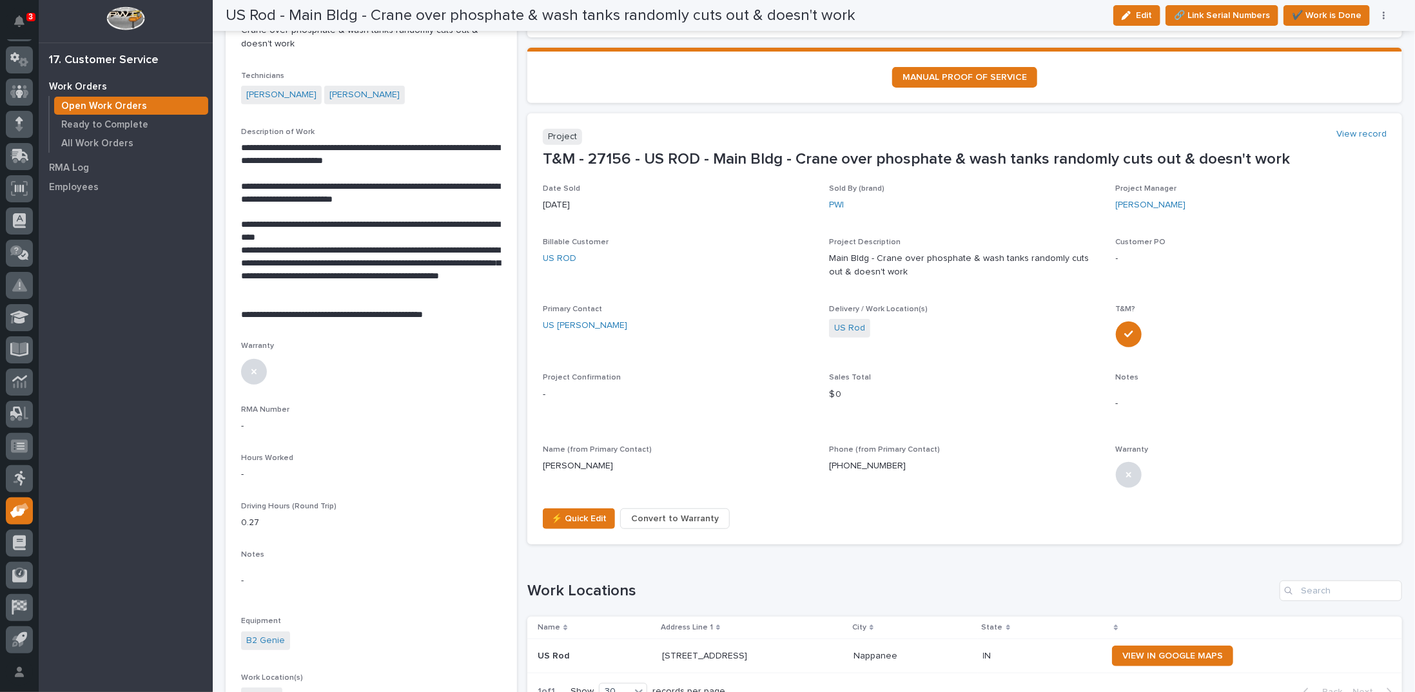
scroll to position [289, 0]
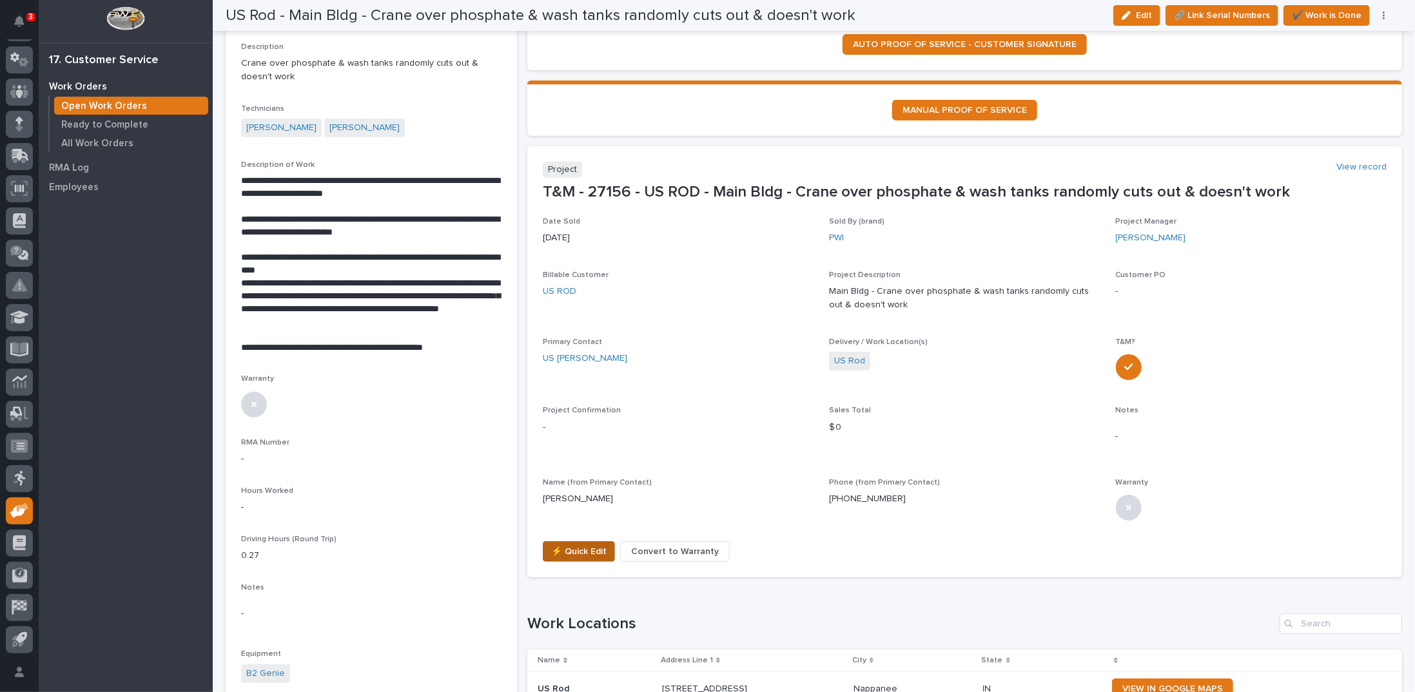
click at [575, 545] on span "⚡ Quick Edit" at bounding box center [578, 551] width 55 height 15
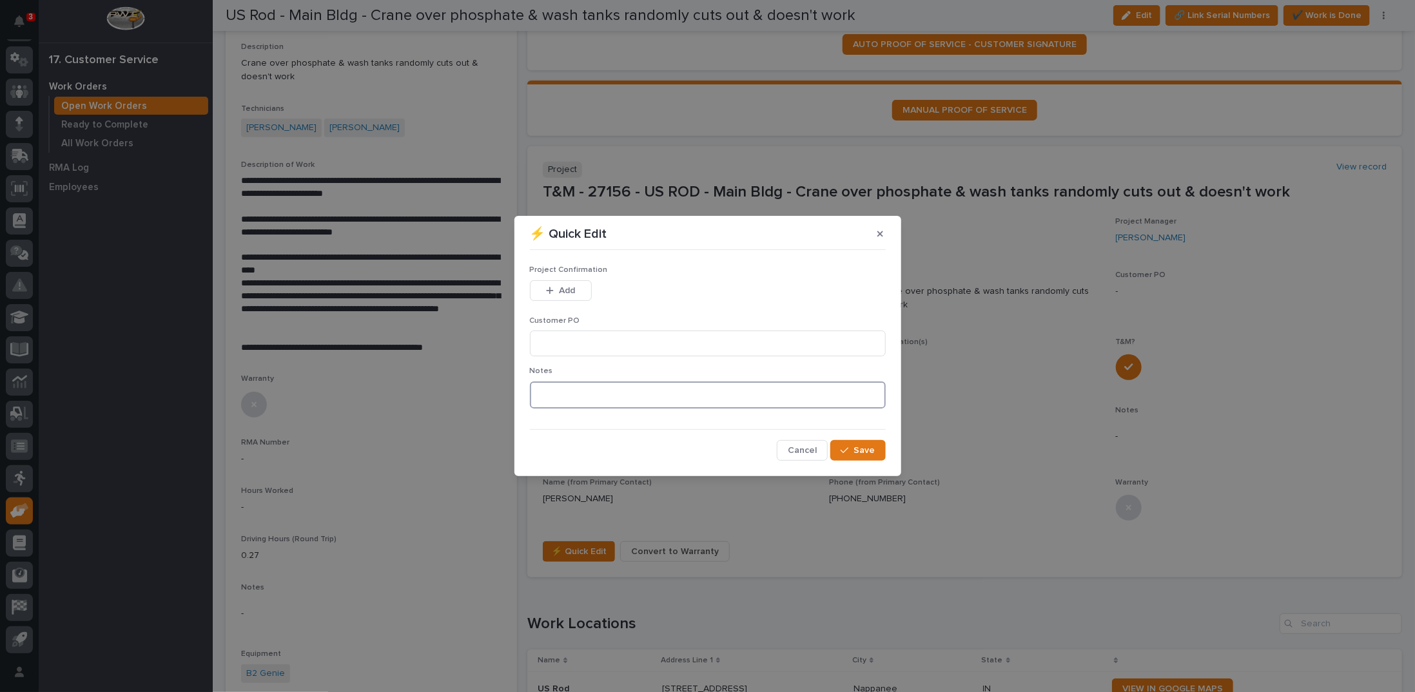
click at [544, 392] on textarea at bounding box center [708, 395] width 356 height 27
type textarea "*********"
click at [864, 451] on span "Save" at bounding box center [864, 451] width 21 height 12
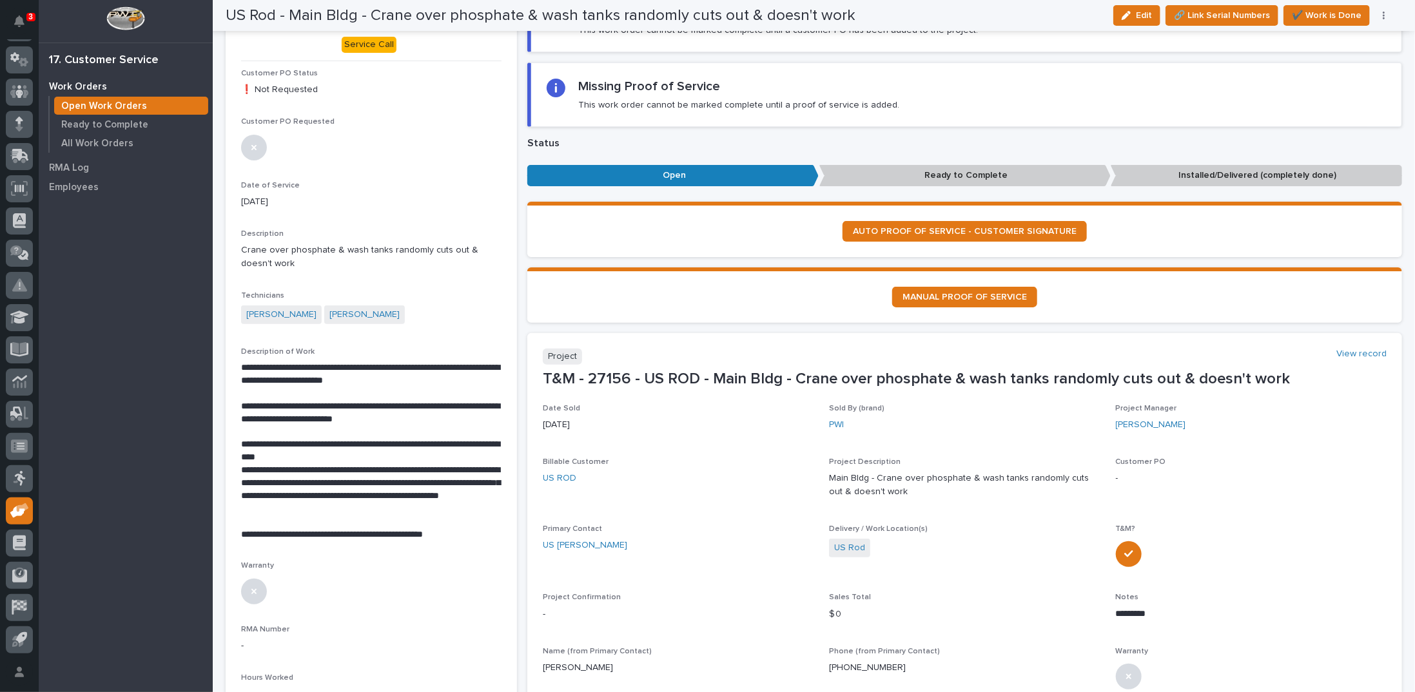
scroll to position [0, 0]
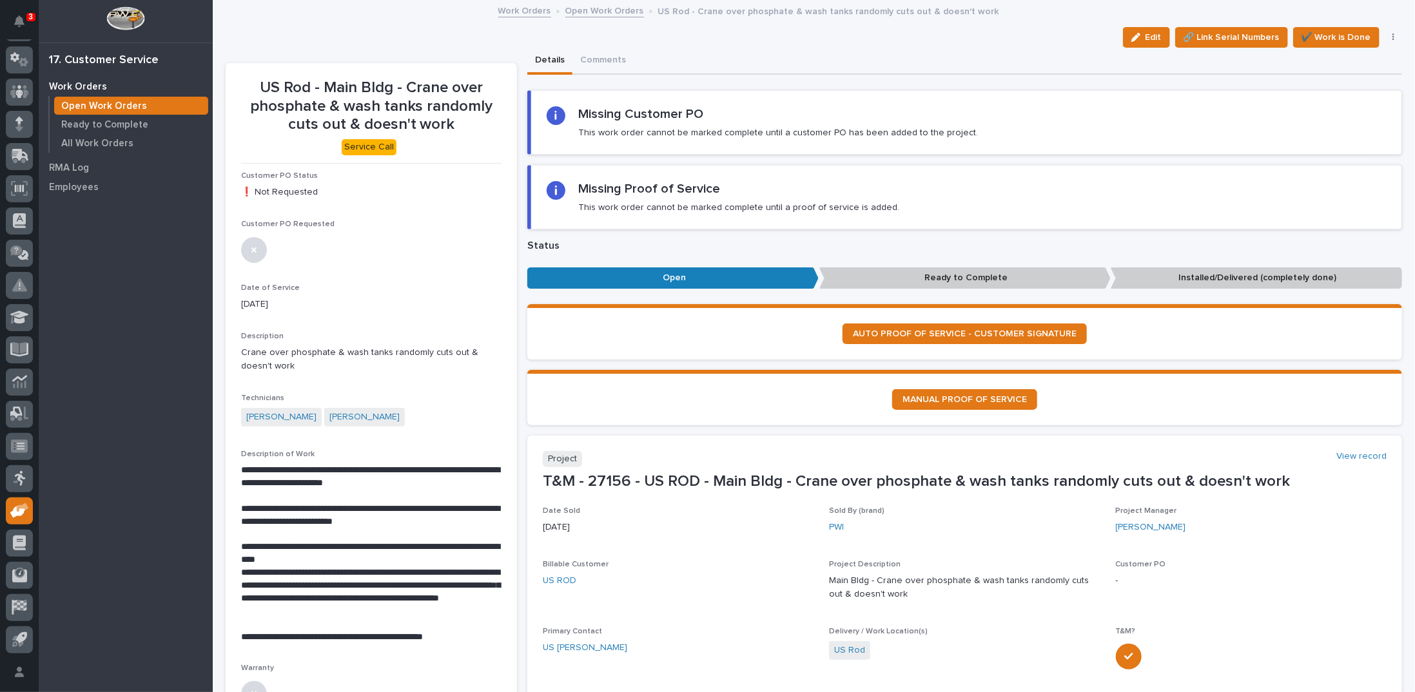
click at [593, 10] on link "Open Work Orders" at bounding box center [604, 10] width 79 height 15
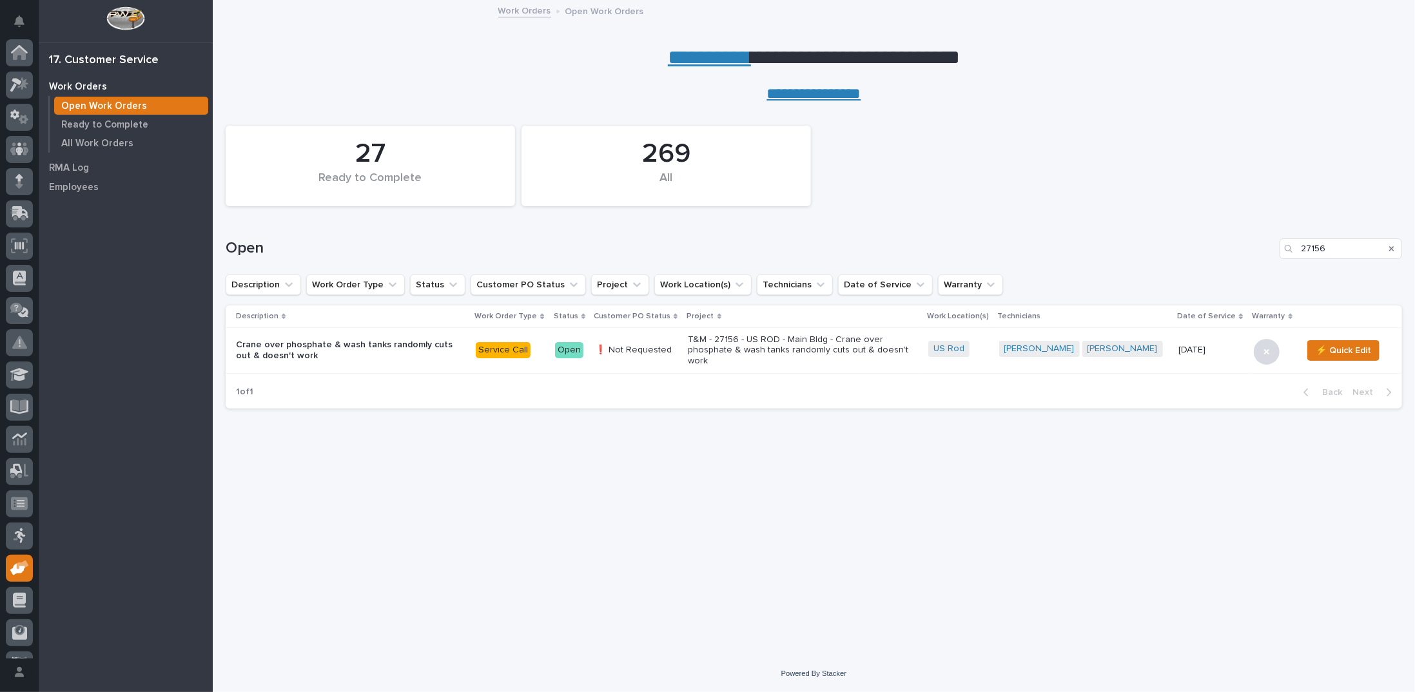
scroll to position [57, 0]
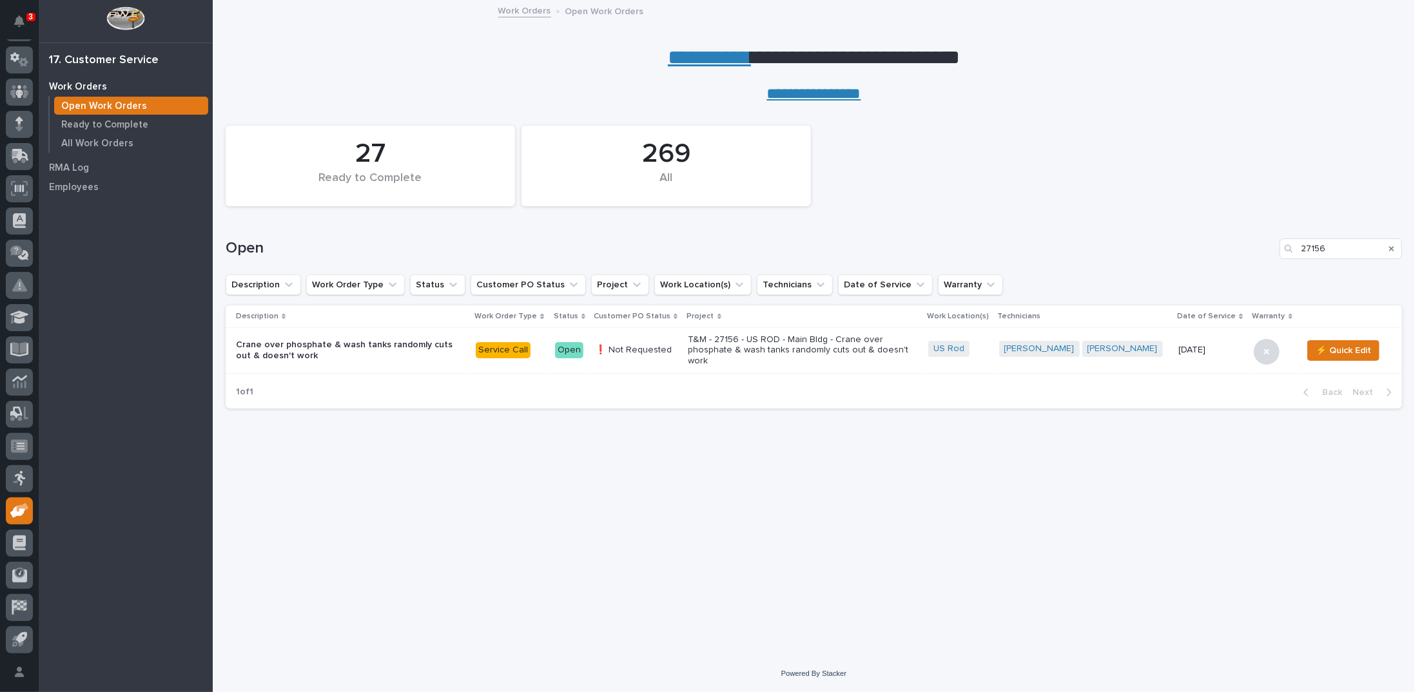
click at [708, 60] on link "**********" at bounding box center [709, 57] width 83 height 21
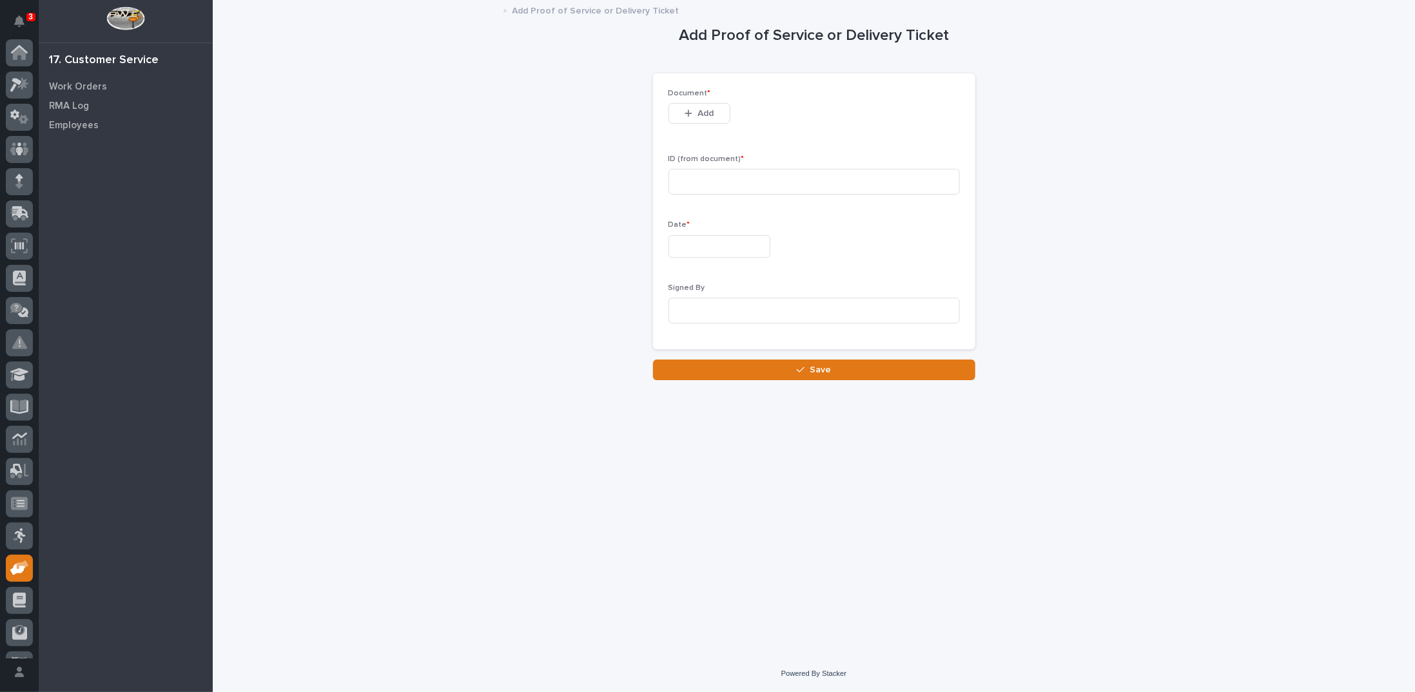
scroll to position [57, 0]
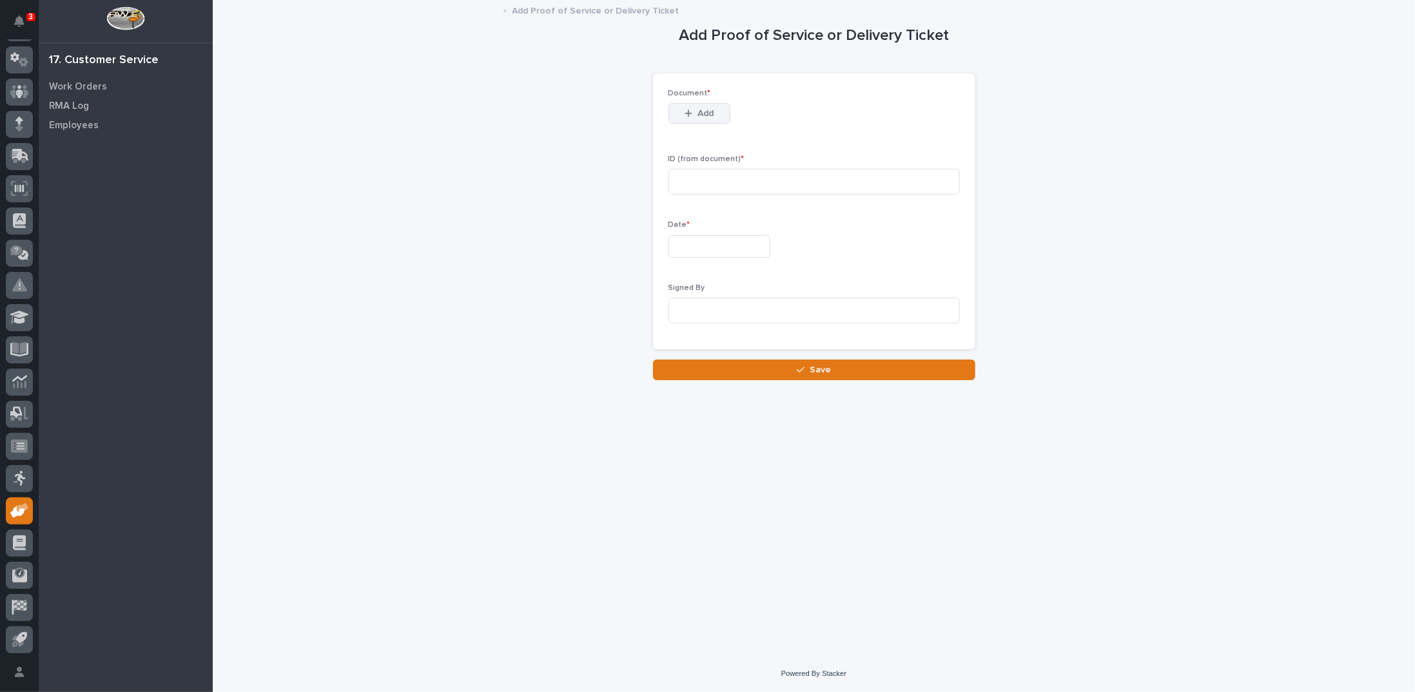
click at [678, 115] on button "Add" at bounding box center [699, 113] width 62 height 21
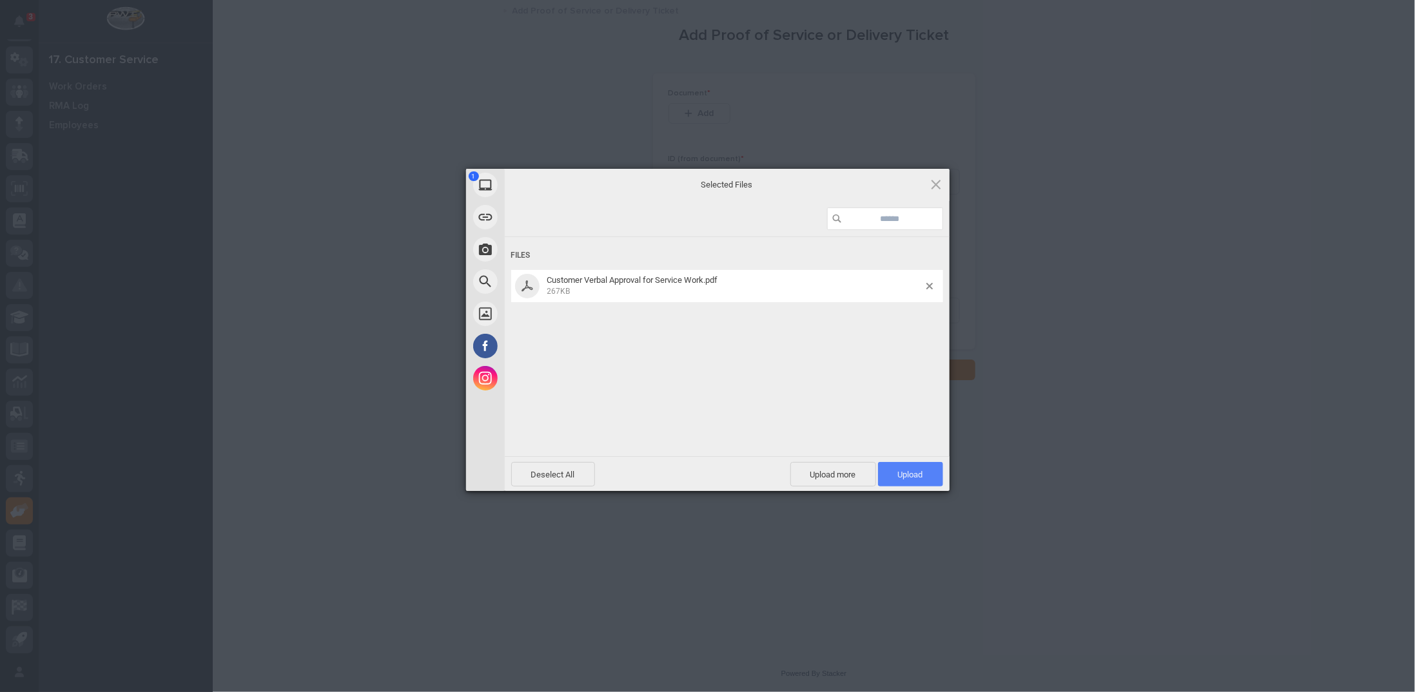
click at [900, 477] on span "Upload 1" at bounding box center [910, 475] width 25 height 10
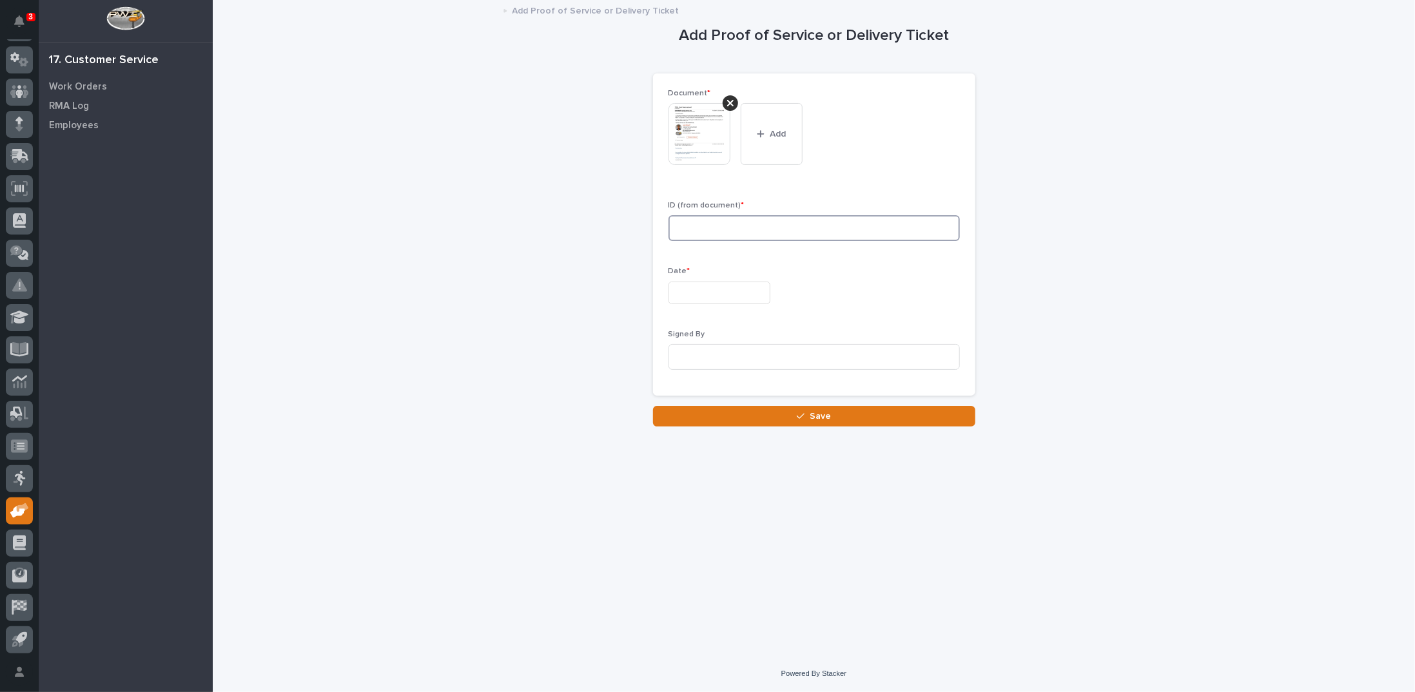
click at [705, 229] on input at bounding box center [813, 228] width 291 height 26
type input "27162"
click at [728, 289] on input "text" at bounding box center [719, 293] width 102 height 23
click at [734, 165] on div "11" at bounding box center [731, 166] width 17 height 17
type input "**********"
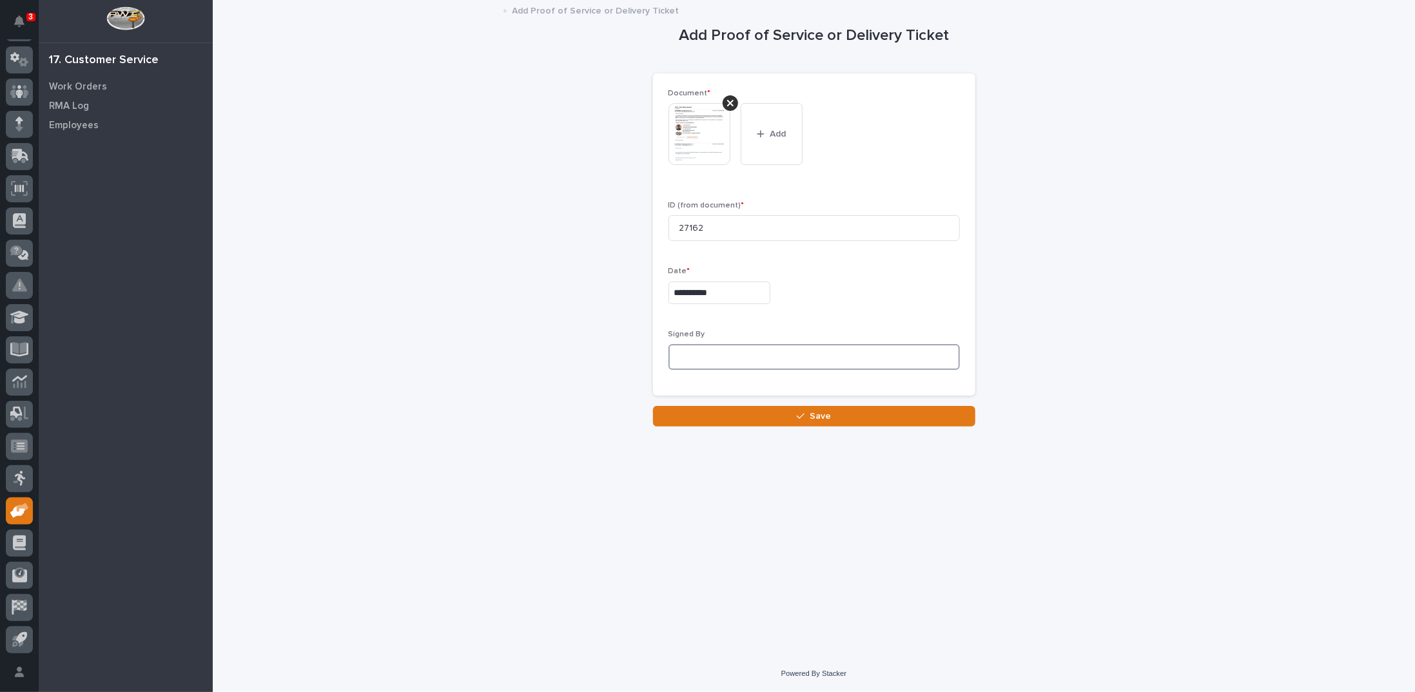
click at [703, 356] on input at bounding box center [813, 357] width 291 height 26
type input "Verbal Eric Pleake"
click at [748, 415] on button "Save" at bounding box center [814, 416] width 322 height 21
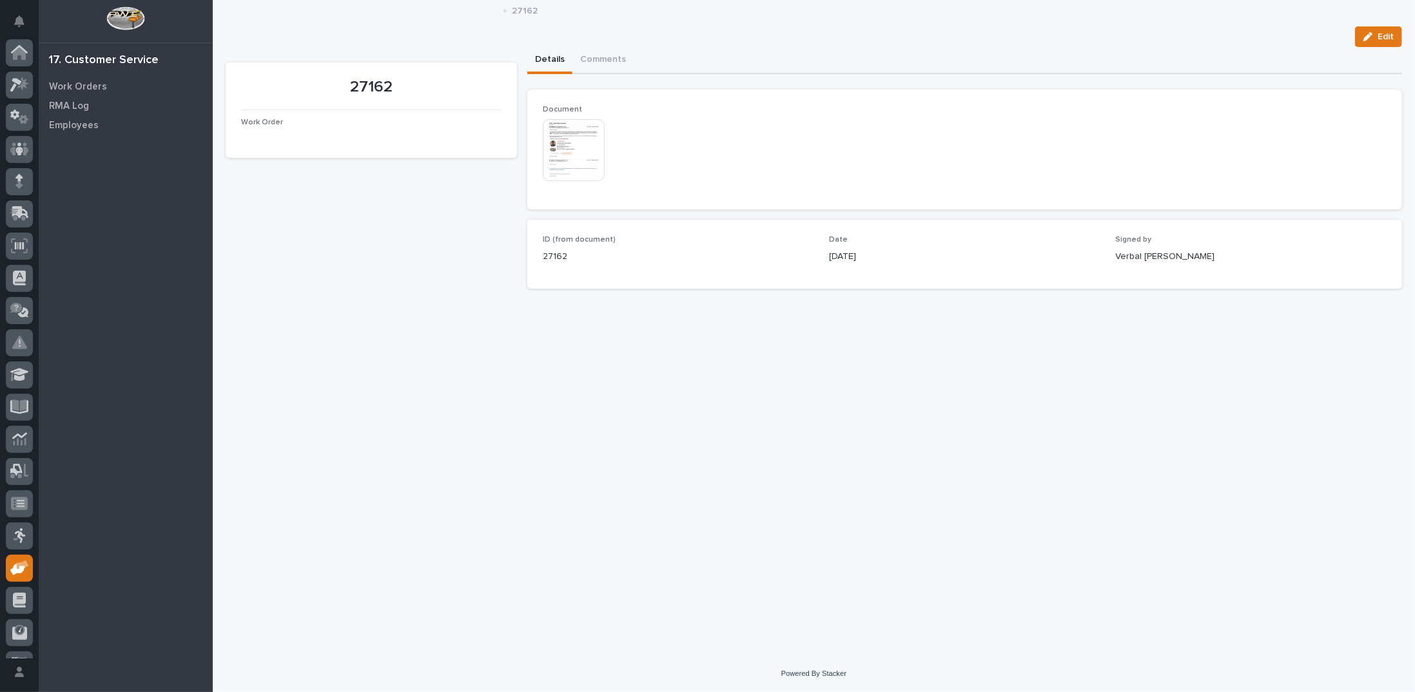
scroll to position [57, 0]
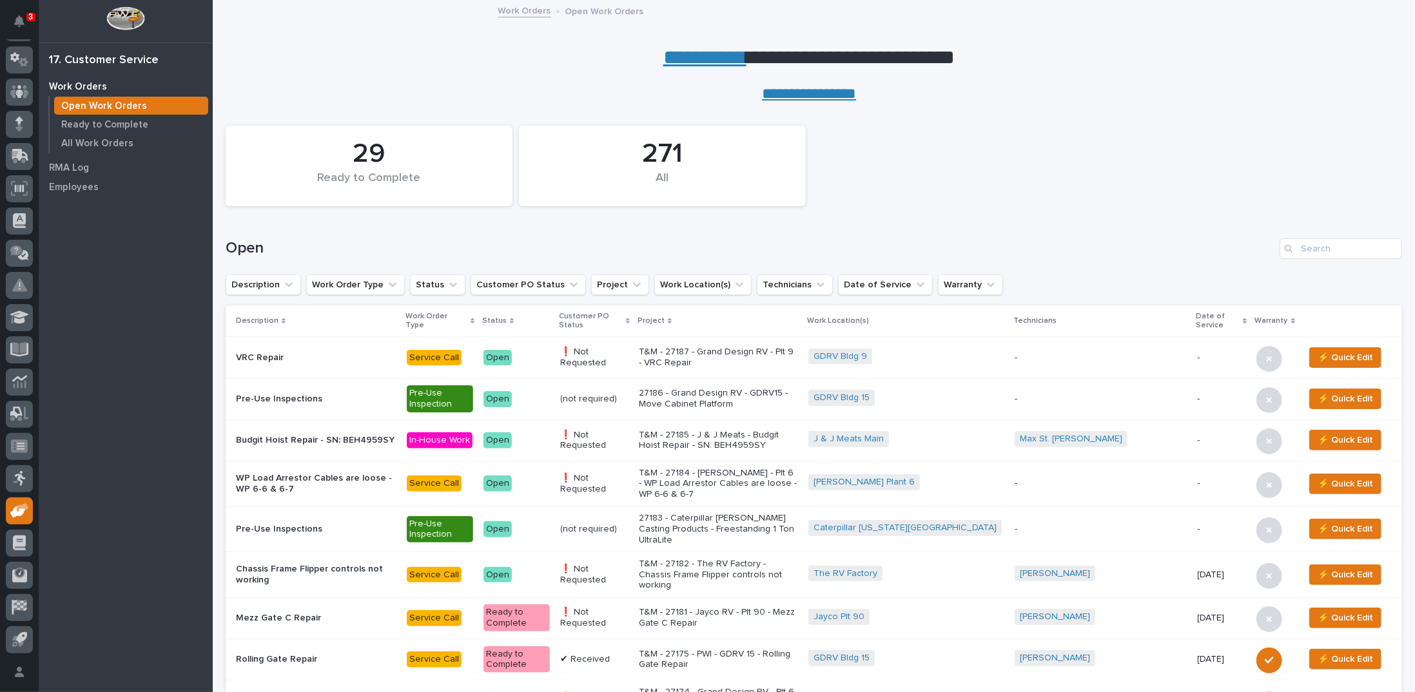
click at [690, 59] on link "**********" at bounding box center [704, 57] width 83 height 21
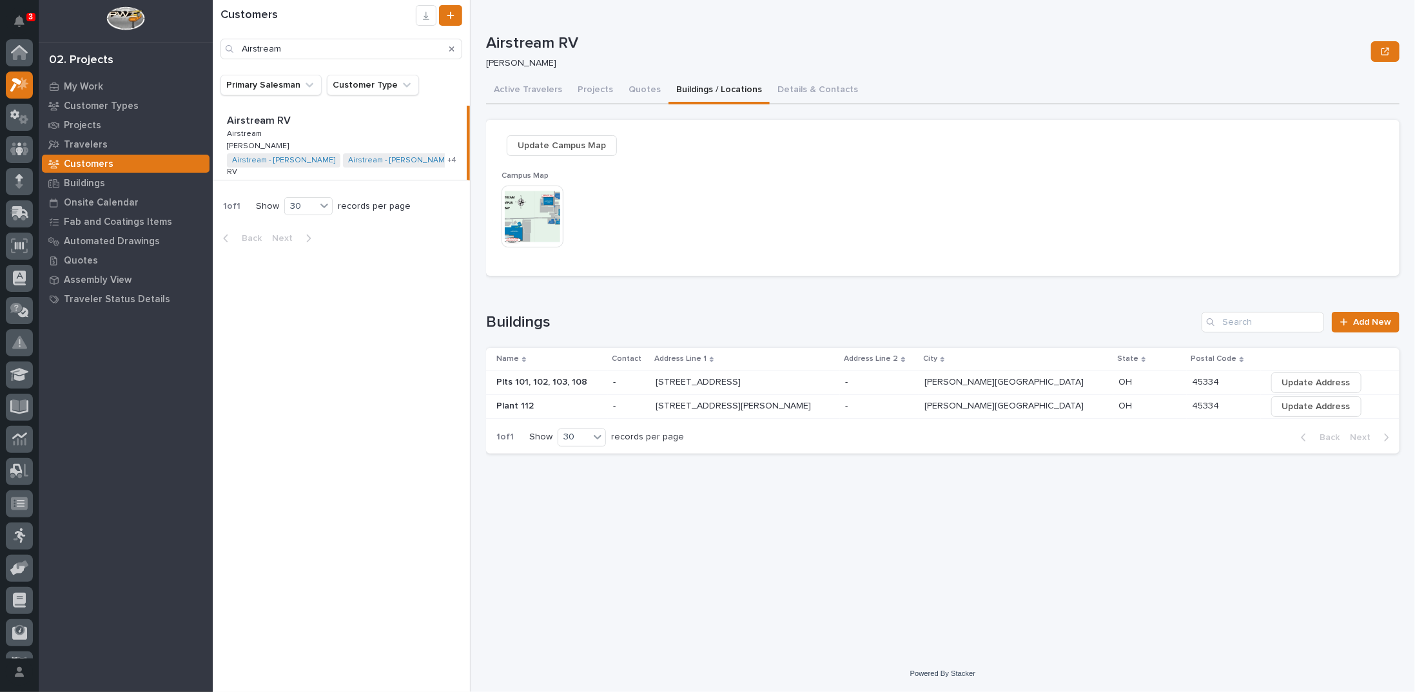
scroll to position [32, 0]
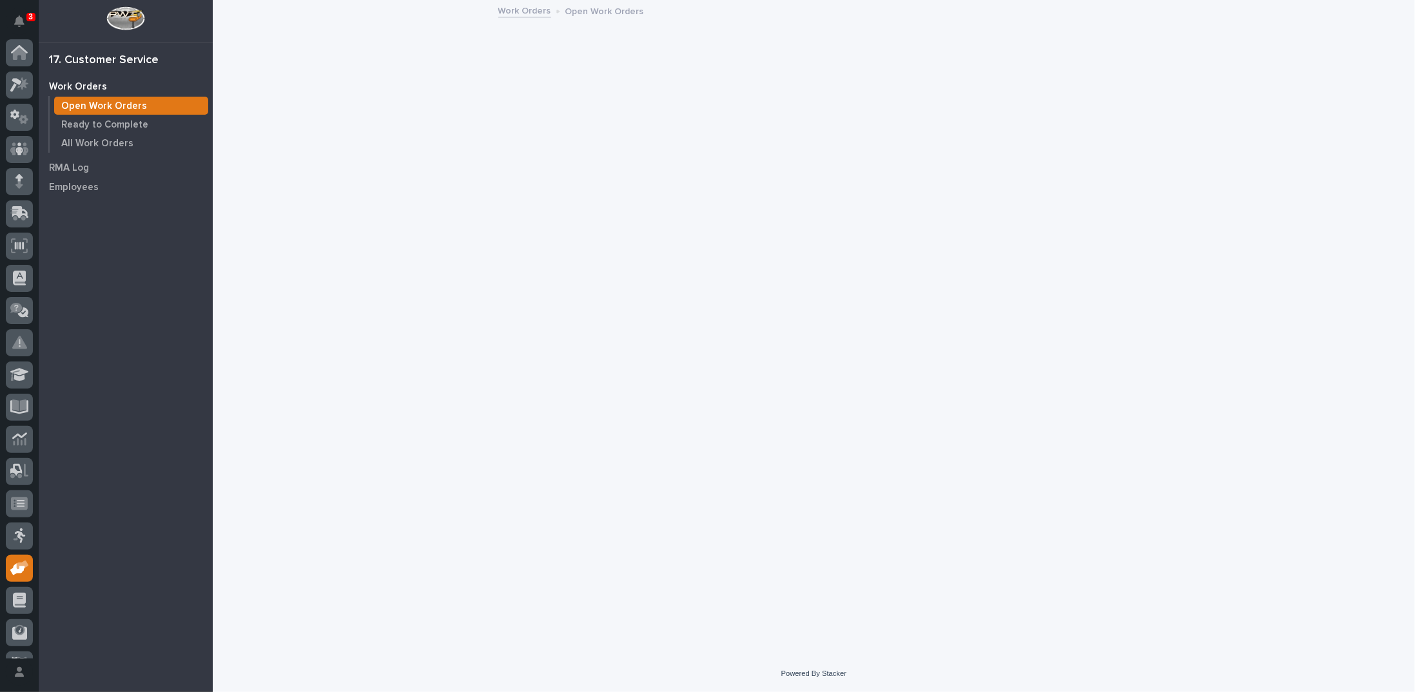
scroll to position [57, 0]
